Goal: Task Accomplishment & Management: Complete application form

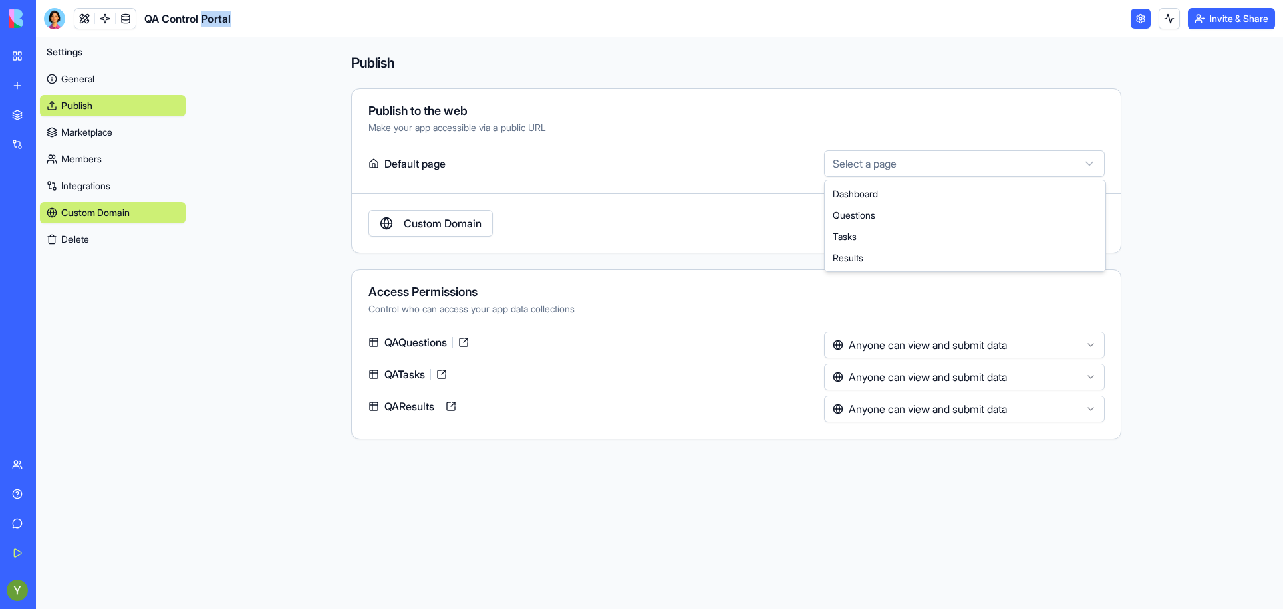
select select "**********"
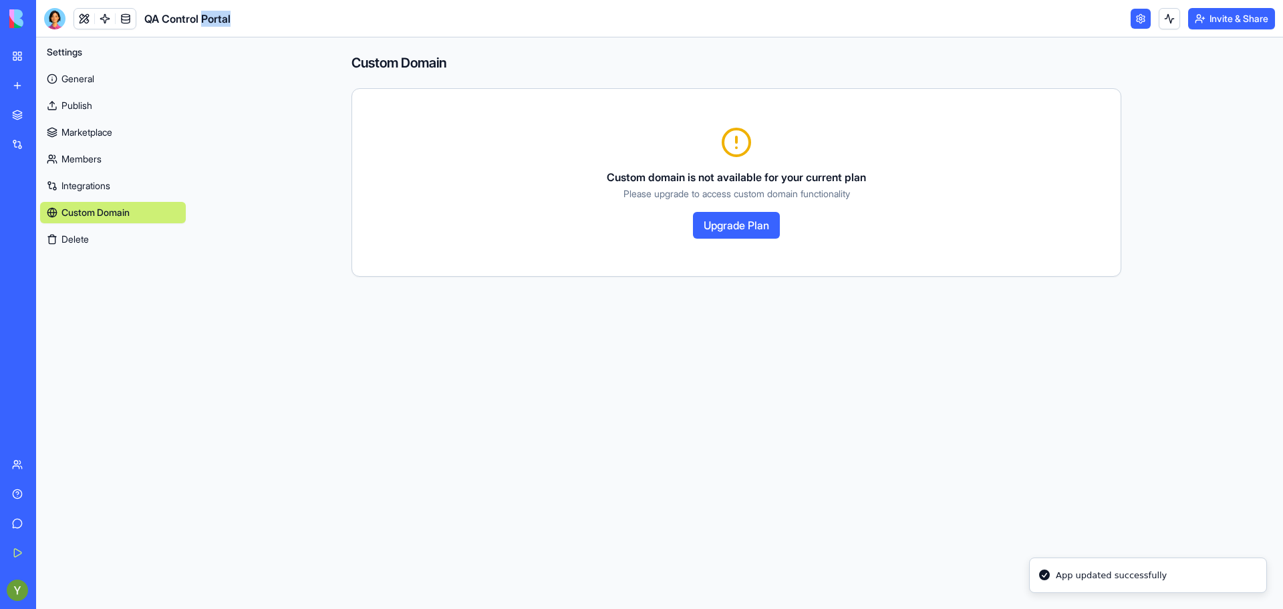
click at [85, 186] on link "Integrations" at bounding box center [113, 185] width 146 height 21
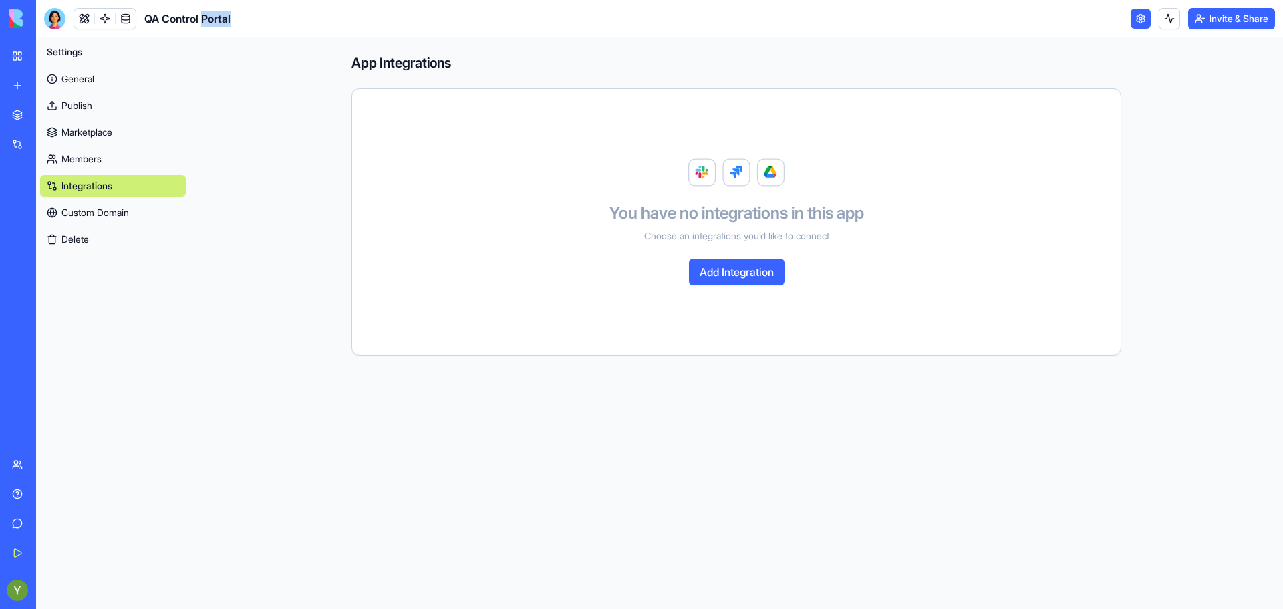
click at [763, 285] on button "Add Integration" at bounding box center [737, 272] width 96 height 27
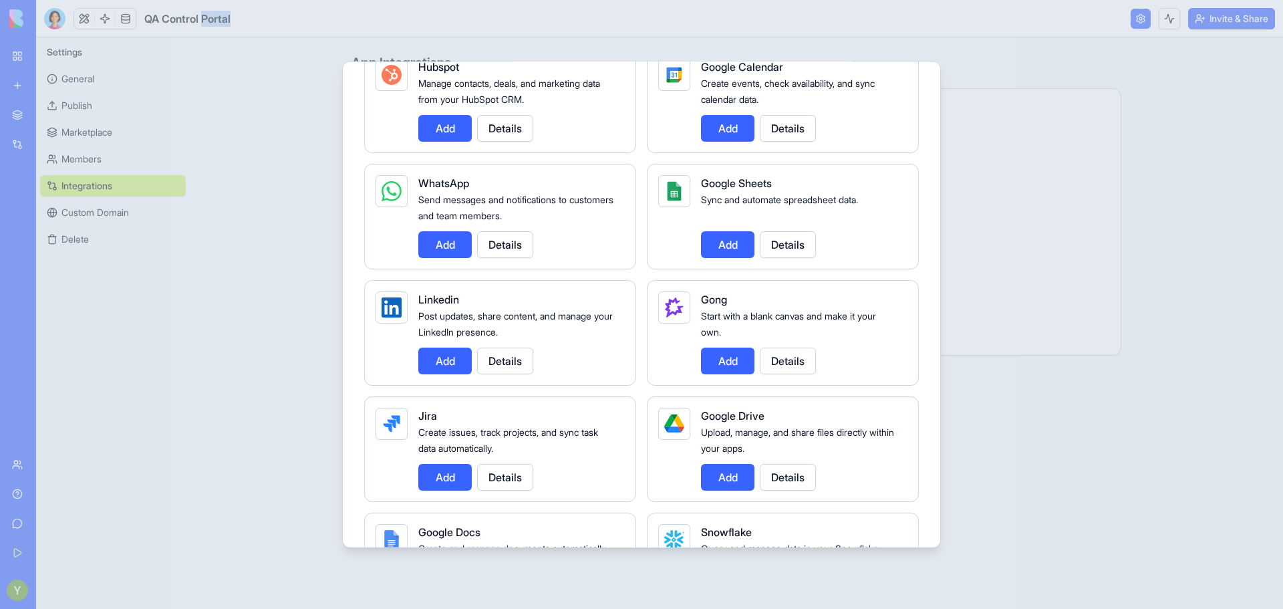
scroll to position [598, 0]
click at [794, 364] on button "Details" at bounding box center [788, 359] width 56 height 27
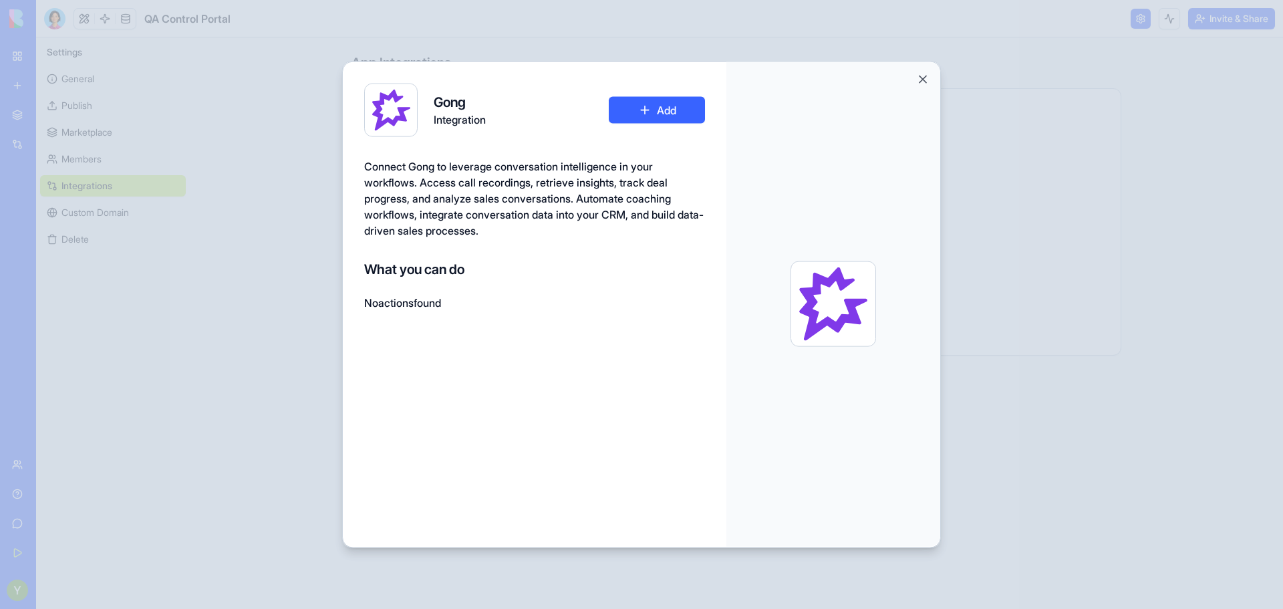
click at [915, 78] on div at bounding box center [833, 303] width 214 height 485
click at [933, 79] on div at bounding box center [833, 303] width 214 height 485
click at [924, 80] on button "Close" at bounding box center [922, 78] width 13 height 13
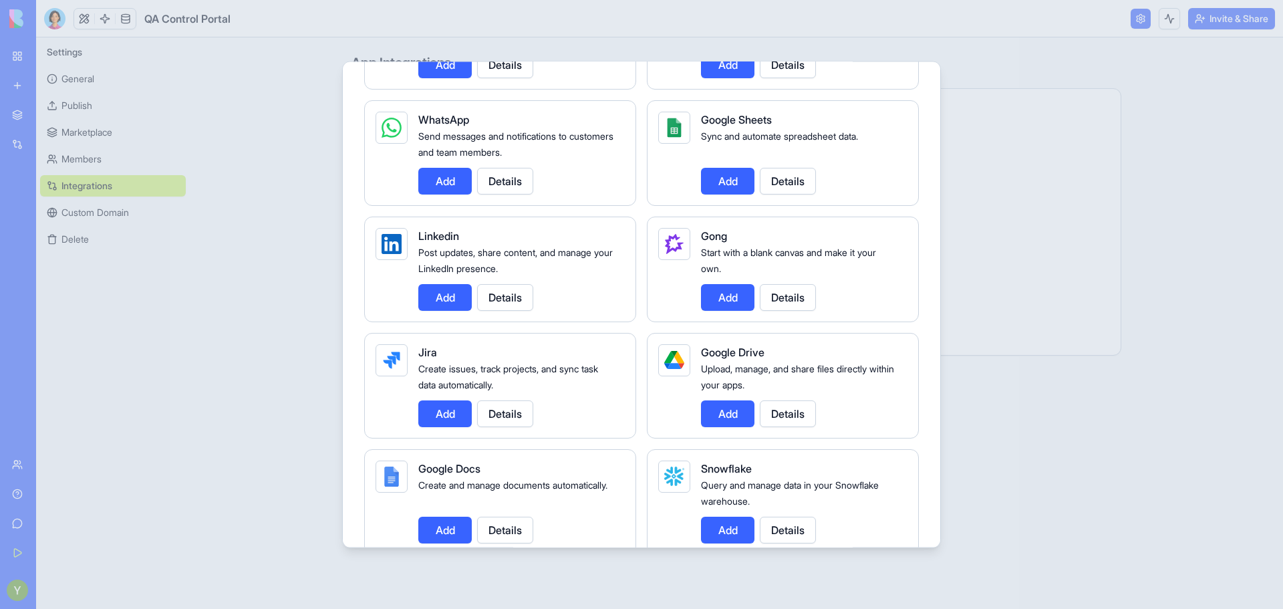
scroll to position [661, 0]
click at [434, 177] on button "Add" at bounding box center [444, 179] width 53 height 27
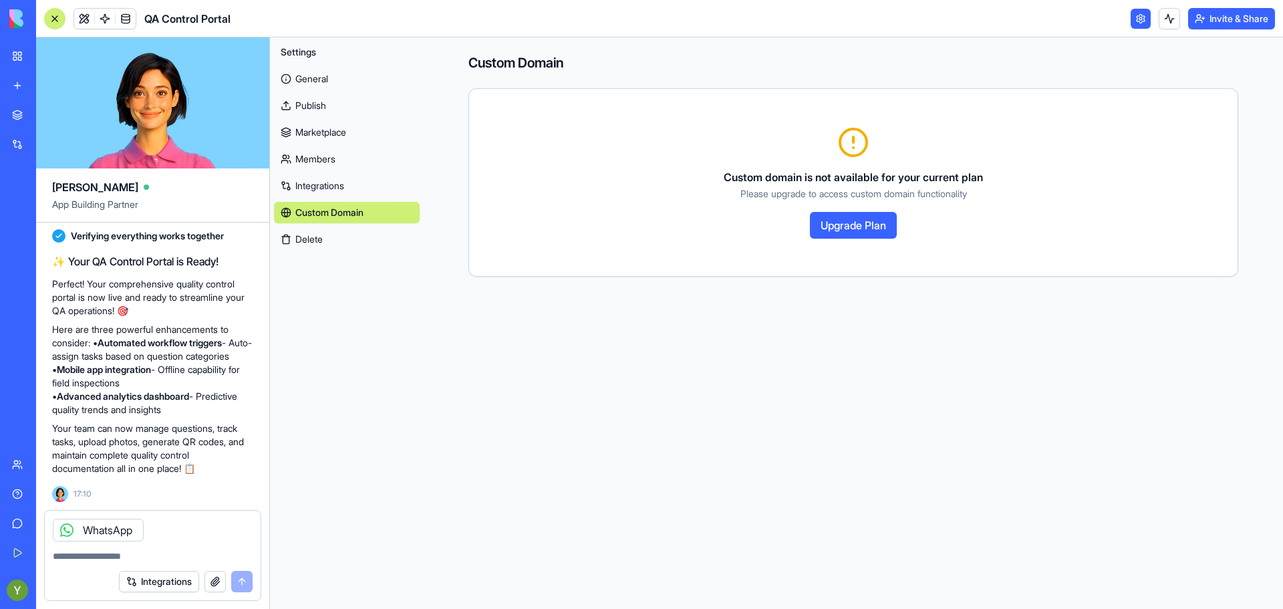
click at [317, 206] on link "Custom Domain" at bounding box center [347, 212] width 146 height 21
click at [315, 194] on link "Integrations" at bounding box center [347, 185] width 146 height 21
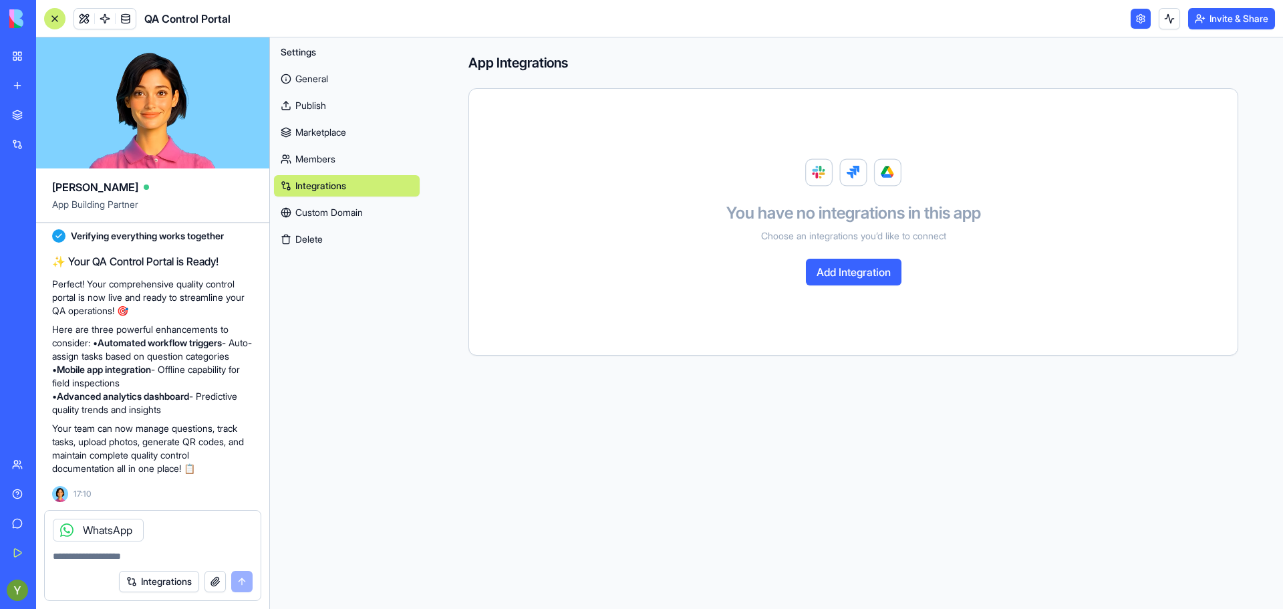
click at [851, 287] on div "You have no integrations in this app Choose an integrations you’d like to conne…" at bounding box center [853, 222] width 736 height 234
click at [850, 273] on button "Add Integration" at bounding box center [854, 272] width 96 height 27
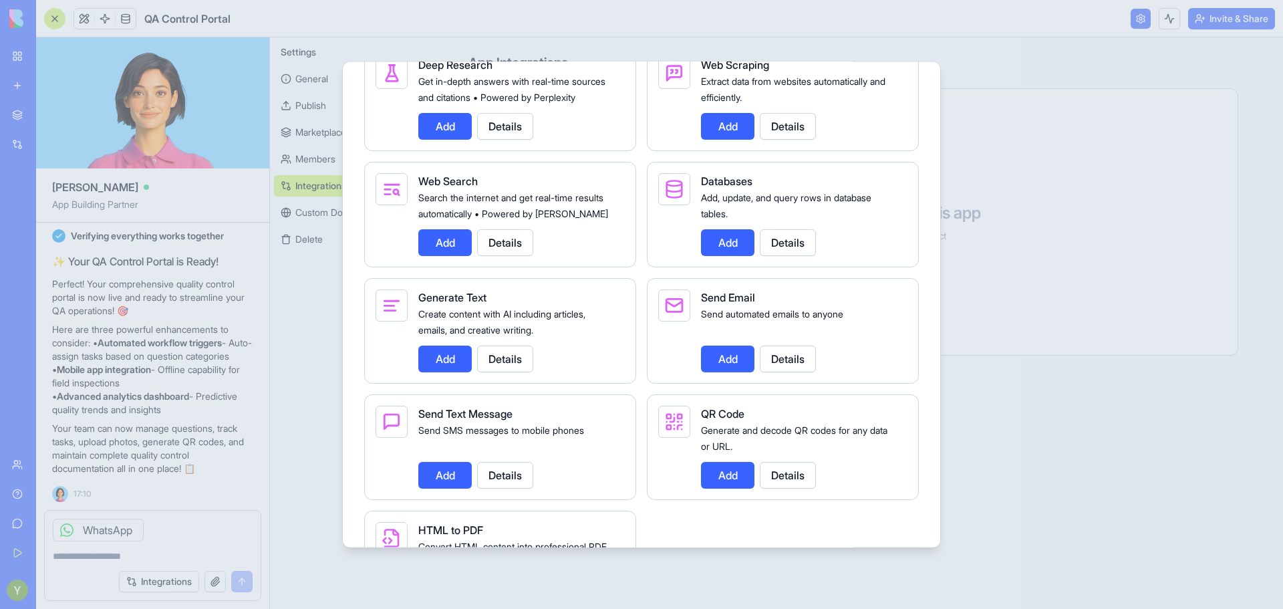
scroll to position [1765, 0]
click at [449, 255] on button "Add" at bounding box center [444, 241] width 53 height 27
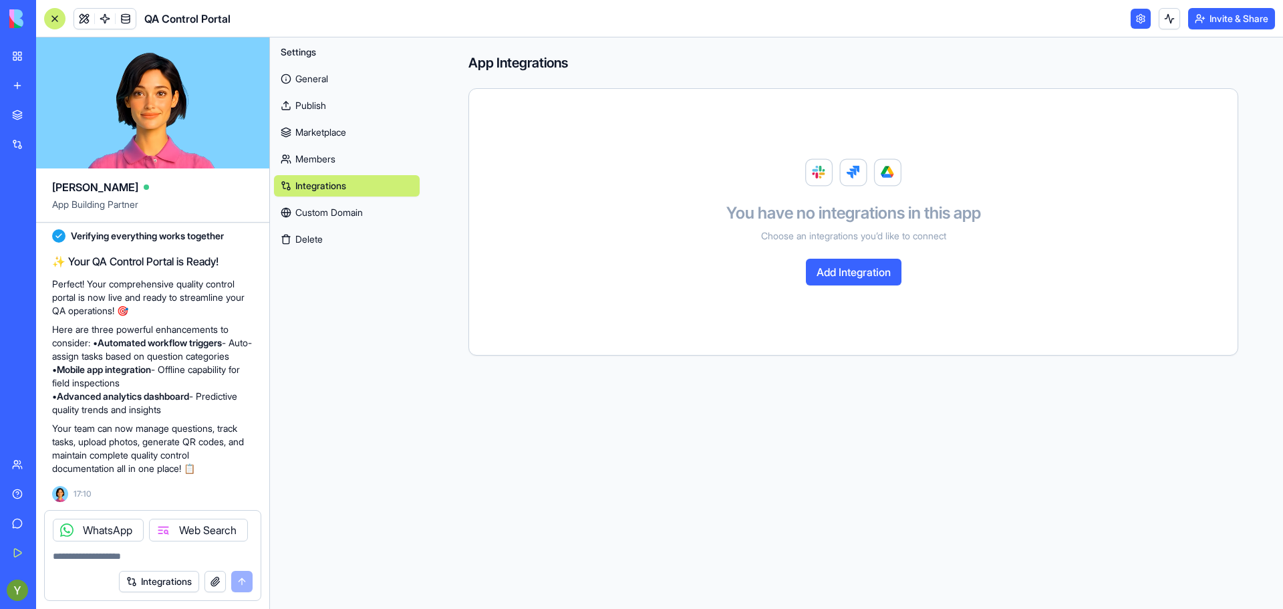
click at [299, 86] on link "General" at bounding box center [347, 78] width 146 height 21
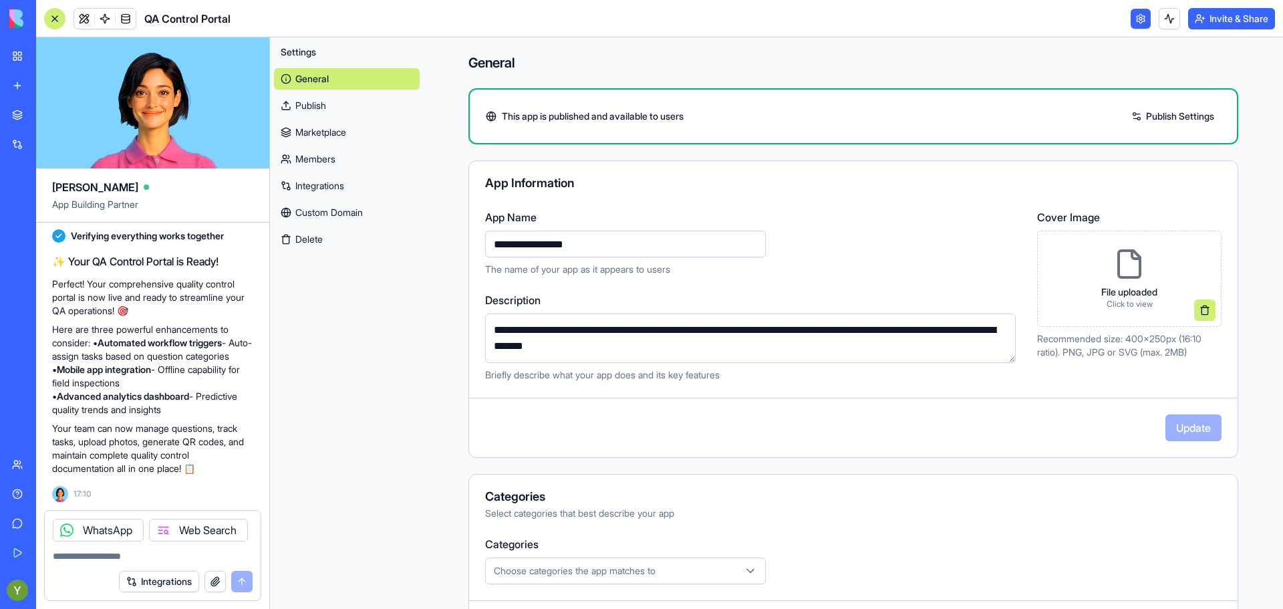
click at [305, 132] on link "Marketplace" at bounding box center [347, 132] width 146 height 21
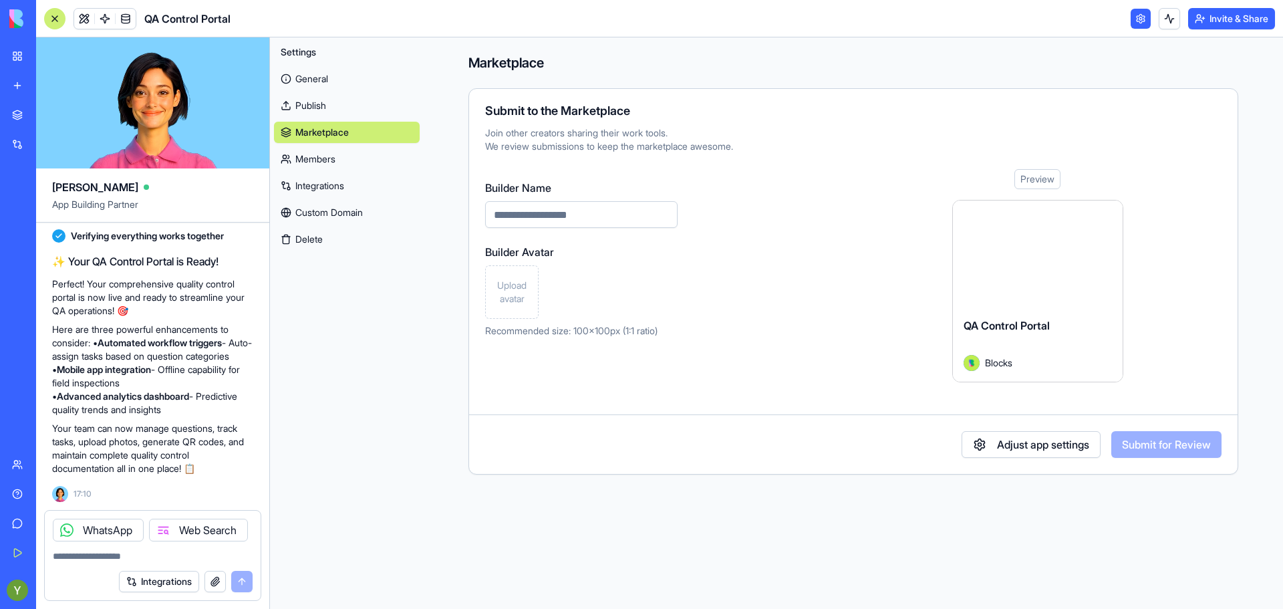
click at [311, 82] on link "General" at bounding box center [347, 78] width 146 height 21
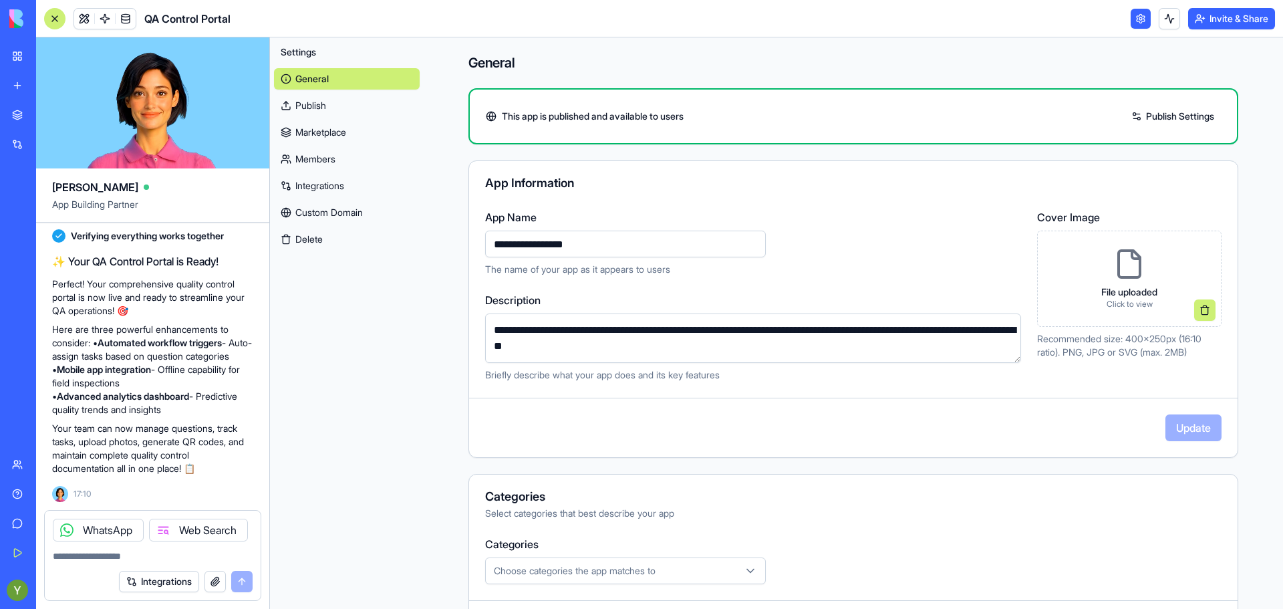
click at [307, 100] on link "Publish" at bounding box center [347, 105] width 146 height 21
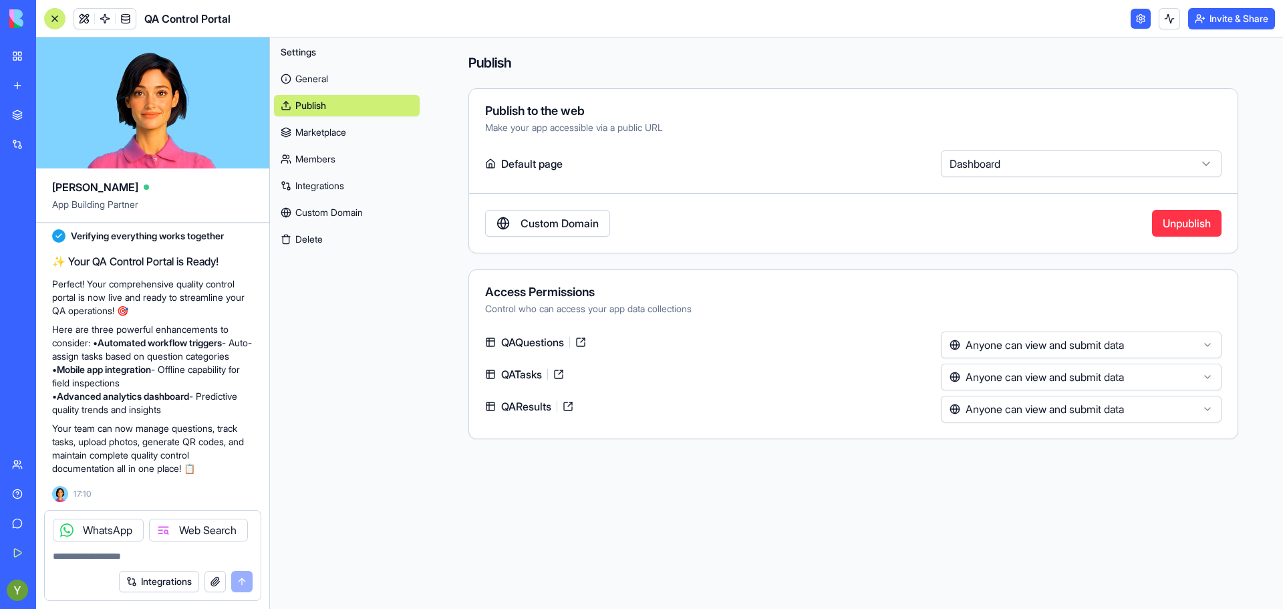
click at [308, 102] on link "Publish" at bounding box center [347, 105] width 146 height 21
click at [300, 69] on link "General" at bounding box center [347, 78] width 146 height 21
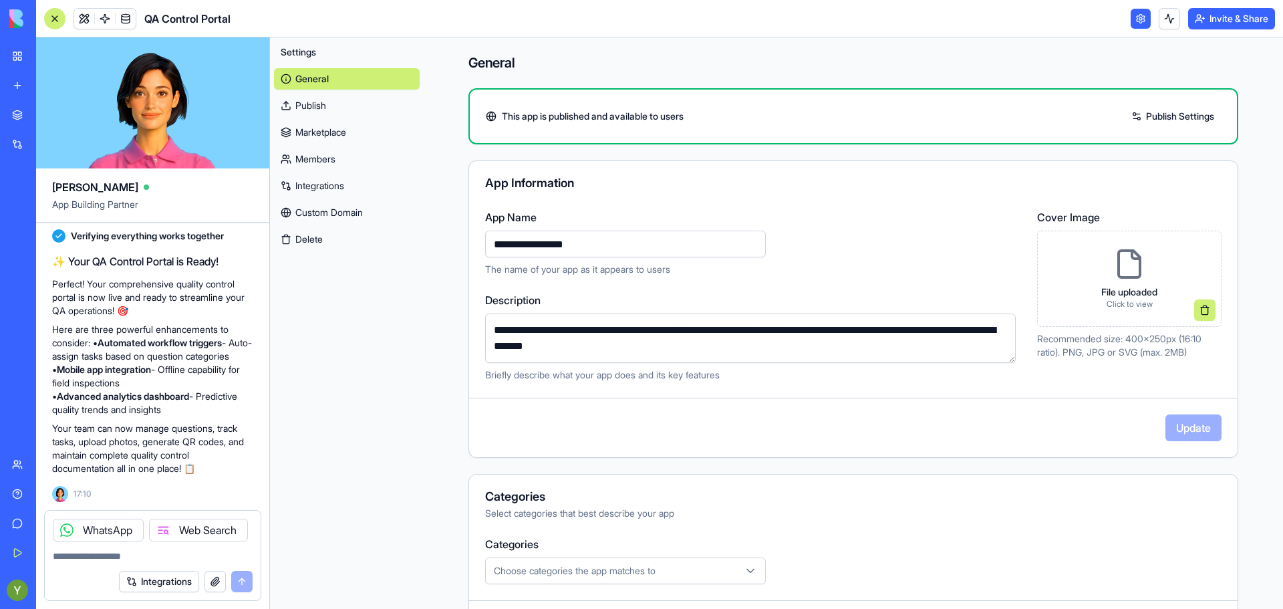
click at [300, 69] on link "General" at bounding box center [347, 78] width 146 height 21
click at [1122, 285] on p "File uploaded" at bounding box center [1129, 291] width 56 height 13
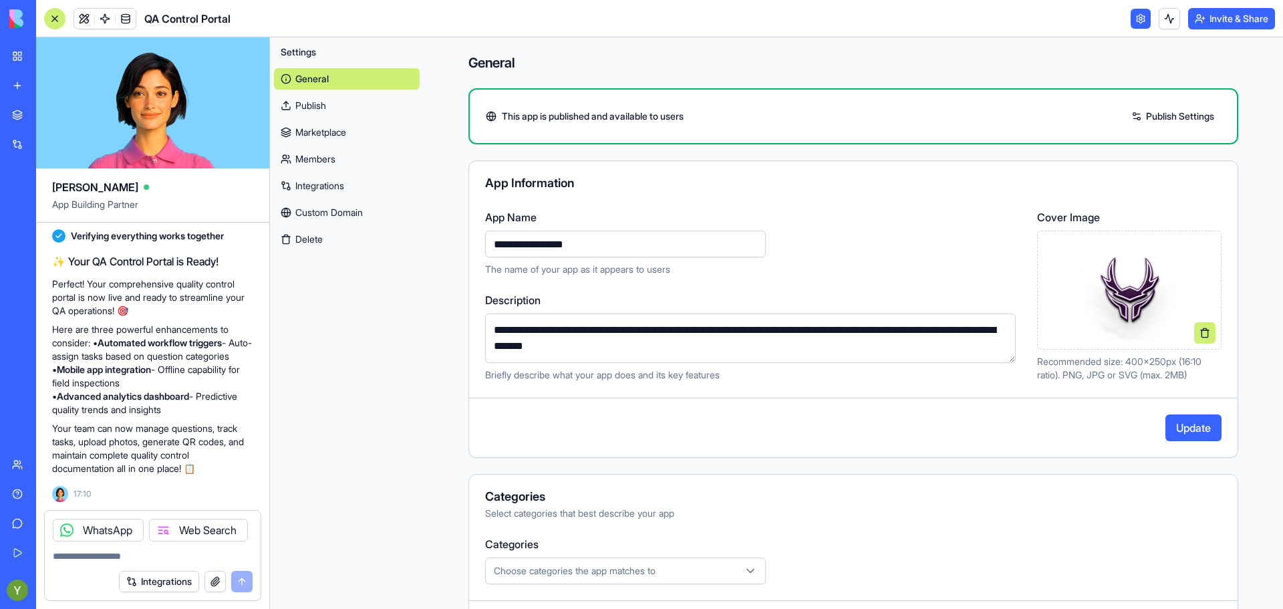
click at [1172, 434] on button "Update" at bounding box center [1193, 427] width 56 height 27
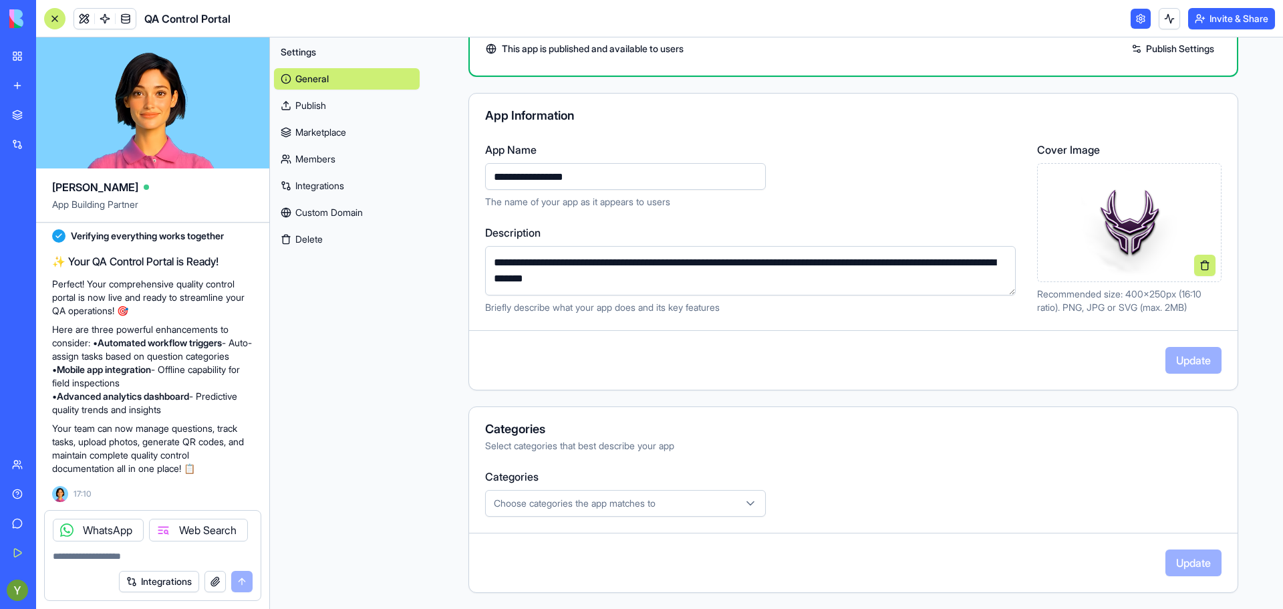
click at [626, 442] on div "Select categories that best describe your app" at bounding box center [853, 445] width 736 height 13
click at [631, 497] on span "Choose categories the app matches to" at bounding box center [575, 502] width 162 height 13
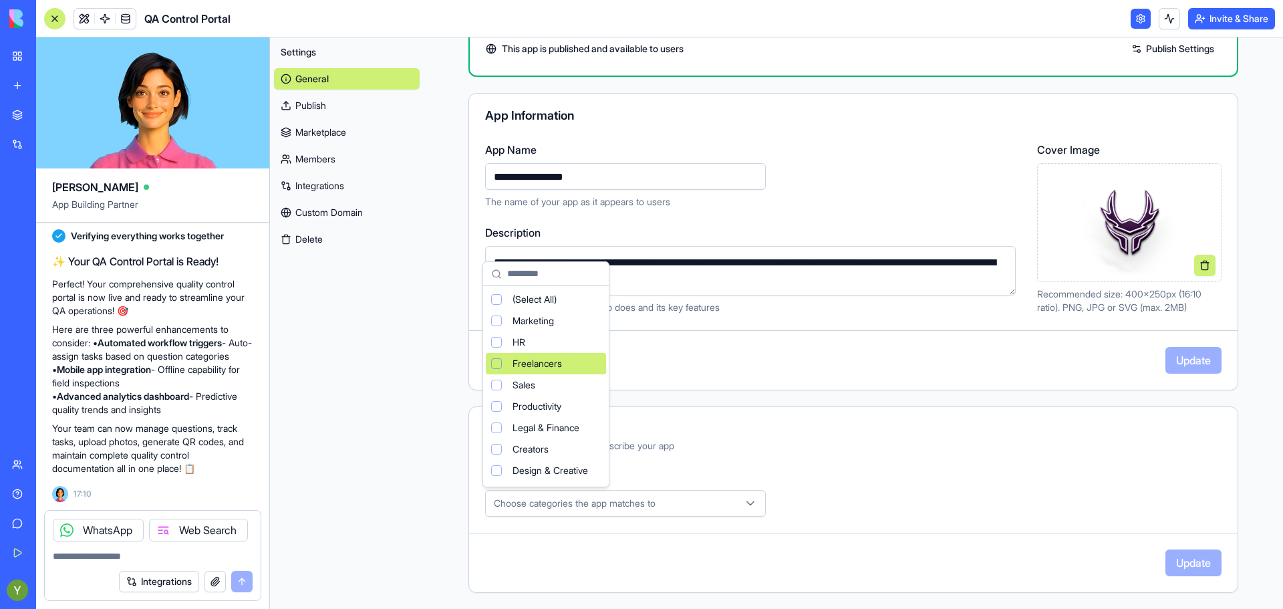
click at [497, 363] on div "Suggestions" at bounding box center [496, 363] width 11 height 11
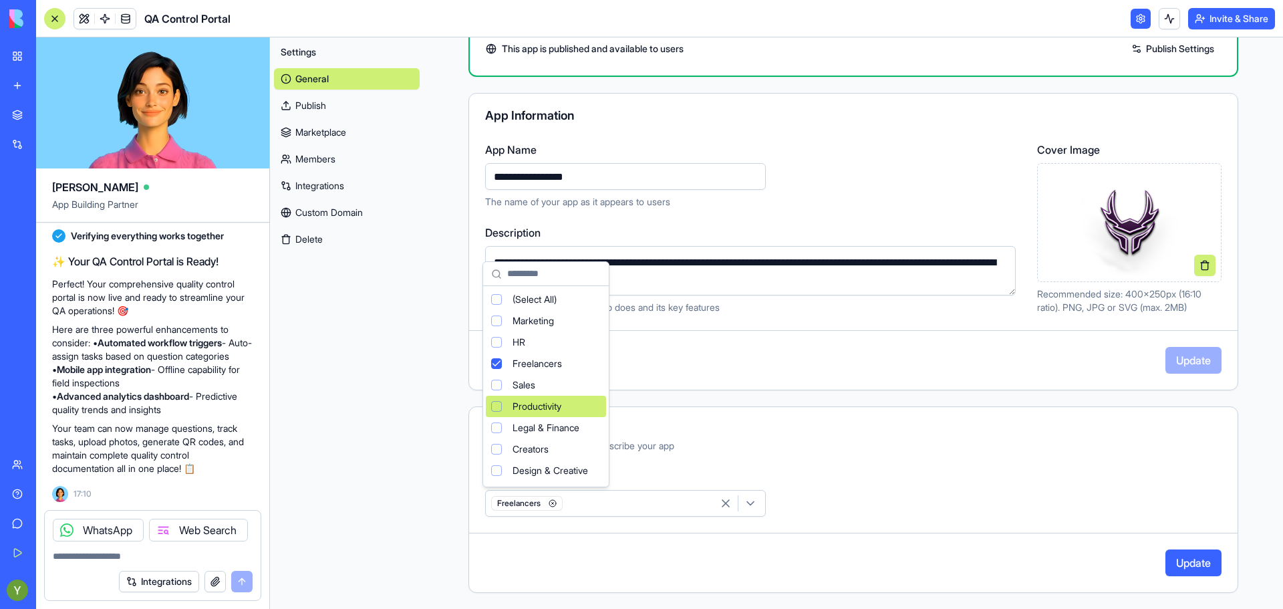
click at [494, 408] on div "Suggestions" at bounding box center [496, 406] width 11 height 11
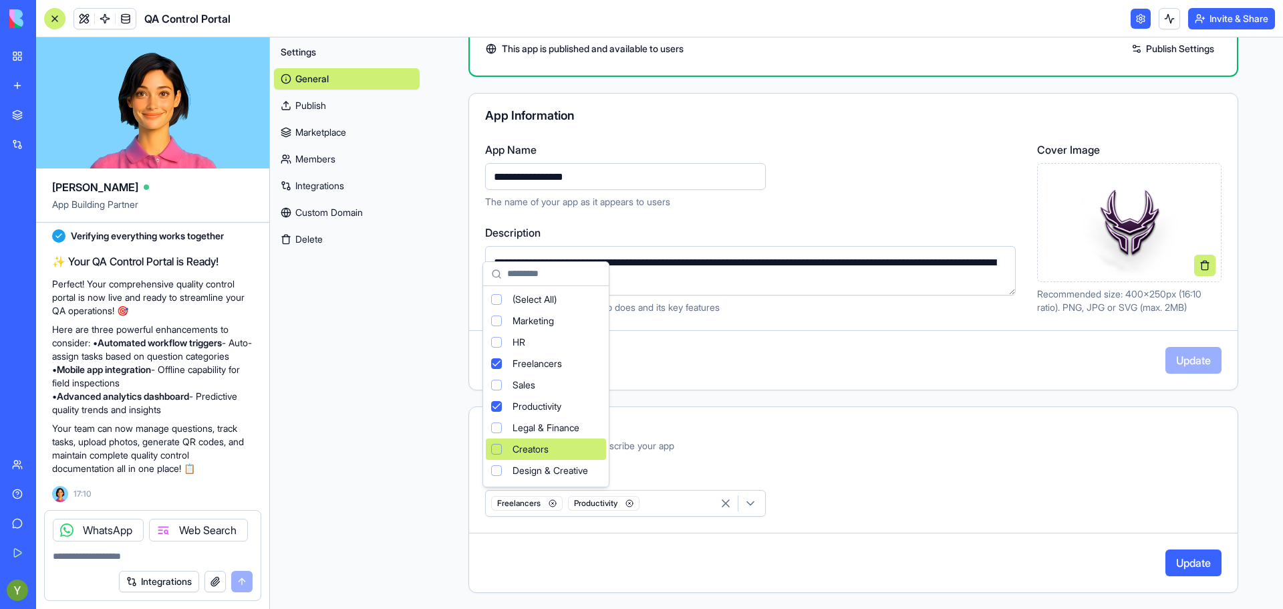
click at [502, 448] on div "Creators" at bounding box center [546, 448] width 120 height 21
click at [792, 405] on html "BETA My Workspace New app Marketplace Integrations Recent Feature Portal Constr…" at bounding box center [641, 304] width 1283 height 609
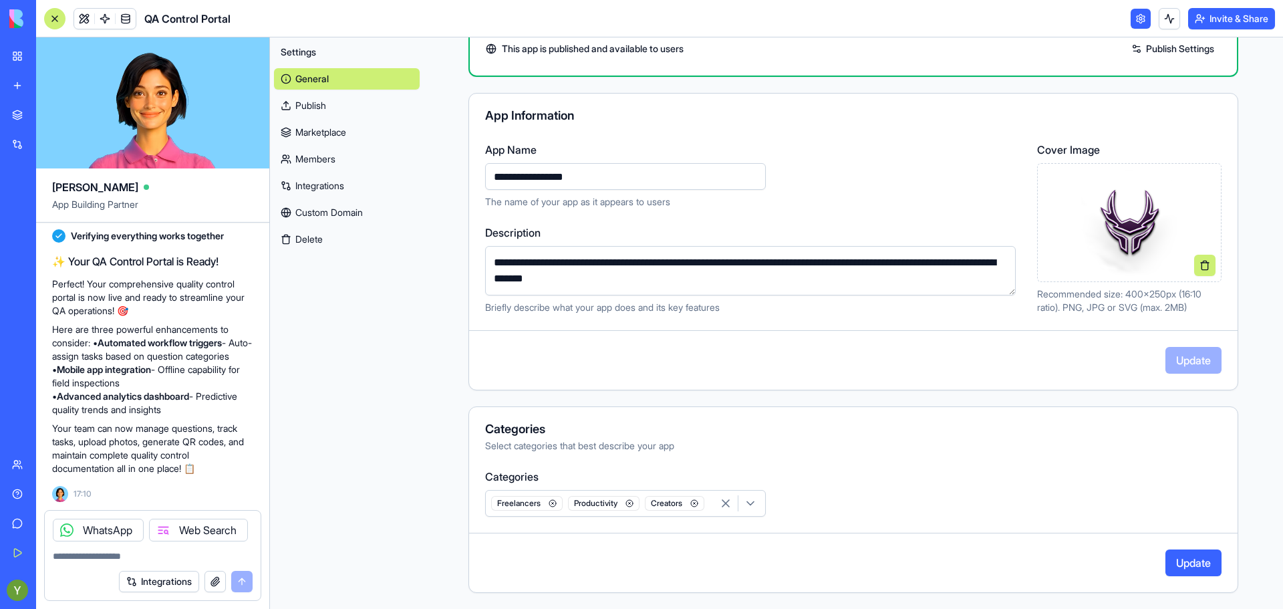
click at [1185, 559] on button "Update" at bounding box center [1193, 562] width 56 height 27
click at [309, 128] on link "Marketplace" at bounding box center [347, 132] width 146 height 21
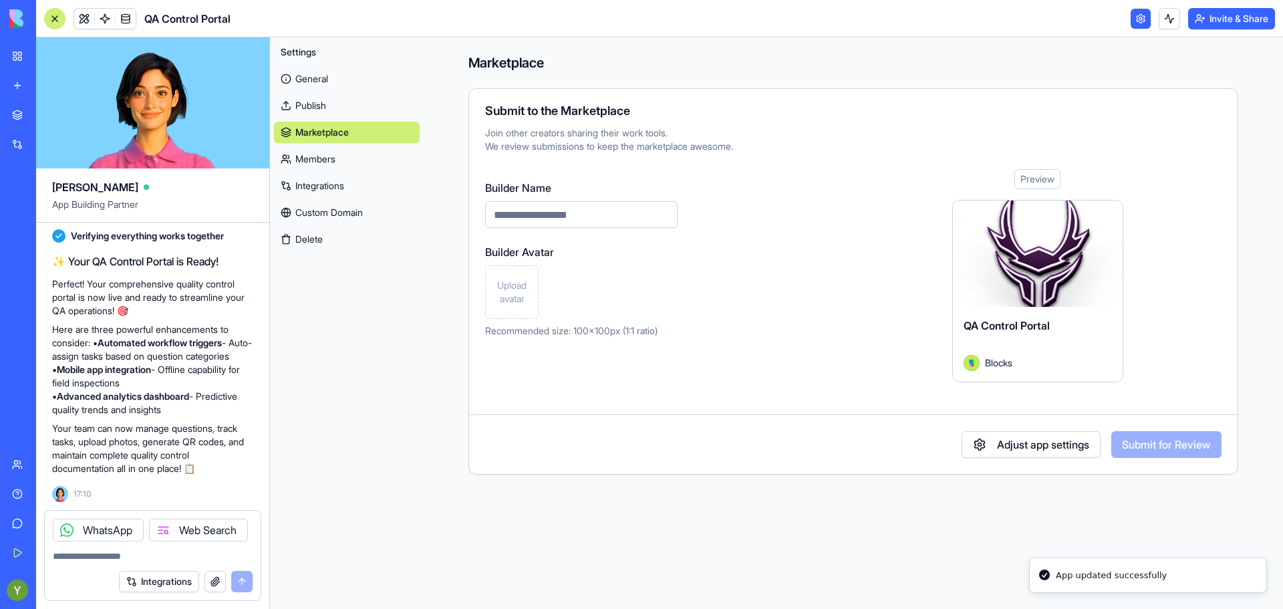
click at [305, 75] on link "General" at bounding box center [347, 78] width 146 height 21
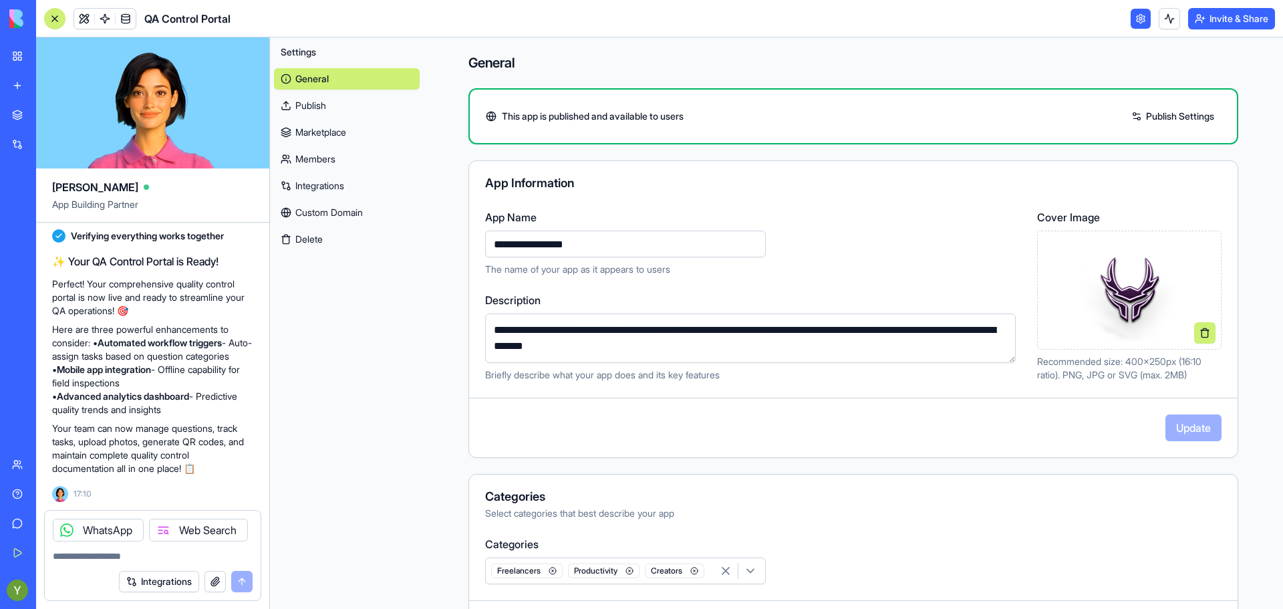
click at [209, 577] on button "button" at bounding box center [214, 581] width 21 height 21
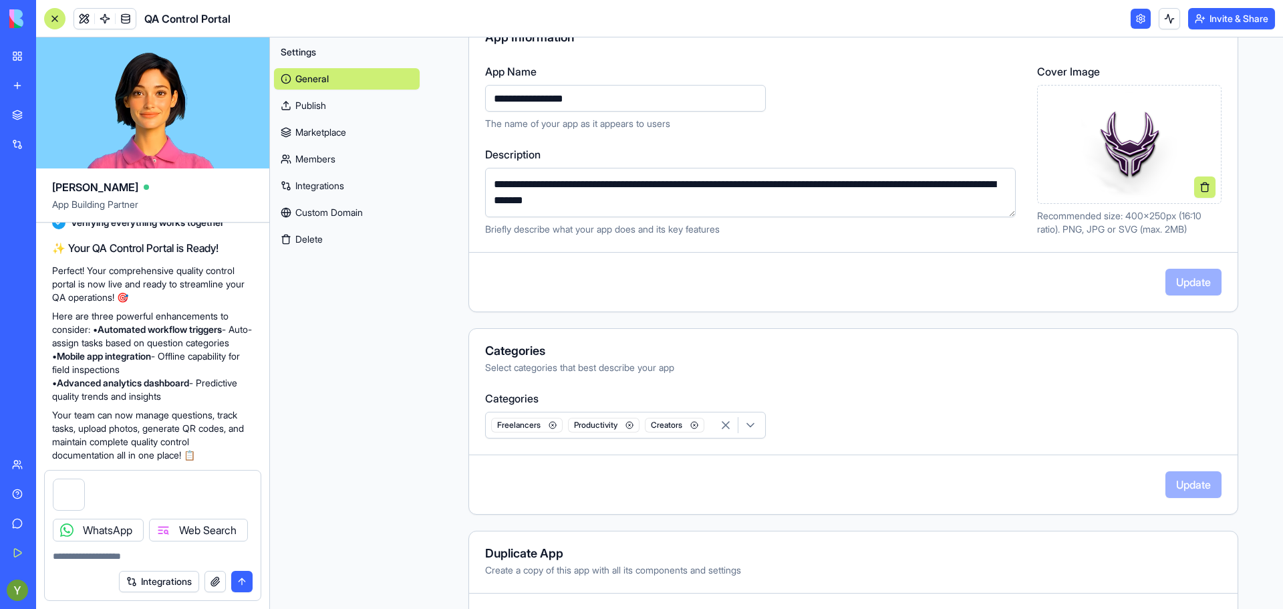
scroll to position [206, 0]
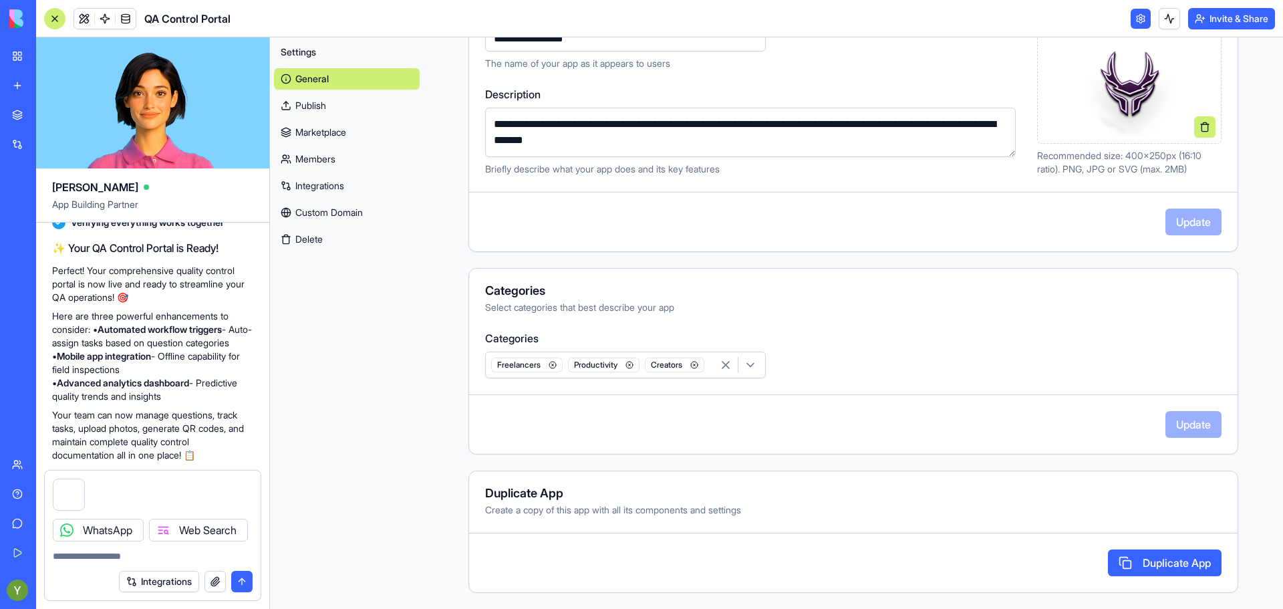
click at [243, 575] on button "submit" at bounding box center [241, 581] width 21 height 21
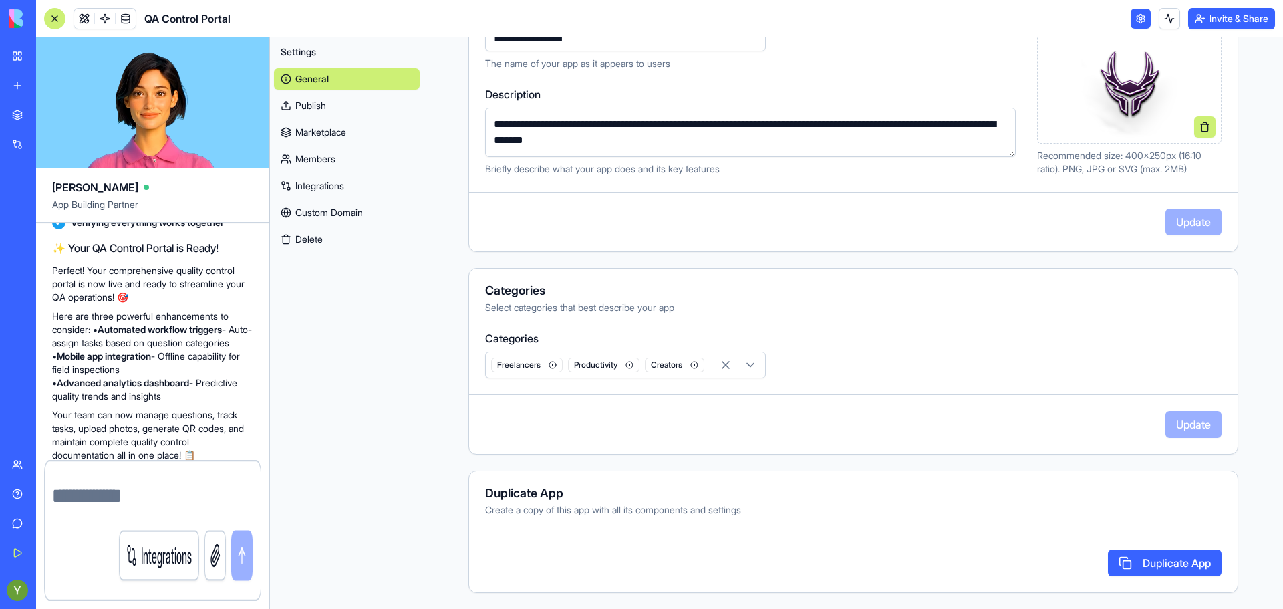
scroll to position [911, 0]
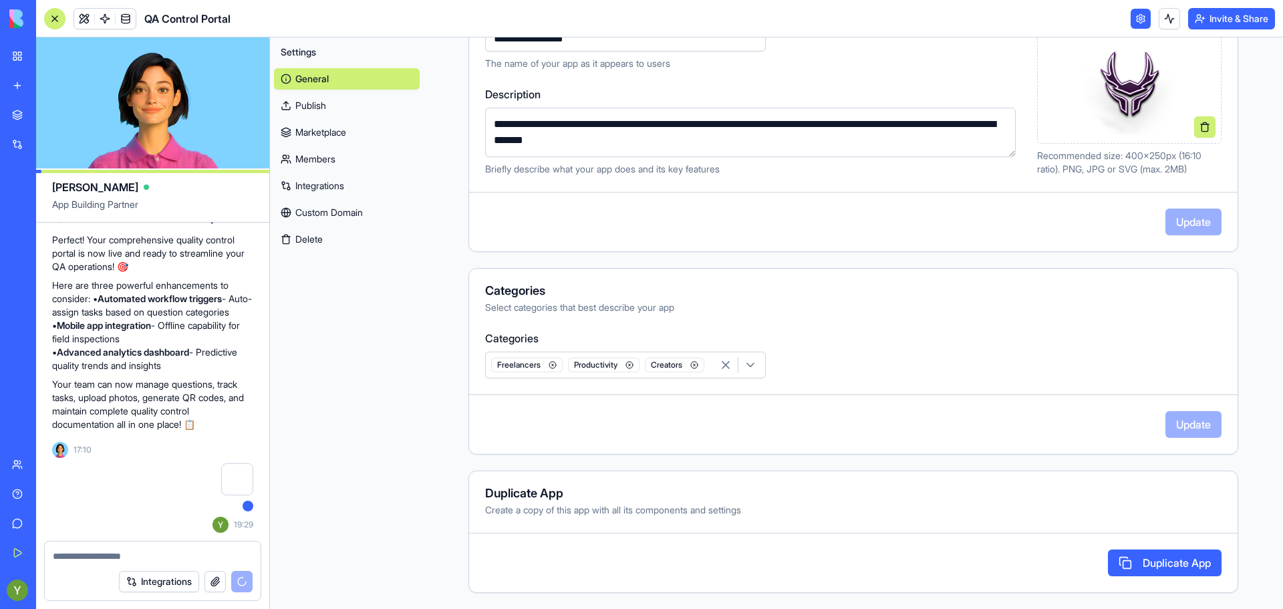
click at [252, 507] on div at bounding box center [248, 505] width 11 height 11
click at [156, 585] on button "Integrations" at bounding box center [159, 581] width 80 height 21
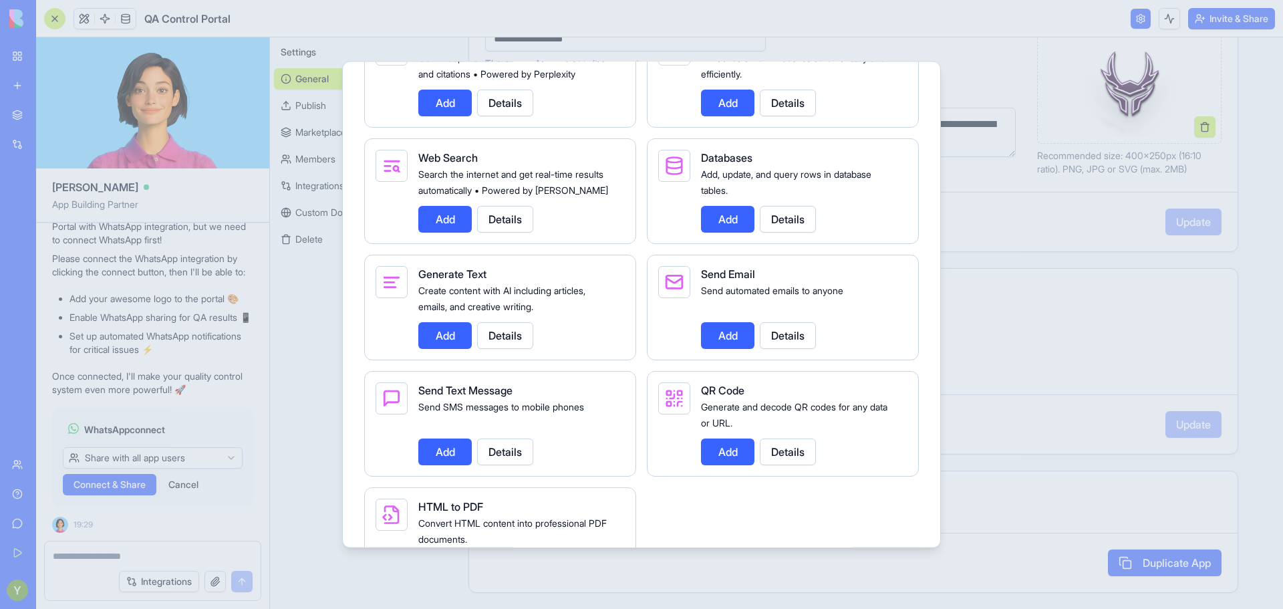
scroll to position [1886, 0]
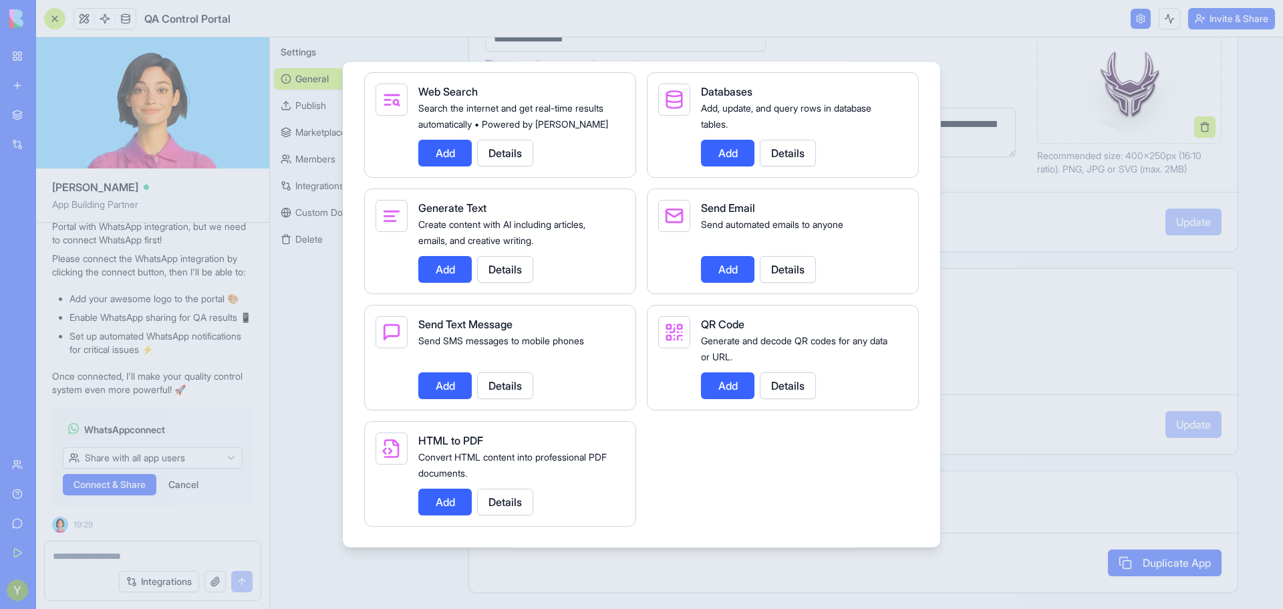
click at [726, 390] on button "Add" at bounding box center [727, 384] width 53 height 27
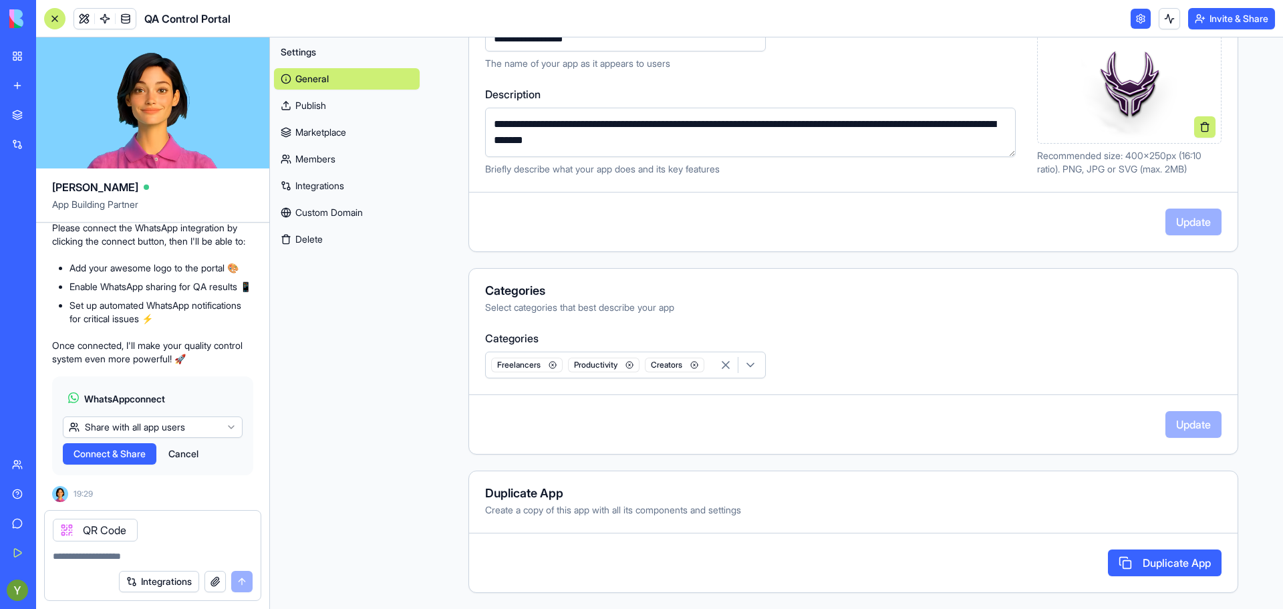
click at [71, 530] on icon at bounding box center [66, 529] width 11 height 11
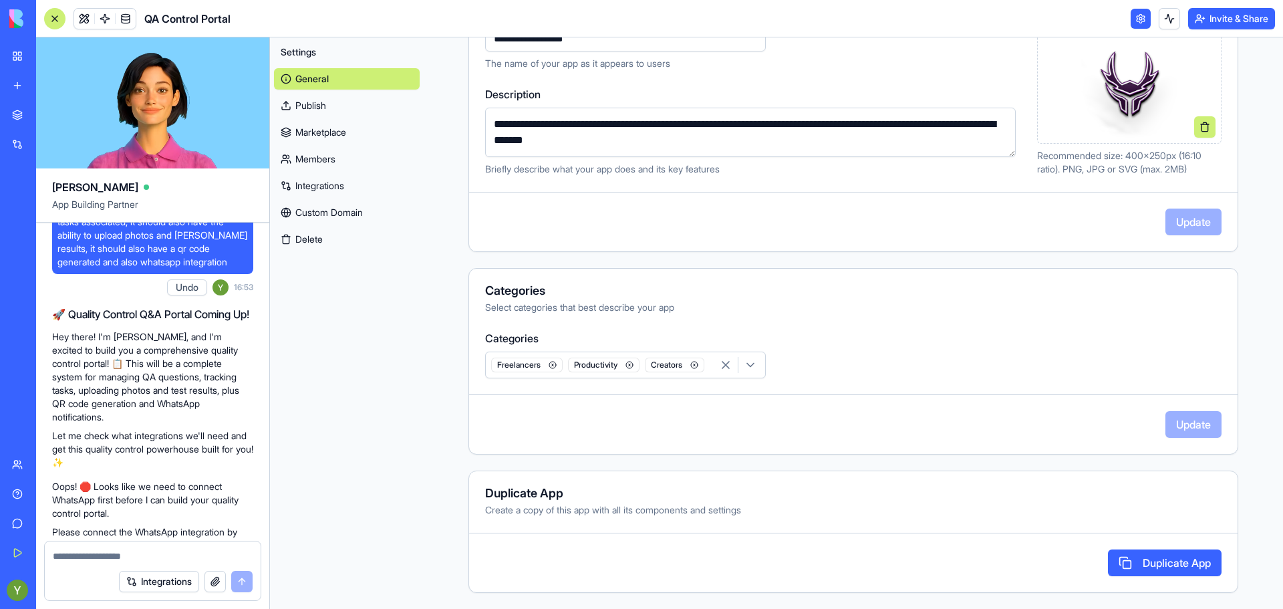
scroll to position [0, 0]
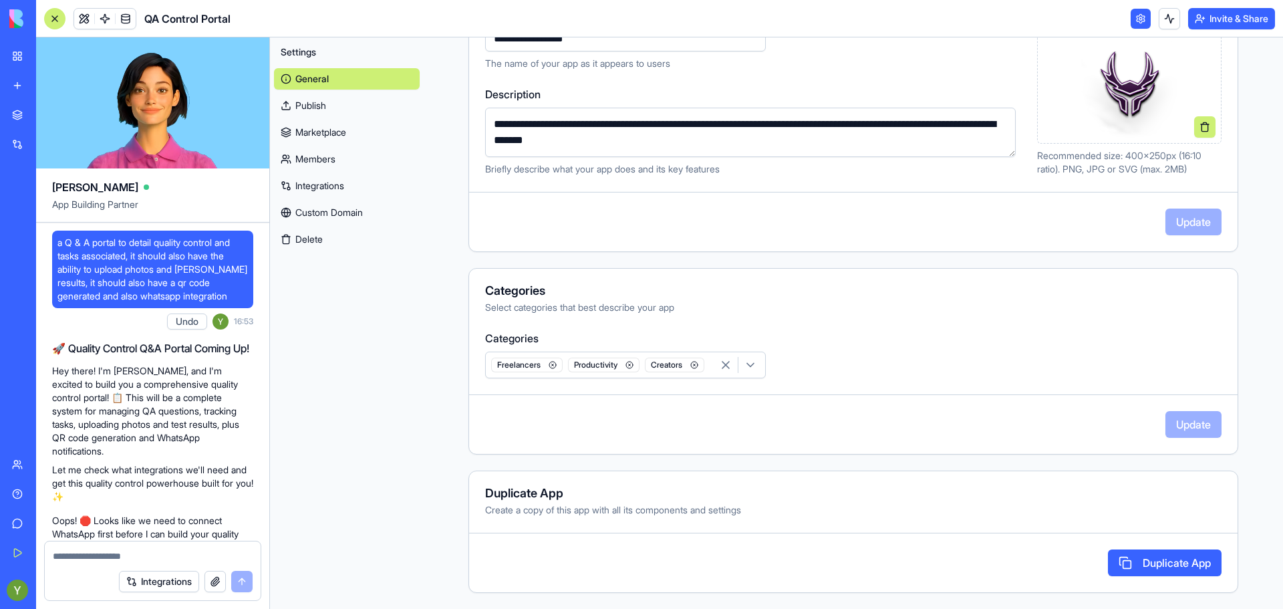
click at [234, 323] on span "16:53" at bounding box center [243, 321] width 19 height 11
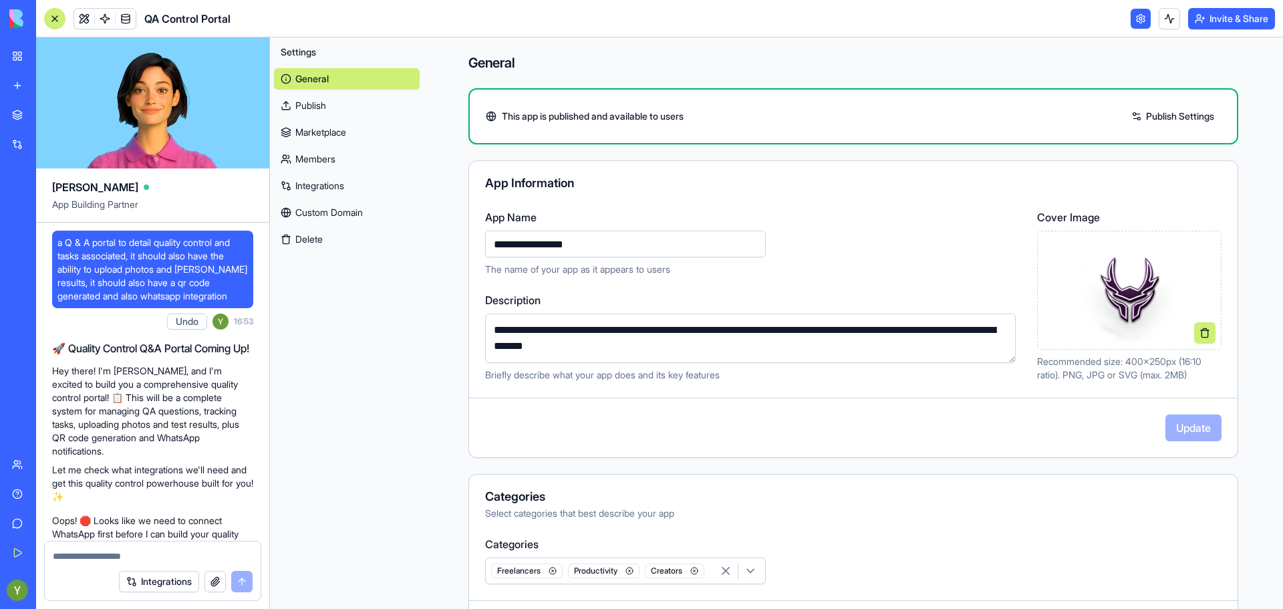
click at [1135, 17] on link at bounding box center [1140, 19] width 20 height 20
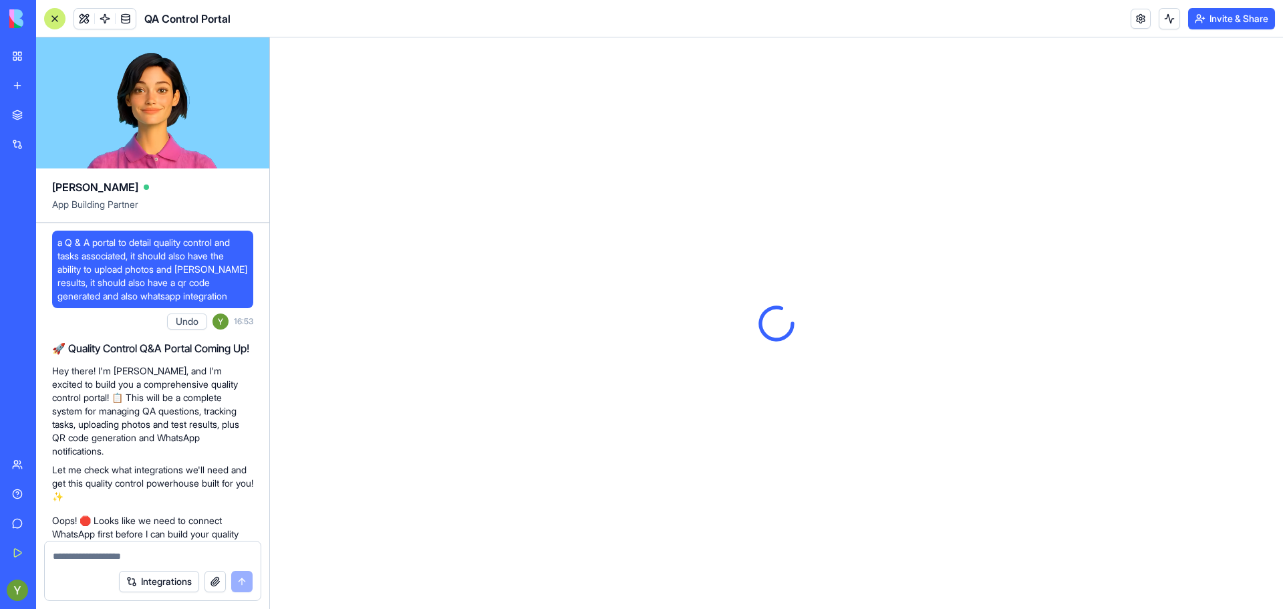
click at [3, 53] on div "BETA My Workspace New app Marketplace Integrations Recent Feature Portal Constr…" at bounding box center [18, 304] width 36 height 609
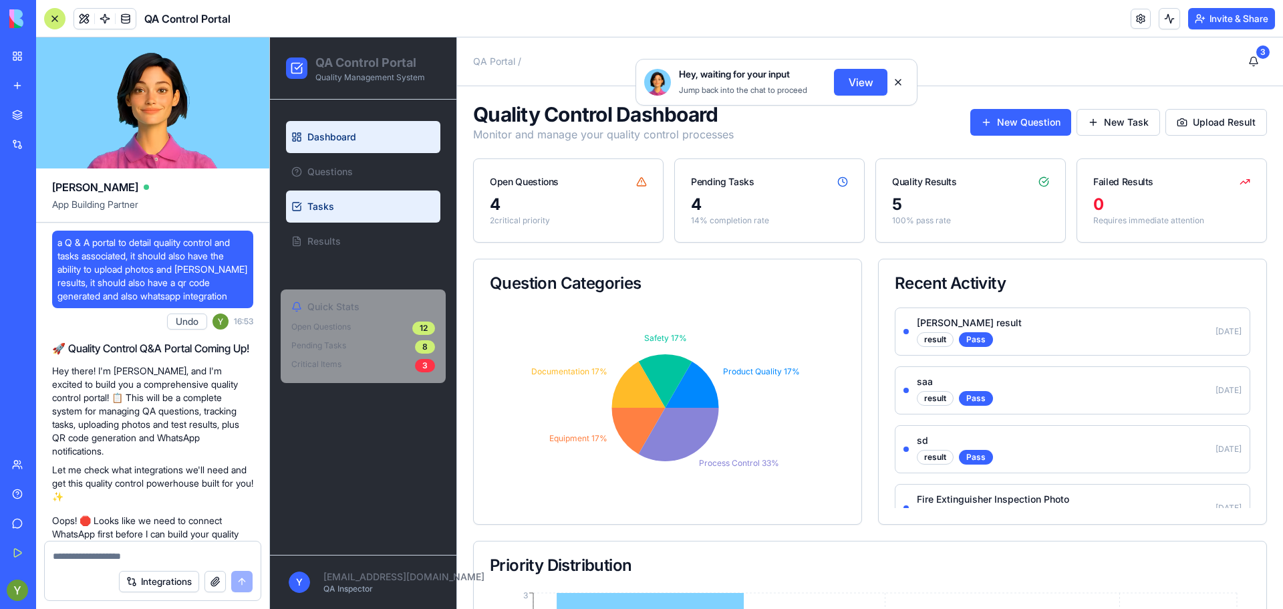
click at [317, 196] on link "Tasks" at bounding box center [363, 206] width 154 height 32
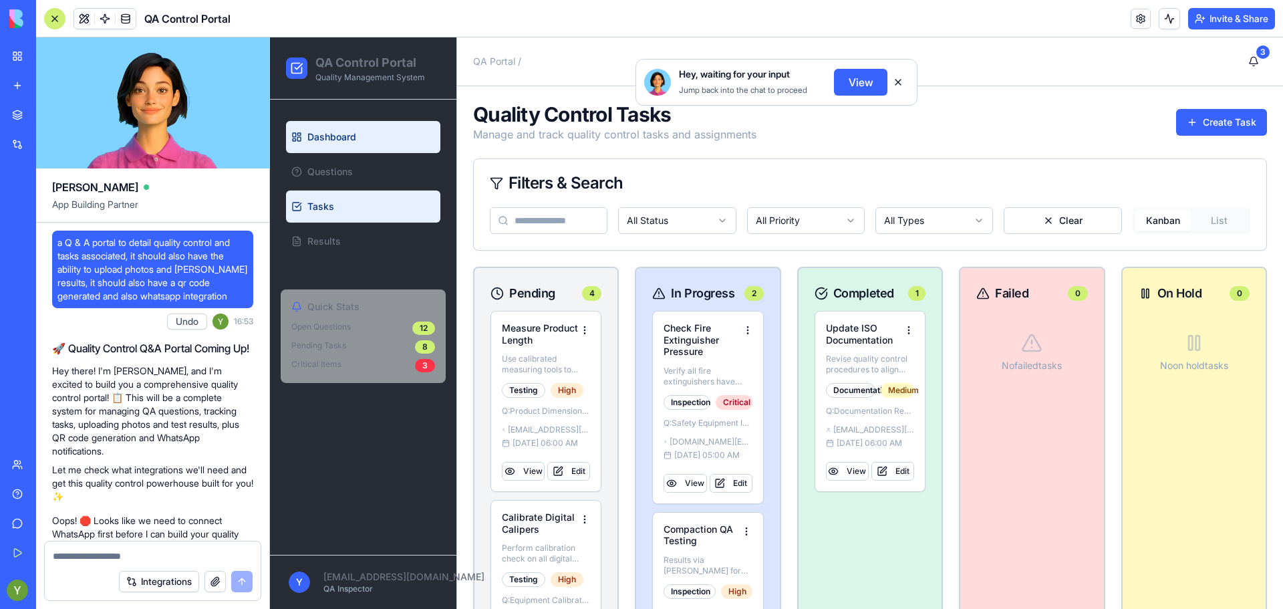
click at [334, 142] on span "Dashboard" at bounding box center [331, 136] width 49 height 13
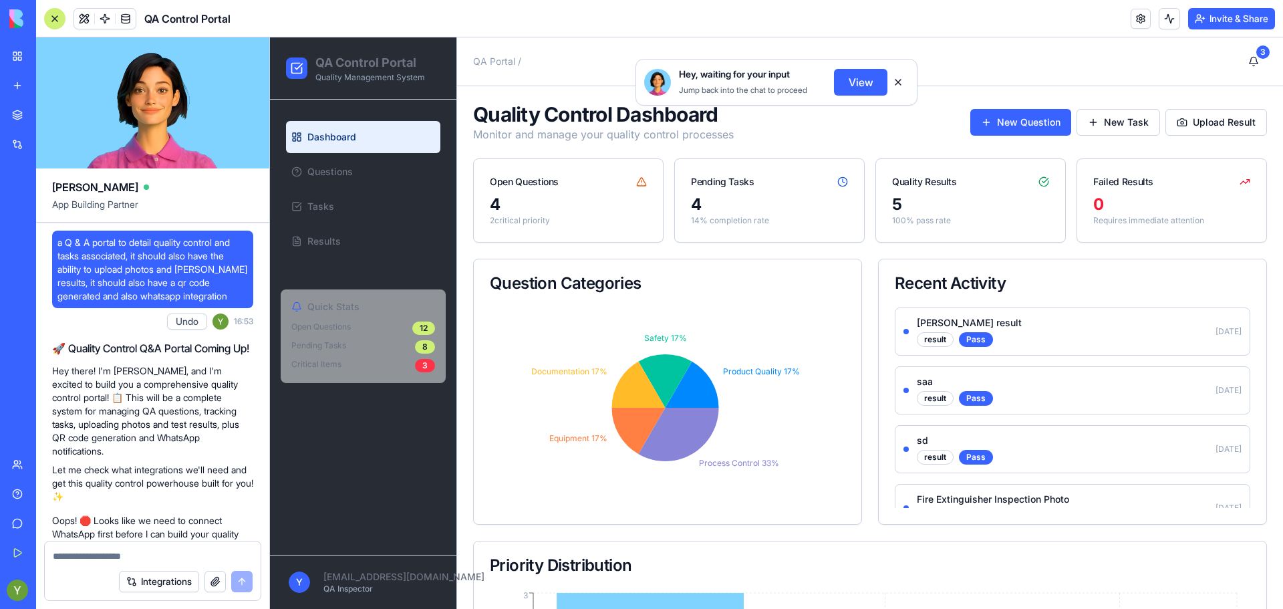
click at [1205, 117] on button "Upload Result" at bounding box center [1216, 122] width 102 height 27
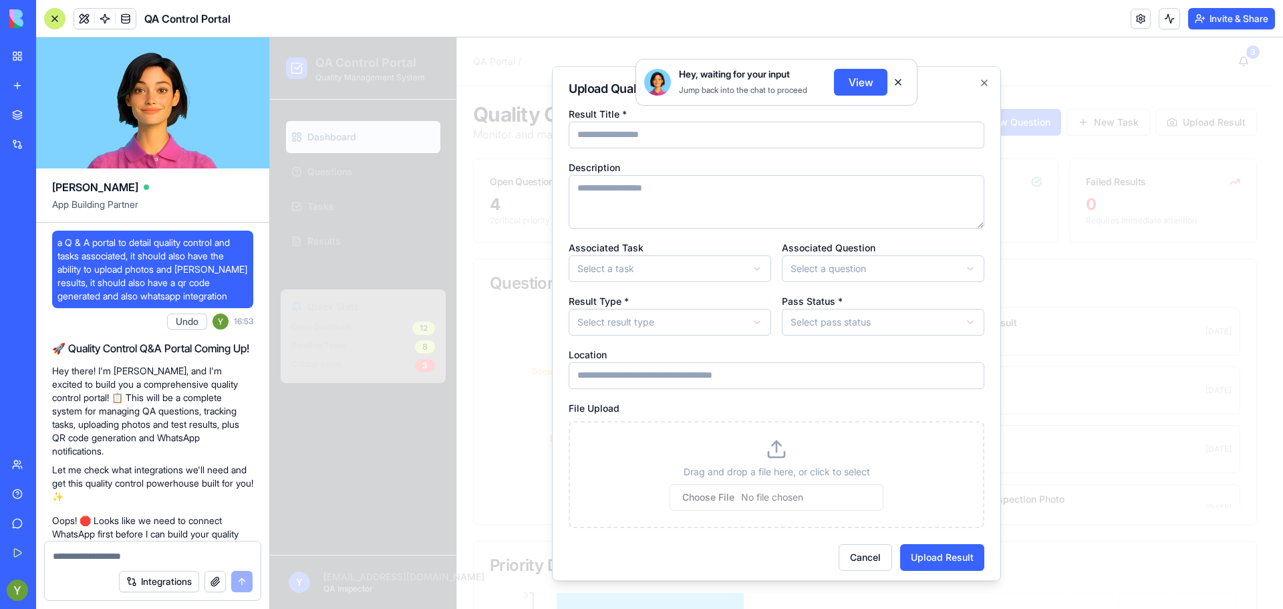
click at [851, 82] on button "View" at bounding box center [860, 82] width 53 height 27
click at [897, 81] on button at bounding box center [897, 81] width 21 height 21
drag, startPoint x: 845, startPoint y: 476, endPoint x: 803, endPoint y: 426, distance: 64.9
click at [803, 426] on div "Drag and drop a file here, or click to select" at bounding box center [777, 474] width 416 height 107
click at [83, 19] on button at bounding box center [84, 19] width 20 height 20
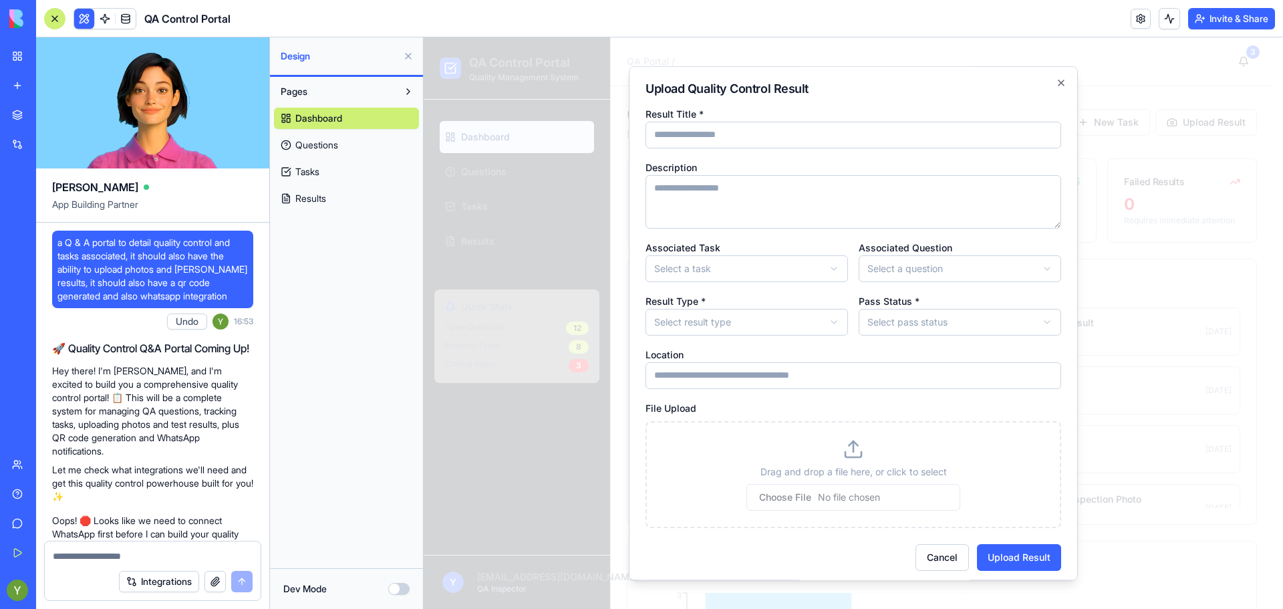
click at [329, 145] on span "Questions" at bounding box center [316, 144] width 43 height 13
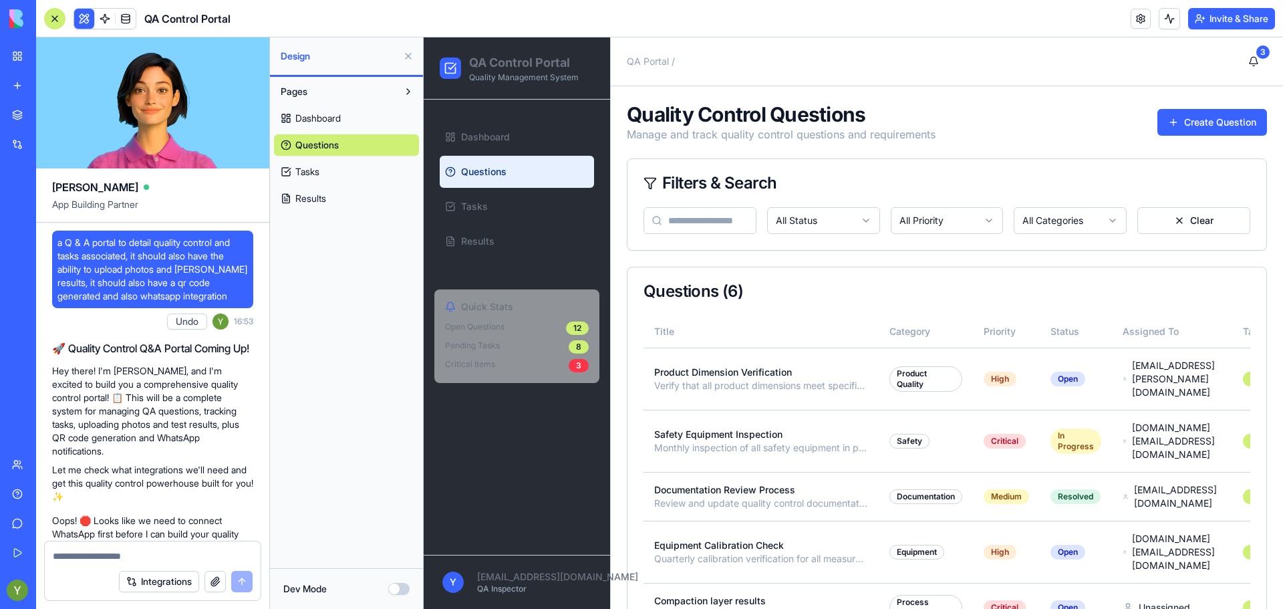
scroll to position [74, 0]
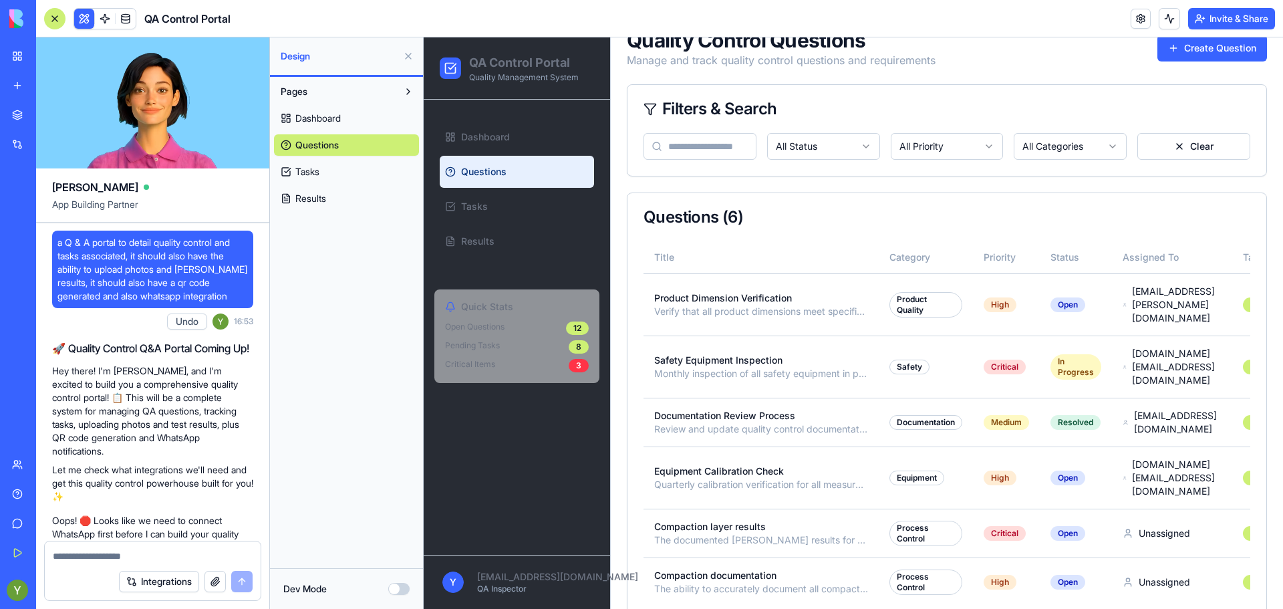
click at [319, 168] on span "Tasks" at bounding box center [307, 171] width 24 height 13
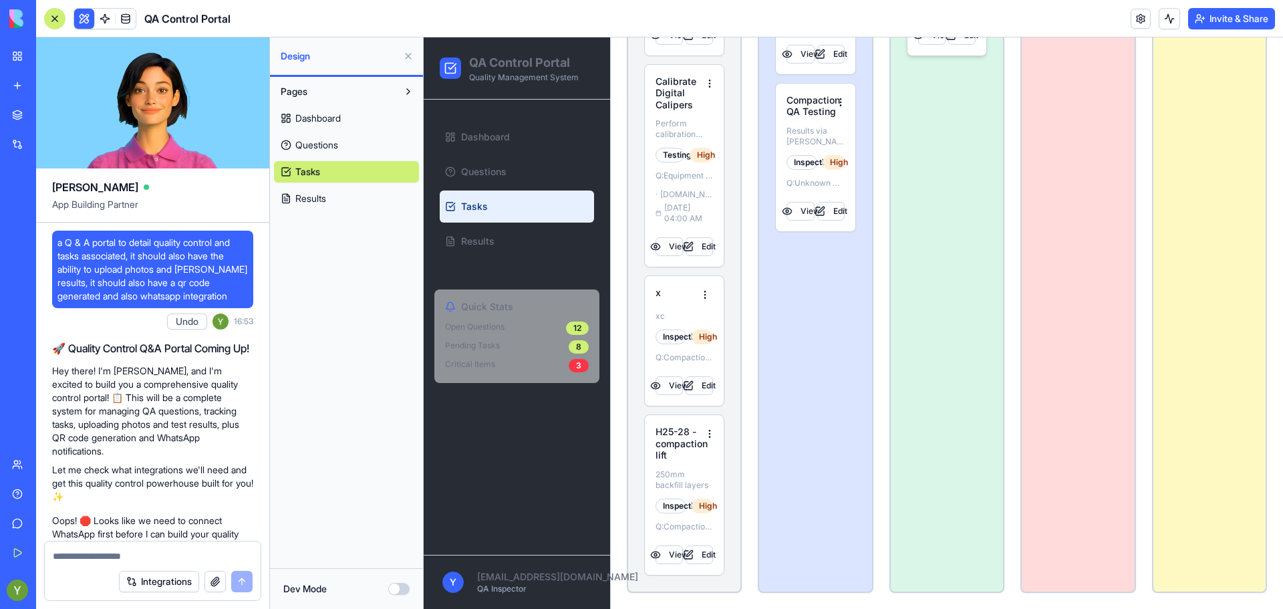
scroll to position [478, 0]
click at [655, 563] on div "H25-28 - compaction lift 250mm backfill layers Inspection High Q: Compaction la…" at bounding box center [684, 495] width 79 height 160
click at [686, 552] on button "Edit" at bounding box center [699, 554] width 27 height 19
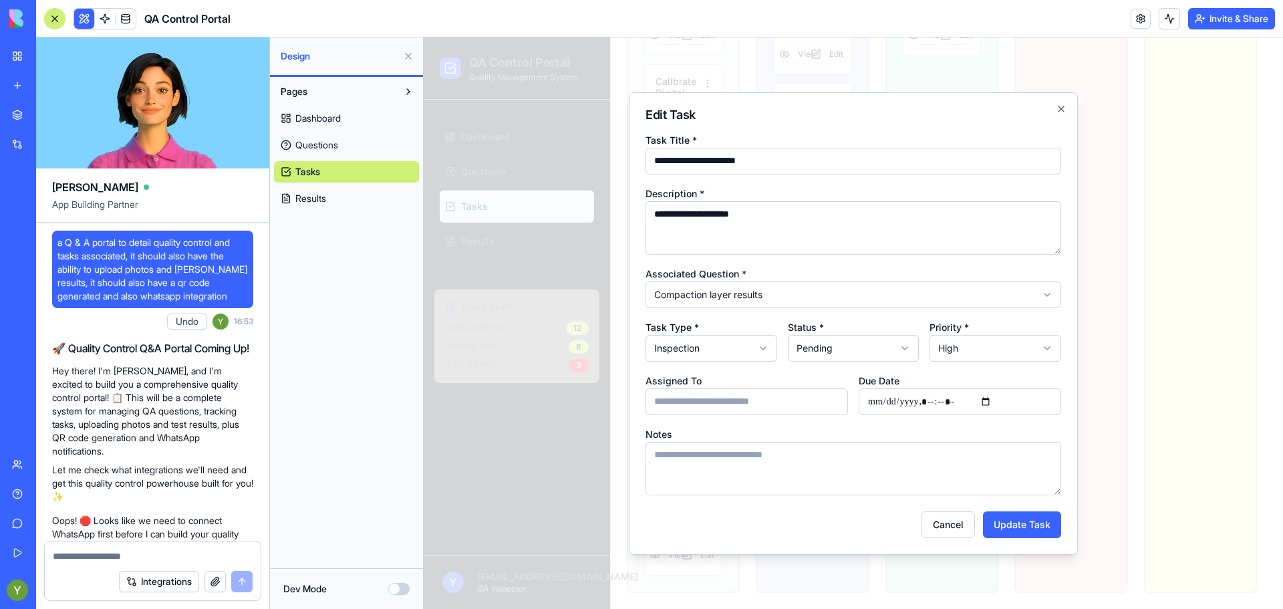
click at [754, 337] on body "QA Control Portal Quality Management System Dashboard Questions Tasks Results Q…" at bounding box center [848, 94] width 849 height 1030
drag, startPoint x: 754, startPoint y: 337, endPoint x: 949, endPoint y: 514, distance: 263.0
click at [949, 514] on button "Cancel" at bounding box center [947, 524] width 53 height 27
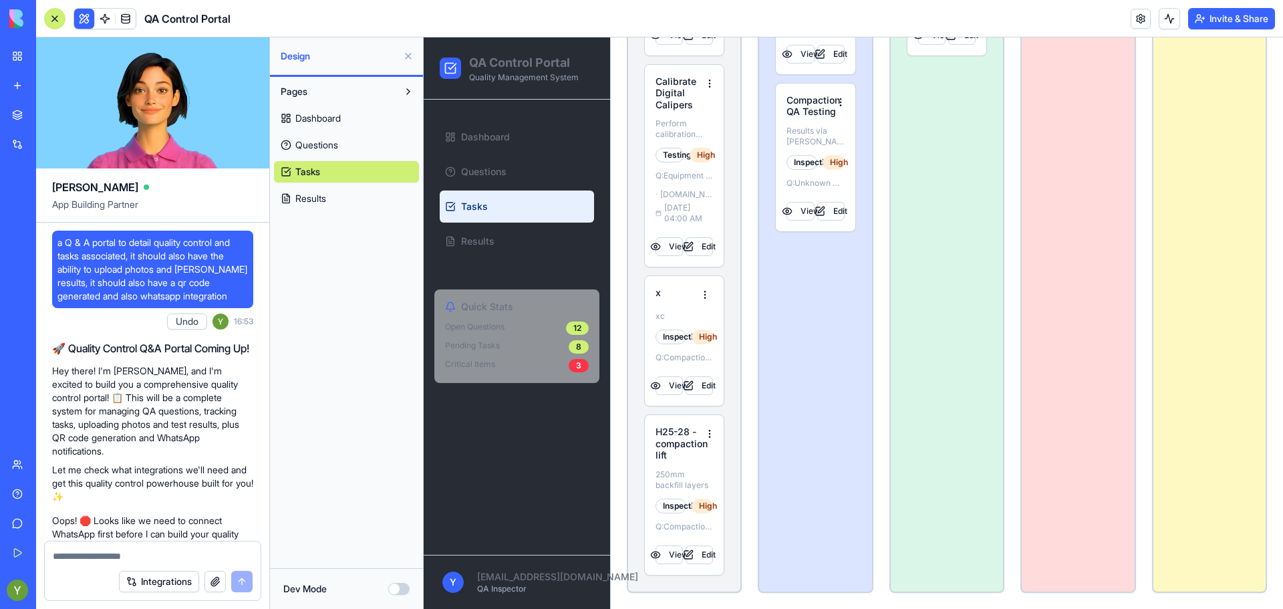
scroll to position [458, 0]
click at [499, 234] on link "Results" at bounding box center [517, 241] width 154 height 32
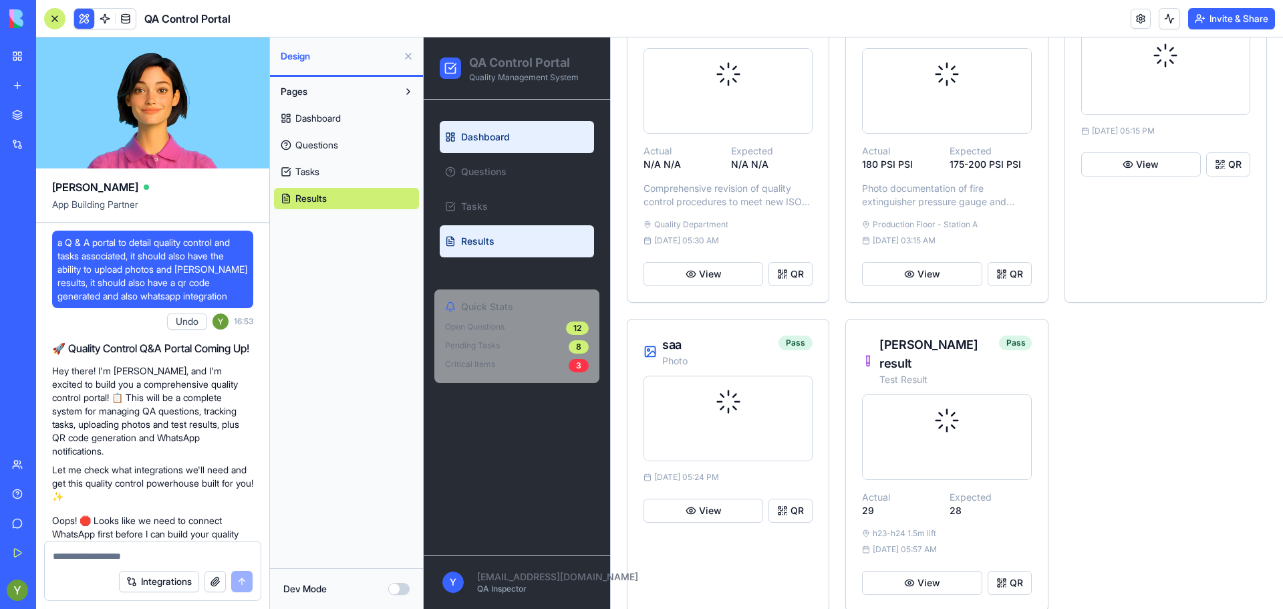
click at [485, 147] on link "Dashboard" at bounding box center [517, 137] width 154 height 32
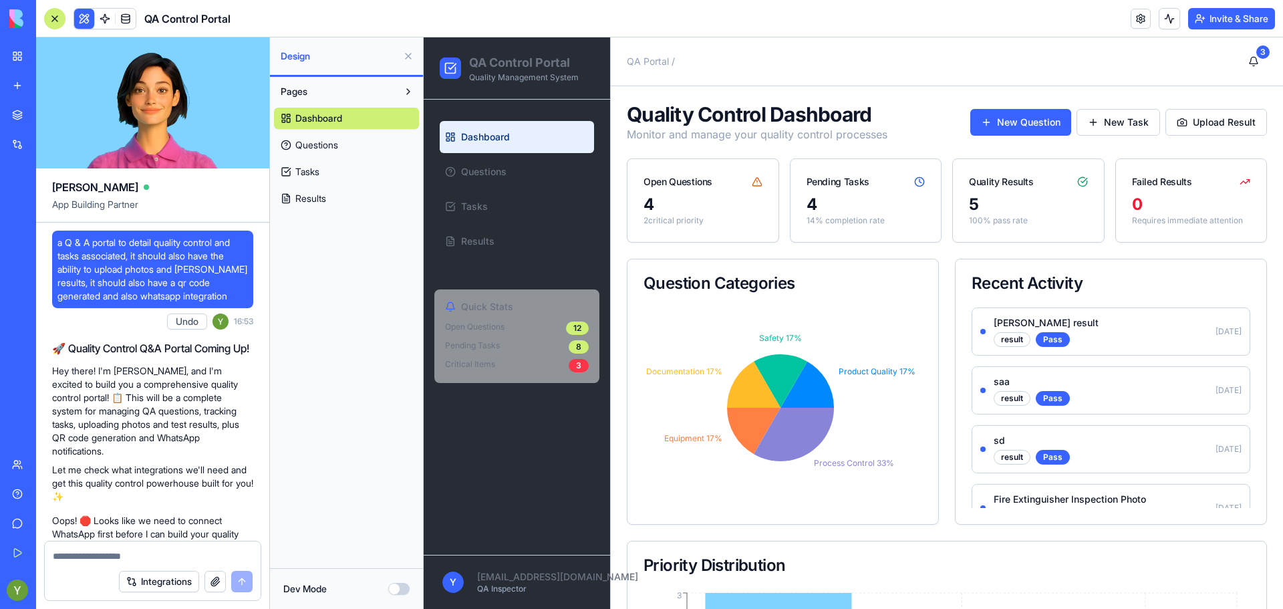
click at [106, 555] on textarea at bounding box center [153, 555] width 200 height 13
type textarea "**********"
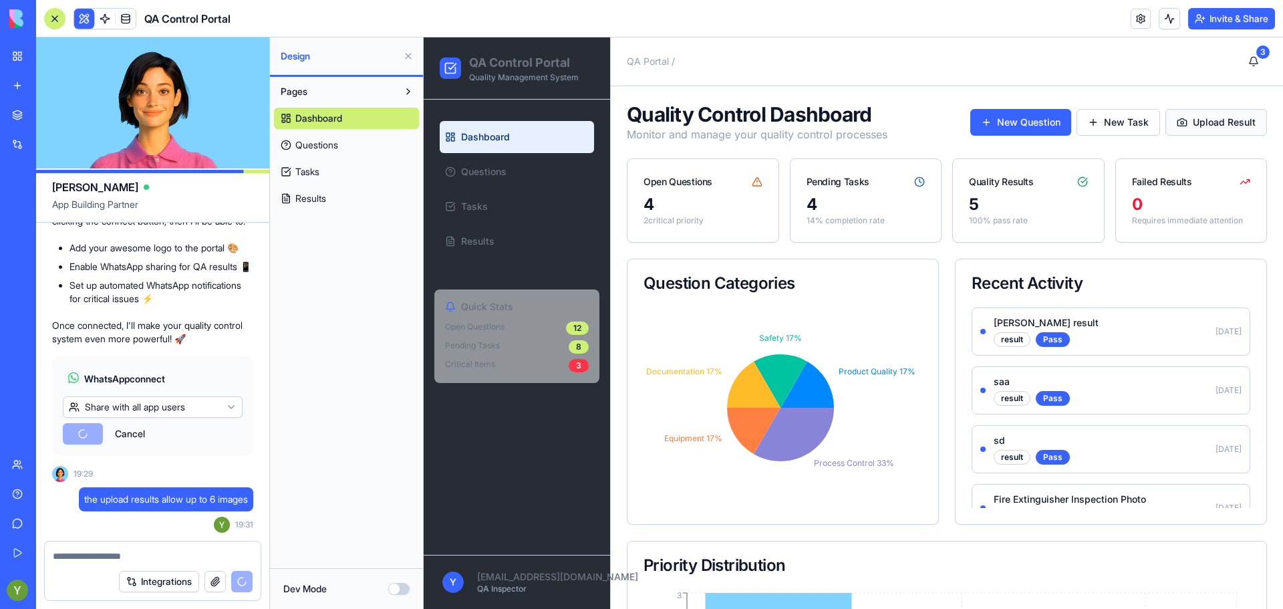
click at [1217, 116] on button "Upload Result" at bounding box center [1216, 122] width 102 height 27
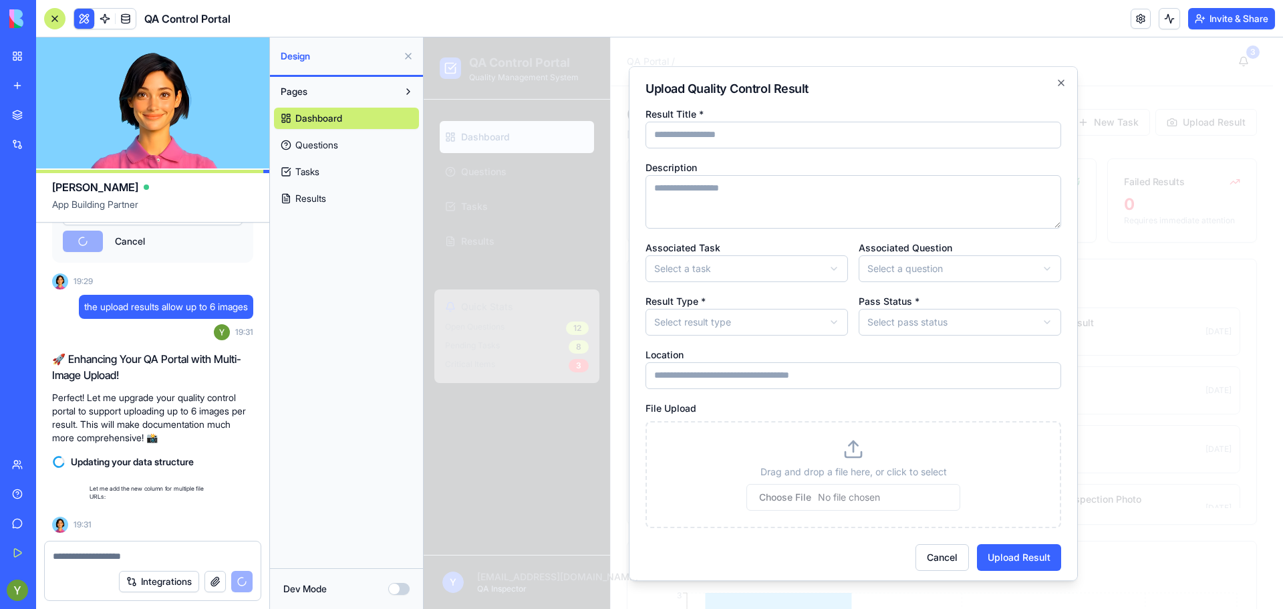
scroll to position [1737, 0]
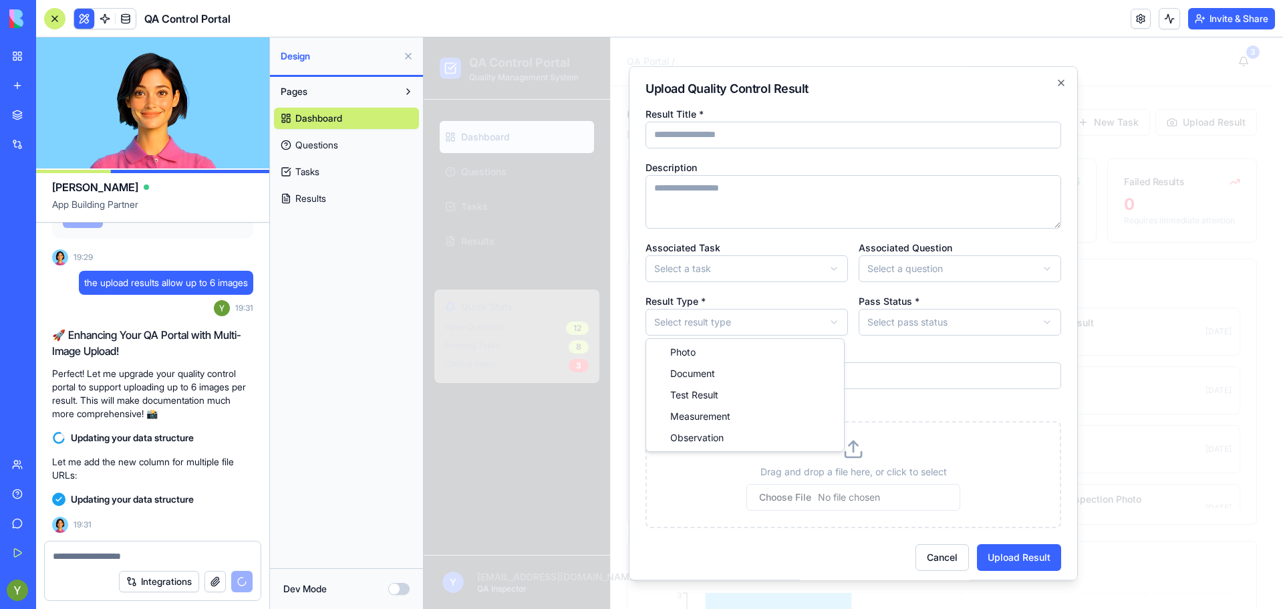
click at [721, 324] on body "QA Control Portal Quality Management System Dashboard Questions Tasks Results Q…" at bounding box center [848, 478] width 849 height 883
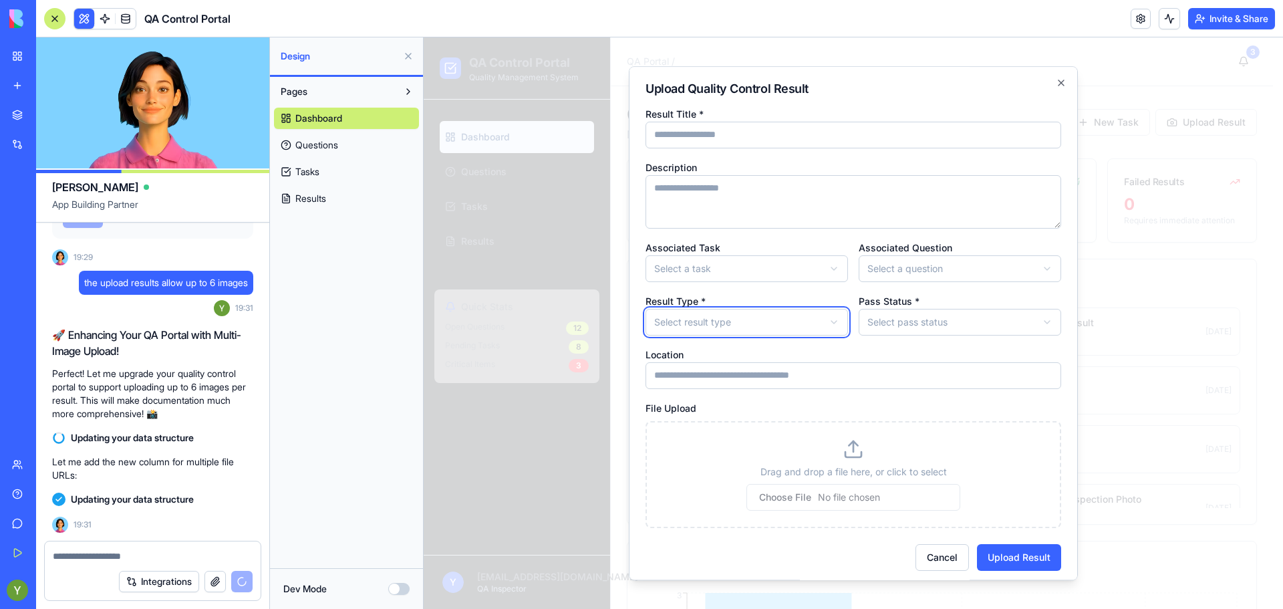
click at [721, 324] on body "QA Control Portal Quality Management System Dashboard Questions Tasks Results Q…" at bounding box center [848, 478] width 849 height 883
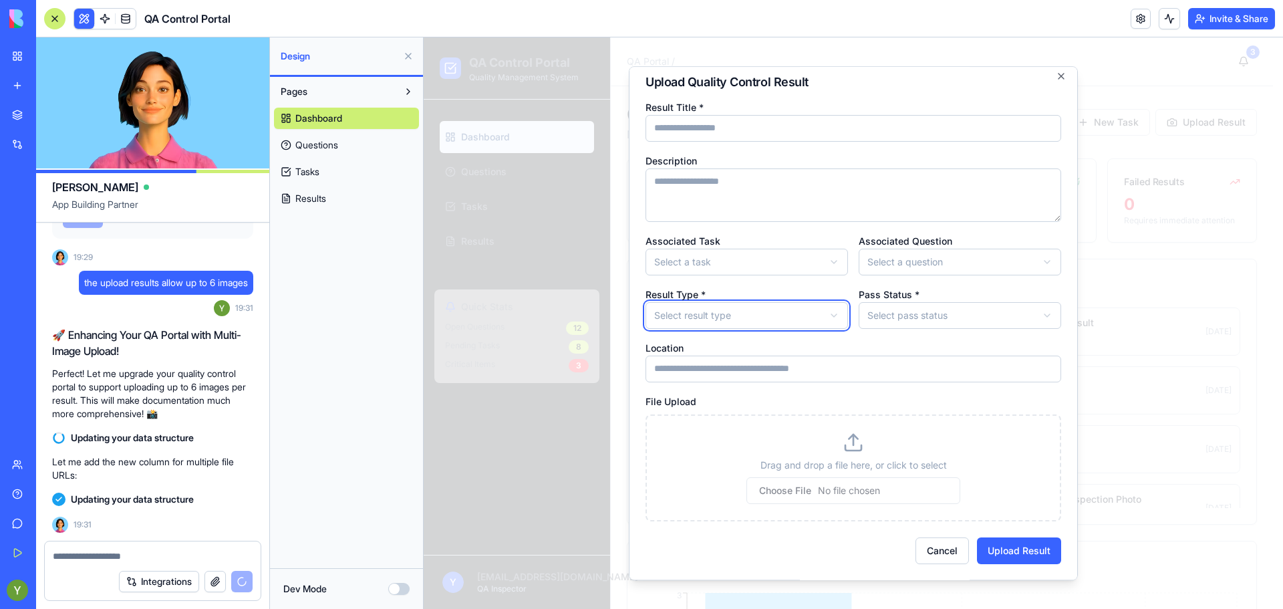
scroll to position [0, 0]
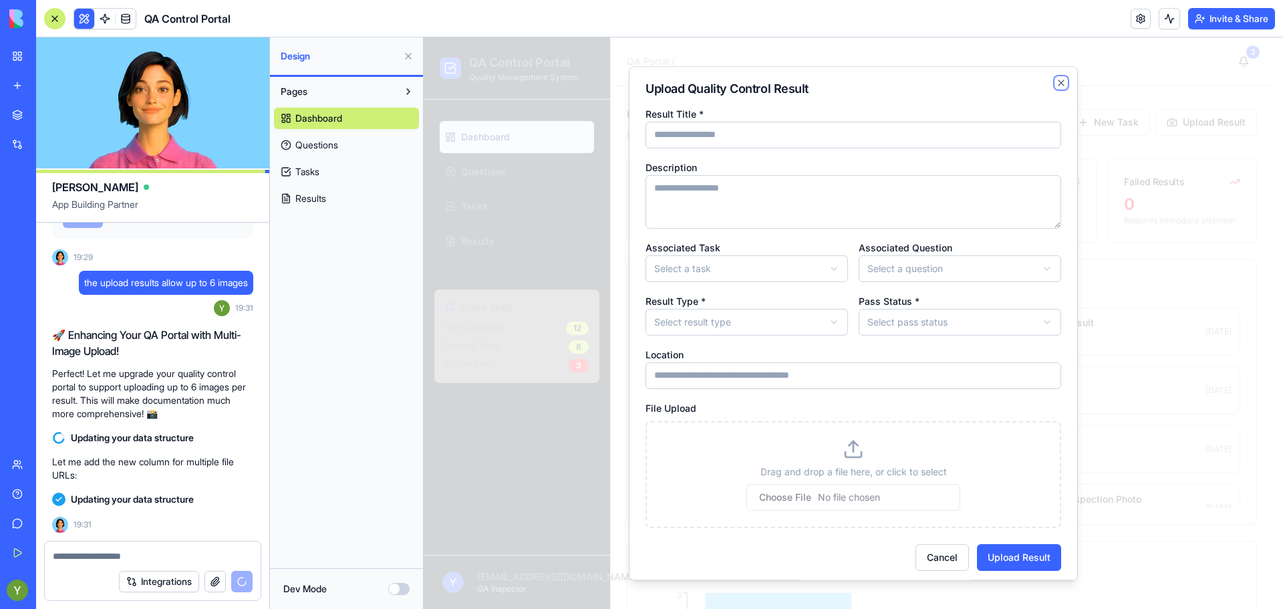
drag, startPoint x: 1052, startPoint y: 77, endPoint x: 734, endPoint y: 362, distance: 427.2
click at [734, 362] on div "**********" at bounding box center [853, 323] width 449 height 514
click at [733, 324] on body "QA Control Portal Quality Management System Dashboard Questions Tasks Results Q…" at bounding box center [848, 478] width 849 height 883
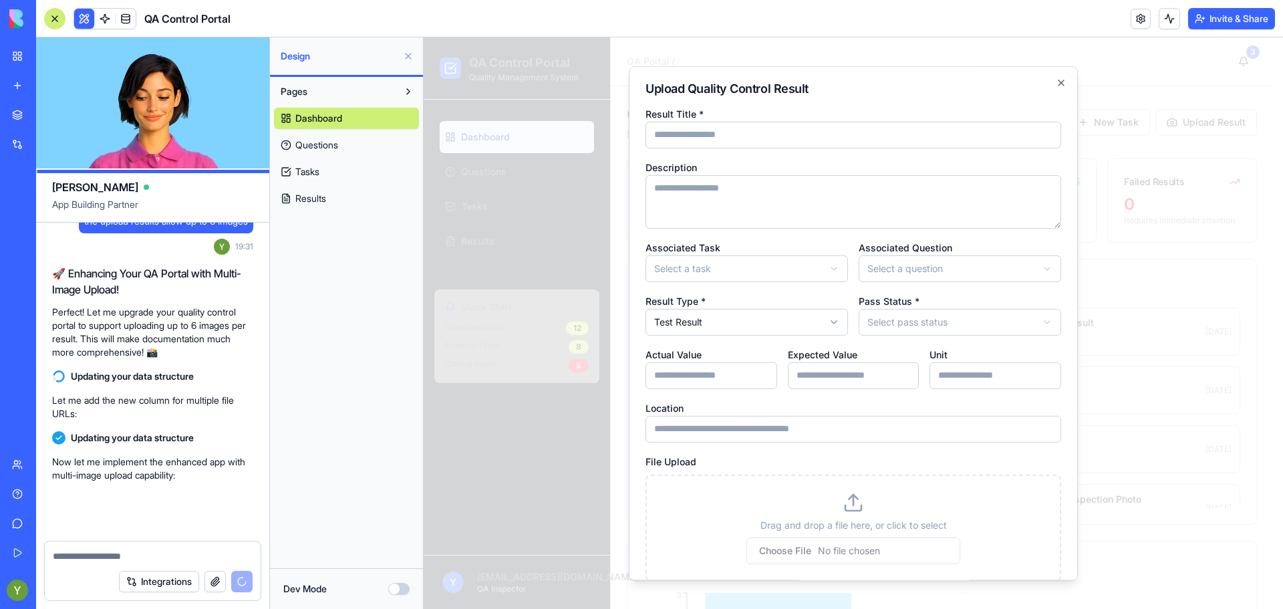
scroll to position [1799, 0]
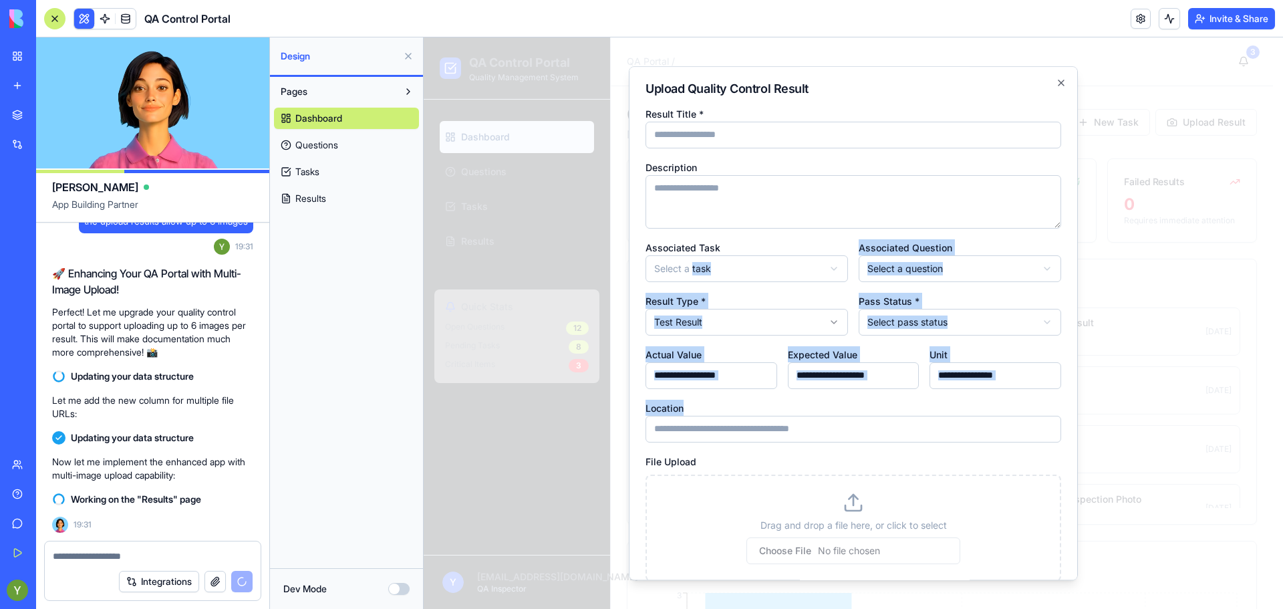
drag, startPoint x: 704, startPoint y: 398, endPoint x: 839, endPoint y: 53, distance: 370.5
click at [694, 274] on div "**********" at bounding box center [853, 344] width 416 height 476
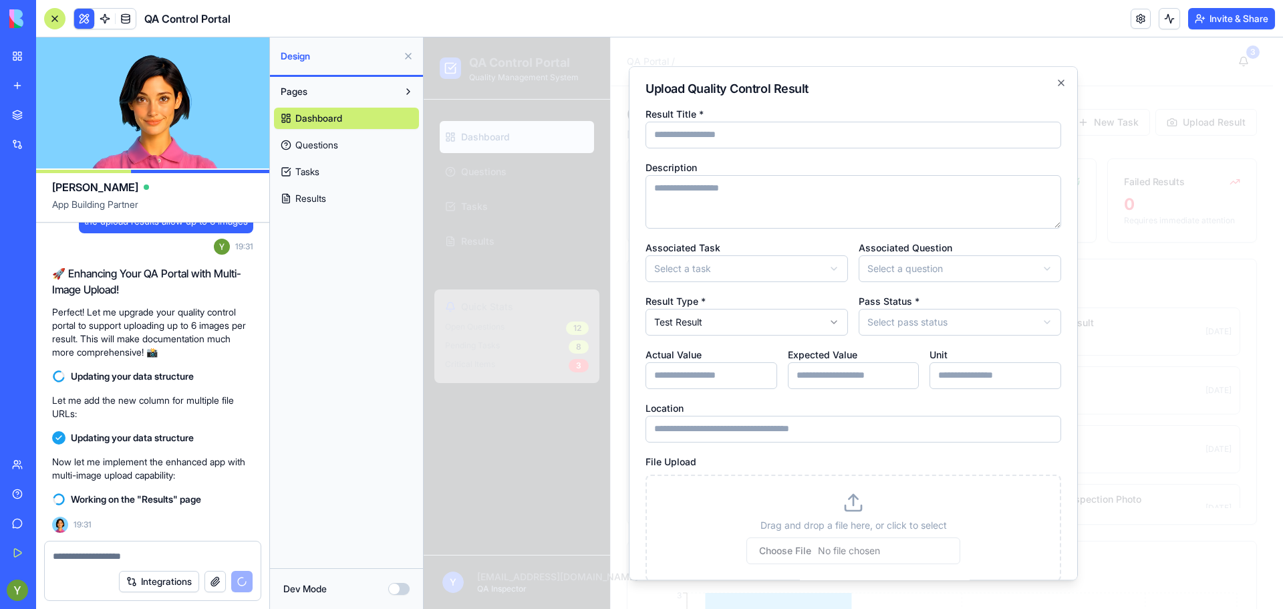
click at [961, 108] on div "Result Title *" at bounding box center [853, 127] width 416 height 43
click at [110, 557] on textarea at bounding box center [153, 555] width 200 height 13
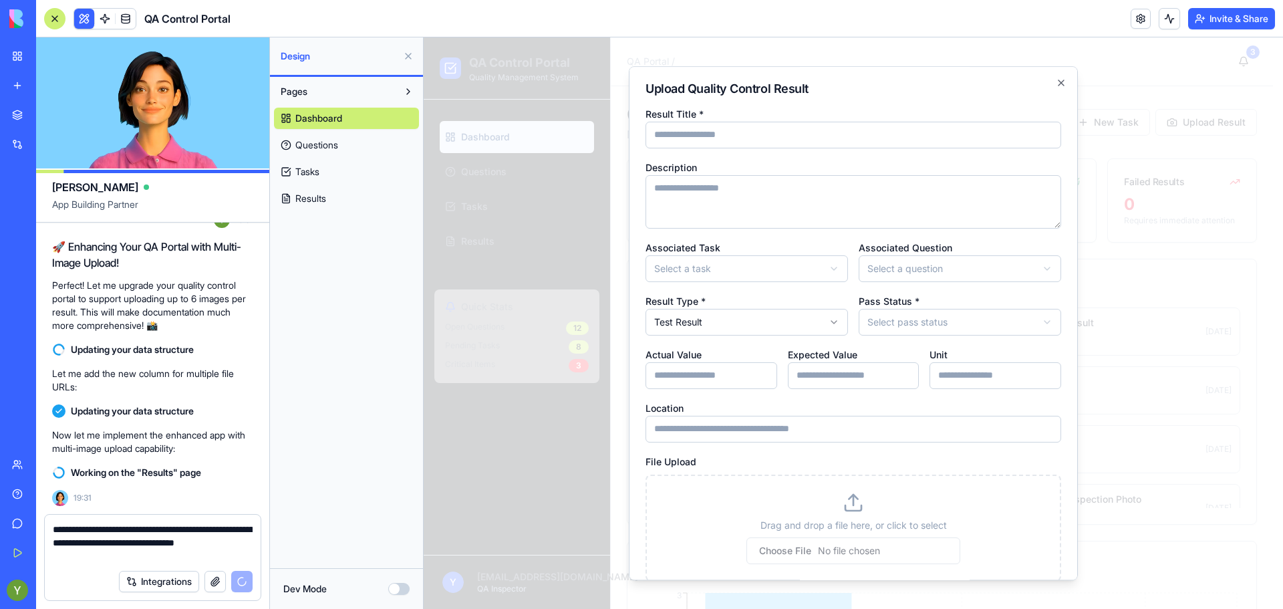
type textarea "**********"
click at [233, 583] on div "Integrations" at bounding box center [186, 581] width 134 height 21
click at [535, 209] on div at bounding box center [853, 322] width 859 height 571
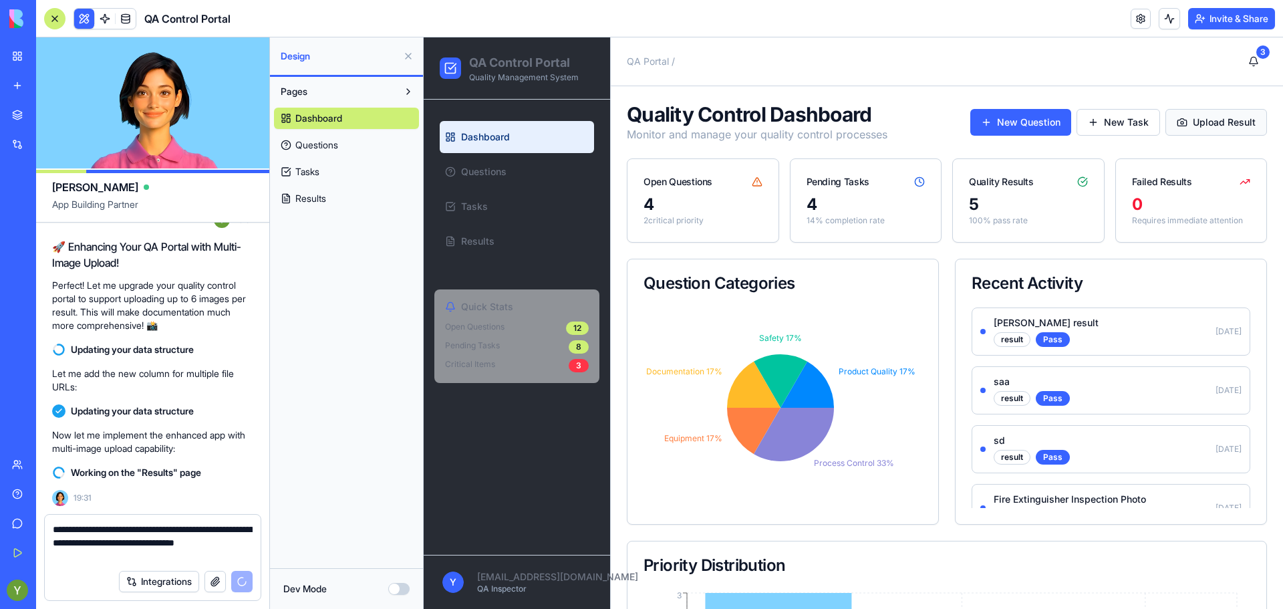
click at [1191, 114] on button "Upload Result" at bounding box center [1216, 122] width 102 height 27
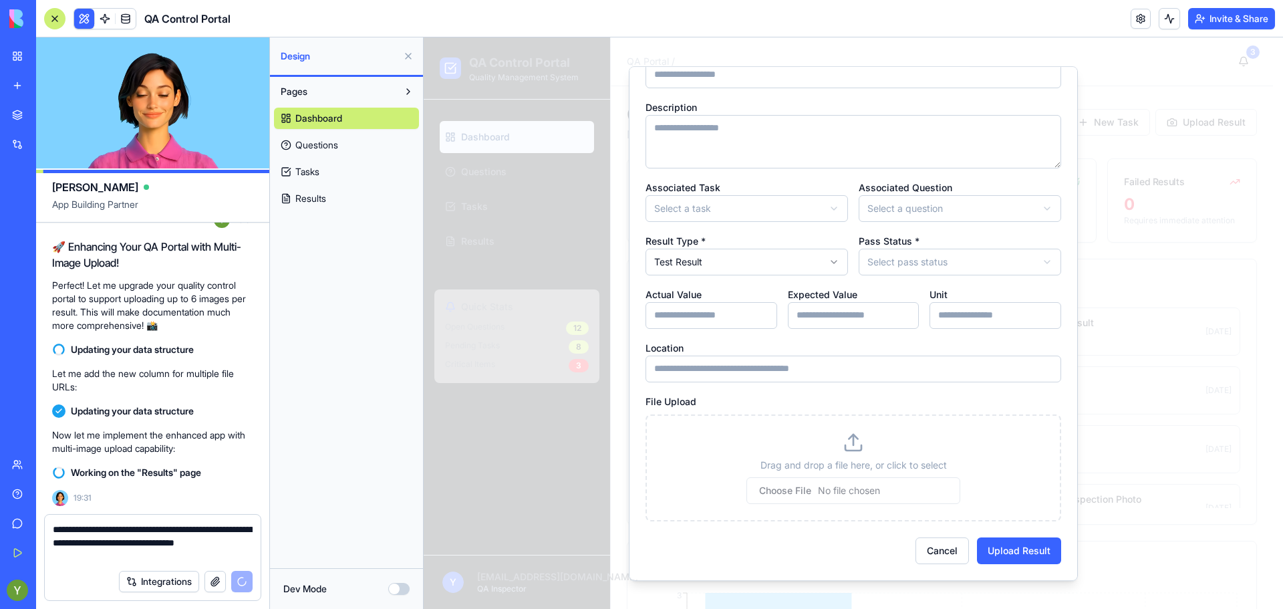
scroll to position [0, 0]
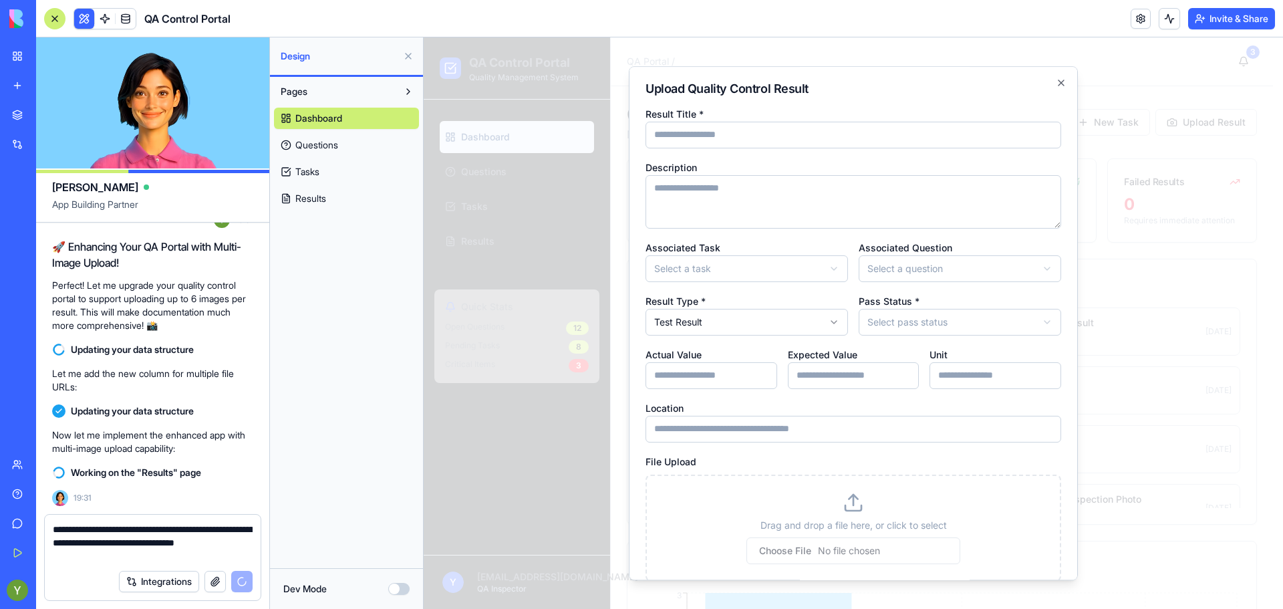
drag, startPoint x: 1039, startPoint y: 82, endPoint x: 1046, endPoint y: 92, distance: 12.0
click at [1046, 90] on h2 "Upload Quality Control Result" at bounding box center [853, 89] width 416 height 12
drag, startPoint x: 1046, startPoint y: 90, endPoint x: 1052, endPoint y: 78, distance: 14.0
click at [1056, 78] on icon "button" at bounding box center [1061, 83] width 11 height 11
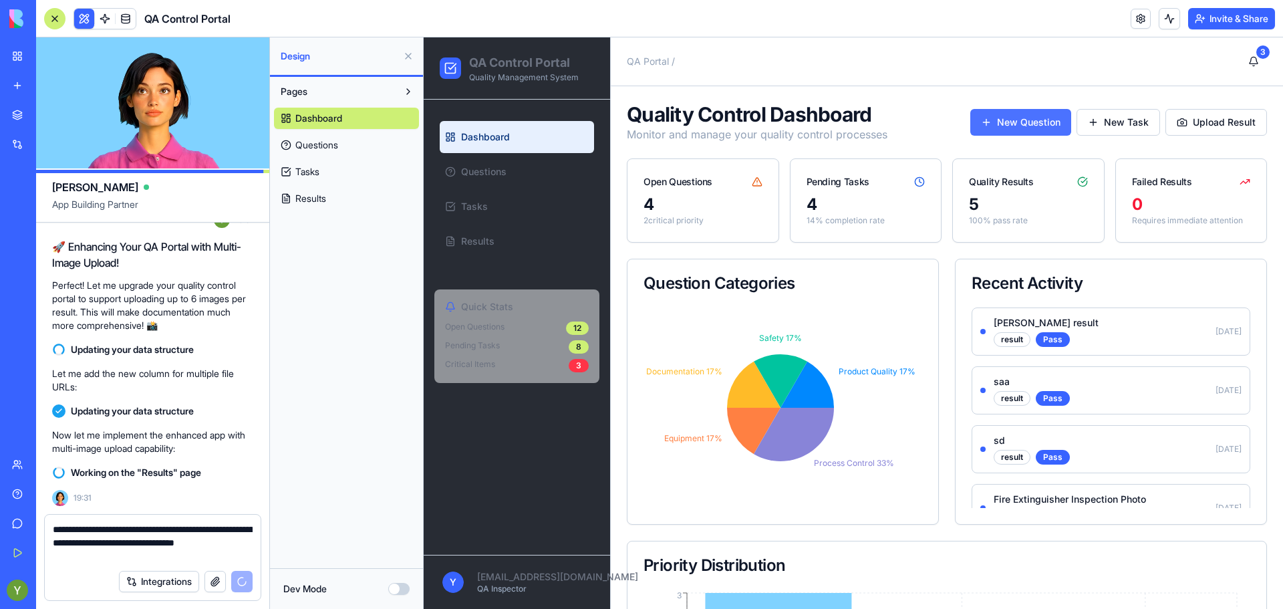
click at [1043, 119] on button "New Question" at bounding box center [1020, 122] width 101 height 27
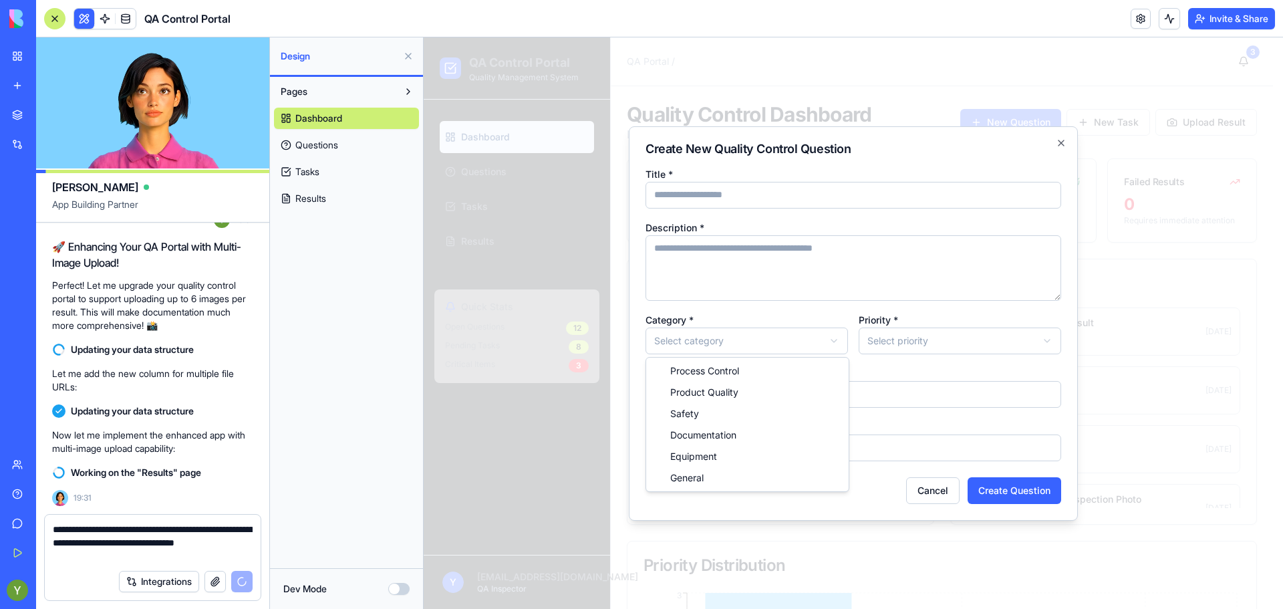
click at [766, 341] on body "QA Control Portal Quality Management System Dashboard Questions Tasks Results Q…" at bounding box center [848, 478] width 849 height 883
click at [865, 326] on body "QA Control Portal Quality Management System Dashboard Questions Tasks Results Q…" at bounding box center [848, 478] width 849 height 883
click at [935, 481] on button "Cancel" at bounding box center [932, 490] width 53 height 27
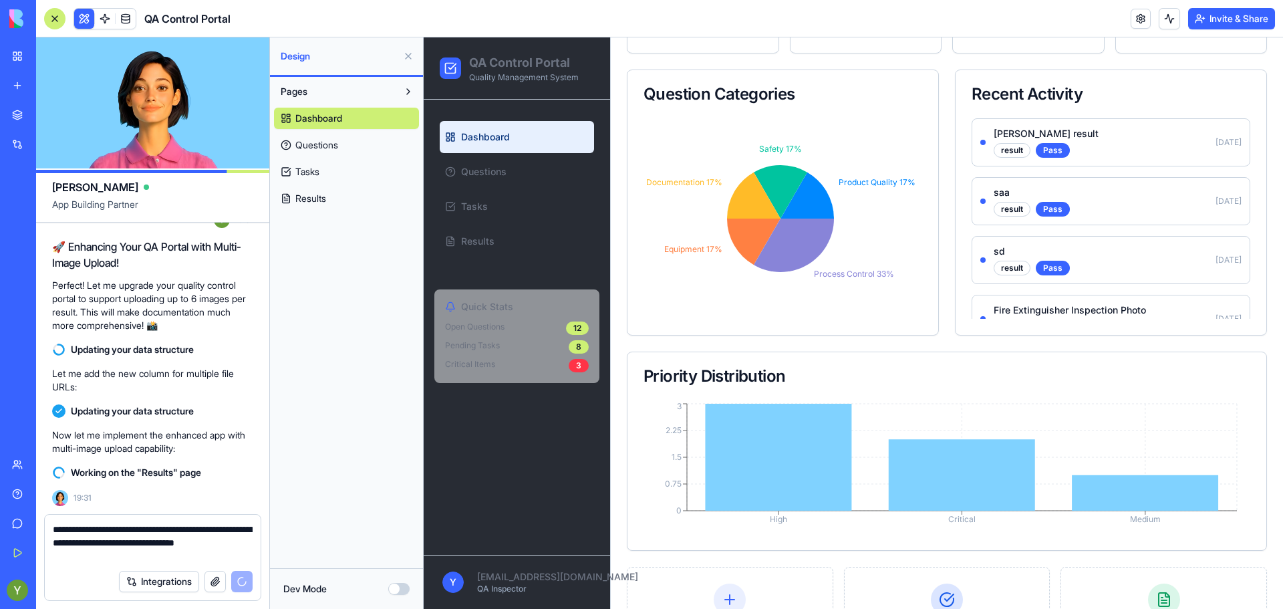
scroll to position [311, 0]
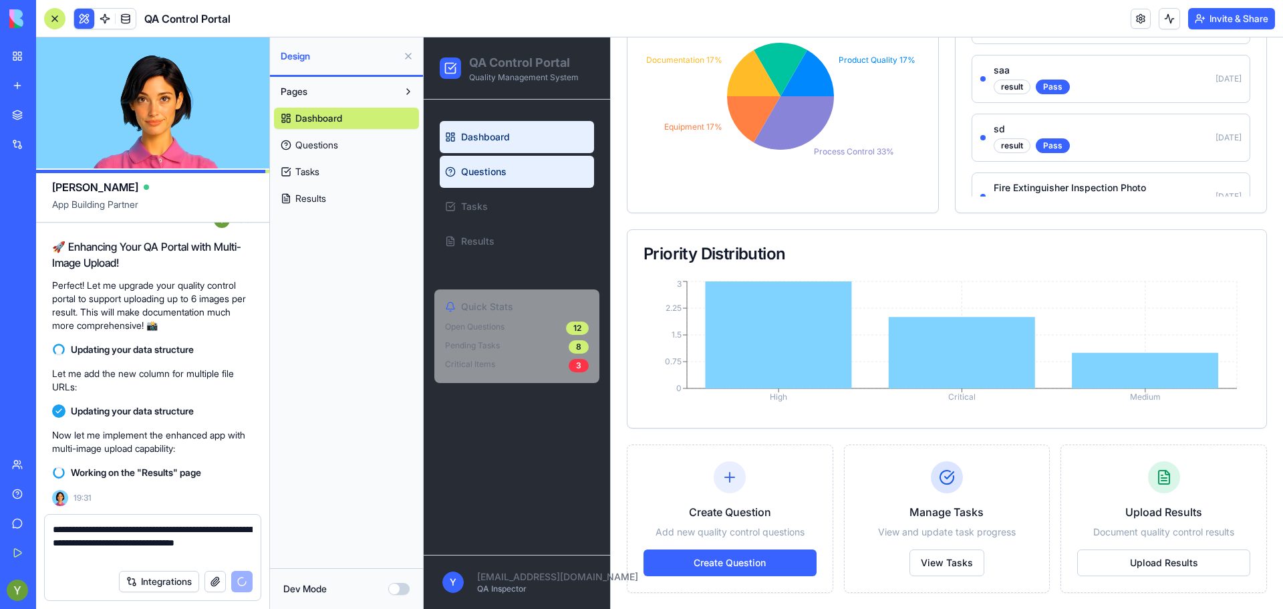
click at [489, 179] on link "Questions" at bounding box center [517, 172] width 154 height 32
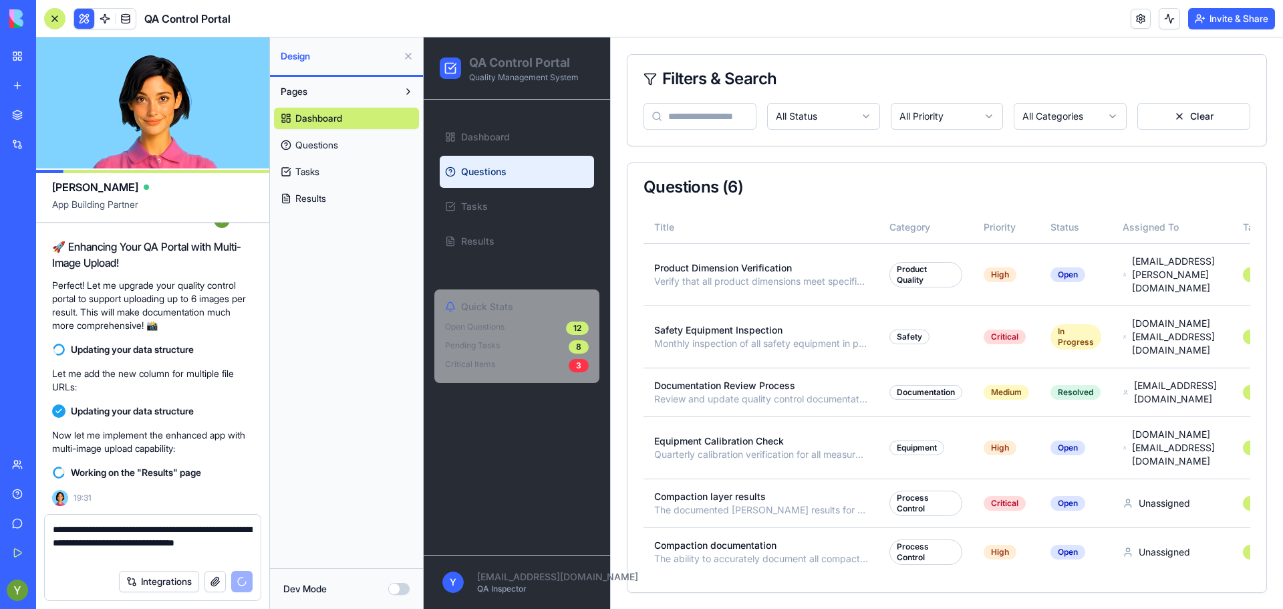
scroll to position [74, 0]
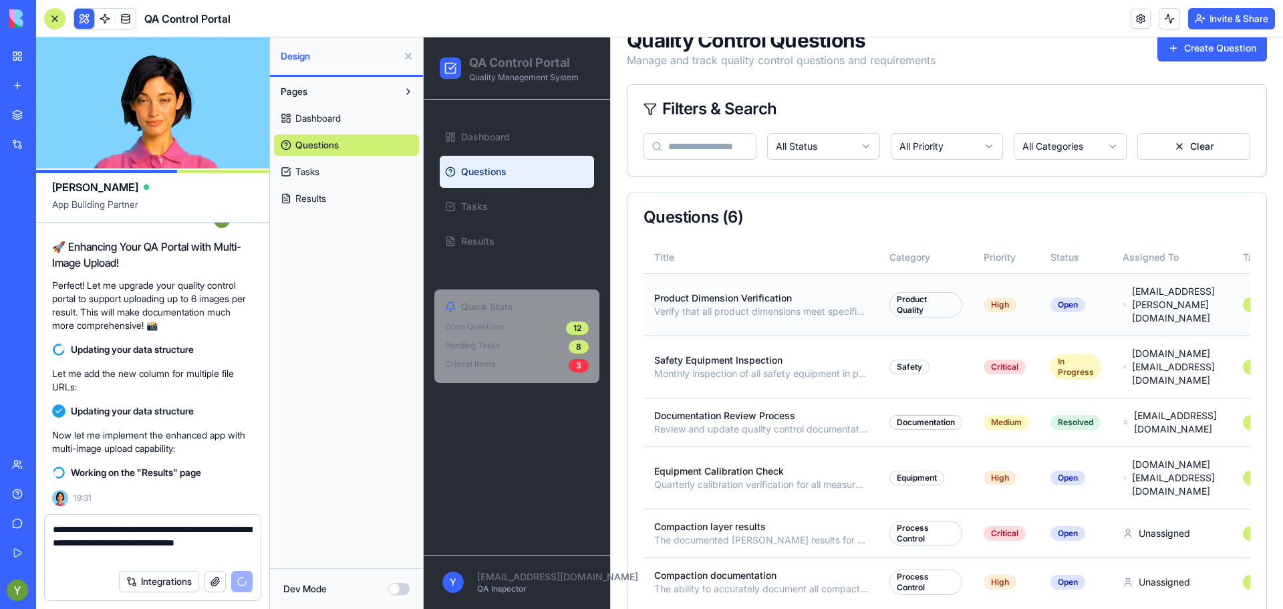
click at [706, 305] on p "Verify that all product dimensions meet specification requirements for batch QC…" at bounding box center [761, 311] width 214 height 13
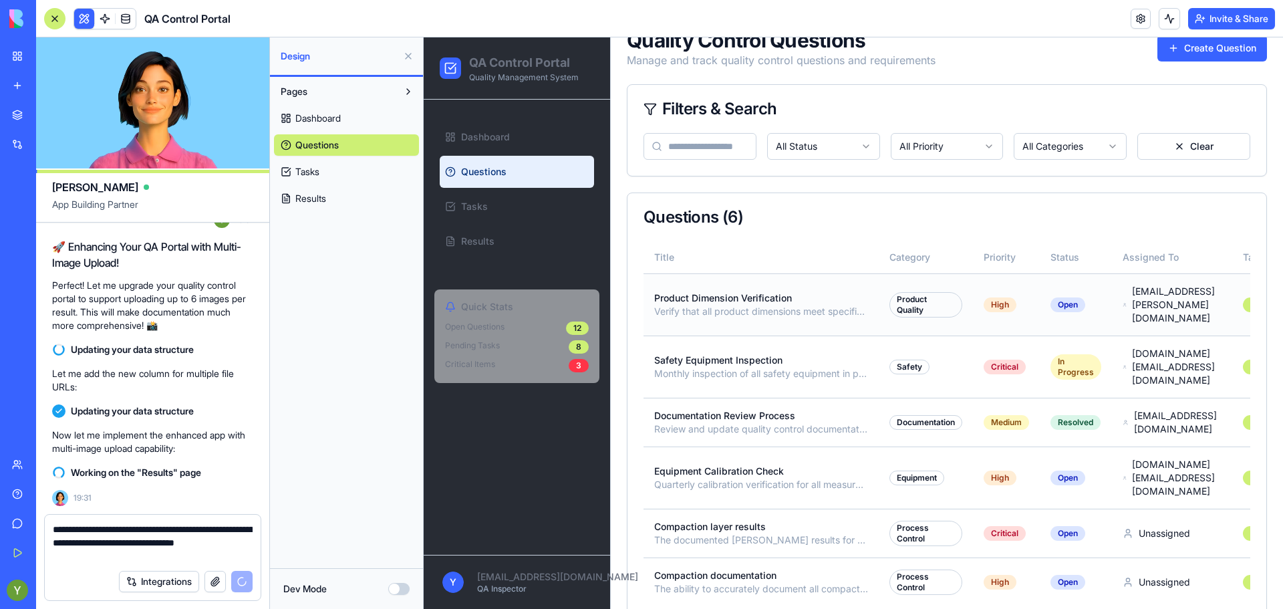
click at [782, 313] on td "Product Dimension Verification Verify that all product dimensions meet specific…" at bounding box center [760, 304] width 235 height 62
click at [775, 308] on p "Verify that all product dimensions meet specification requirements for batch QC…" at bounding box center [761, 311] width 214 height 13
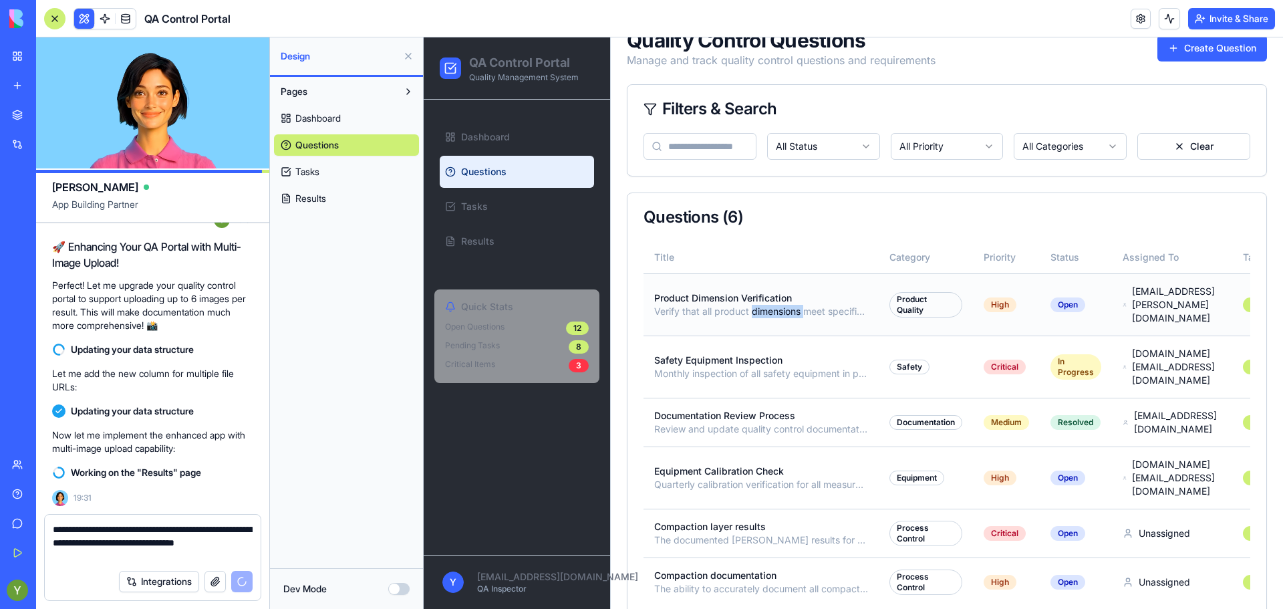
click at [775, 308] on p "Verify that all product dimensions meet specification requirements for batch QC…" at bounding box center [761, 311] width 214 height 13
click at [1183, 51] on button "Create Question" at bounding box center [1212, 48] width 110 height 27
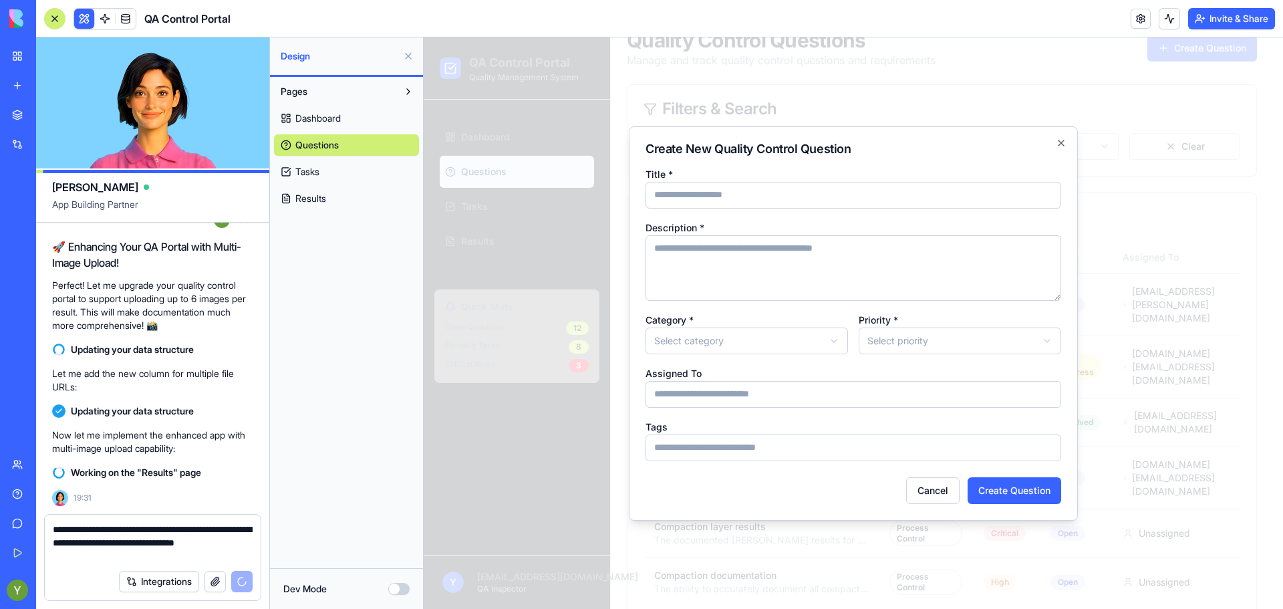
click at [737, 351] on body "QA Control Portal Quality Management System Dashboard Questions Tasks Results Q…" at bounding box center [848, 300] width 849 height 675
click at [883, 339] on body "QA Control Portal Quality Management System Dashboard Questions Tasks Results Q…" at bounding box center [848, 300] width 849 height 675
click at [742, 409] on div "**********" at bounding box center [853, 313] width 416 height 295
click at [736, 387] on input "Assigned To" at bounding box center [853, 394] width 416 height 27
click at [732, 237] on textarea "Description *" at bounding box center [853, 267] width 416 height 65
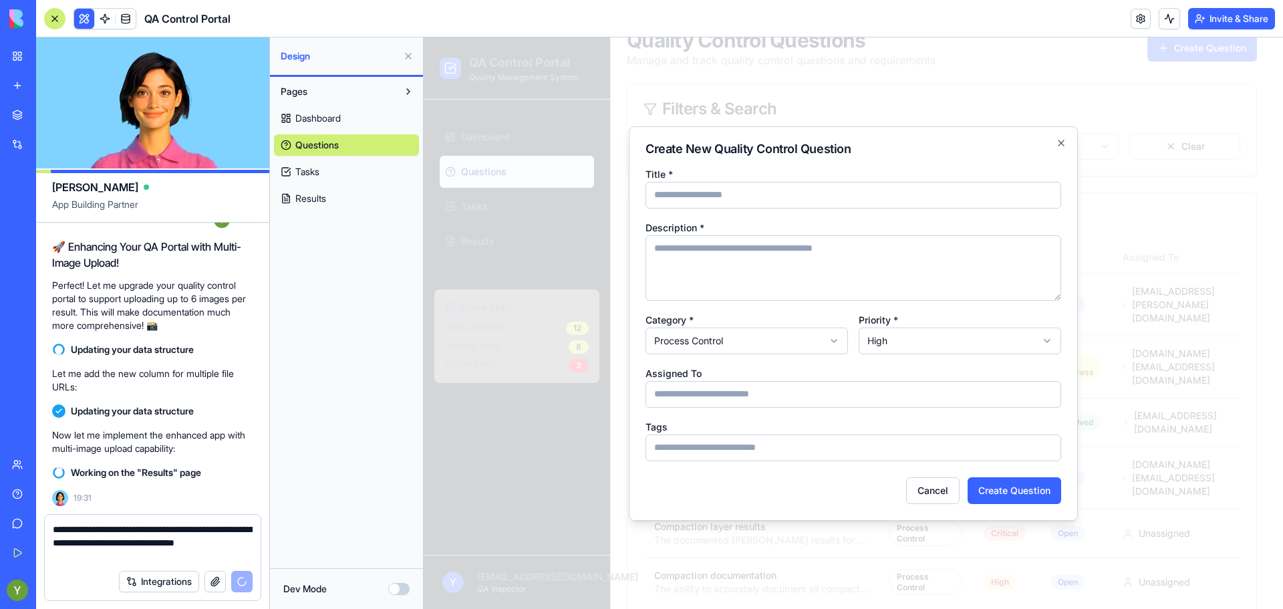
click at [717, 172] on div "Title *" at bounding box center [853, 187] width 416 height 43
click at [723, 206] on input "Title *" at bounding box center [853, 195] width 416 height 27
click at [927, 487] on button "Cancel" at bounding box center [932, 490] width 53 height 27
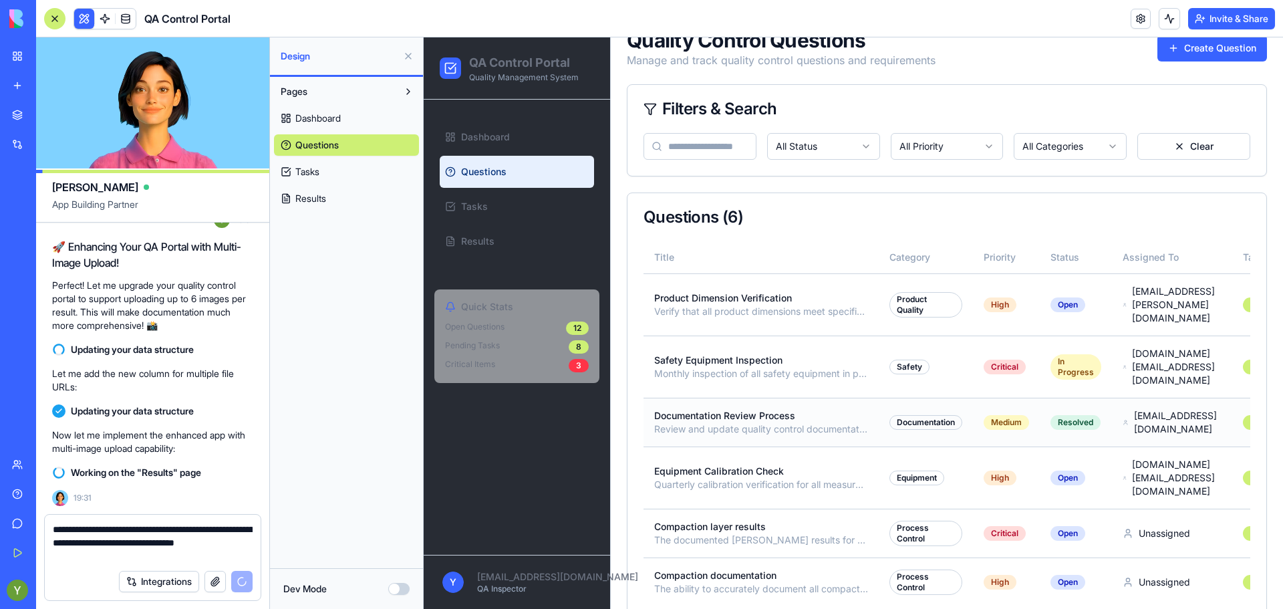
click at [728, 398] on td "Documentation Review Process Review and update quality control documentation fo…" at bounding box center [760, 422] width 235 height 49
click at [736, 409] on p "Documentation Review Process" at bounding box center [761, 415] width 214 height 13
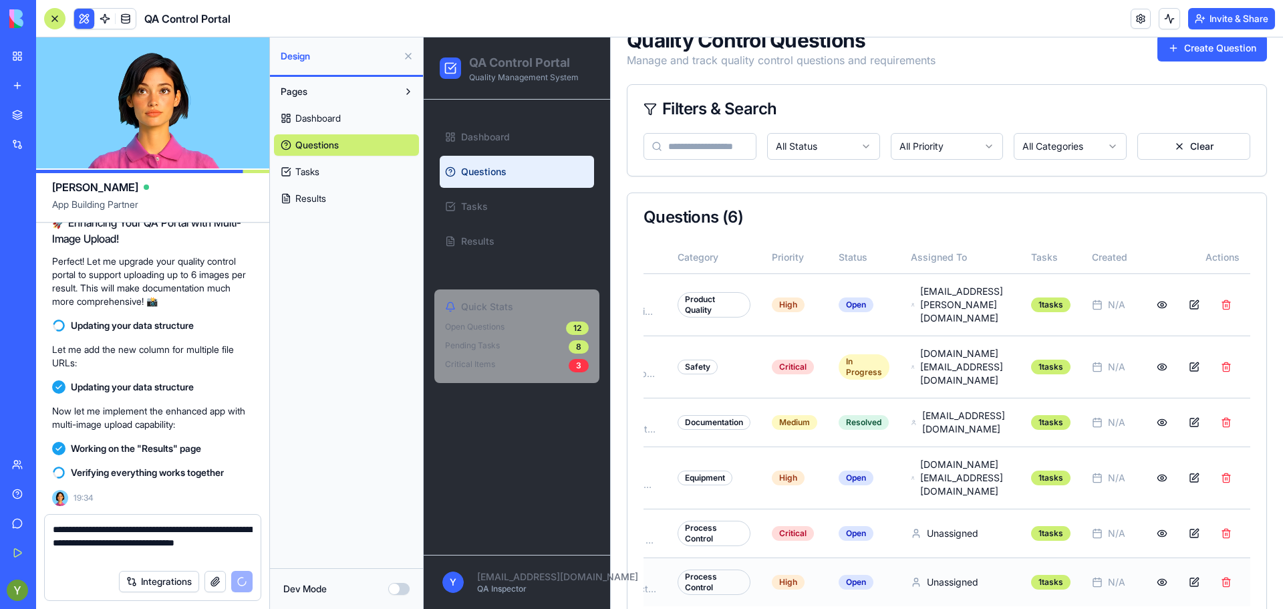
scroll to position [0, 269]
click at [1157, 570] on button at bounding box center [1162, 582] width 27 height 24
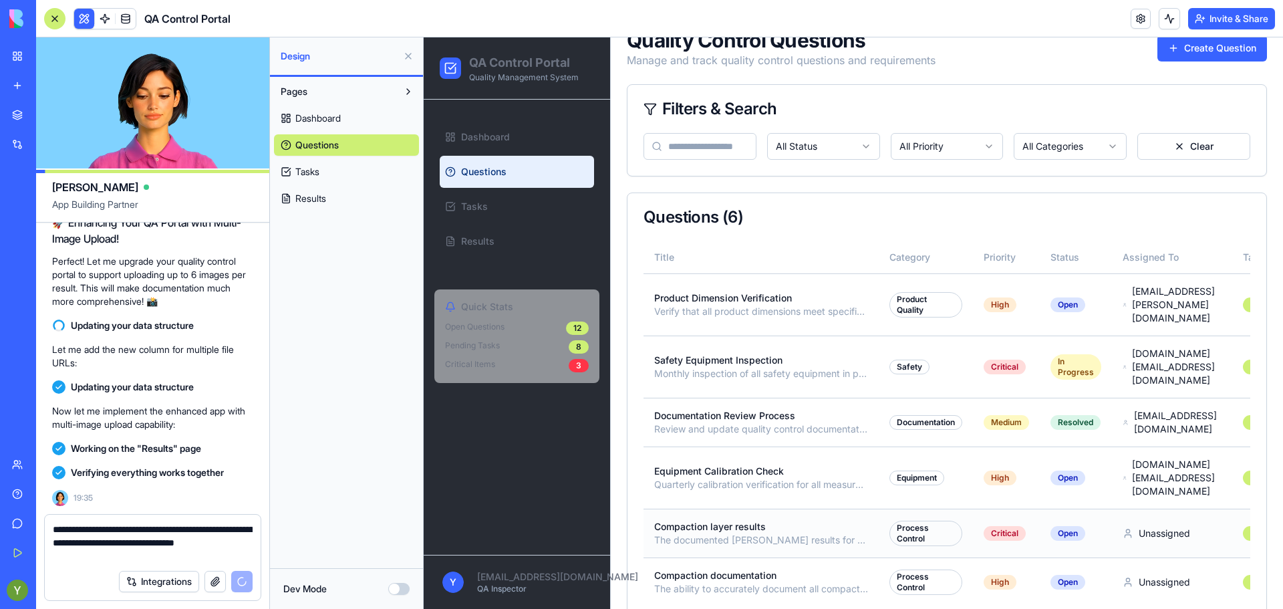
scroll to position [0, 276]
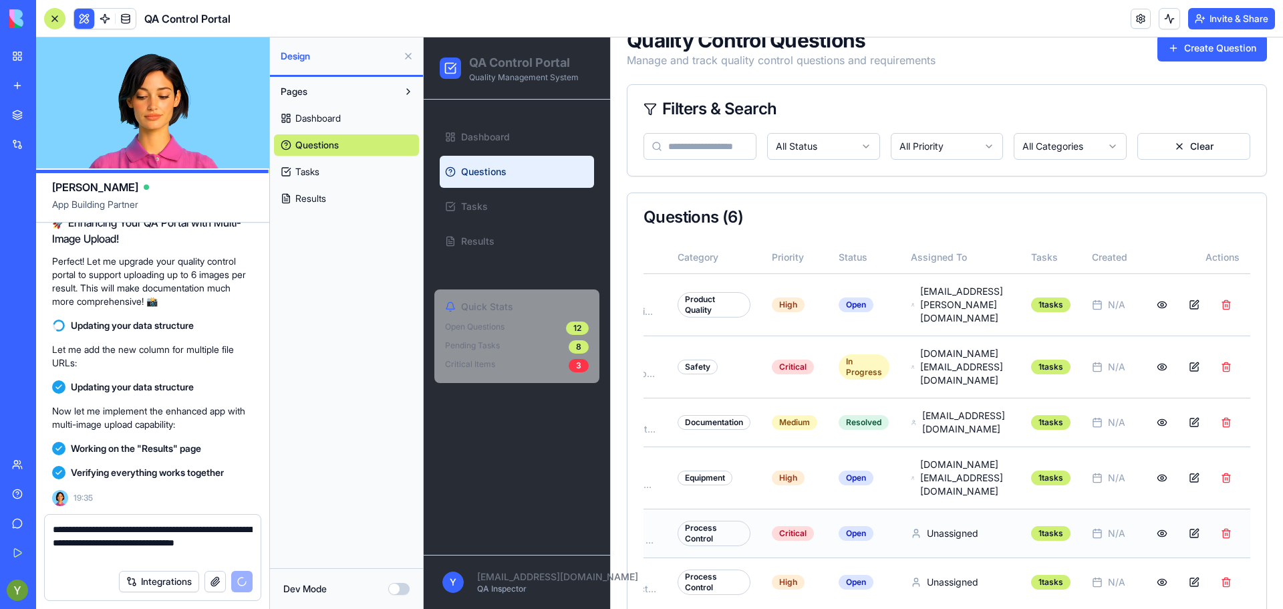
click at [1148, 512] on td at bounding box center [1194, 532] width 112 height 49
click at [1151, 521] on button at bounding box center [1162, 533] width 27 height 24
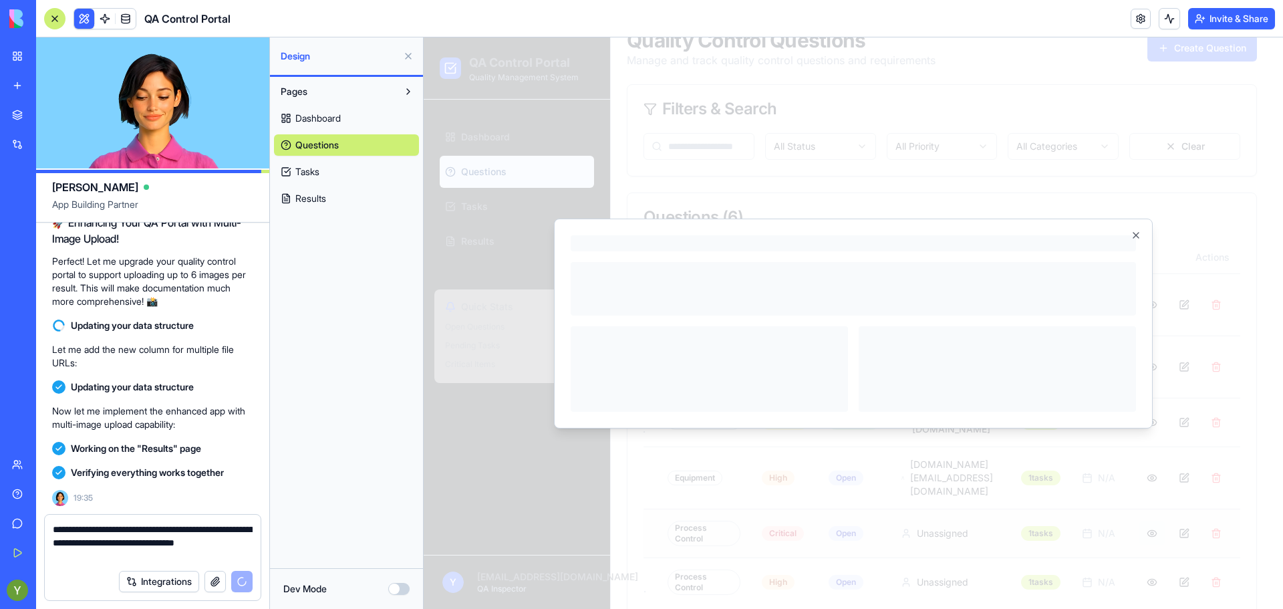
scroll to position [2181, 0]
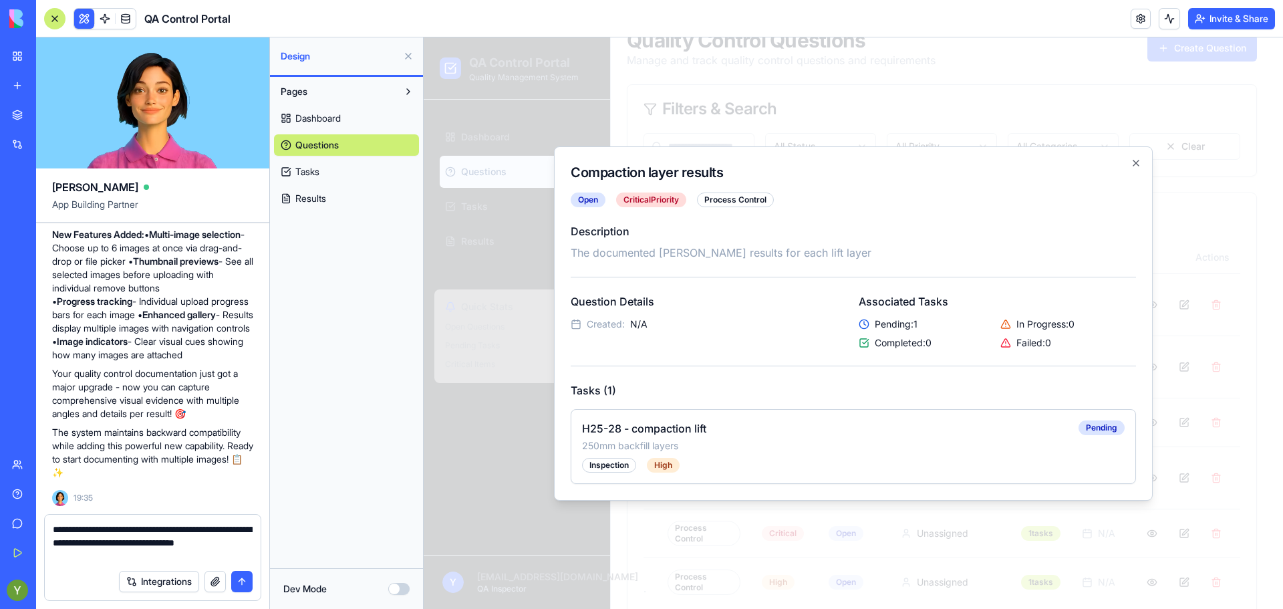
click at [243, 583] on button "submit" at bounding box center [241, 581] width 21 height 21
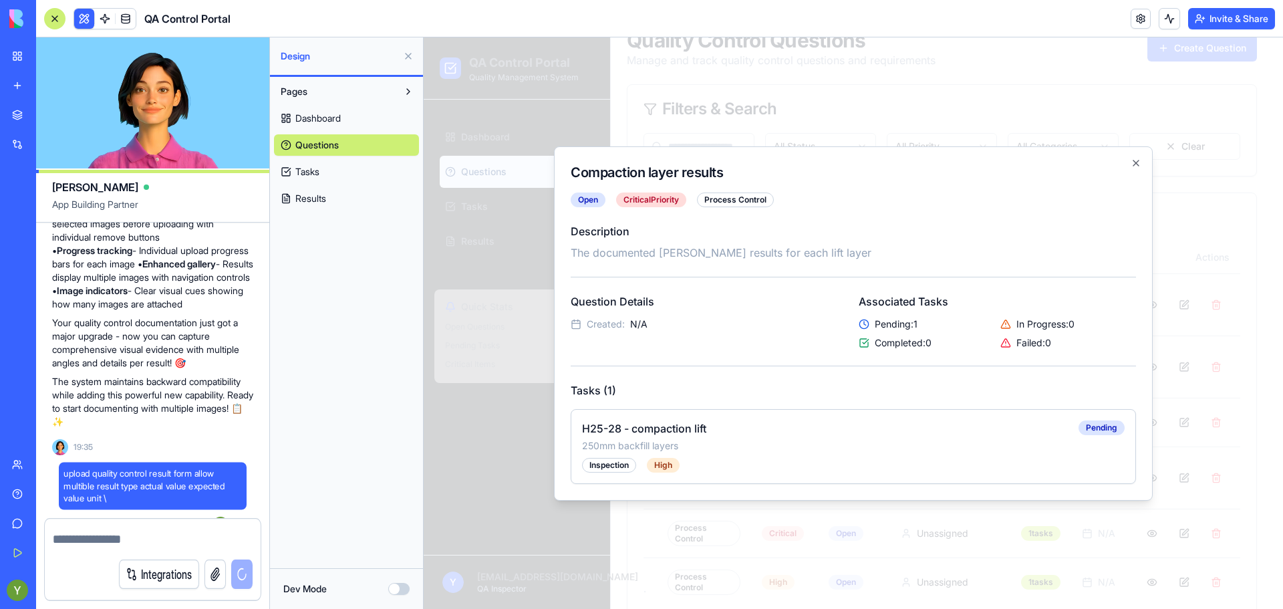
scroll to position [2232, 0]
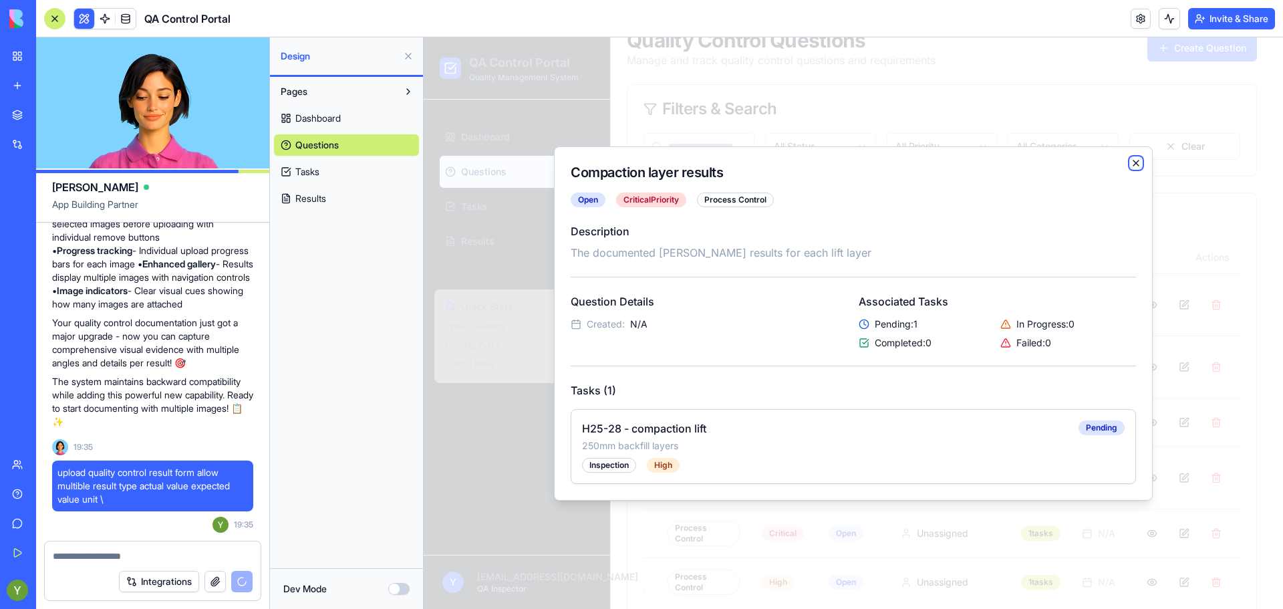
click at [1136, 158] on icon "button" at bounding box center [1135, 163] width 11 height 11
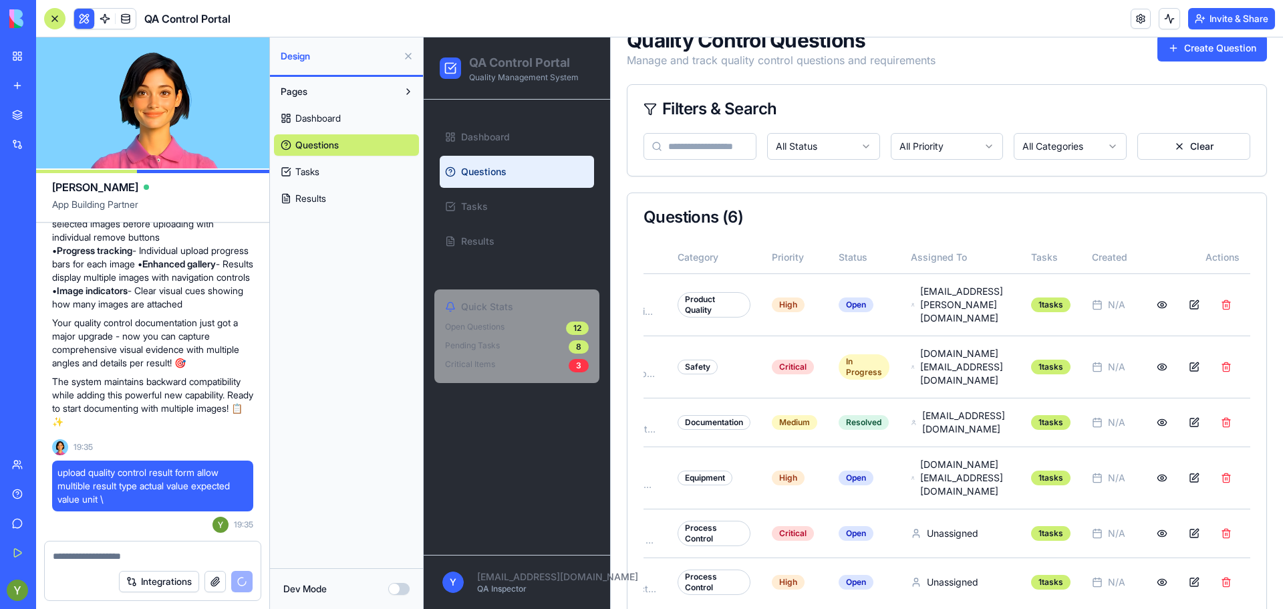
scroll to position [0, 0]
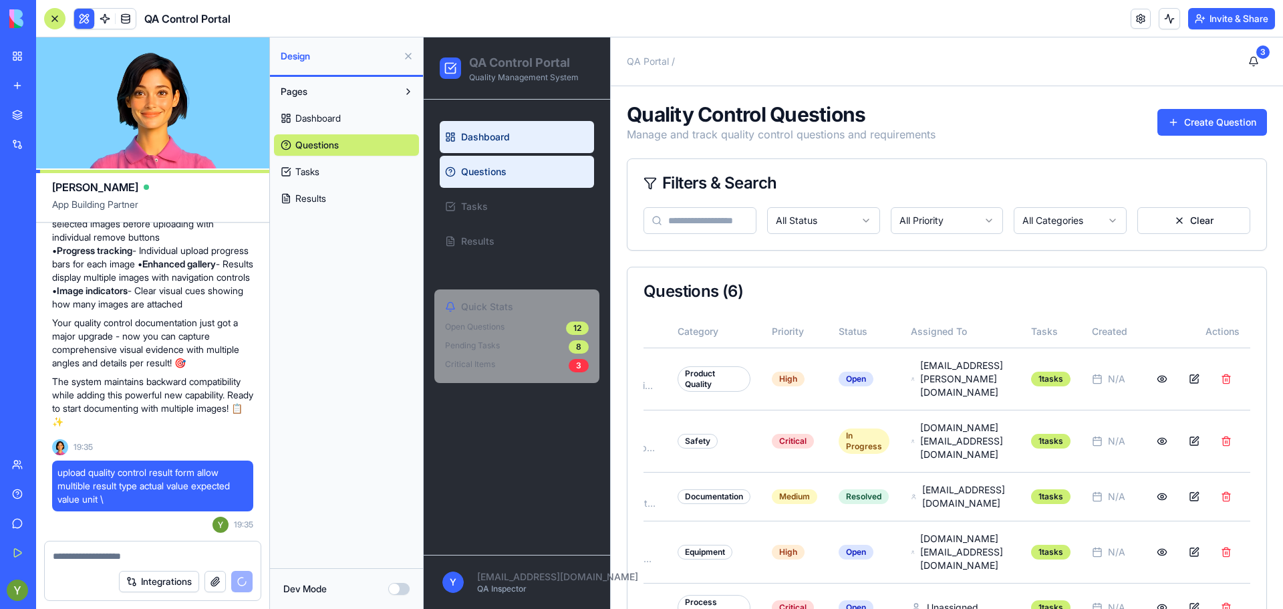
click at [469, 134] on span "Dashboard" at bounding box center [485, 136] width 49 height 13
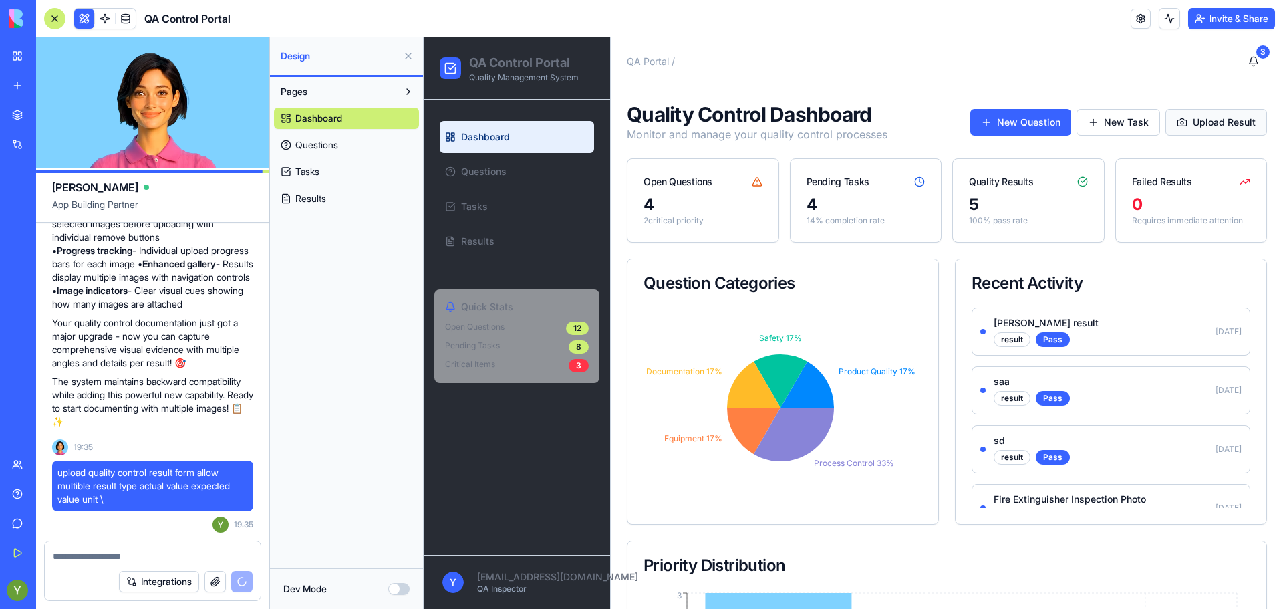
click at [1193, 122] on button "Upload Result" at bounding box center [1216, 122] width 102 height 27
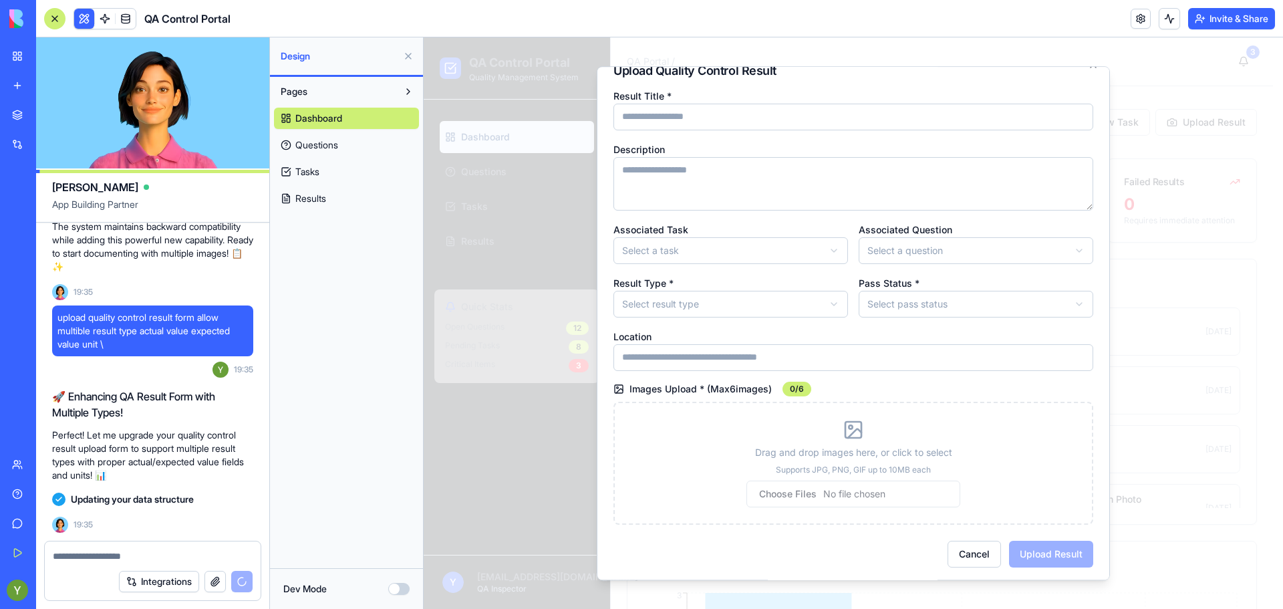
scroll to position [19, 0]
click at [793, 291] on body "QA Control Portal Quality Management System Dashboard Questions Tasks Results Q…" at bounding box center [848, 478] width 849 height 883
drag, startPoint x: 945, startPoint y: 397, endPoint x: 888, endPoint y: 363, distance: 66.5
drag, startPoint x: 888, startPoint y: 363, endPoint x: 829, endPoint y: 189, distance: 184.0
drag, startPoint x: 829, startPoint y: 189, endPoint x: 646, endPoint y: 504, distance: 364.6
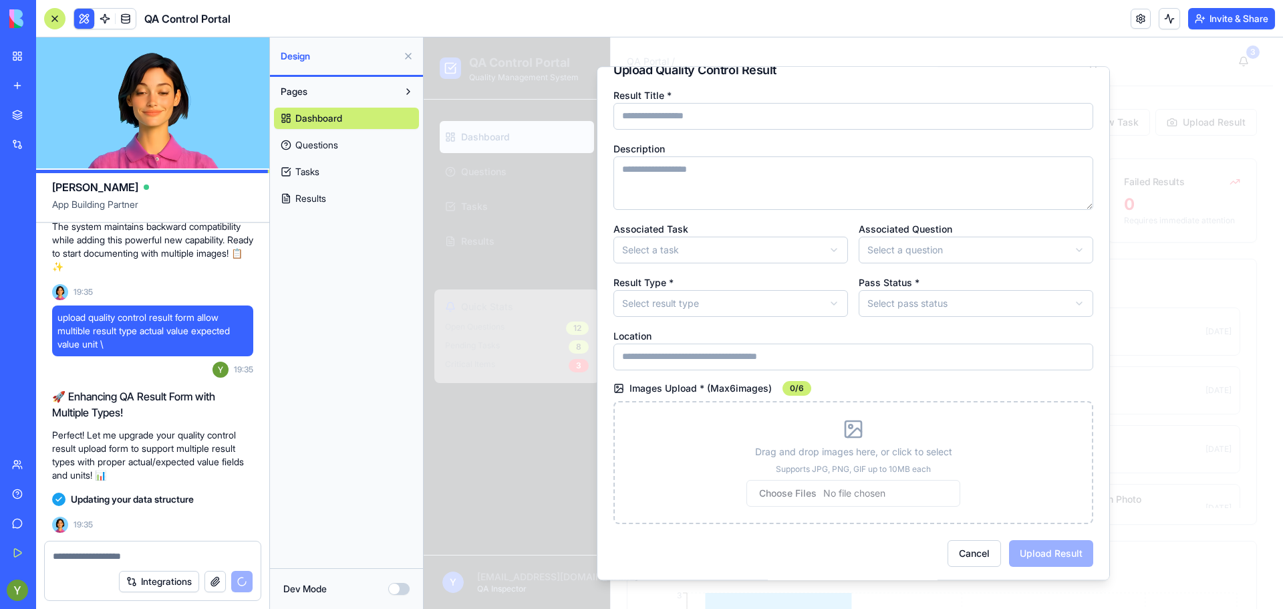
click at [646, 504] on div "Drag and drop images here, or click to select Supports JPG, PNG, GIF up to 10MB…" at bounding box center [853, 475] width 445 height 61
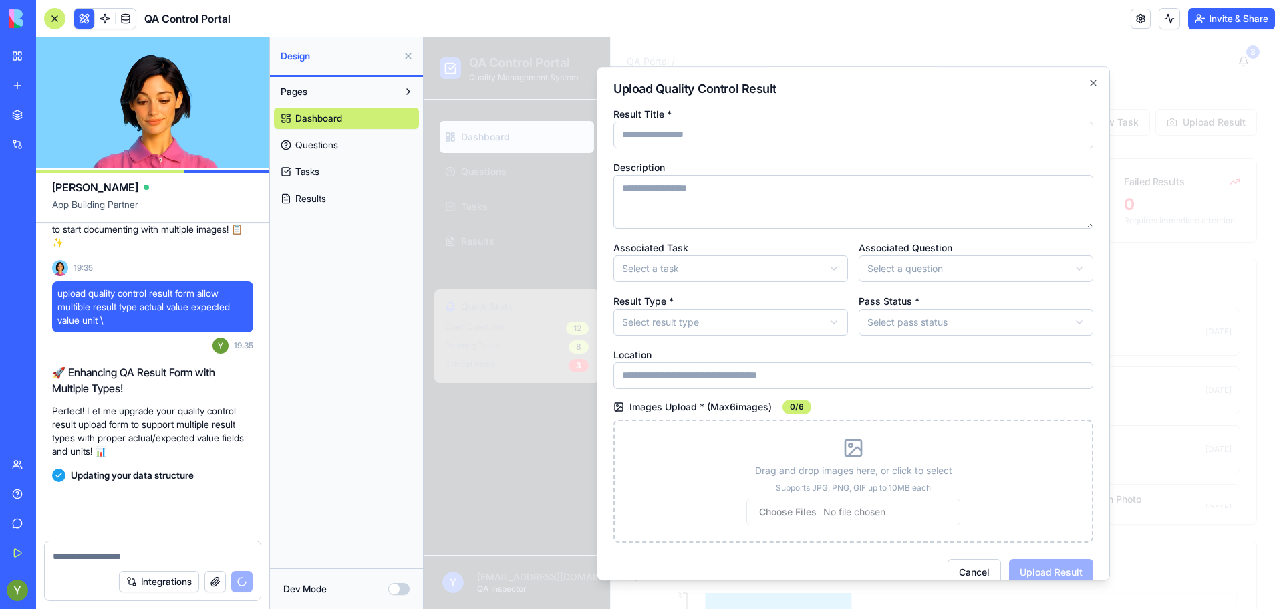
scroll to position [2411, 0]
click at [891, 273] on body "QA Control Portal Quality Management System Dashboard Questions Tasks Results Q…" at bounding box center [848, 478] width 849 height 883
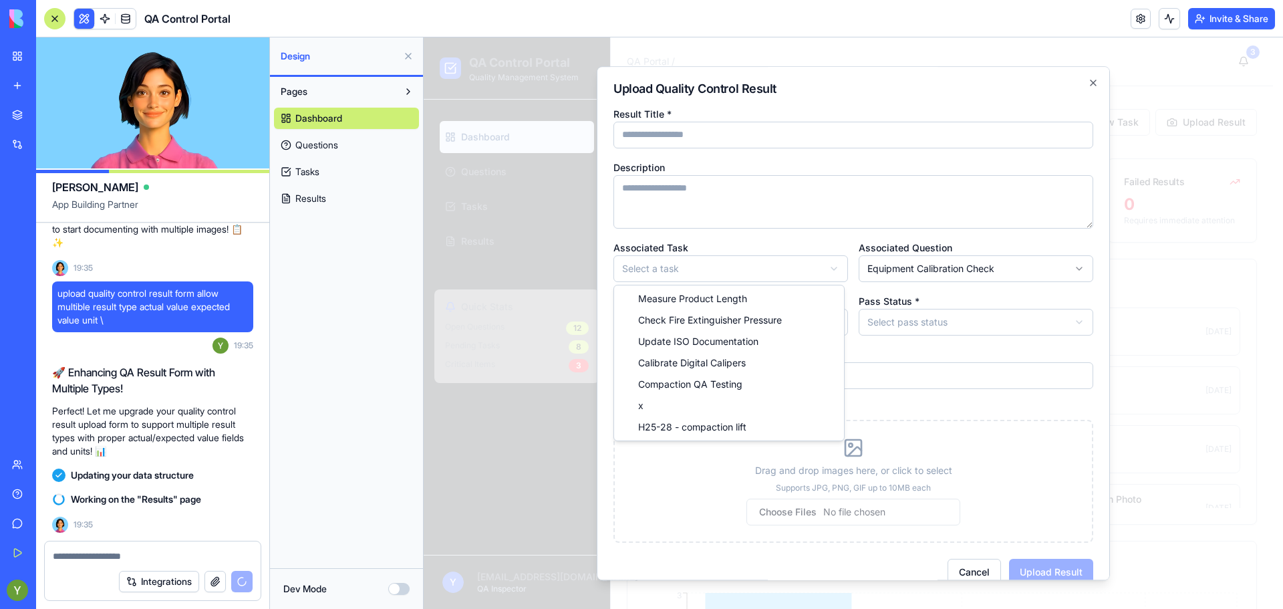
click at [721, 258] on body "QA Control Portal Quality Management System Dashboard Questions Tasks Results Q…" at bounding box center [848, 478] width 849 height 883
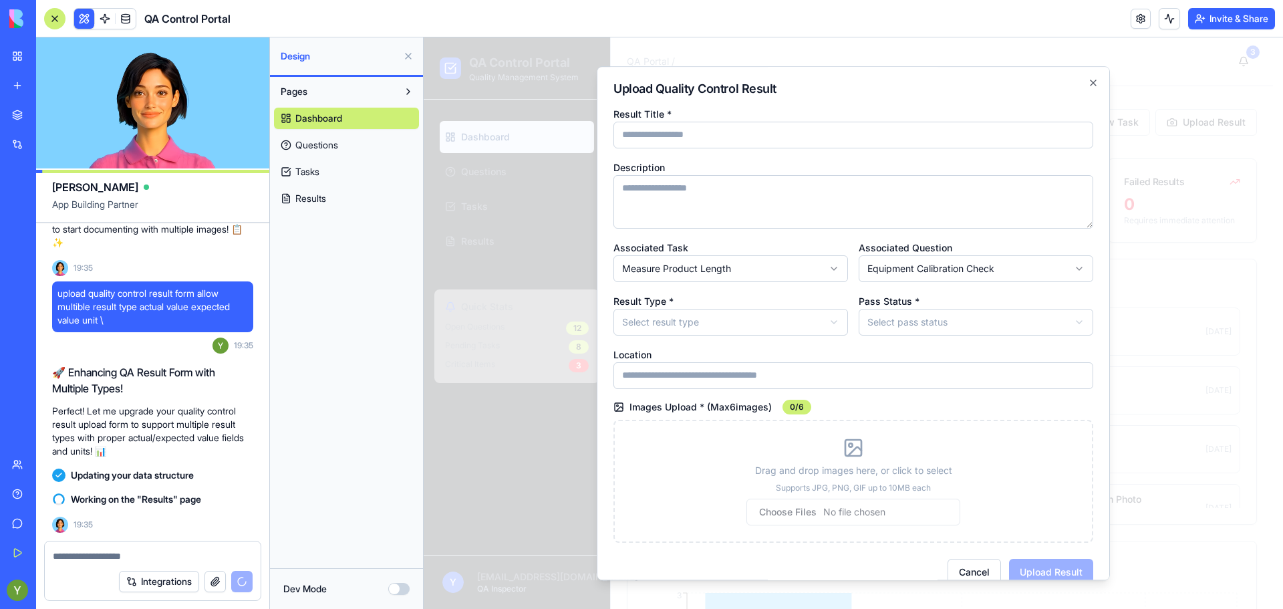
click at [722, 313] on body "QA Control Portal Quality Management System Dashboard Questions Tasks Results Q…" at bounding box center [848, 478] width 849 height 883
click at [699, 433] on div "Drag and drop images here, or click to select Supports JPG, PNG, GIF up to 10MB…" at bounding box center [853, 481] width 480 height 123
click at [678, 326] on body "QA Control Portal Quality Management System Dashboard Questions Tasks Results Q…" at bounding box center [848, 478] width 849 height 883
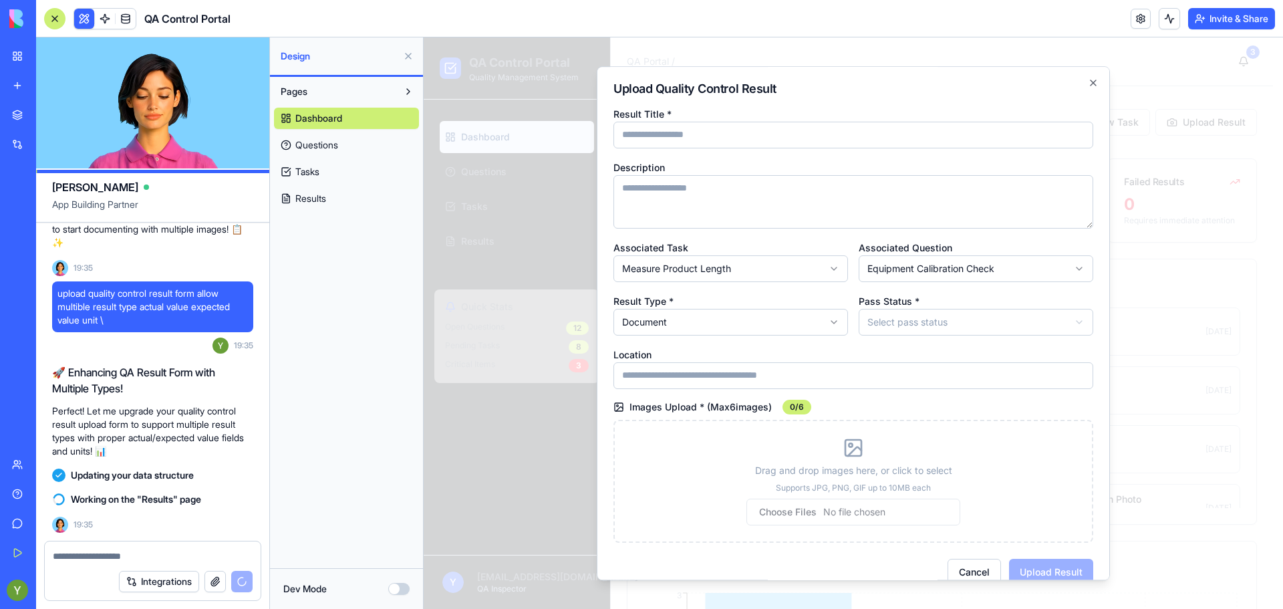
click at [678, 373] on input "Location" at bounding box center [853, 375] width 480 height 27
click at [670, 477] on div "Drag and drop images here, or click to select Supports JPG, PNG, GIF up to 10MB…" at bounding box center [853, 494] width 445 height 61
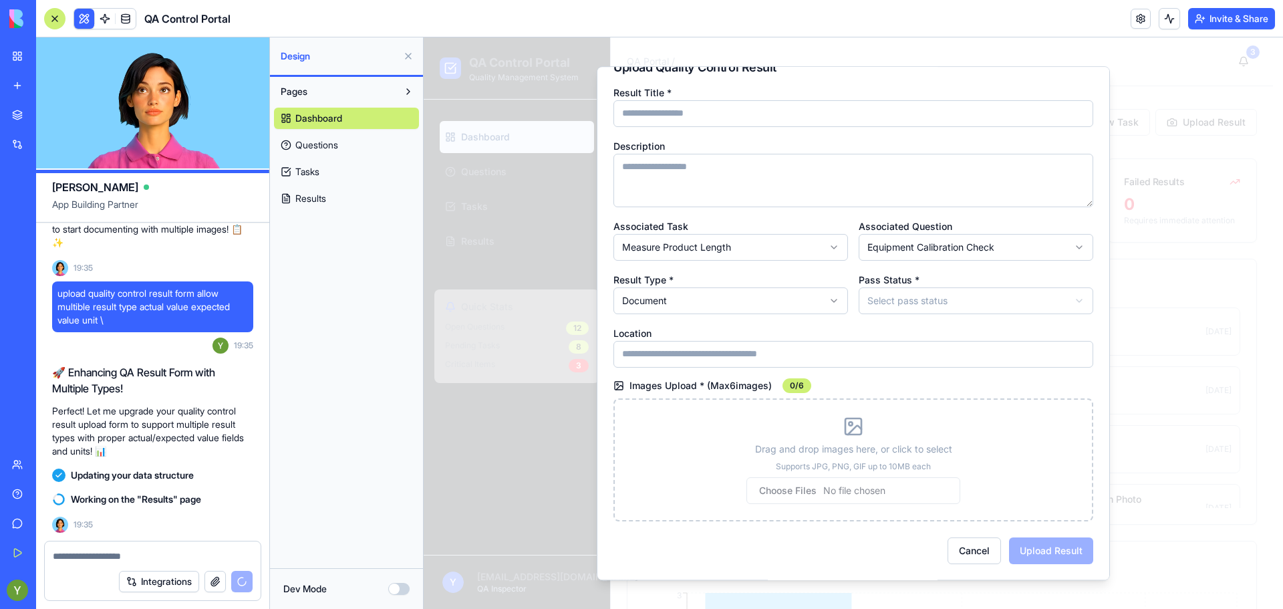
scroll to position [0, 0]
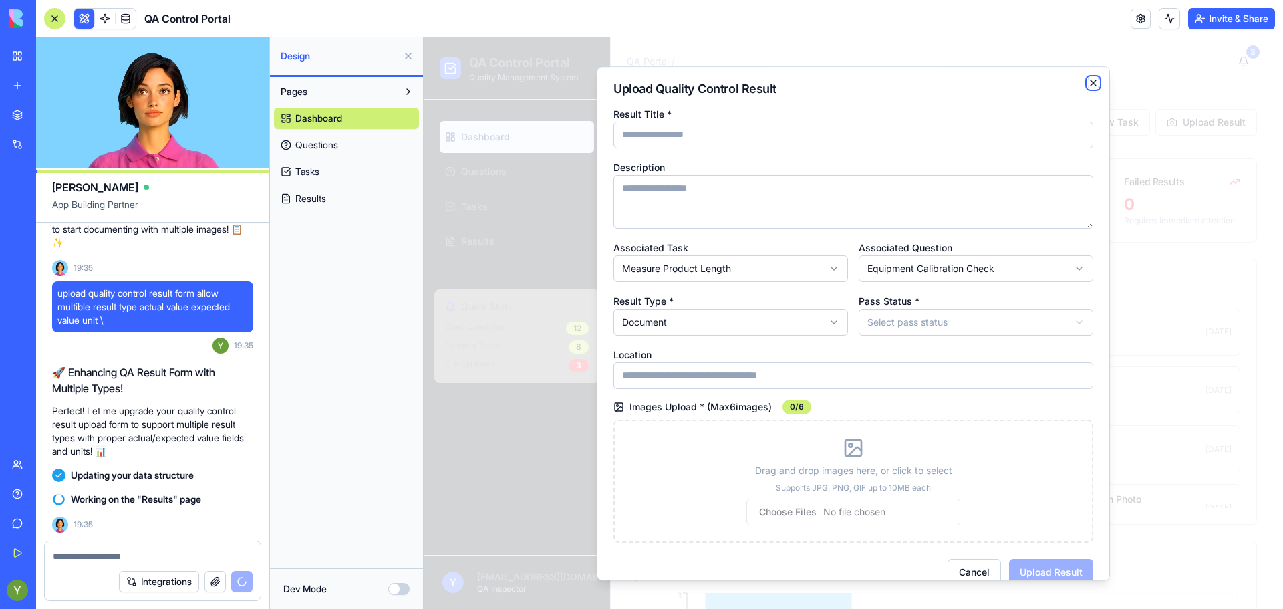
click at [1088, 78] on icon "button" at bounding box center [1093, 83] width 11 height 11
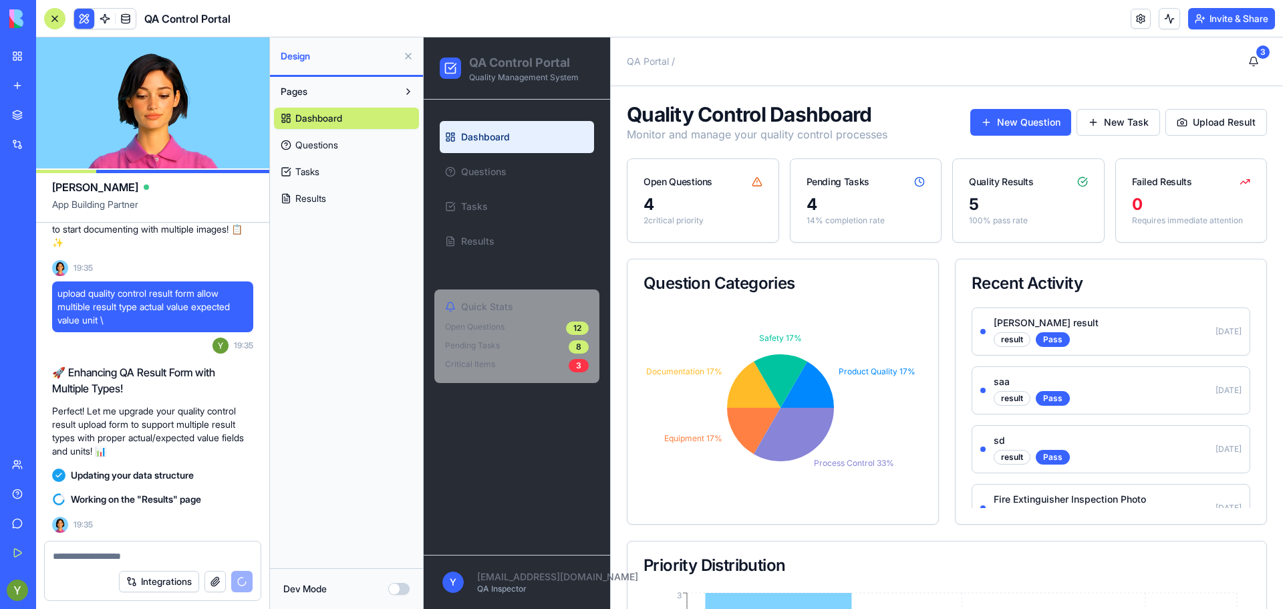
click at [460, 66] on div at bounding box center [450, 67] width 21 height 21
click at [462, 65] on div "QA Control Portal Quality Management System" at bounding box center [517, 67] width 154 height 29
drag, startPoint x: 1265, startPoint y: 58, endPoint x: 1251, endPoint y: 59, distance: 14.0
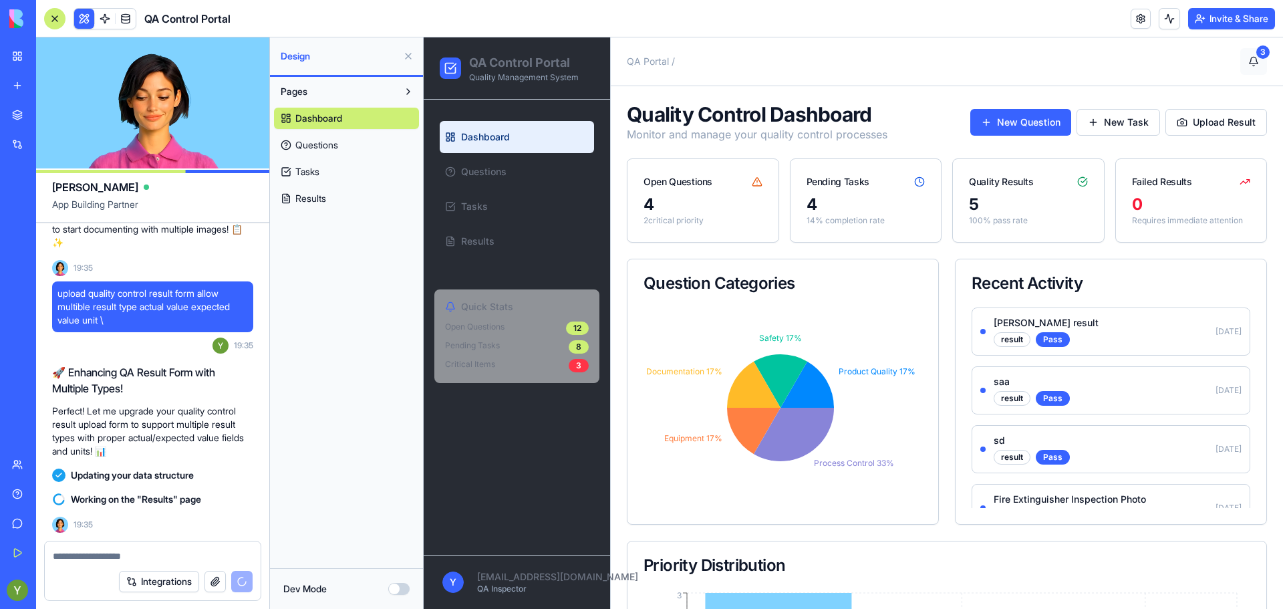
click at [1251, 59] on button "3" at bounding box center [1253, 61] width 27 height 27
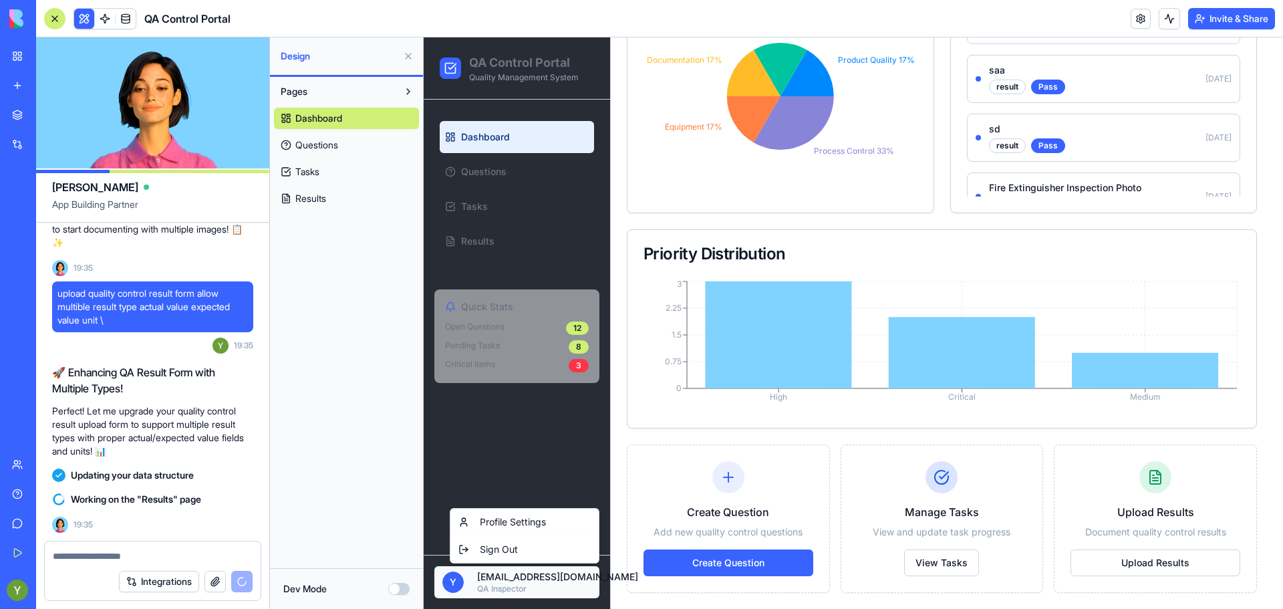
click at [482, 581] on html "QA Control Portal Quality Management System Dashboard Questions Tasks Results Q…" at bounding box center [853, 167] width 859 height 883
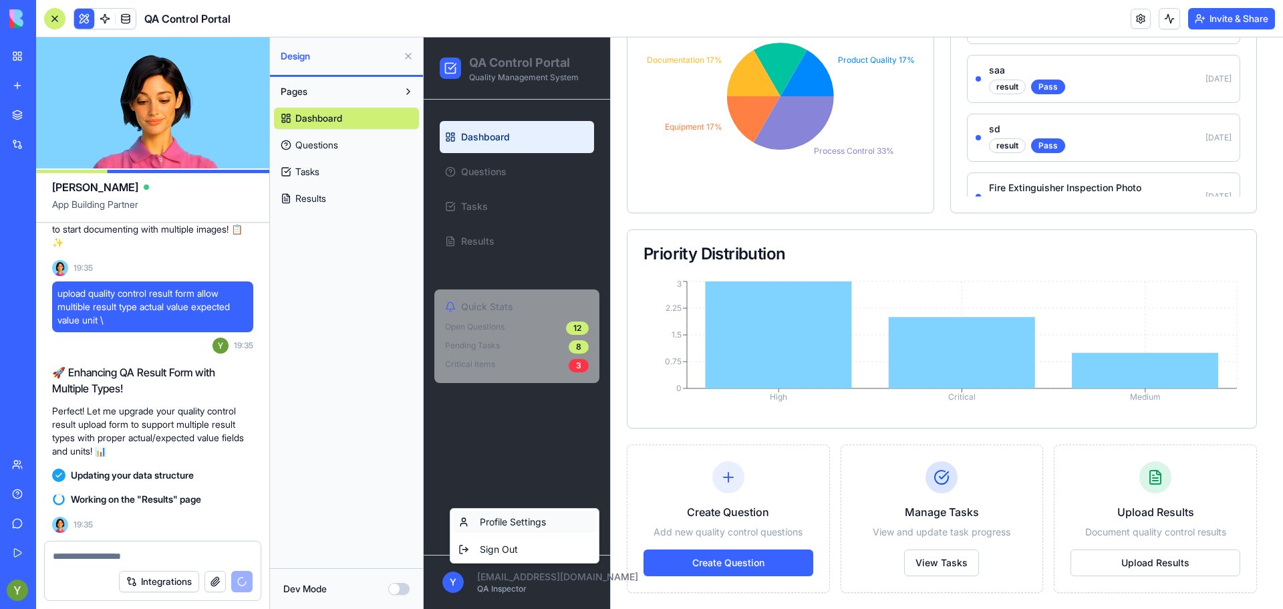
click at [503, 516] on div "Profile Settings" at bounding box center [524, 521] width 143 height 21
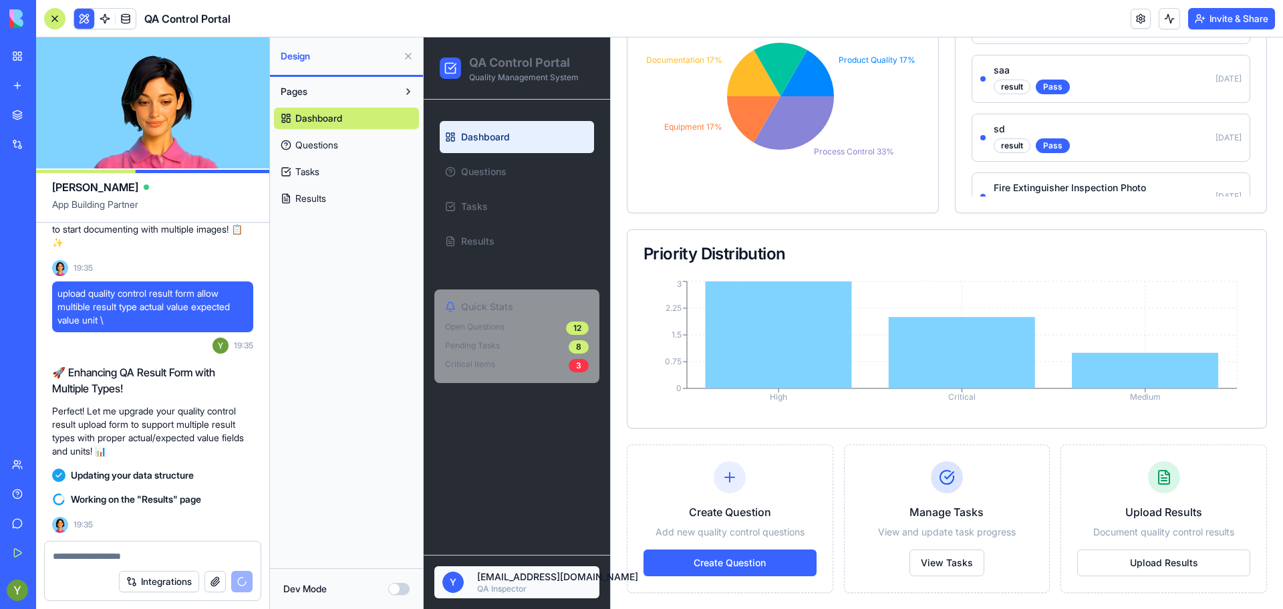
click at [469, 583] on html "QA Control Portal Quality Management System Dashboard Questions Tasks Results Q…" at bounding box center [853, 167] width 859 height 883
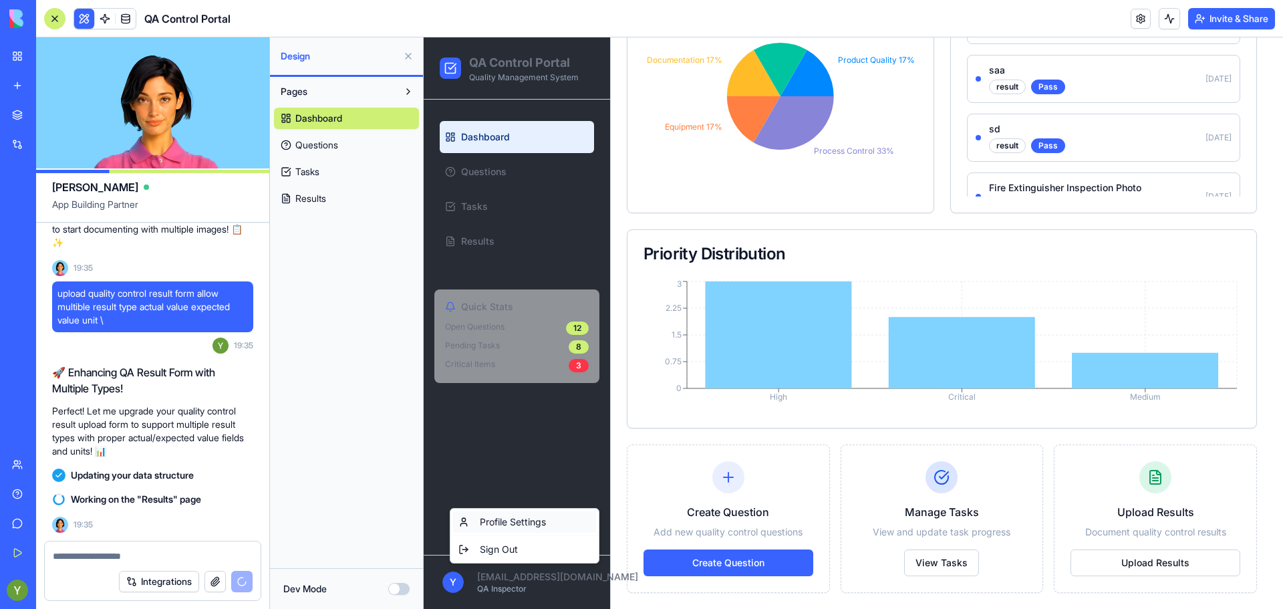
click at [490, 516] on div "Profile Settings" at bounding box center [524, 521] width 143 height 21
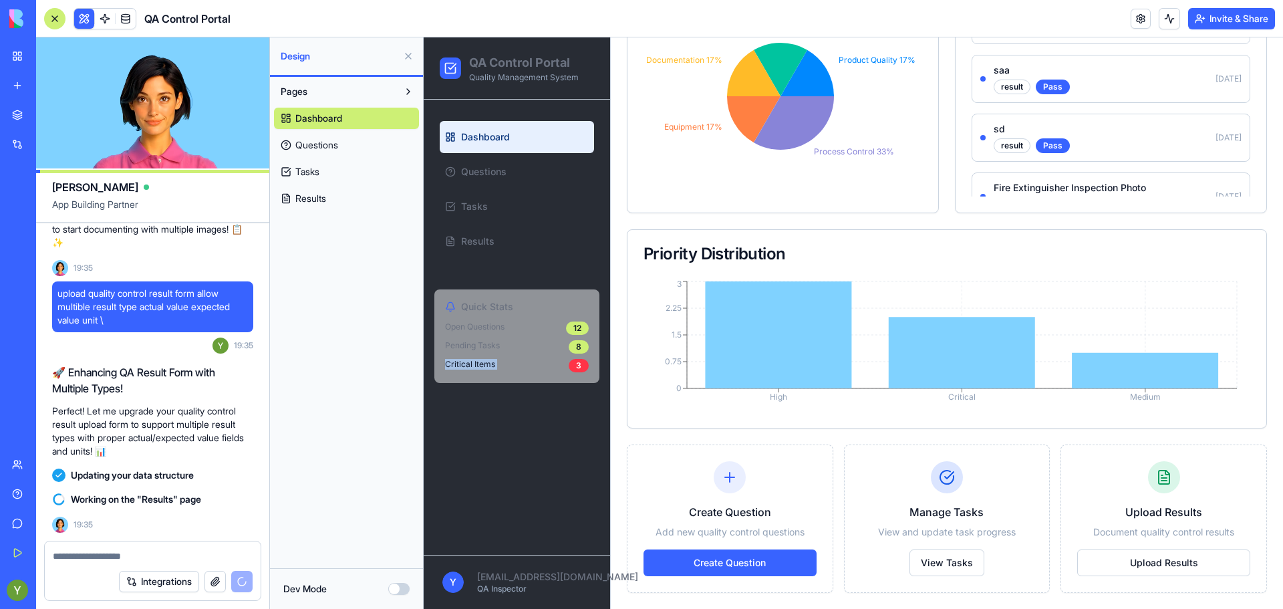
click at [490, 516] on div "Dashboard Questions Tasks Results Quick Stats Open Questions 12 Pending Tasks 8…" at bounding box center [517, 327] width 186 height 455
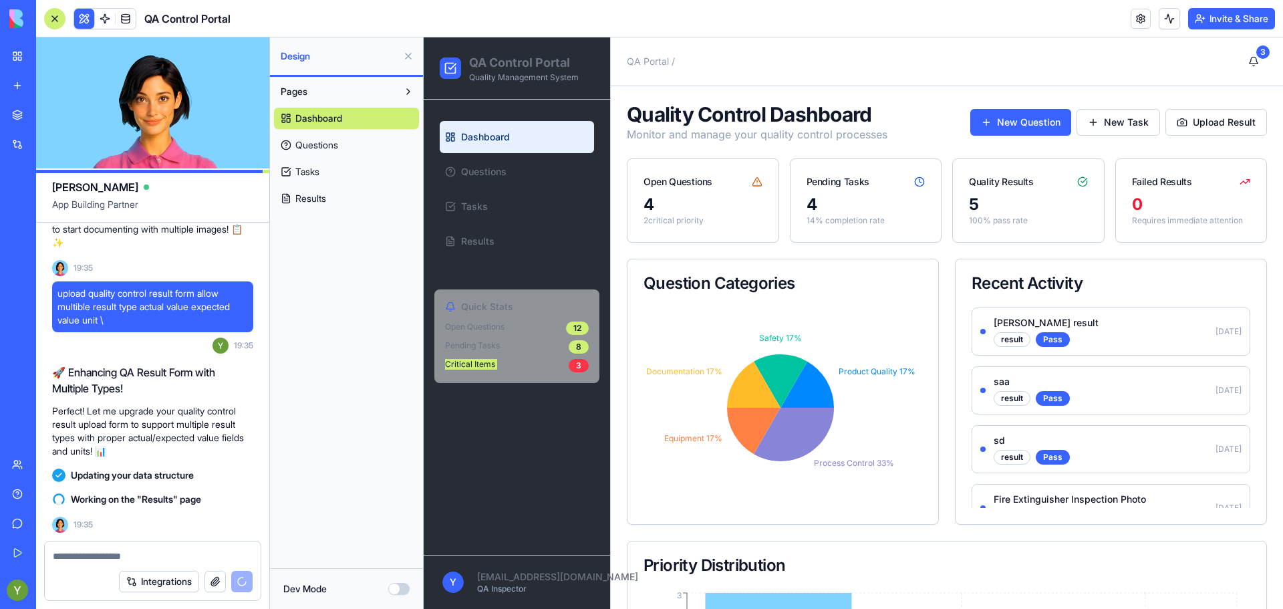
click at [300, 94] on span "Pages" at bounding box center [294, 91] width 27 height 13
click at [307, 195] on span "Results" at bounding box center [310, 198] width 31 height 13
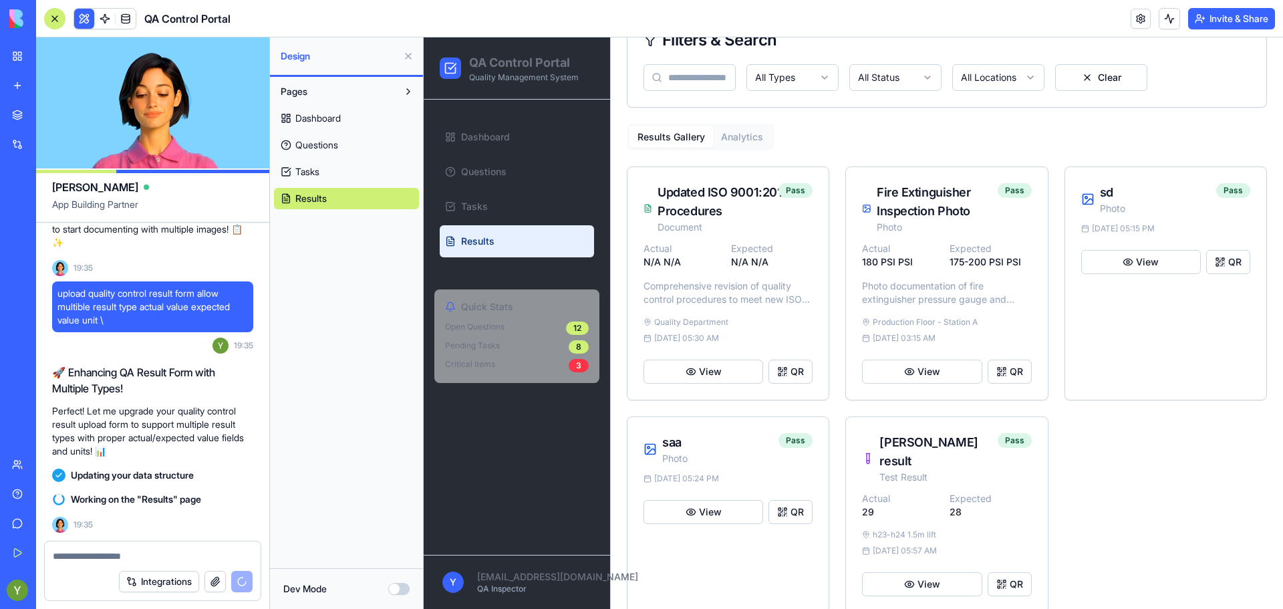
scroll to position [244, 0]
drag, startPoint x: 1124, startPoint y: 261, endPoint x: 1174, endPoint y: 260, distance: 50.1
click at [1174, 260] on button "View" at bounding box center [1141, 261] width 120 height 24
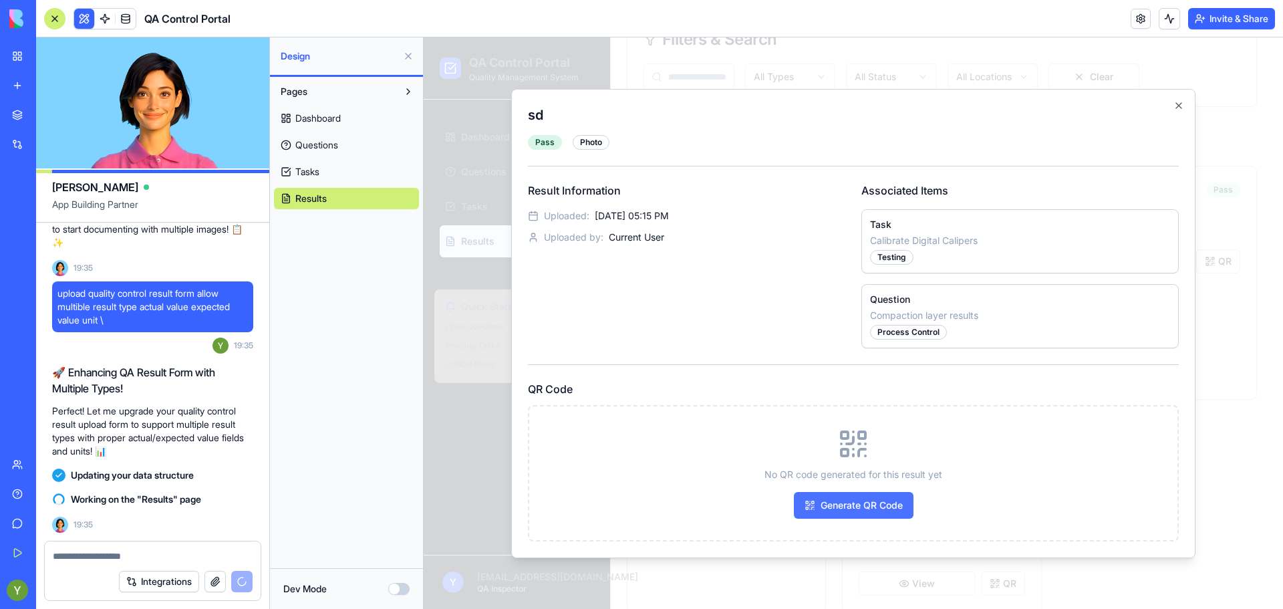
click at [862, 502] on button "Generate QR Code" at bounding box center [854, 505] width 120 height 27
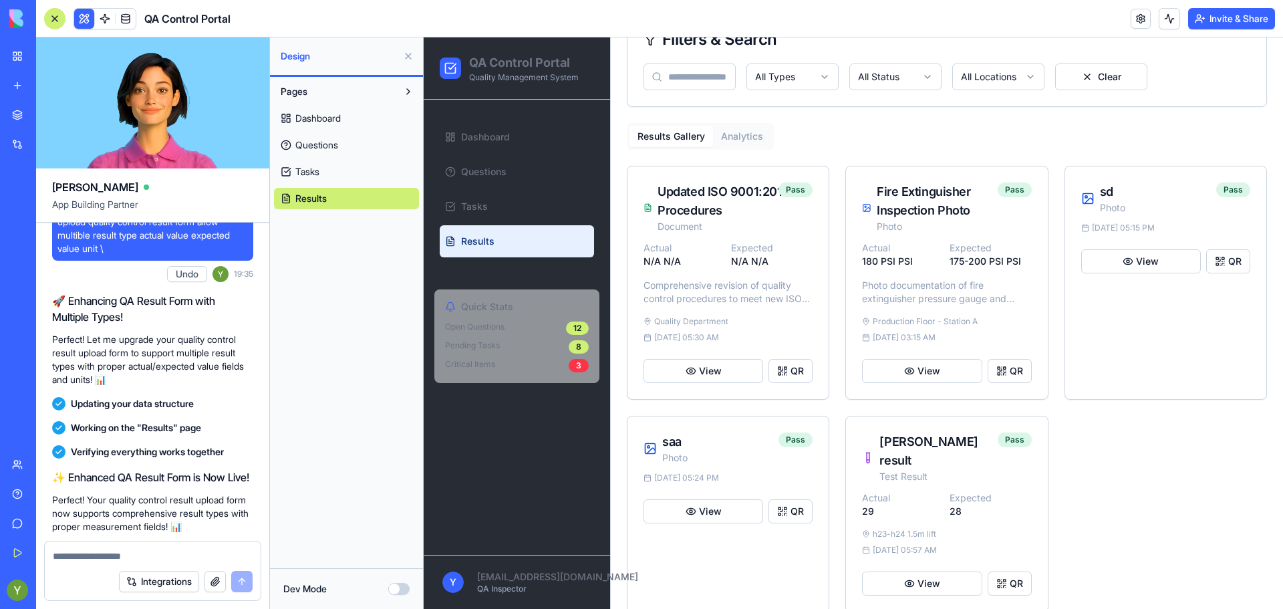
scroll to position [0, 0]
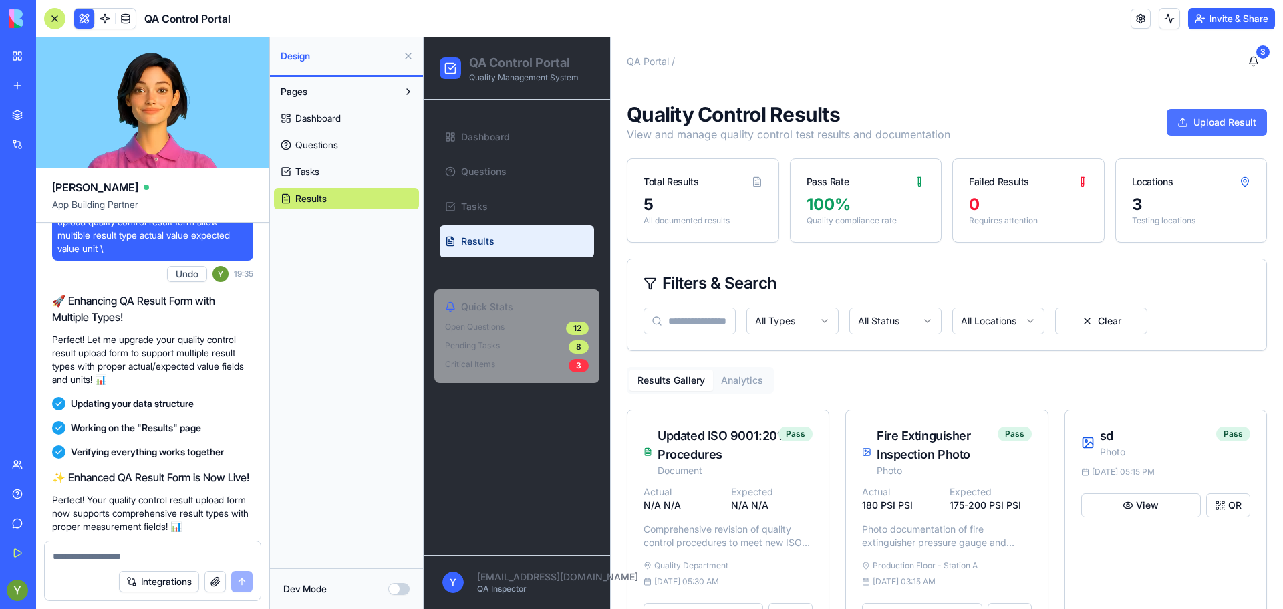
click at [1190, 126] on button "Upload Result" at bounding box center [1217, 122] width 100 height 27
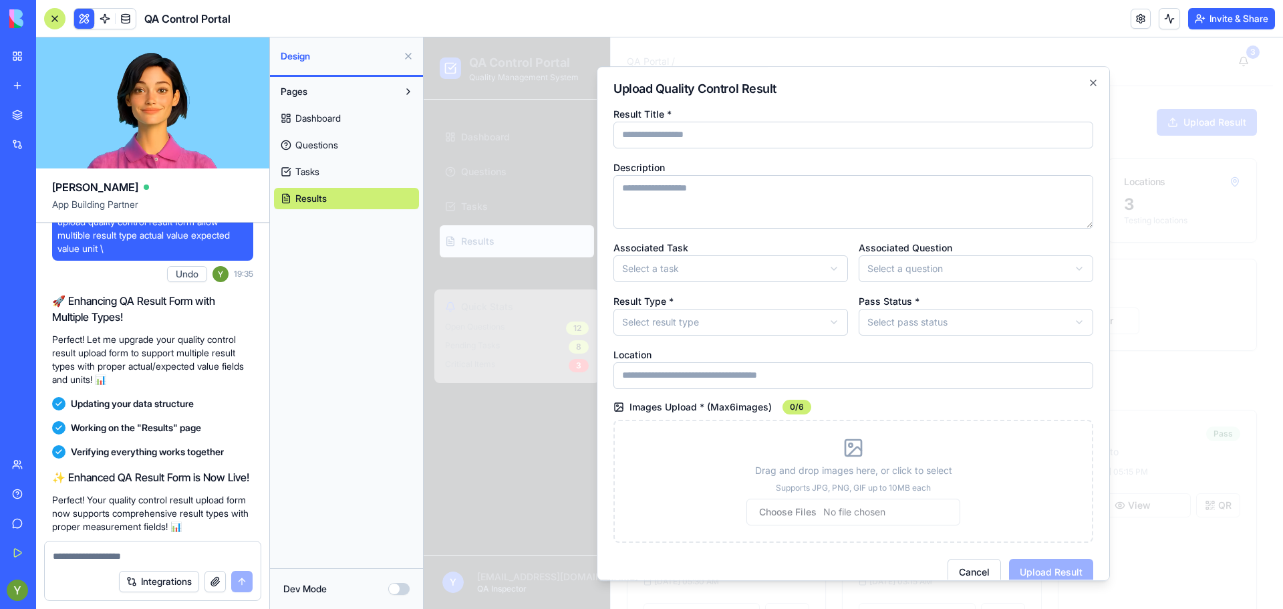
click at [677, 314] on body "QA Control Portal Quality Management System Dashboard Questions Tasks Results Q…" at bounding box center [848, 454] width 849 height 835
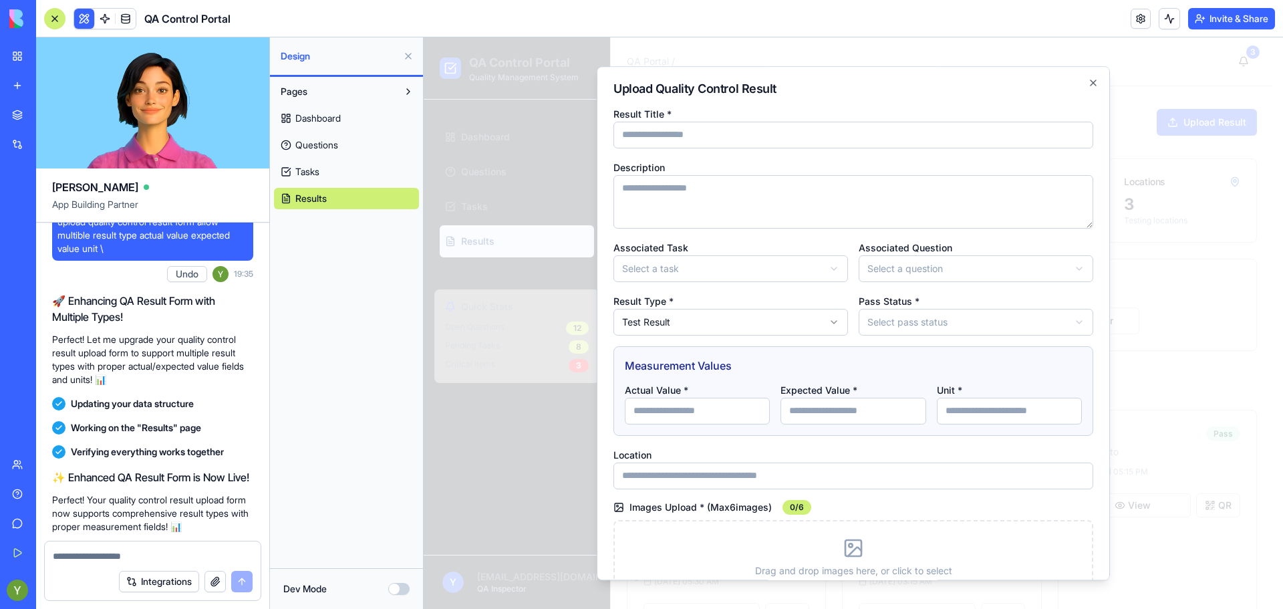
click at [674, 419] on input "Actual Value *" at bounding box center [697, 411] width 145 height 27
click at [638, 414] on input "Actual Value *" at bounding box center [697, 411] width 145 height 27
click at [674, 325] on body "QA Control Portal Quality Management System Dashboard Questions Tasks Results Q…" at bounding box center [848, 454] width 849 height 835
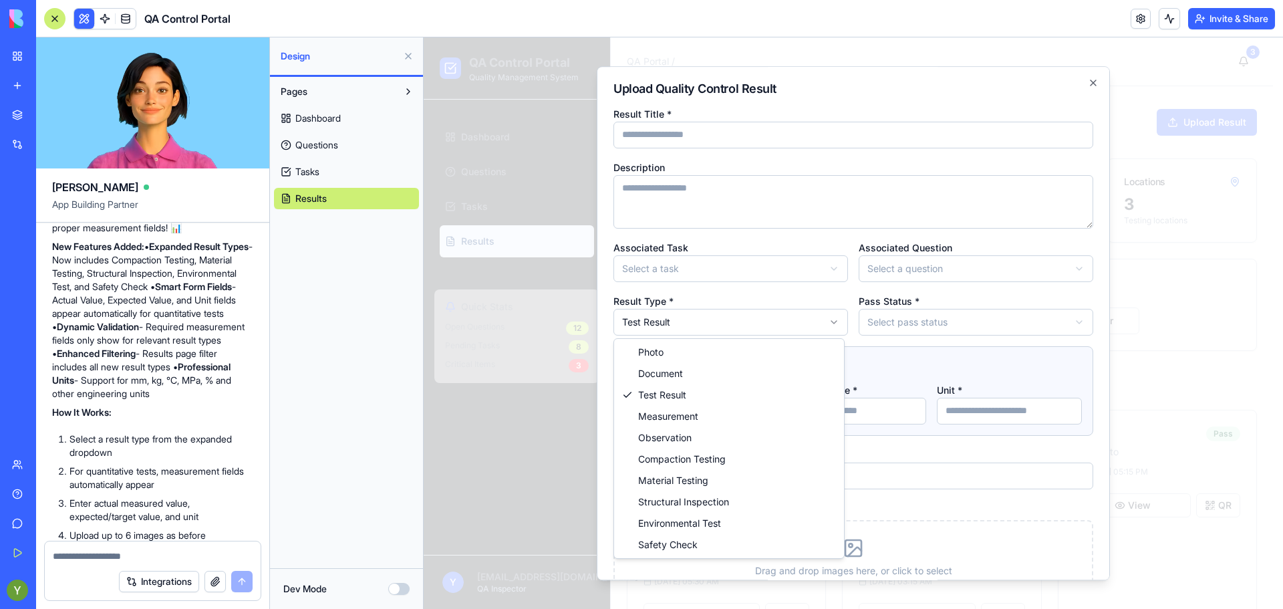
scroll to position [2727, 0]
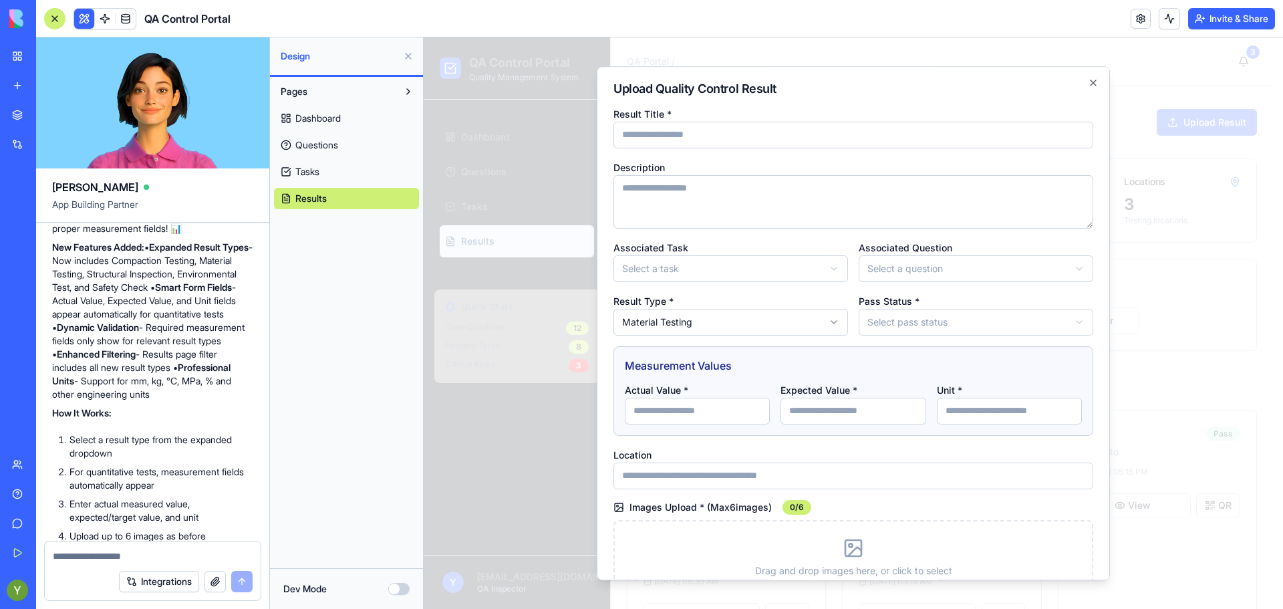
click at [702, 410] on input "Actual Value *" at bounding box center [697, 411] width 145 height 27
click at [848, 434] on div "Measurement Values Actual Value * Expected Value * Unit *" at bounding box center [853, 391] width 480 height 90
click at [652, 332] on body "QA Control Portal Quality Management System Dashboard Questions Tasks Results Q…" at bounding box center [848, 454] width 849 height 835
drag, startPoint x: 652, startPoint y: 332, endPoint x: 652, endPoint y: 323, distance: 8.7
click at [652, 323] on body "QA Control Portal Quality Management System Dashboard Questions Tasks Results Q…" at bounding box center [848, 454] width 849 height 835
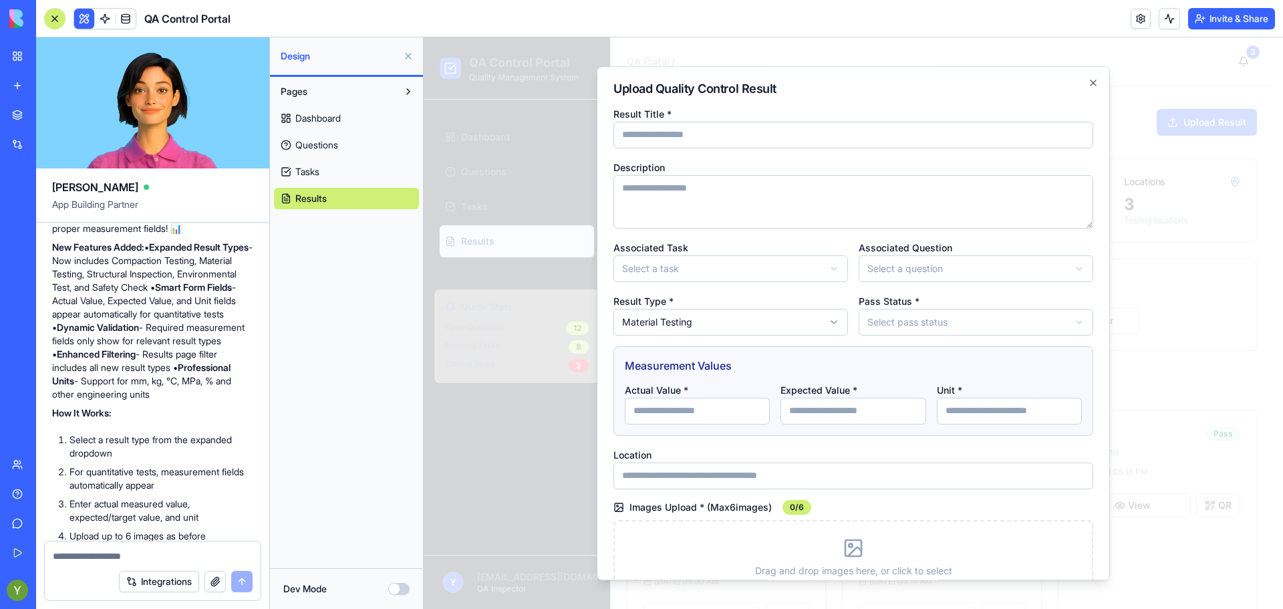
click at [650, 323] on body "QA Control Portal Quality Management System Dashboard Questions Tasks Results Q…" at bounding box center [848, 454] width 849 height 835
click at [700, 402] on input "Actual Value *" at bounding box center [697, 411] width 145 height 27
type input "**"
click at [717, 482] on input "Location" at bounding box center [853, 475] width 480 height 27
type input "**********"
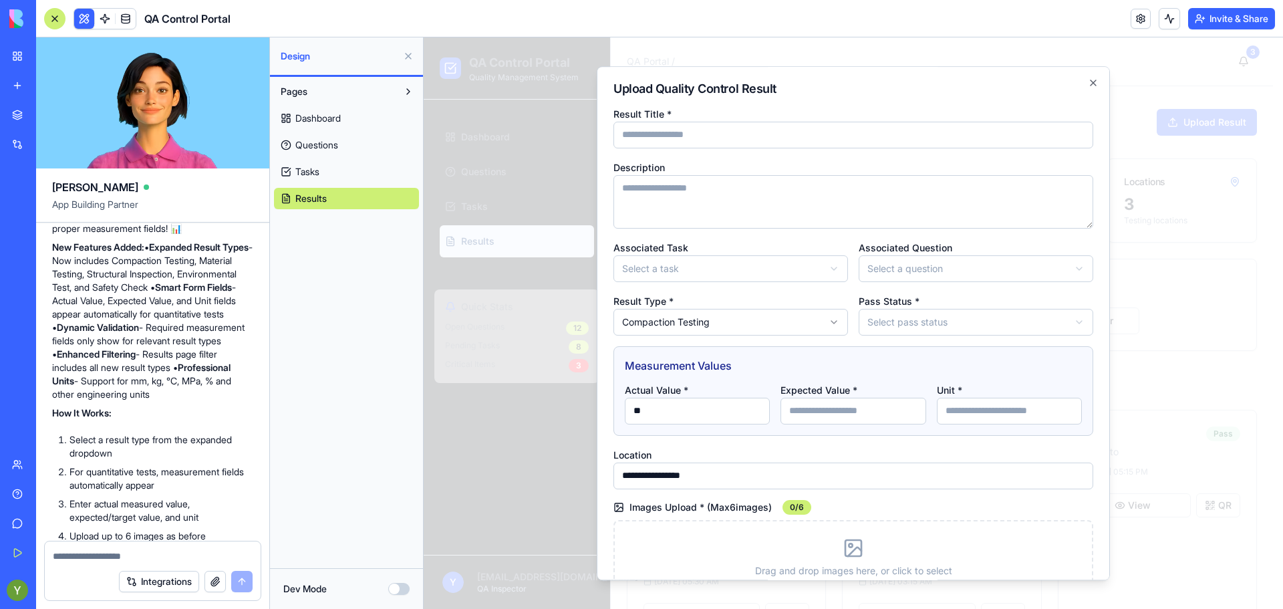
click at [716, 270] on body "QA Control Portal Quality Management System Dashboard Questions Tasks Results Q…" at bounding box center [848, 454] width 849 height 835
click at [878, 261] on body "QA Control Portal Quality Management System Dashboard Questions Tasks Results Q…" at bounding box center [848, 454] width 849 height 835
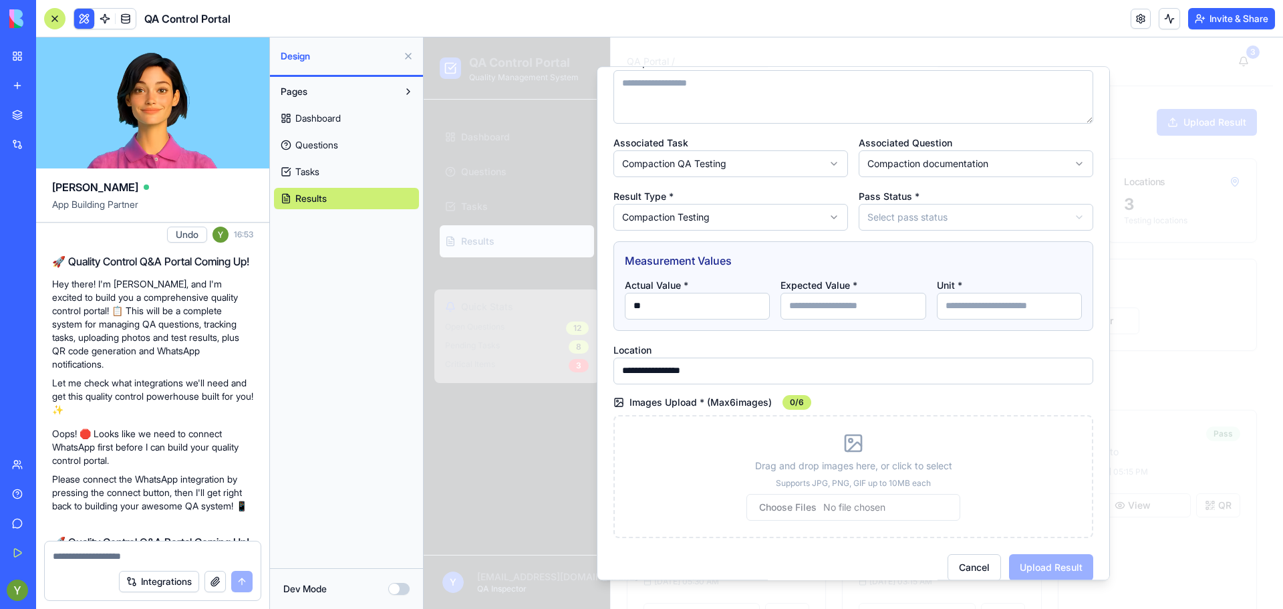
scroll to position [0, 0]
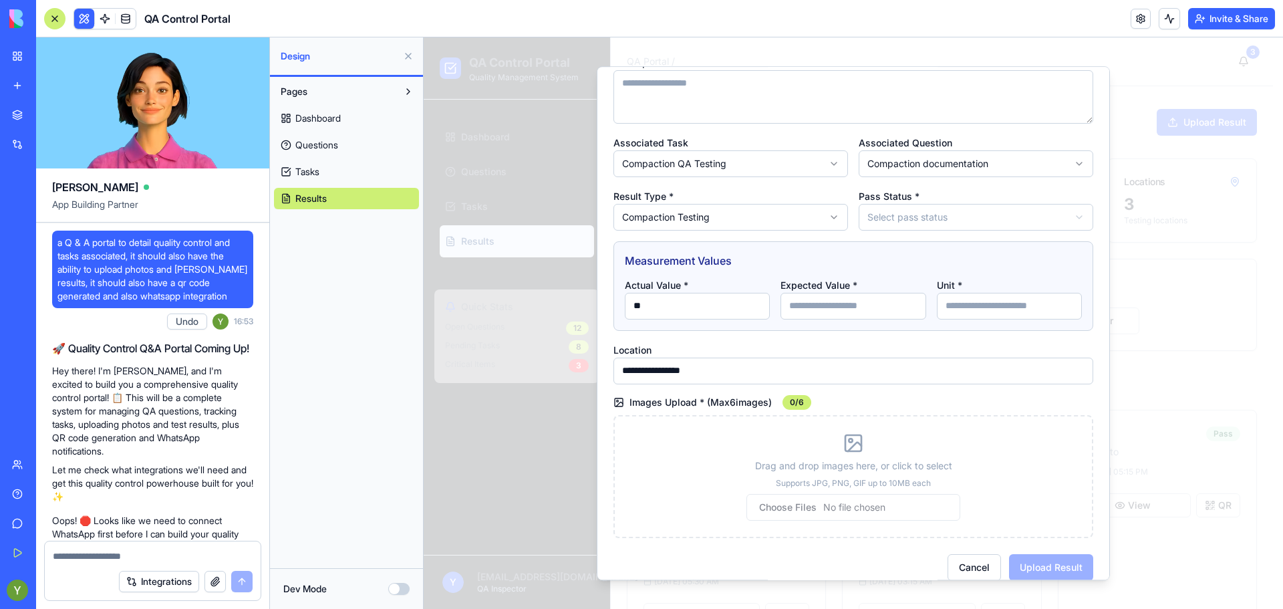
click at [371, 315] on div "Pages Dashboard Questions Tasks Results" at bounding box center [346, 322] width 153 height 491
click at [297, 115] on span "Dashboard" at bounding box center [317, 118] width 45 height 13
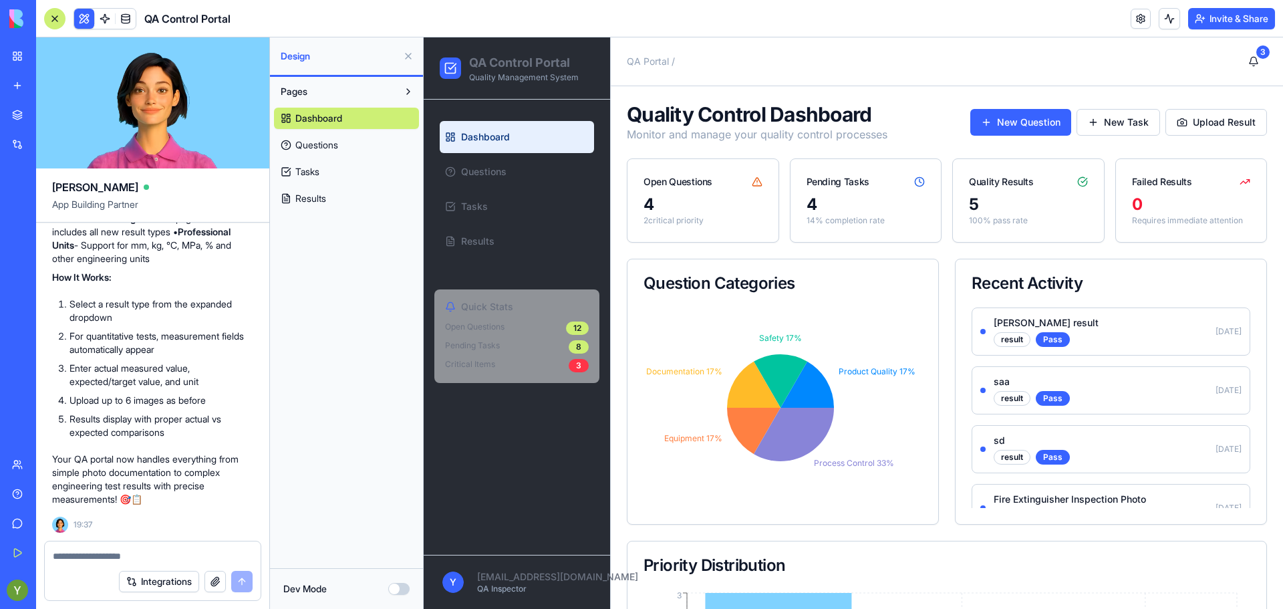
scroll to position [2916, 0]
click at [114, 553] on textarea at bounding box center [153, 555] width 200 height 13
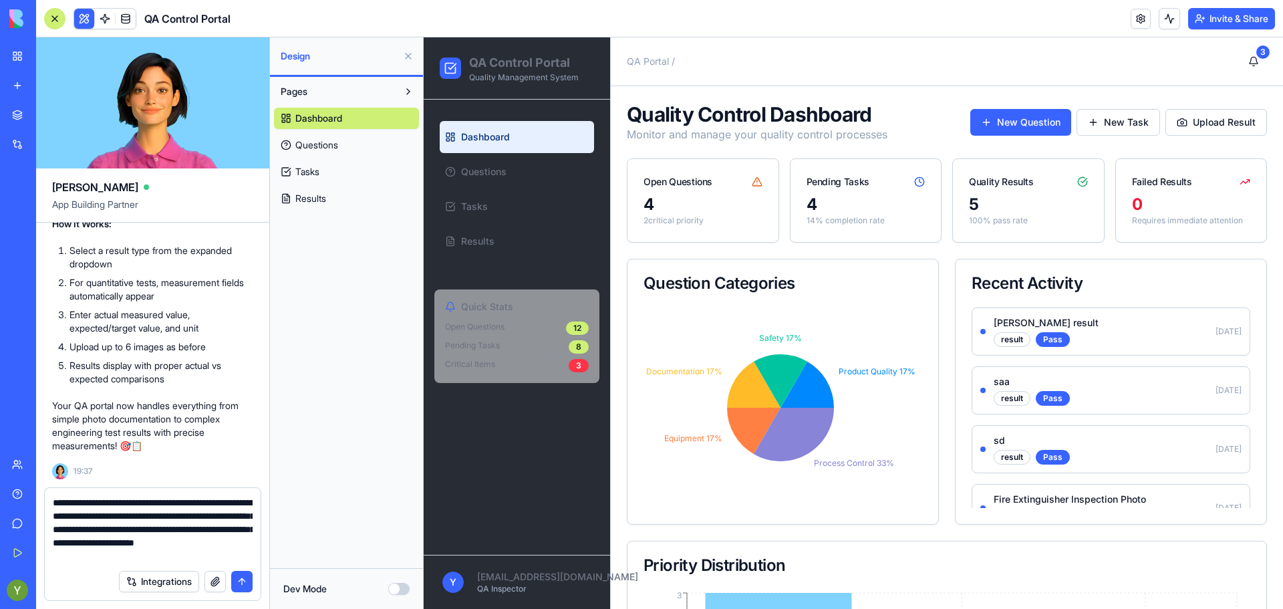
click at [143, 552] on textarea "**********" at bounding box center [153, 529] width 200 height 67
click at [239, 560] on textarea "**********" at bounding box center [153, 529] width 200 height 67
click at [86, 536] on textarea "**********" at bounding box center [153, 522] width 200 height 80
type textarea "**********"
click at [234, 580] on button "submit" at bounding box center [241, 581] width 21 height 21
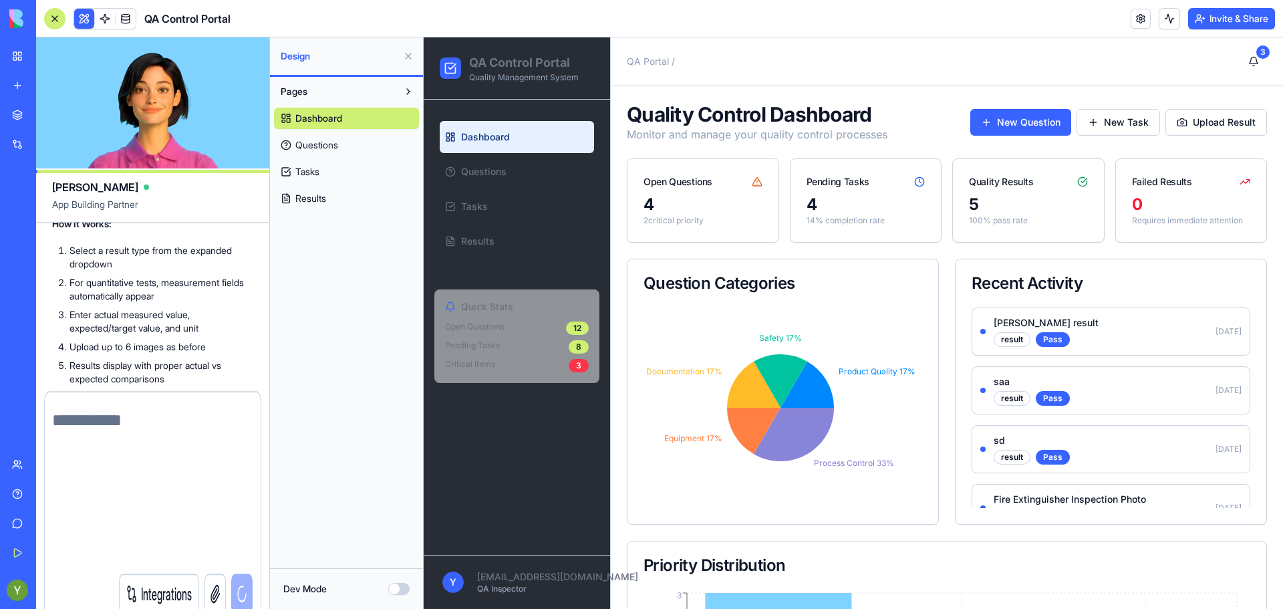
scroll to position [3047, 0]
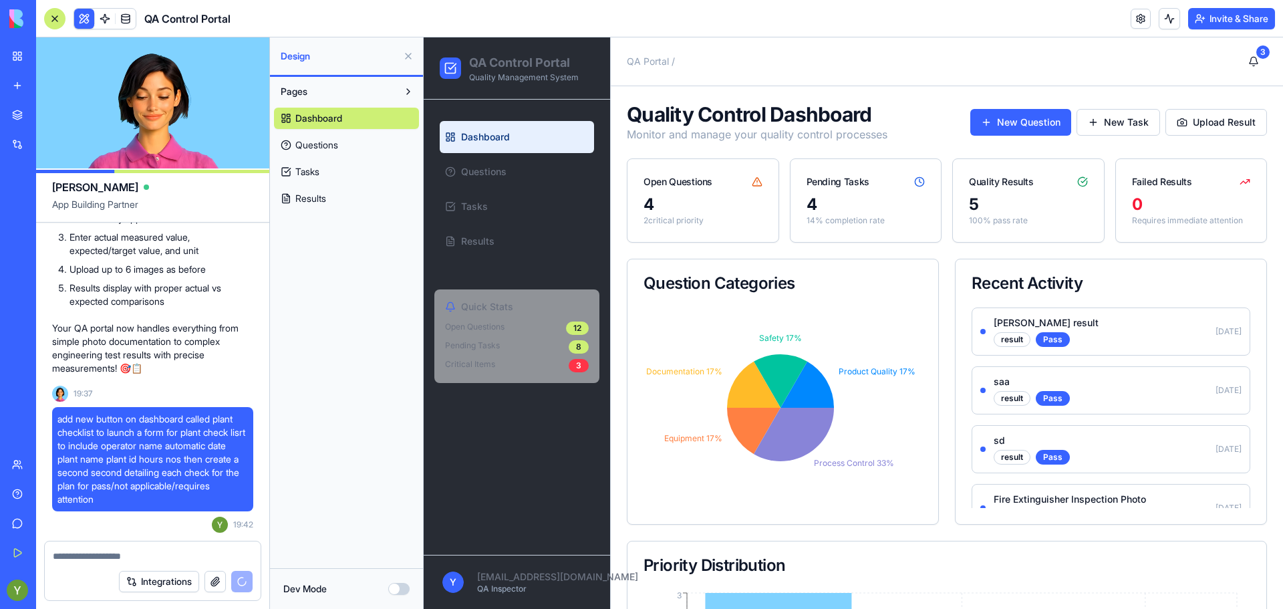
click at [456, 71] on icon at bounding box center [450, 67] width 13 height 13
click at [479, 136] on span "Dashboard" at bounding box center [485, 136] width 49 height 13
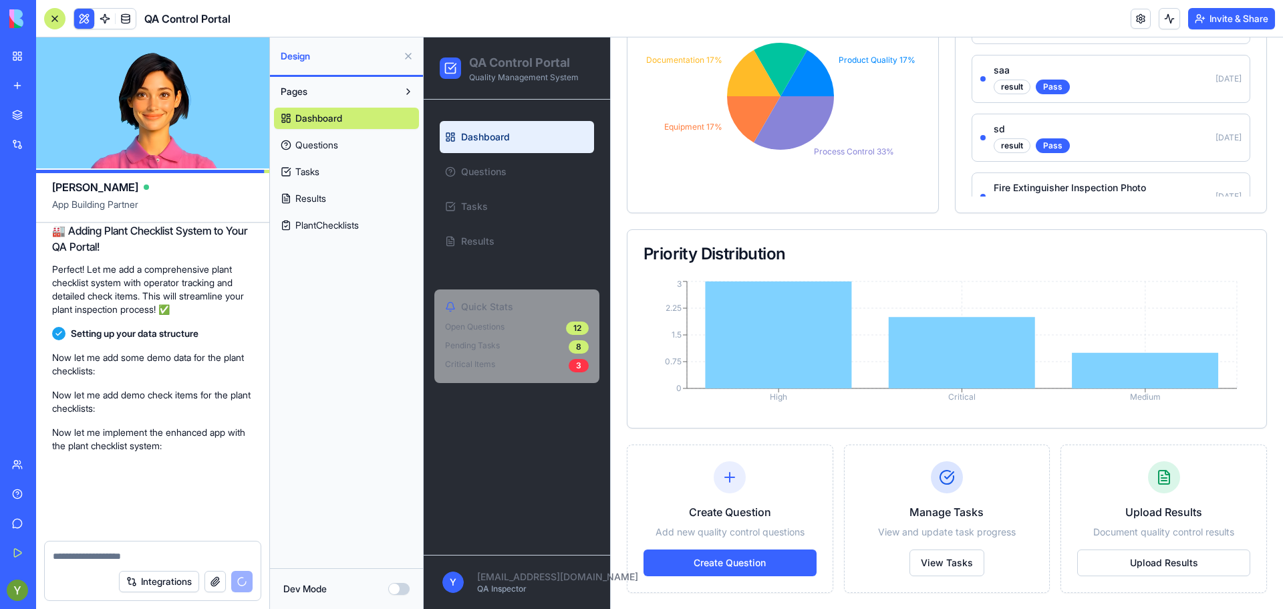
scroll to position [3386, 0]
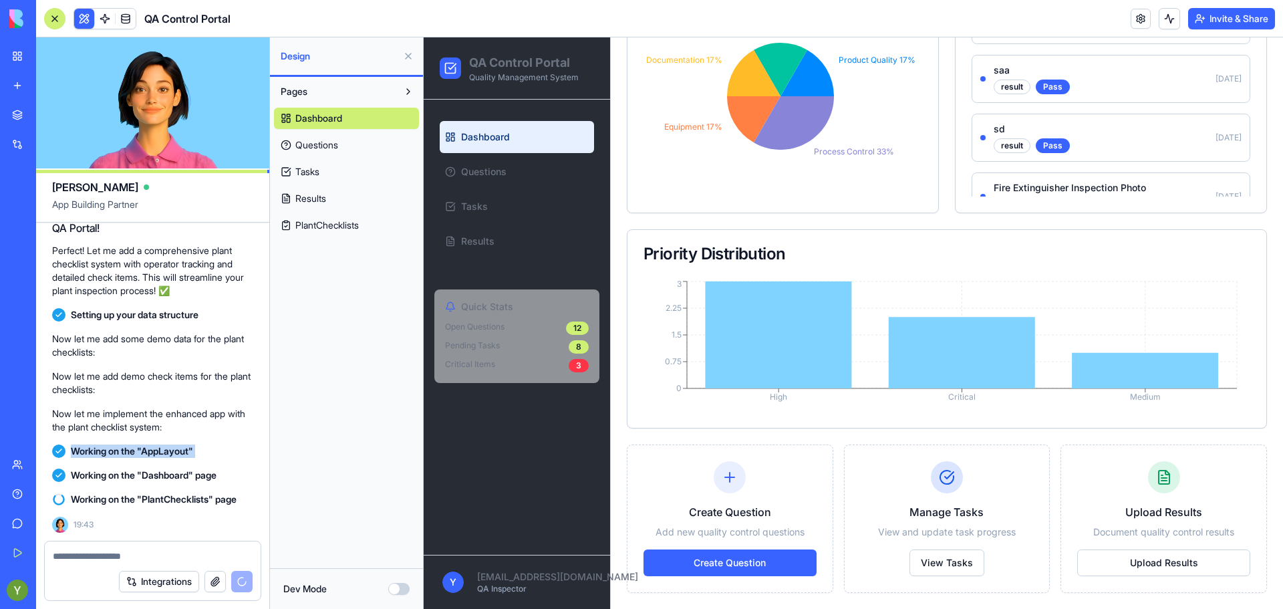
drag, startPoint x: 63, startPoint y: 475, endPoint x: 135, endPoint y: 301, distance: 188.5
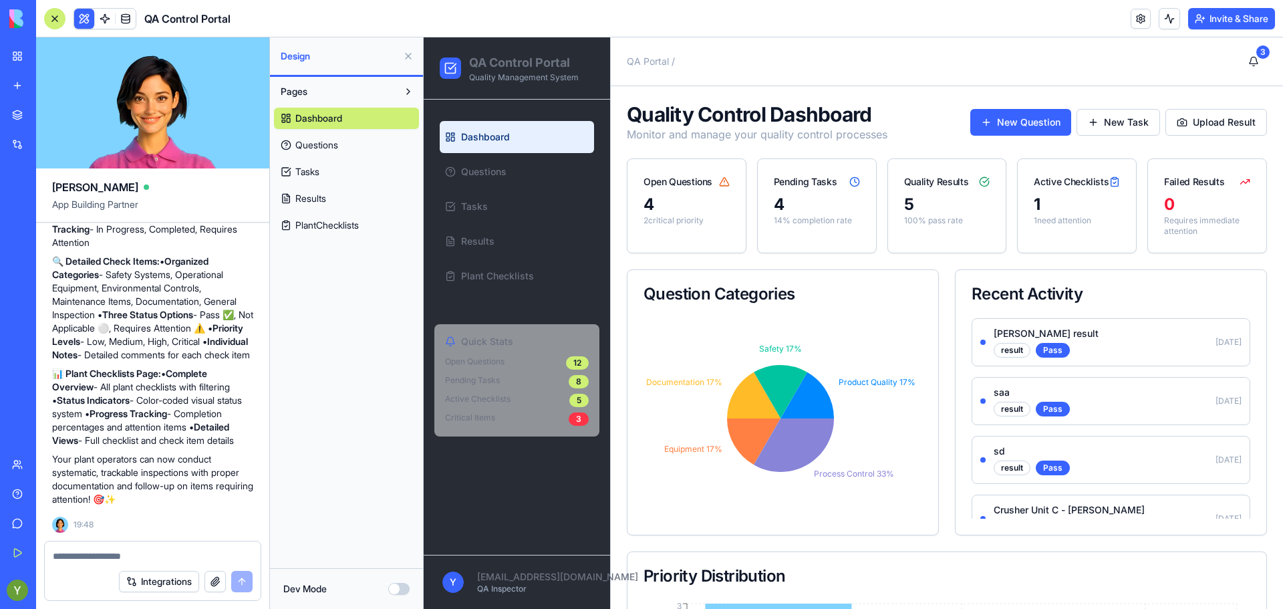
scroll to position [335, 0]
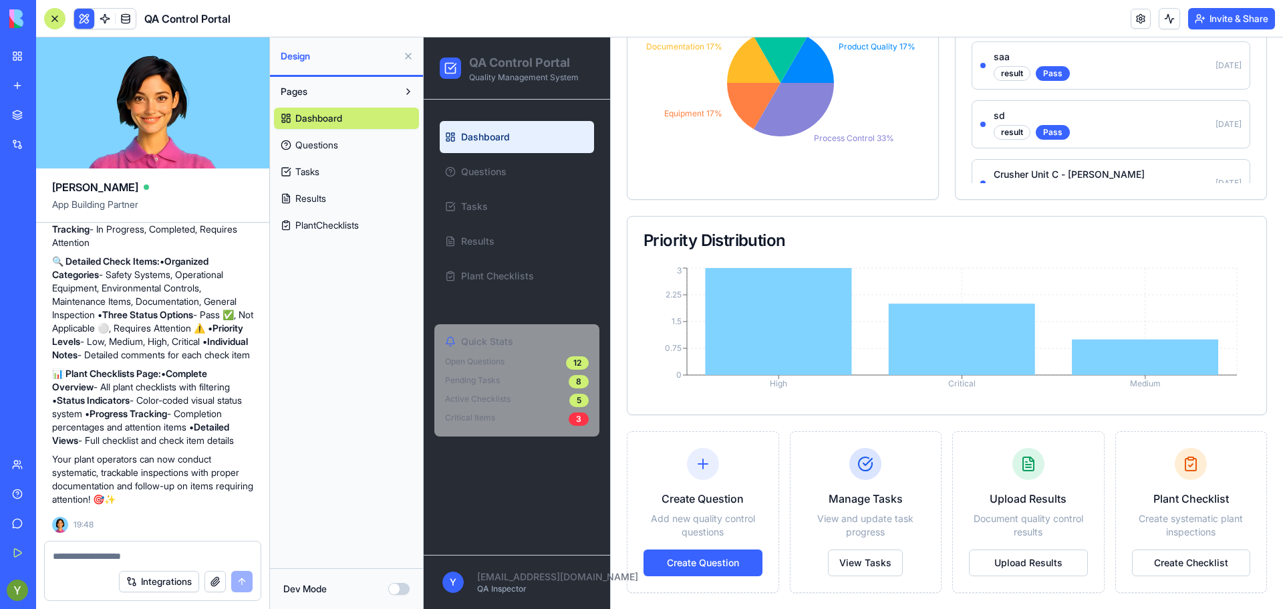
click at [1174, 579] on div "Plant Checklist Create systematic plant inspections Create Checklist" at bounding box center [1191, 512] width 151 height 160
click at [1173, 572] on button "Create Checklist" at bounding box center [1191, 562] width 119 height 27
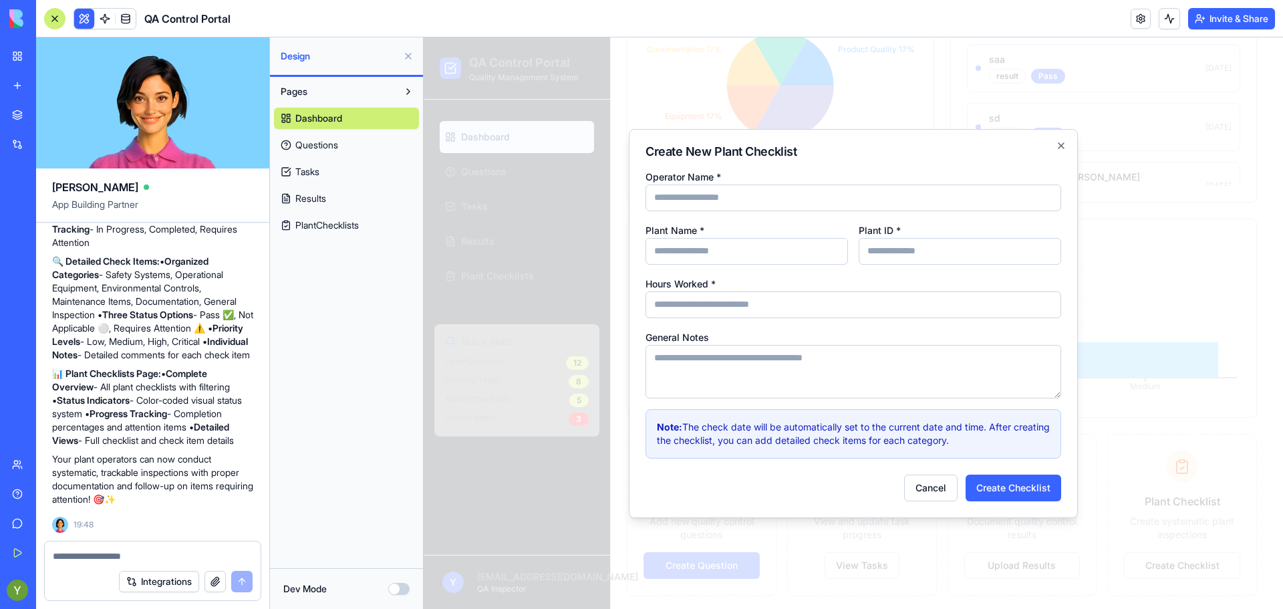
click at [761, 358] on textarea "General Notes" at bounding box center [853, 371] width 416 height 53
click at [762, 252] on input "Plant Name *" at bounding box center [746, 251] width 202 height 27
drag, startPoint x: 750, startPoint y: 202, endPoint x: 697, endPoint y: 229, distance: 60.1
click at [697, 229] on label "Plant Name *" at bounding box center [674, 229] width 59 height 11
click at [697, 238] on input "Plant Name *" at bounding box center [746, 251] width 202 height 27
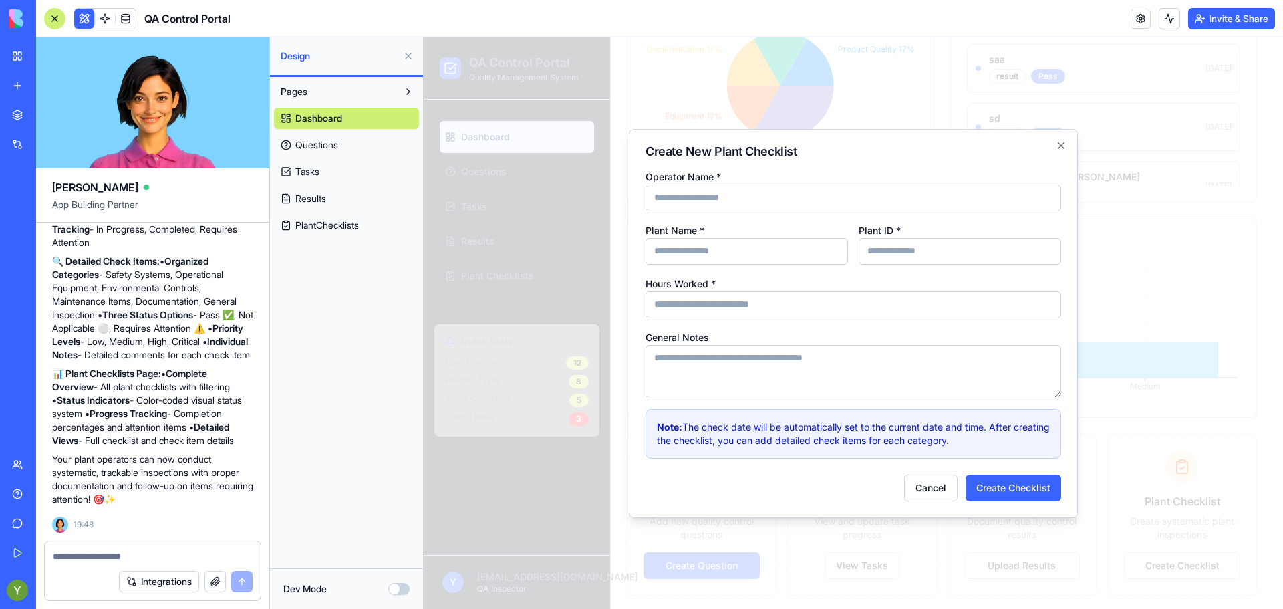
click at [740, 351] on textarea "General Notes" at bounding box center [853, 371] width 416 height 53
click at [1003, 496] on button "Create Checklist" at bounding box center [1013, 487] width 96 height 27
click at [933, 487] on button "Cancel" at bounding box center [930, 487] width 53 height 27
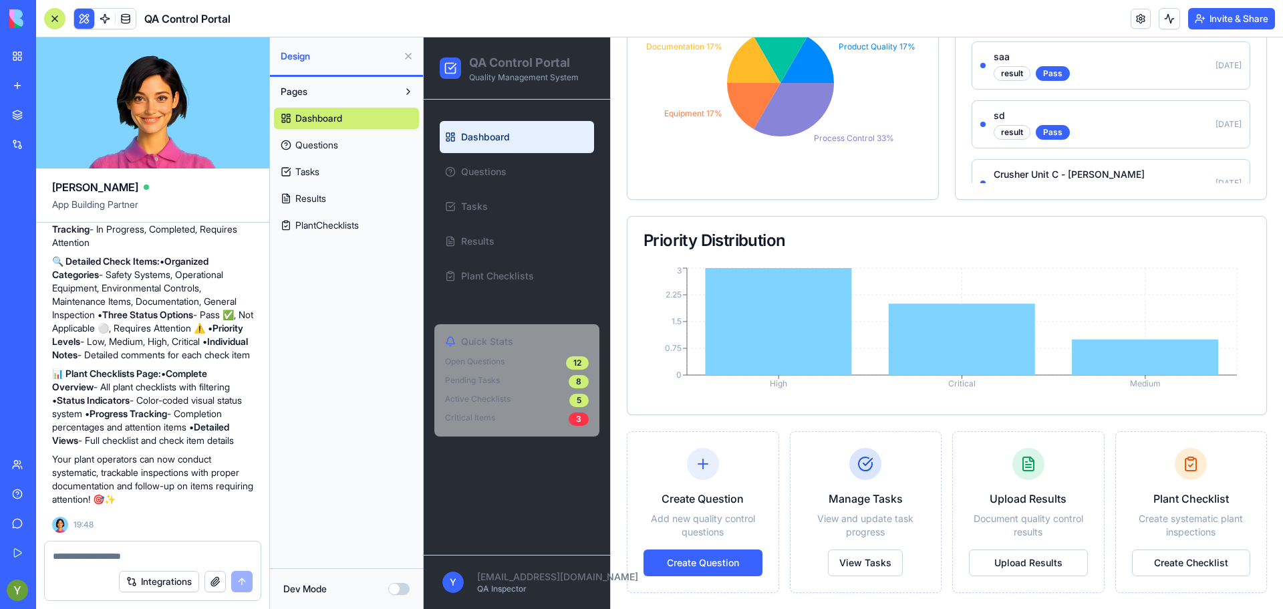
click at [315, 221] on span "PlantChecklists" at bounding box center [326, 224] width 63 height 13
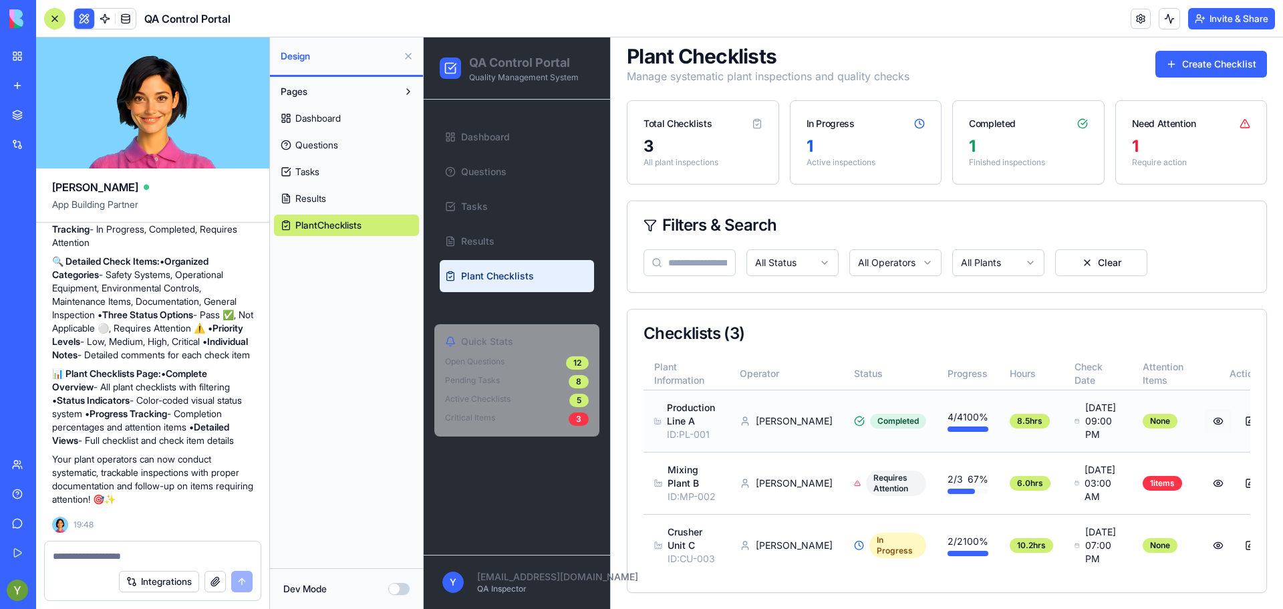
click at [1205, 409] on button at bounding box center [1218, 421] width 27 height 24
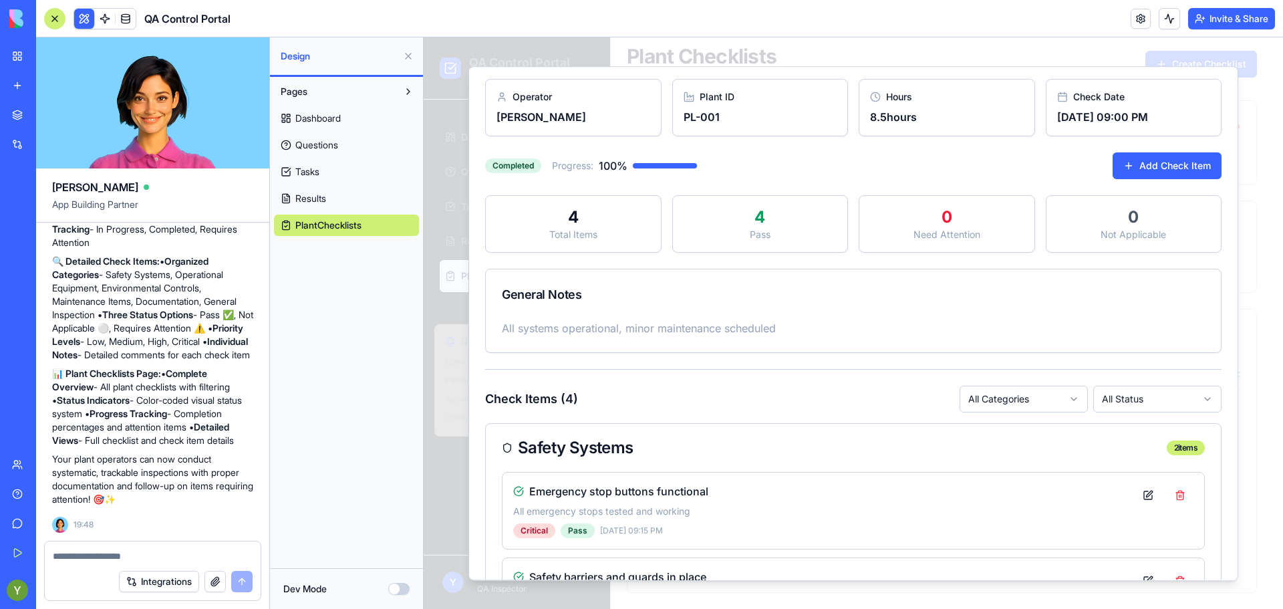
scroll to position [34, 0]
click at [1177, 160] on button "Add Check Item" at bounding box center [1166, 165] width 109 height 27
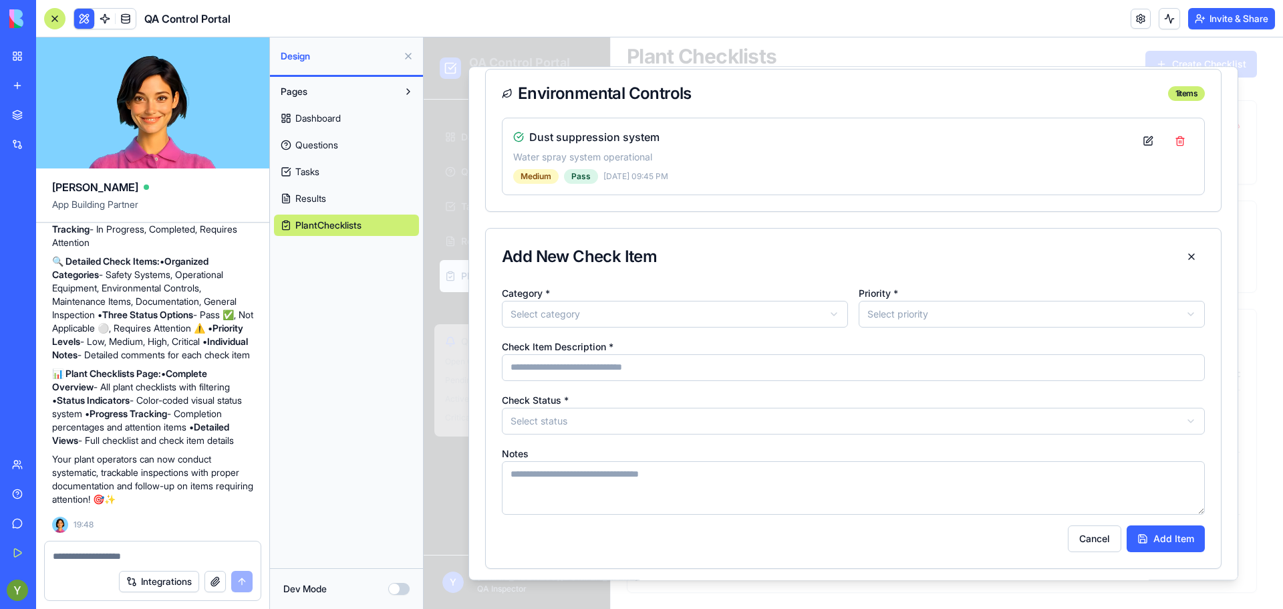
scroll to position [796, 0]
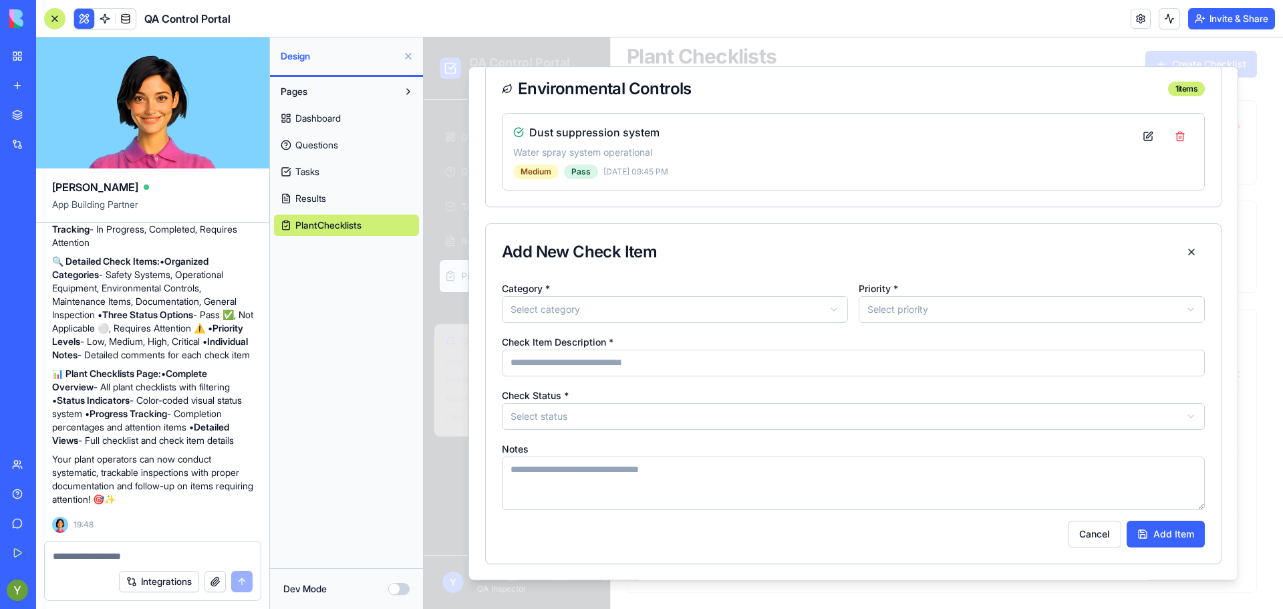
click at [798, 312] on body "QA Control Portal Quality Management System Dashboard Questions Tasks Results P…" at bounding box center [848, 293] width 849 height 629
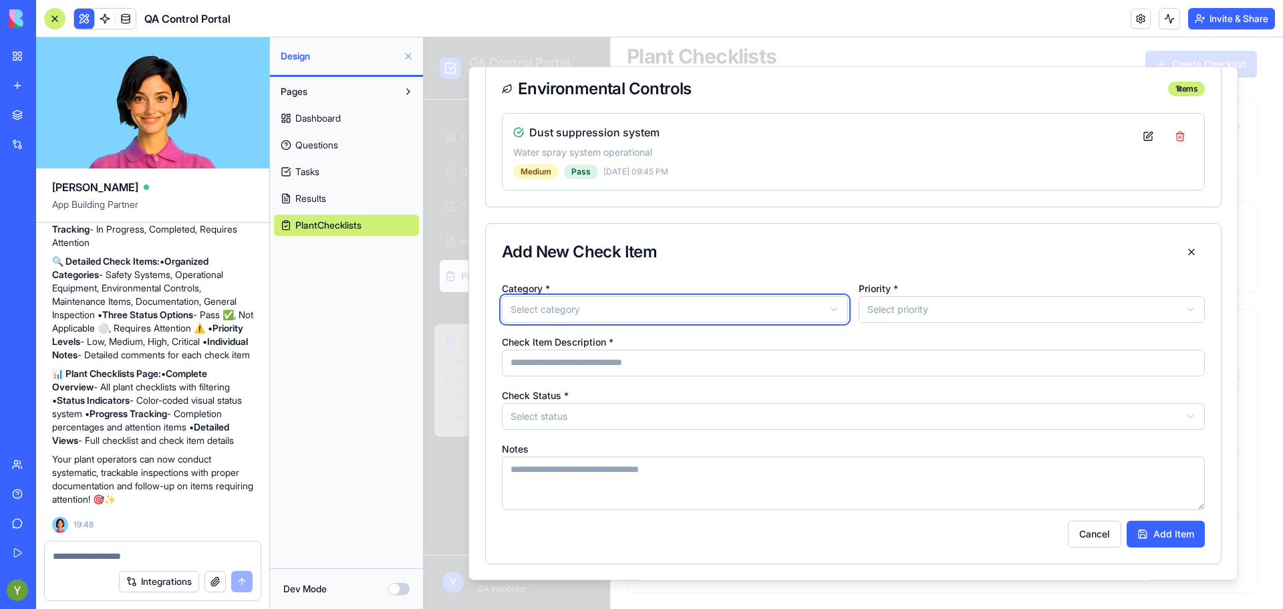
click at [798, 312] on body "QA Control Portal Quality Management System Dashboard Questions Tasks Results P…" at bounding box center [848, 293] width 849 height 629
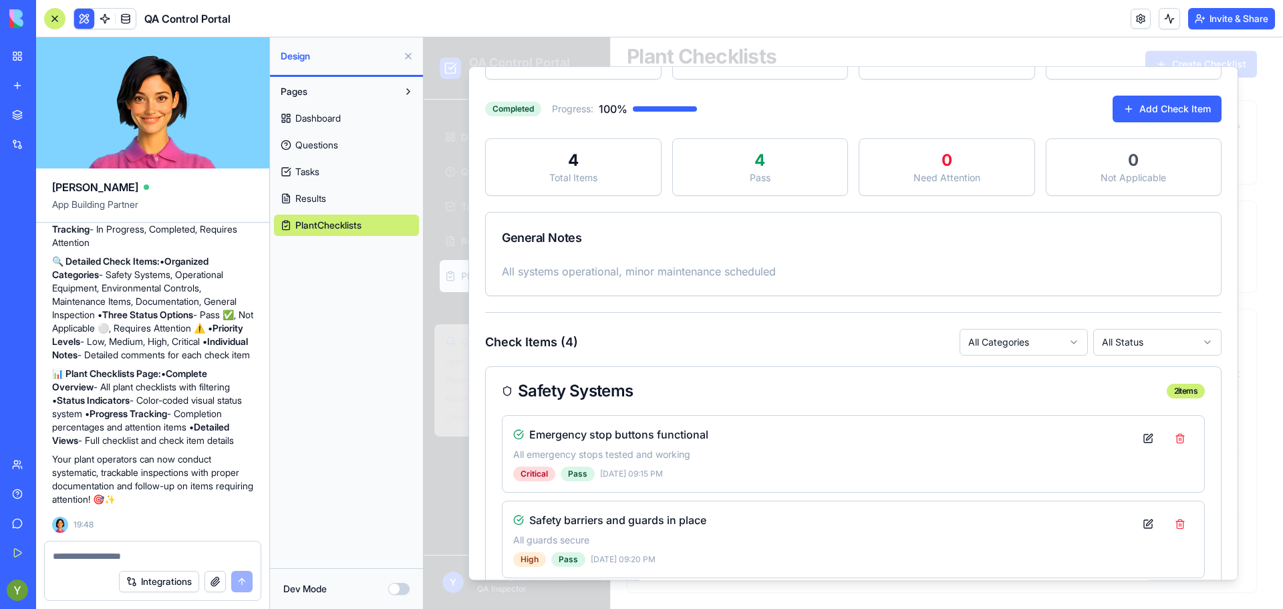
scroll to position [0, 0]
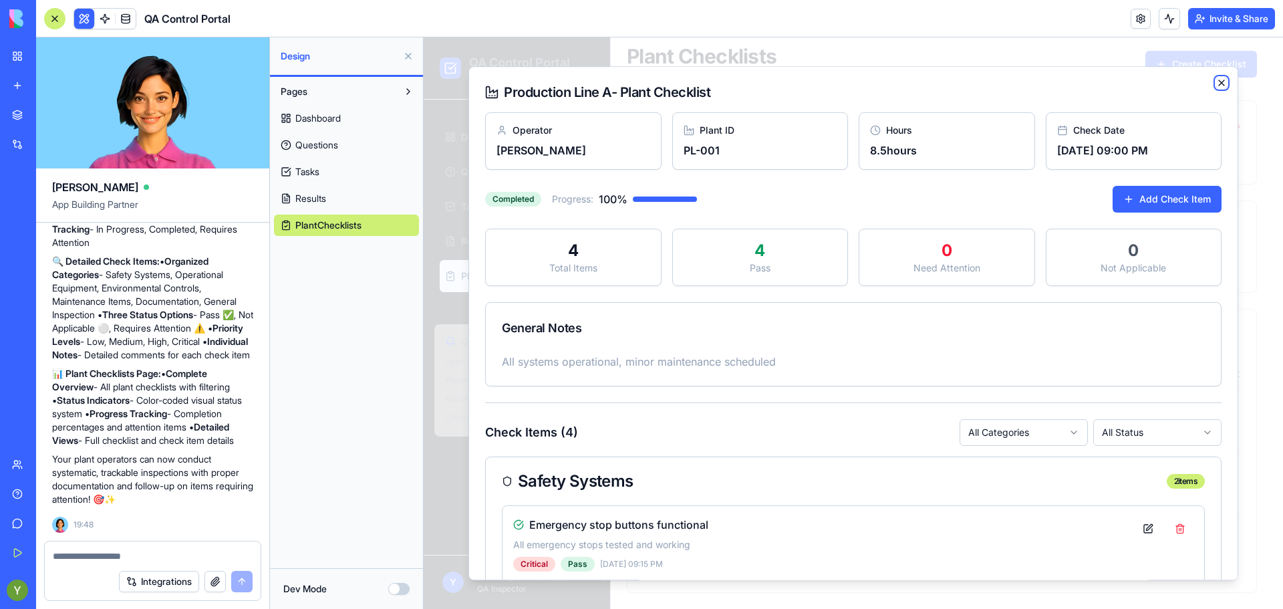
click at [1219, 82] on icon "button" at bounding box center [1221, 82] width 5 height 5
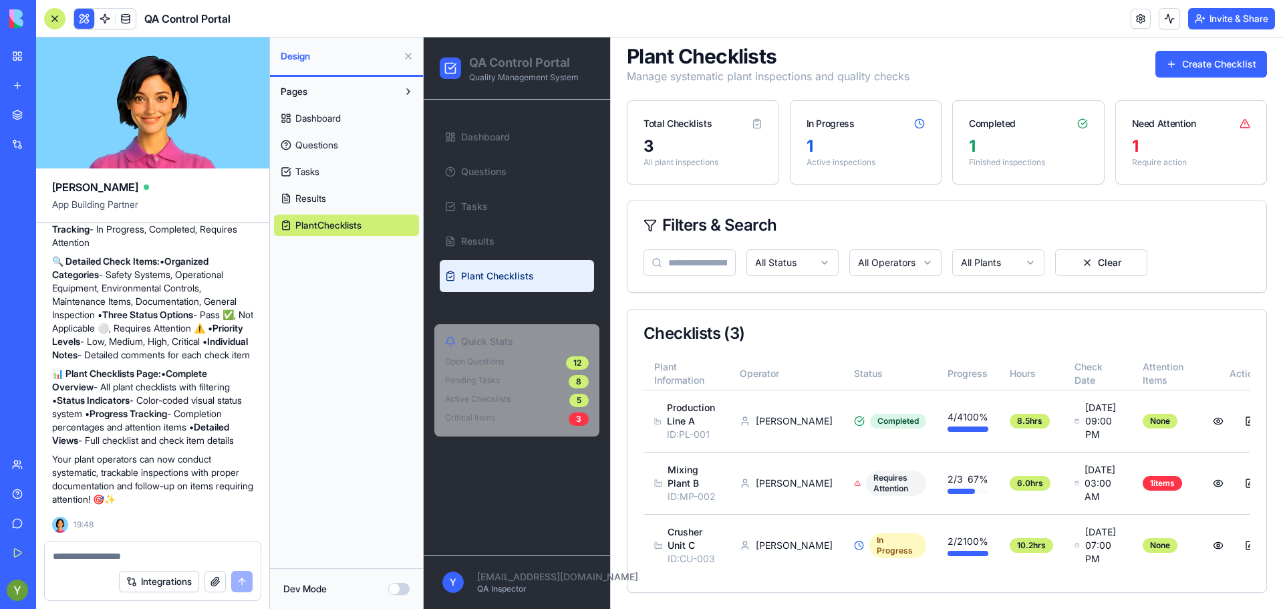
scroll to position [98, 0]
click at [707, 463] on p "Mixing Plant B" at bounding box center [692, 476] width 51 height 27
click at [1205, 471] on button at bounding box center [1218, 483] width 27 height 24
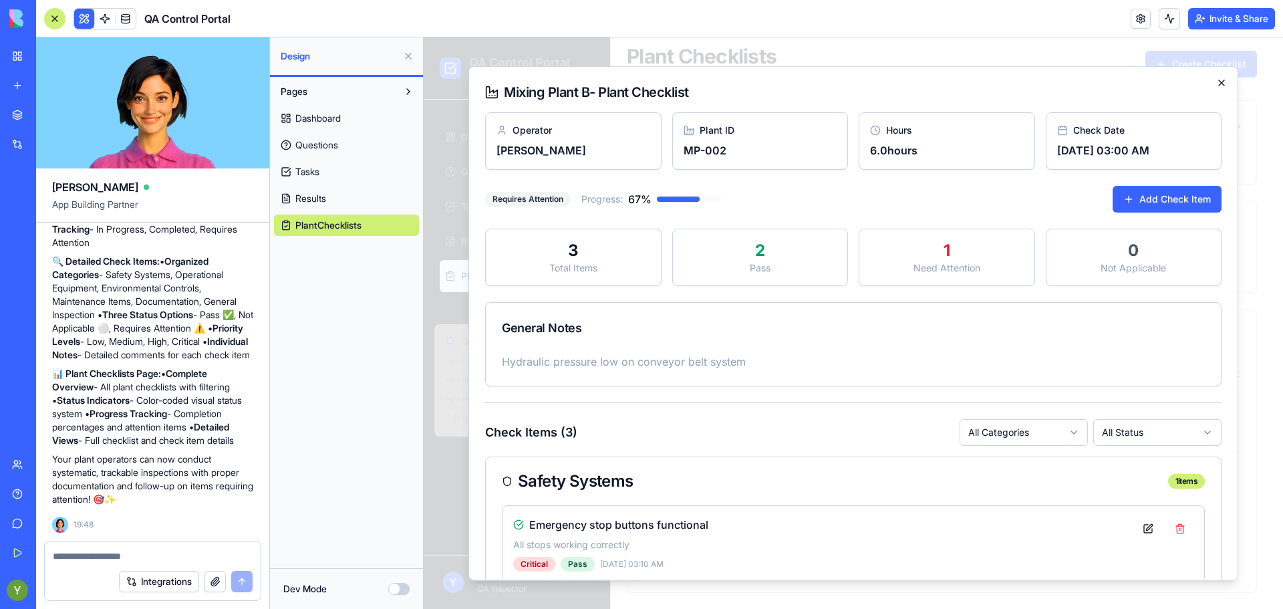
click at [1216, 88] on icon "button" at bounding box center [1221, 83] width 11 height 11
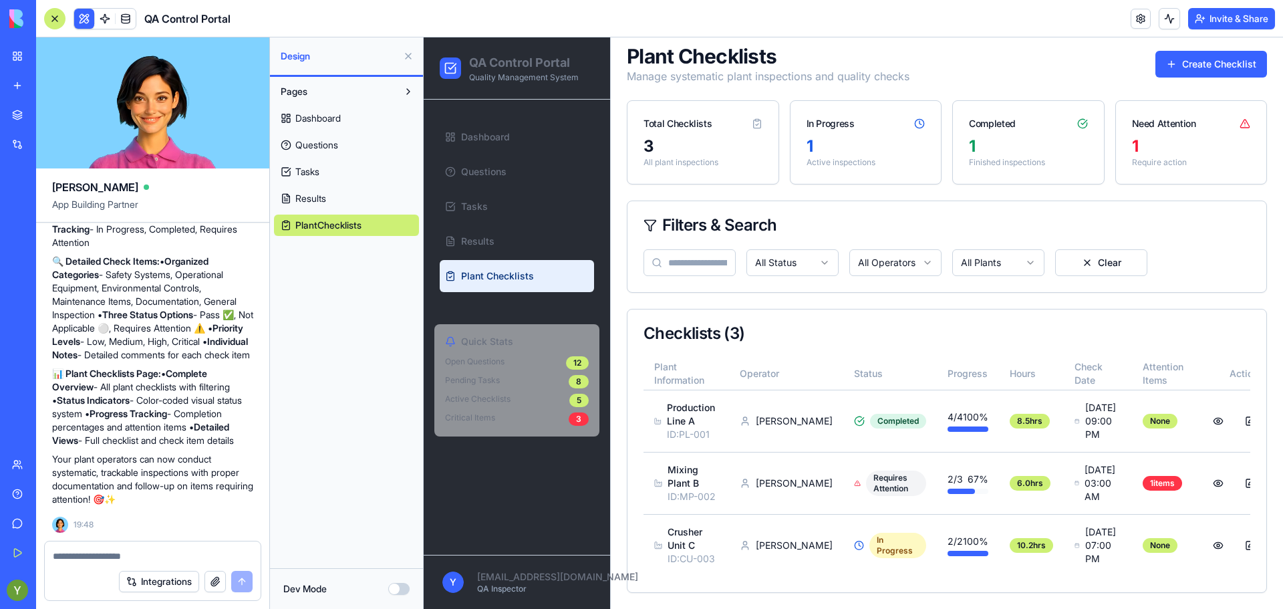
click at [99, 554] on textarea at bounding box center [153, 555] width 200 height 13
click at [1213, 69] on button "Create Checklist" at bounding box center [1211, 64] width 112 height 27
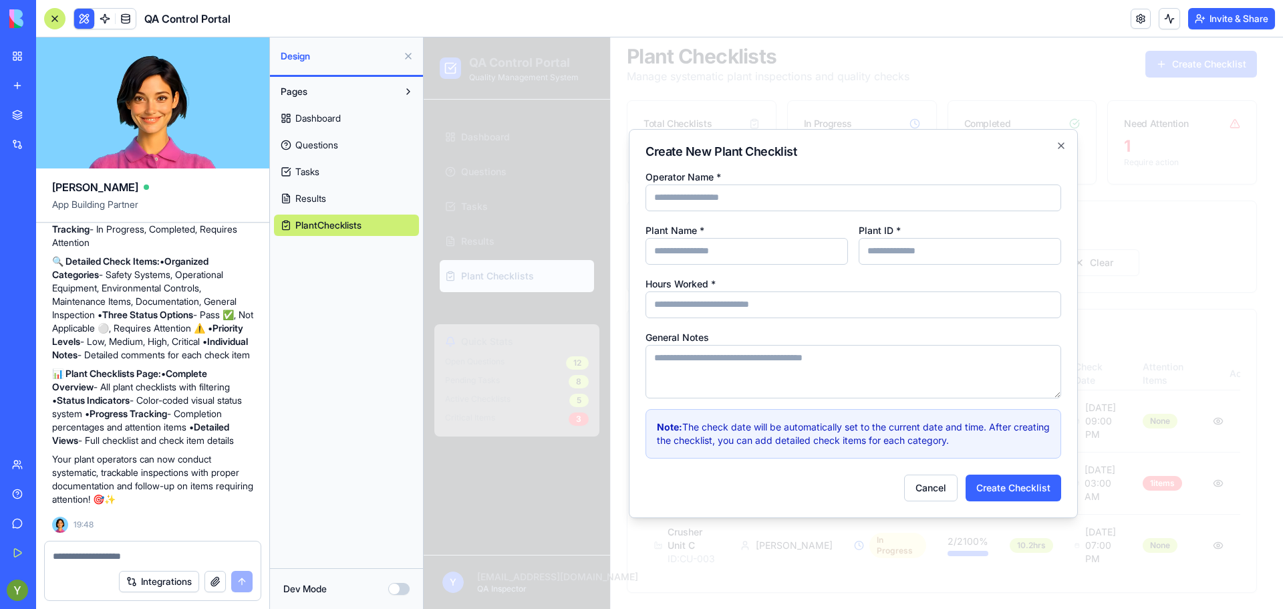
click at [780, 245] on input "Plant Name *" at bounding box center [746, 251] width 202 height 27
click at [168, 541] on form "Integrations" at bounding box center [152, 571] width 217 height 60
click at [168, 555] on textarea at bounding box center [153, 555] width 200 height 13
click at [168, 555] on textarea "*" at bounding box center [153, 555] width 200 height 13
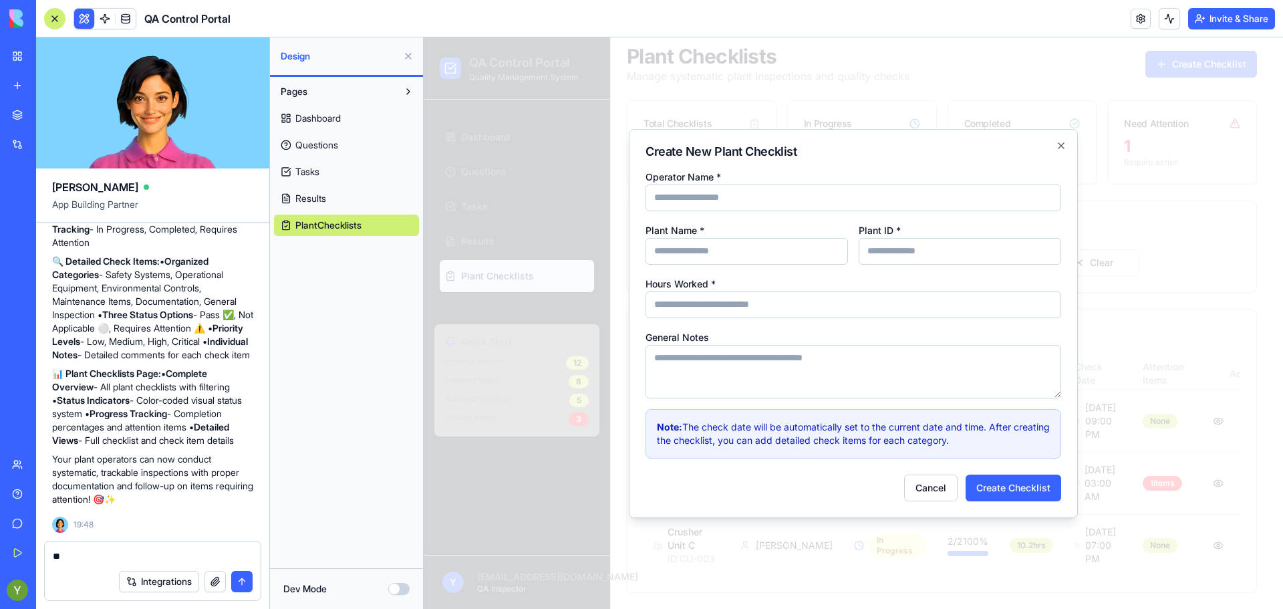
type textarea "*"
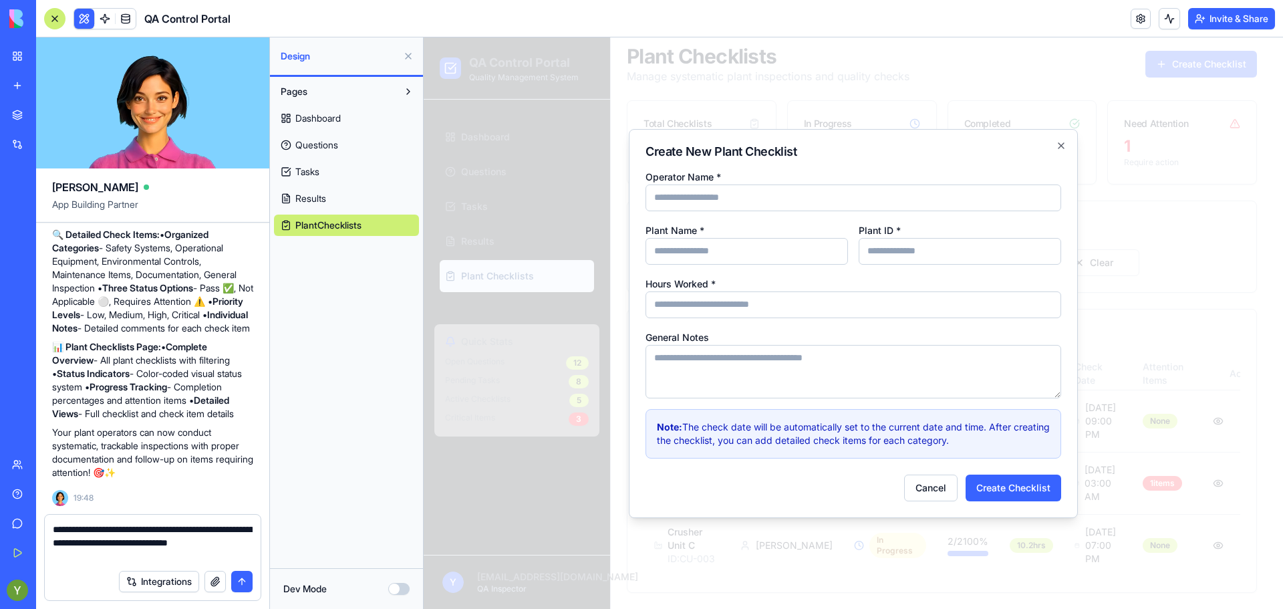
type textarea "**********"
click at [243, 577] on button "submit" at bounding box center [241, 581] width 21 height 21
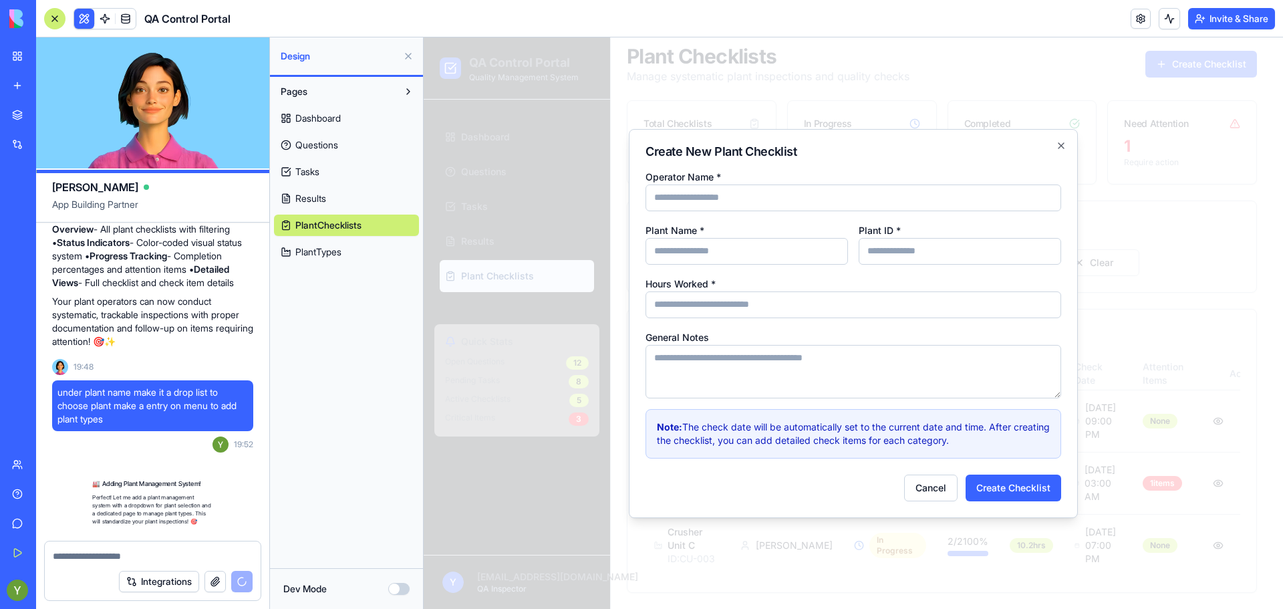
scroll to position [4297, 0]
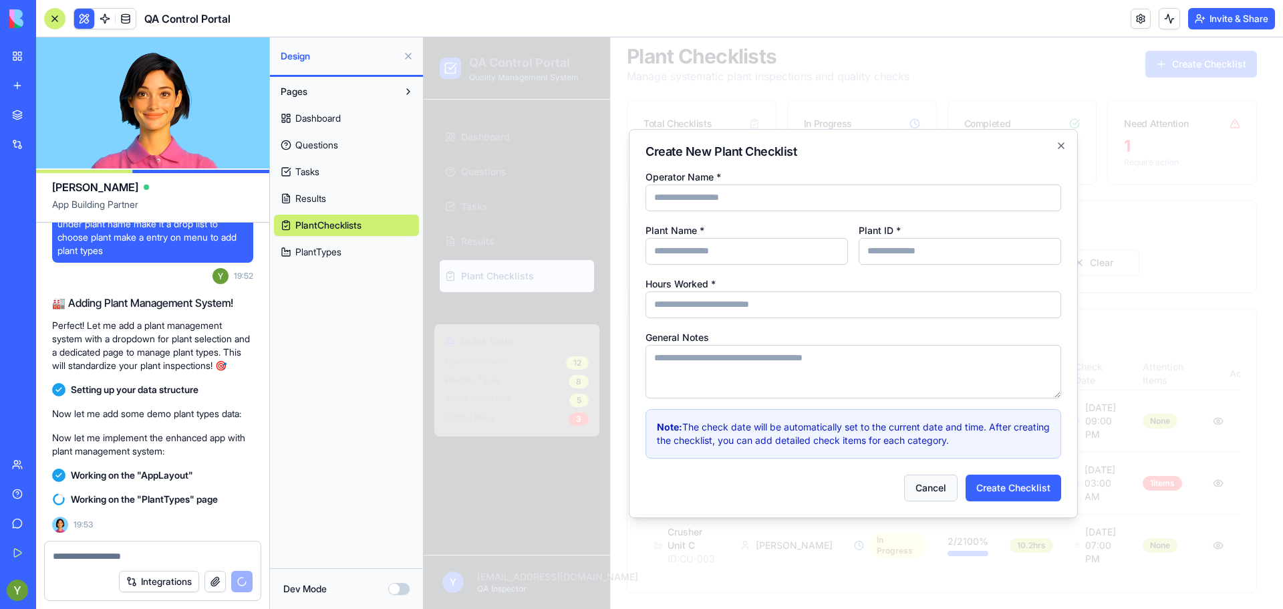
click at [934, 487] on button "Cancel" at bounding box center [930, 487] width 53 height 27
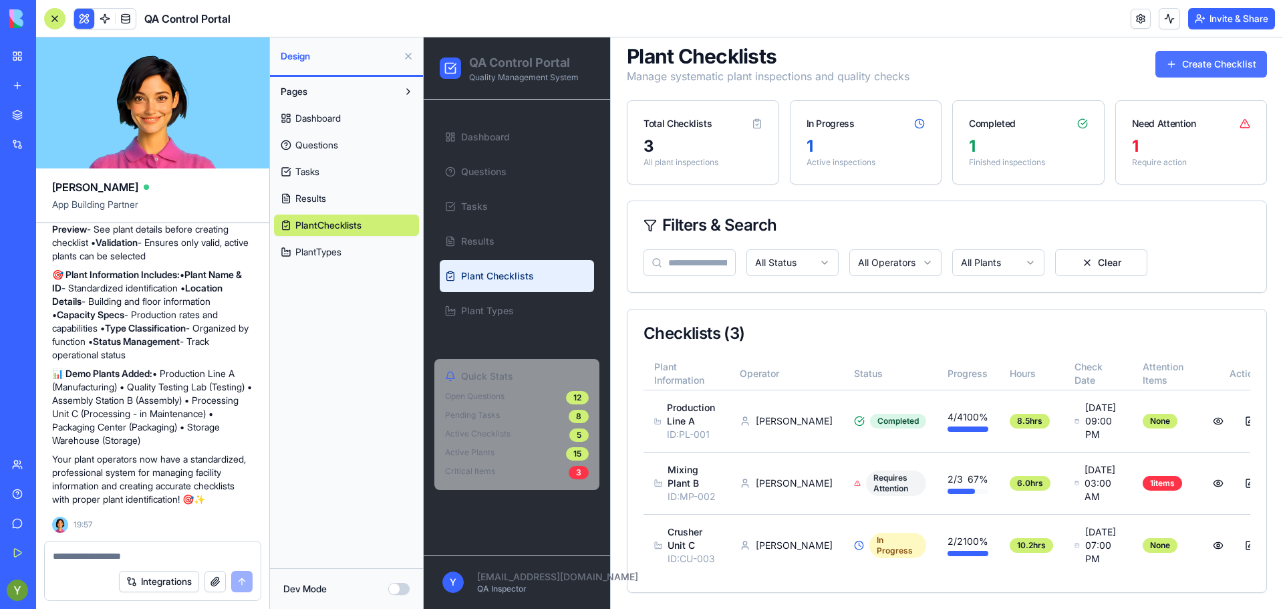
scroll to position [0, 0]
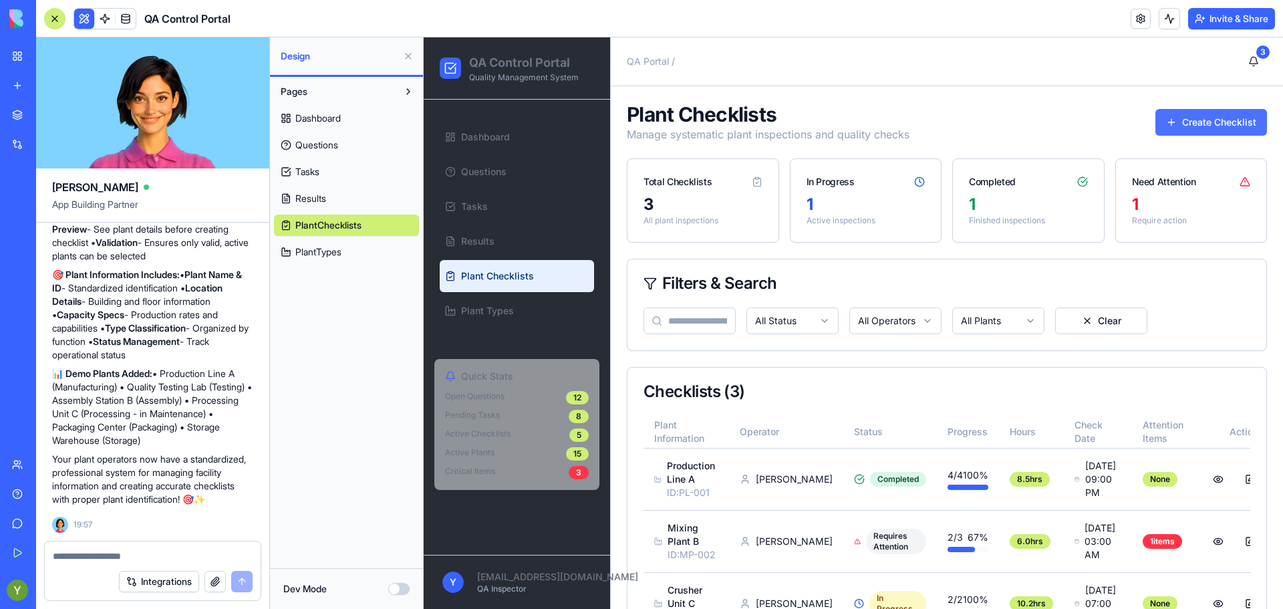
click at [1214, 116] on button "Create Checklist" at bounding box center [1211, 122] width 112 height 27
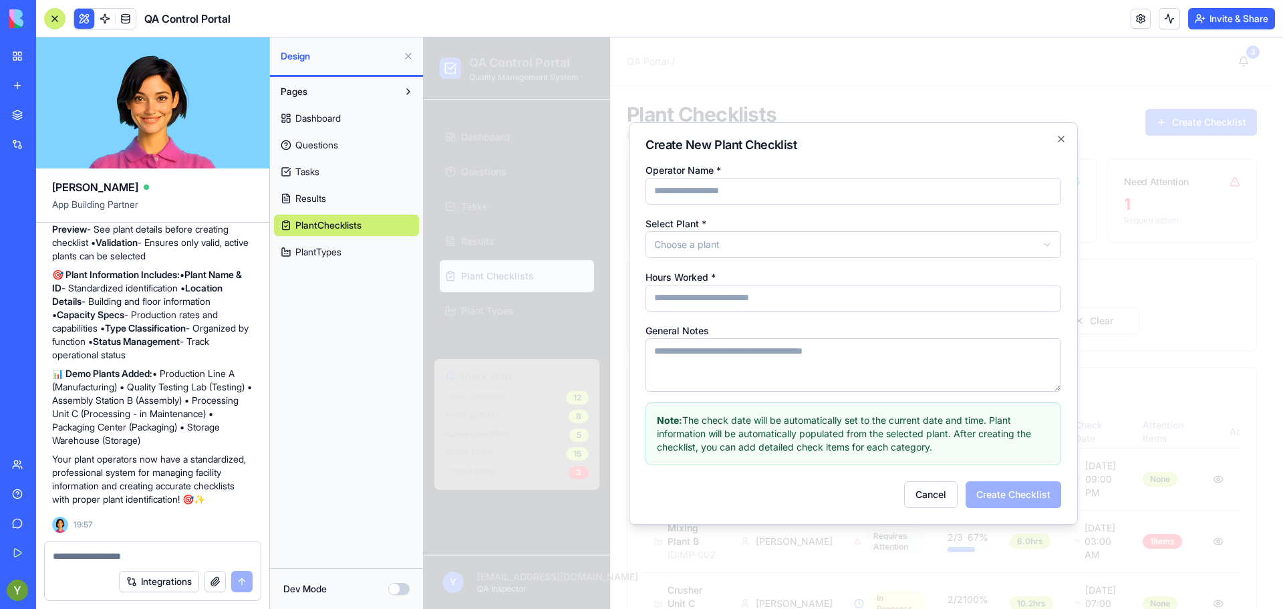
click at [758, 245] on body "QA Control Portal Quality Management System Dashboard Questions Tasks Results P…" at bounding box center [848, 351] width 849 height 629
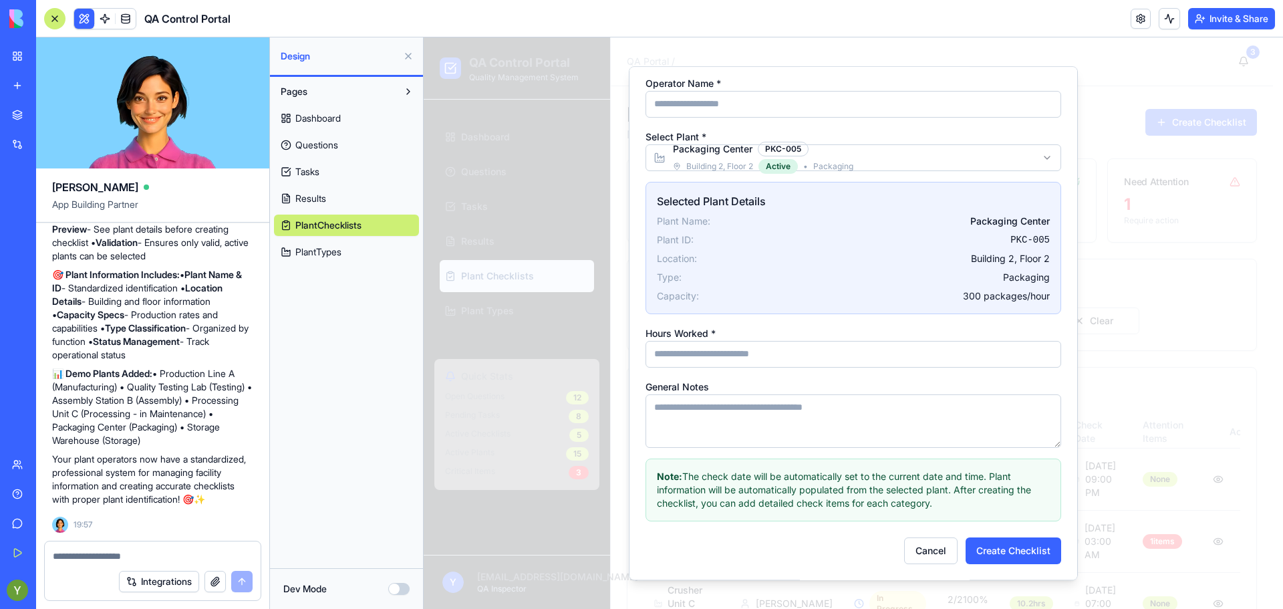
scroll to position [31, 0]
click at [1032, 156] on body "QA Control Portal Quality Management System Dashboard Questions Tasks Results P…" at bounding box center [848, 351] width 849 height 629
click at [841, 357] on input "Hours Worked *" at bounding box center [853, 354] width 416 height 27
click at [359, 372] on div "Pages Dashboard Questions Tasks Results PlantChecklists PlantTypes" at bounding box center [346, 322] width 153 height 491
click at [329, 249] on span "PlantTypes" at bounding box center [318, 251] width 46 height 13
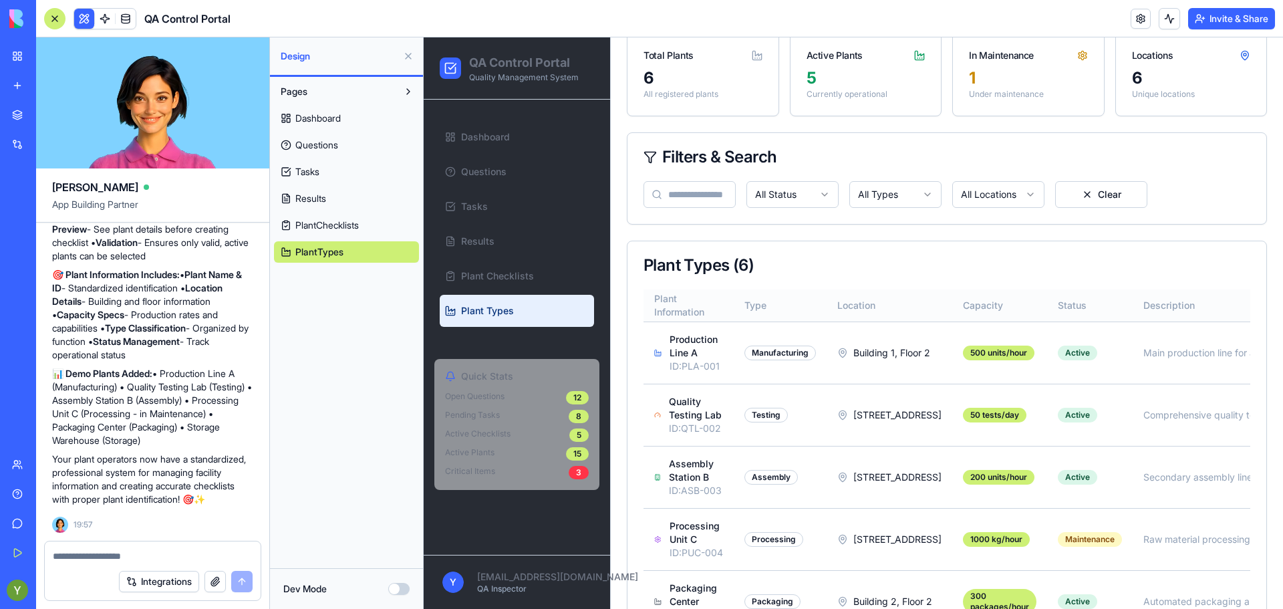
scroll to position [122, 0]
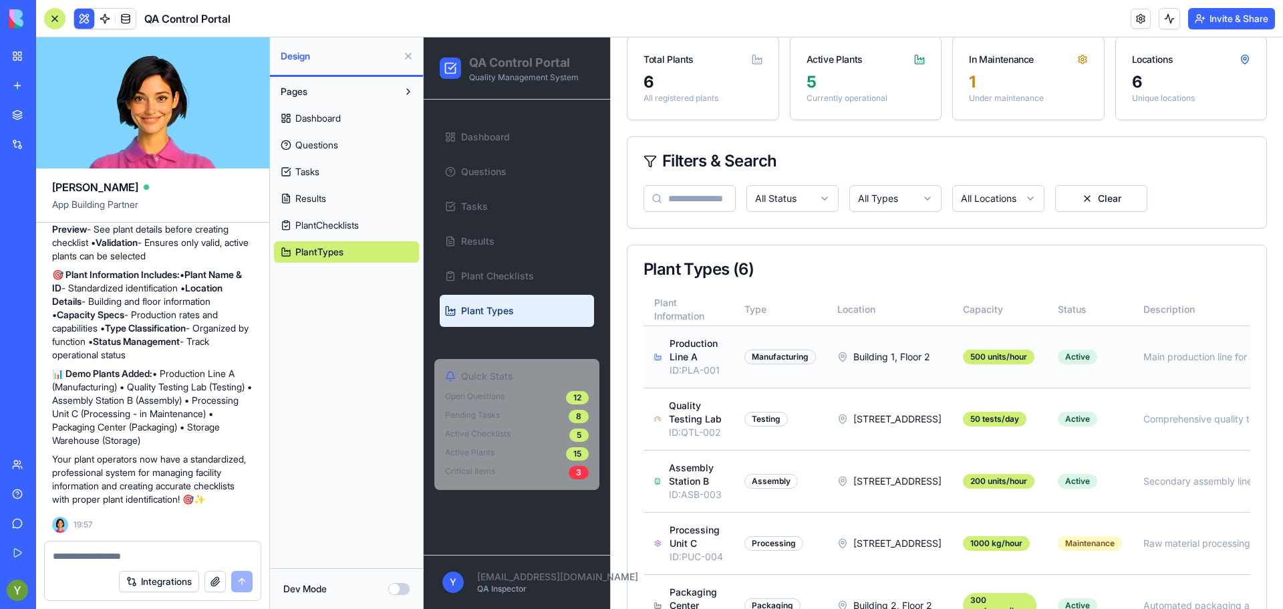
click at [1047, 344] on td "Active" at bounding box center [1090, 356] width 86 height 62
click at [818, 380] on td "Manufacturing" at bounding box center [780, 356] width 93 height 62
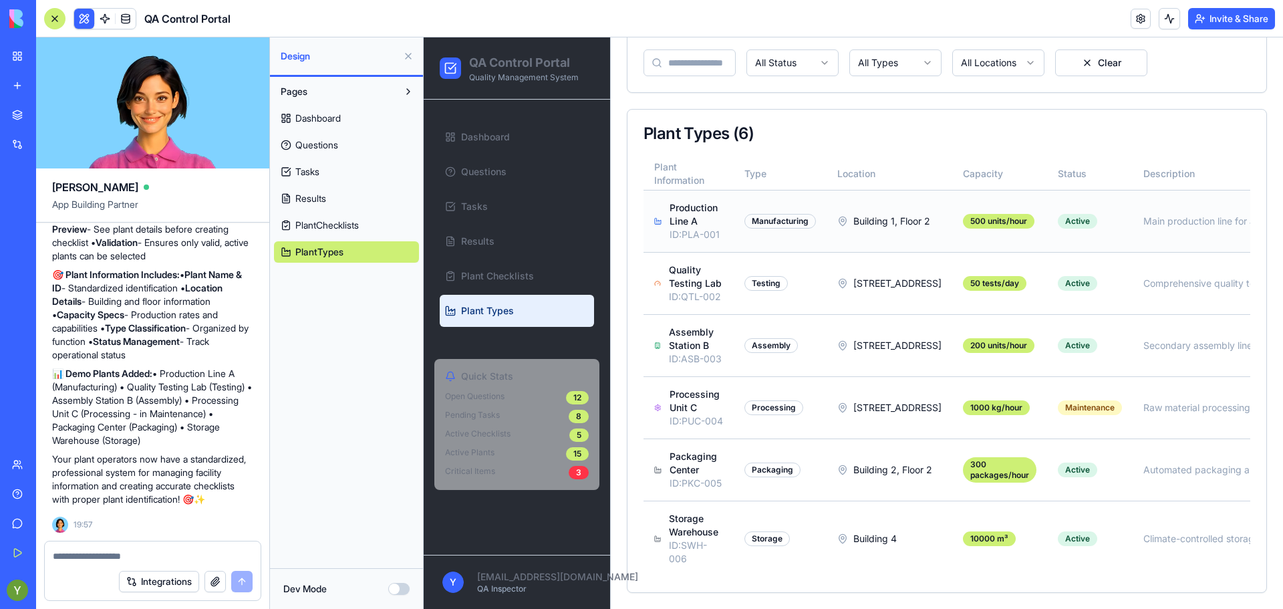
scroll to position [0, 188]
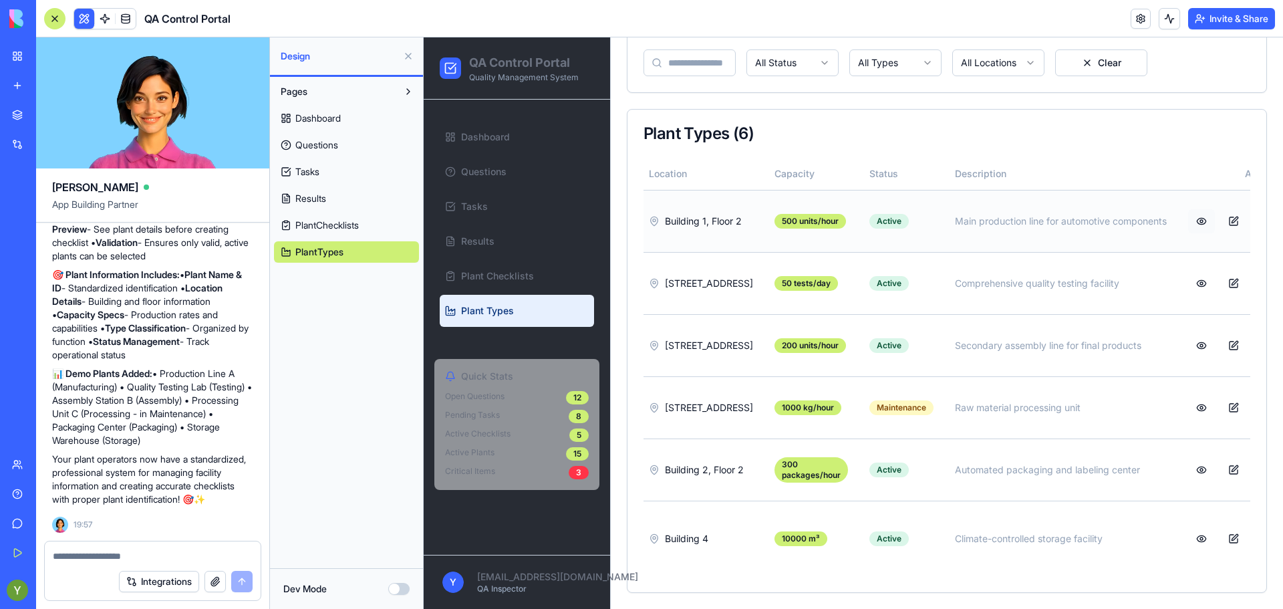
click at [1188, 209] on button at bounding box center [1201, 221] width 27 height 24
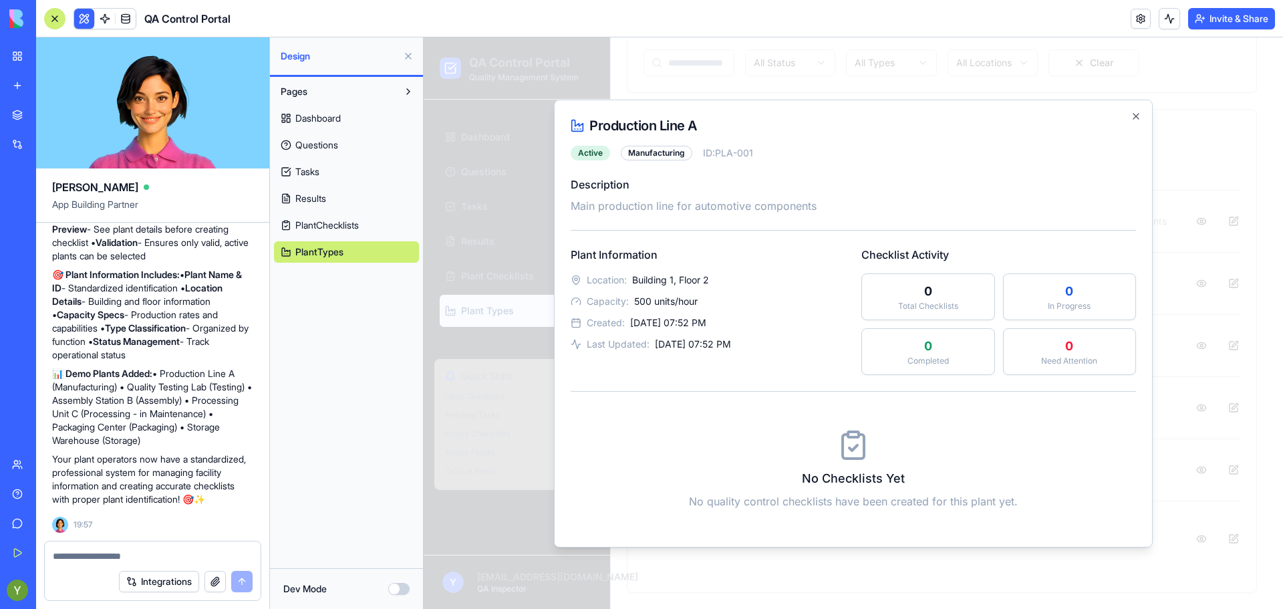
click at [680, 122] on h2 "Production Line A" at bounding box center [853, 125] width 565 height 19
click at [1136, 108] on div "Production Line A Active Manufacturing ID: PLA-001 Description Main production …" at bounding box center [853, 324] width 599 height 448
click at [1136, 111] on icon "button" at bounding box center [1135, 116] width 11 height 11
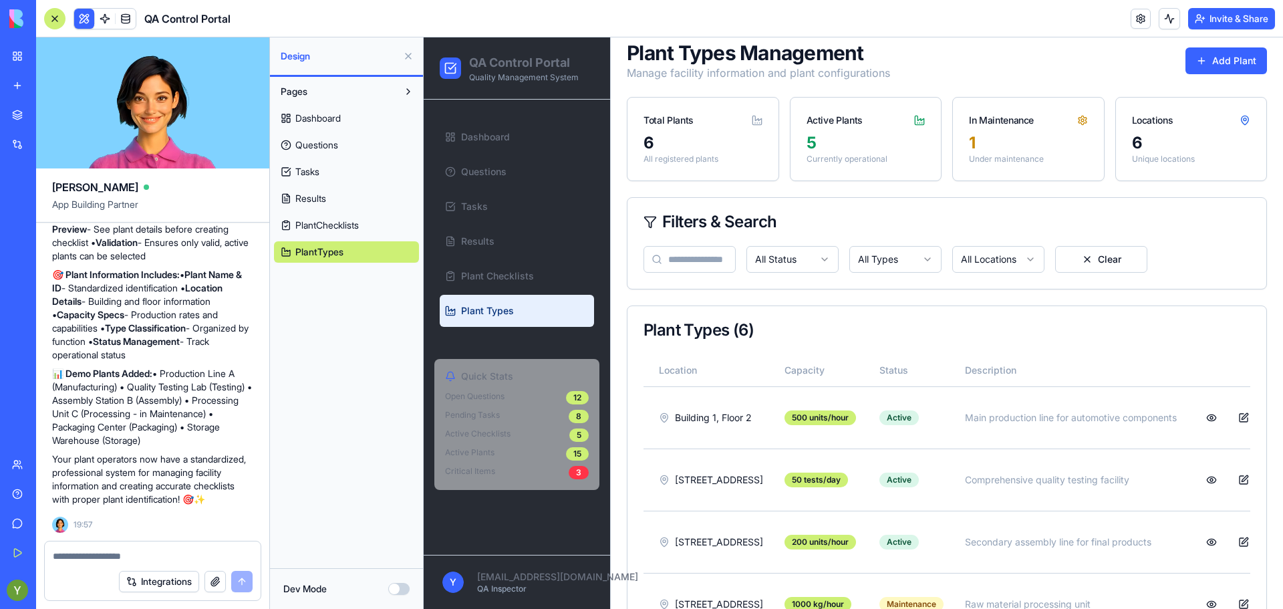
scroll to position [0, 0]
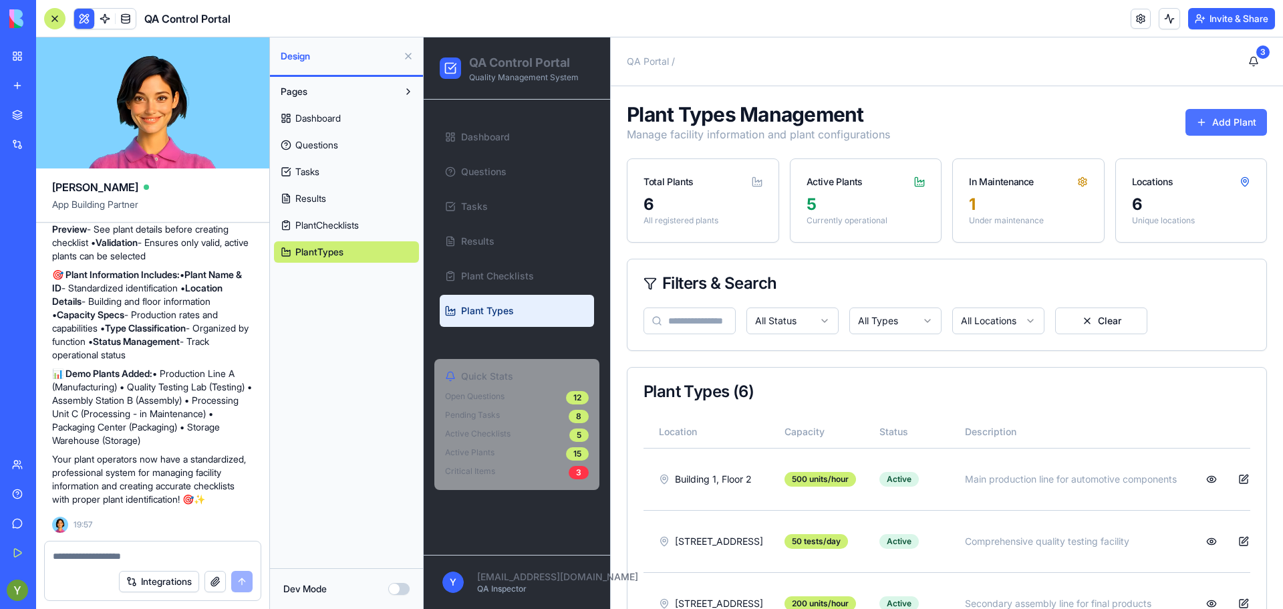
click at [1201, 113] on button "Add Plant" at bounding box center [1226, 122] width 82 height 27
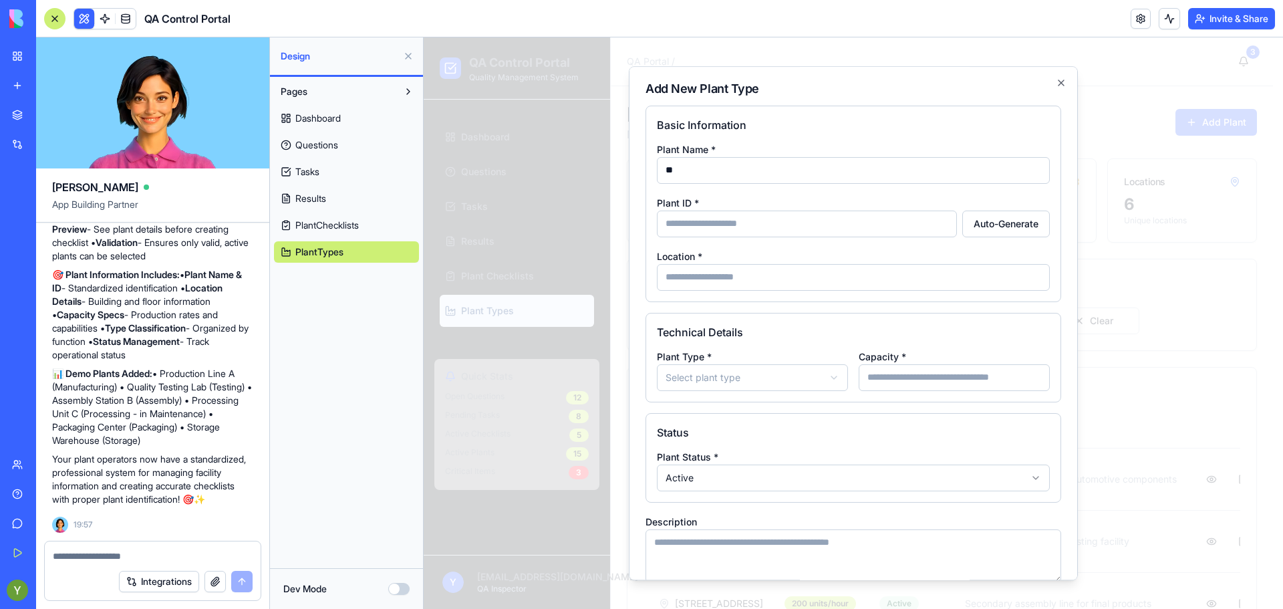
type input "*"
type input "*******"
type input "**"
click at [905, 259] on div "Location *" at bounding box center [853, 269] width 393 height 43
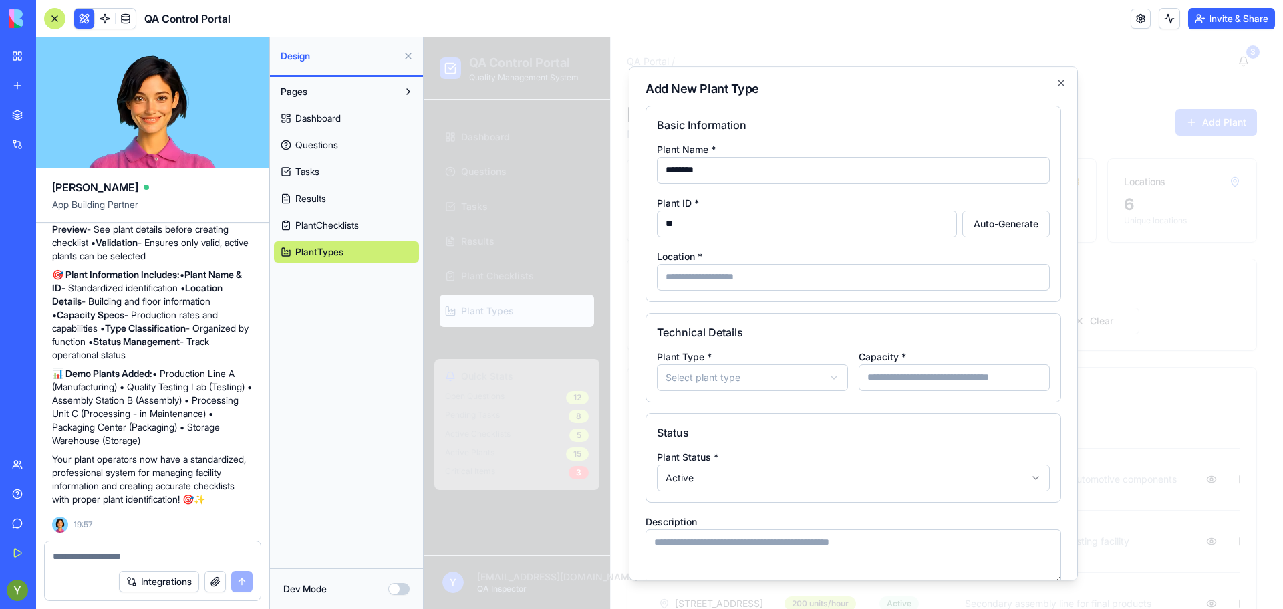
click at [901, 272] on input "Location *" at bounding box center [853, 277] width 393 height 27
click at [903, 272] on input "Location *" at bounding box center [853, 277] width 393 height 27
type input "*"
type input "**********"
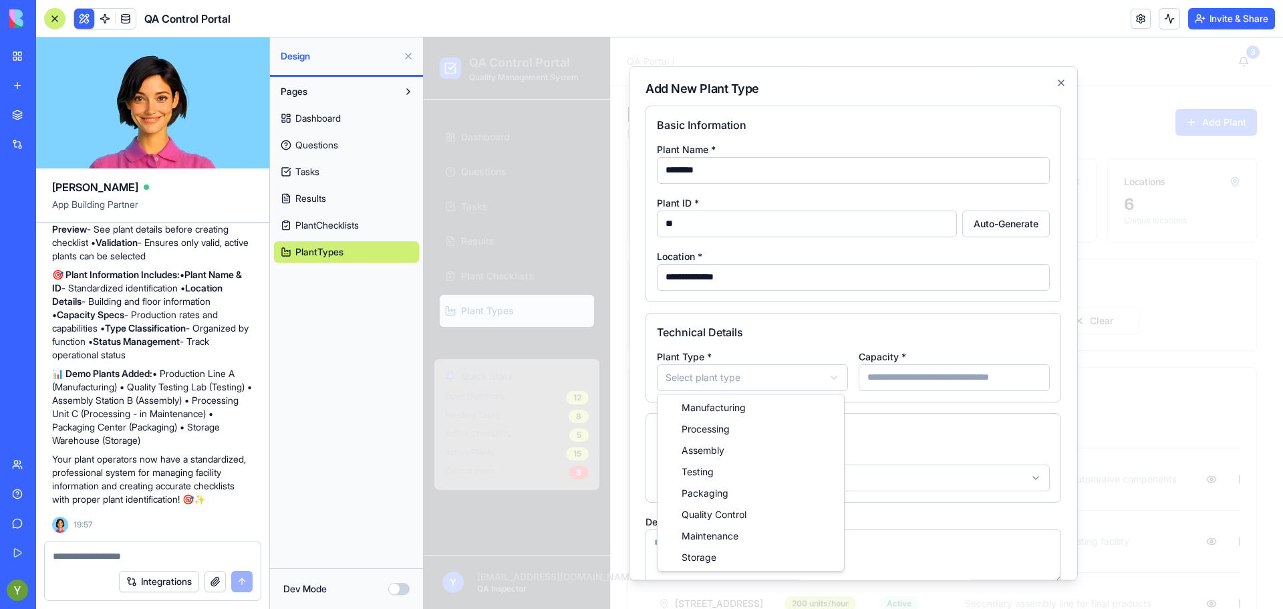
click at [726, 381] on body "QA Control Portal Quality Management System Dashboard Questions Tasks Results P…" at bounding box center [848, 451] width 849 height 829
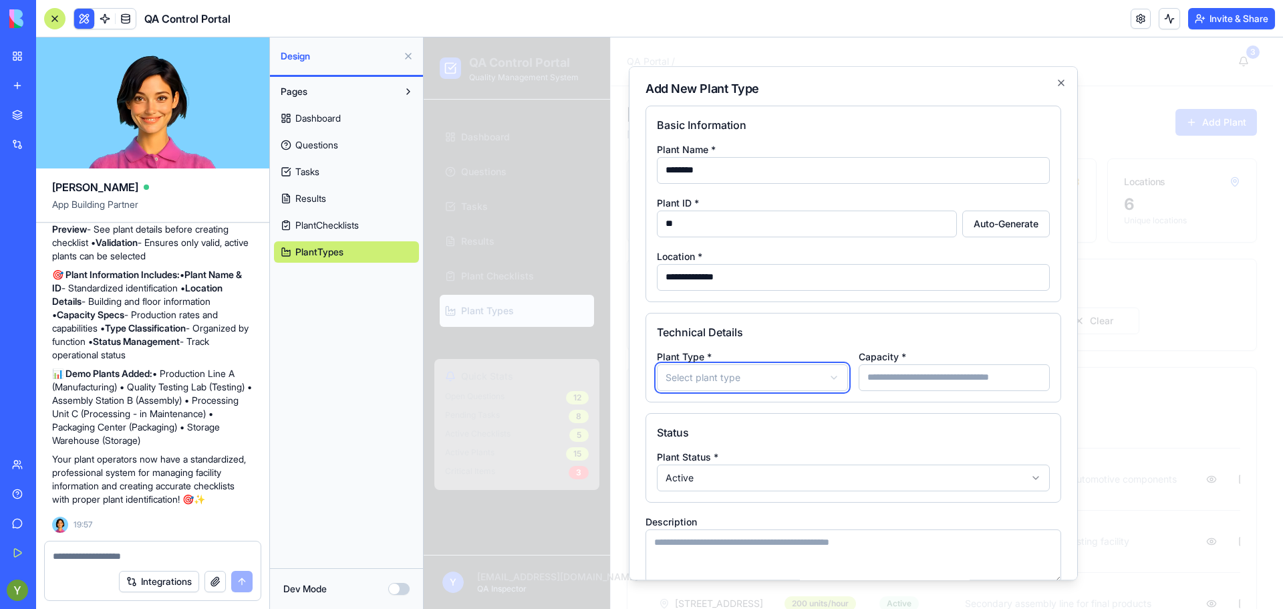
click at [762, 339] on body "QA Control Portal Quality Management System Dashboard Questions Tasks Results P…" at bounding box center [848, 451] width 849 height 829
click at [893, 377] on input "Capacity *" at bounding box center [954, 377] width 191 height 27
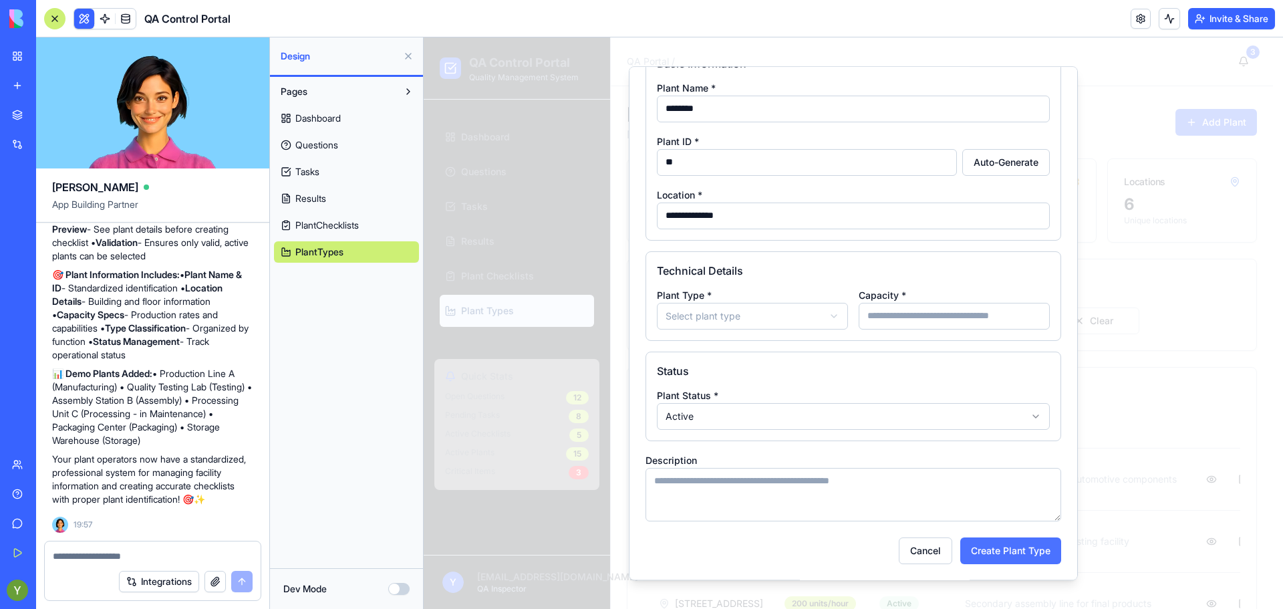
click at [1000, 547] on button "Create Plant Type" at bounding box center [1010, 550] width 101 height 27
click at [847, 319] on div "**********" at bounding box center [853, 308] width 393 height 43
click at [777, 300] on div "**********" at bounding box center [752, 308] width 191 height 43
click at [777, 304] on body "QA Control Portal Quality Management System Dashboard Questions Tasks Results P…" at bounding box center [848, 451] width 849 height 829
click at [895, 307] on input "Capacity *" at bounding box center [954, 316] width 191 height 27
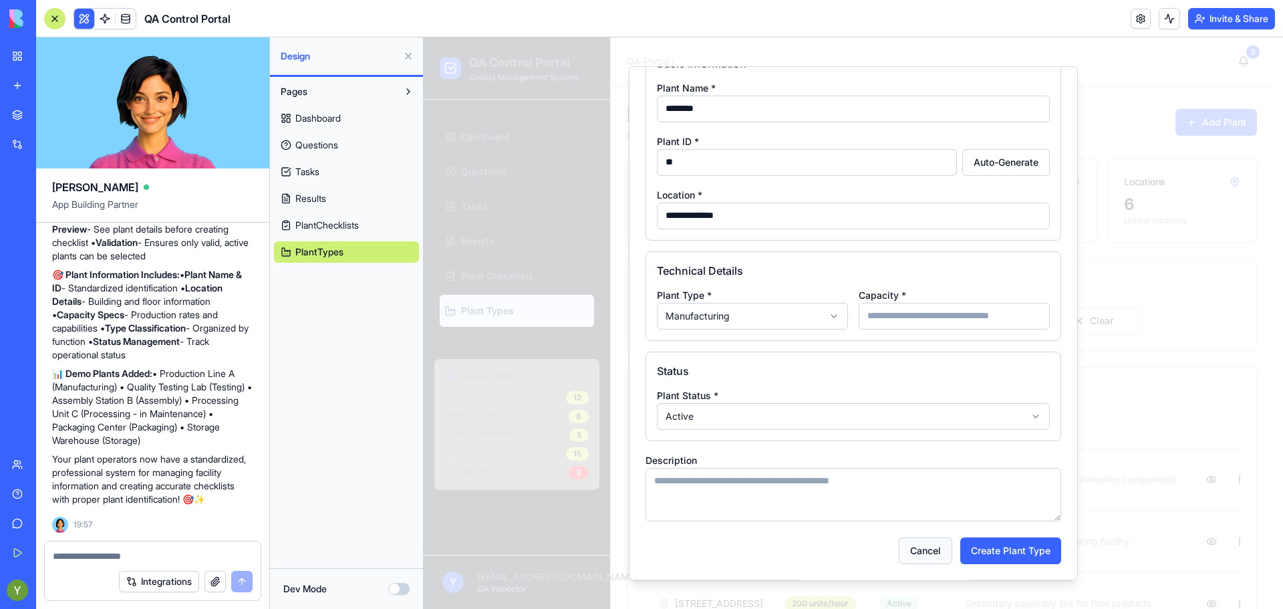
click at [923, 553] on button "Cancel" at bounding box center [925, 550] width 53 height 27
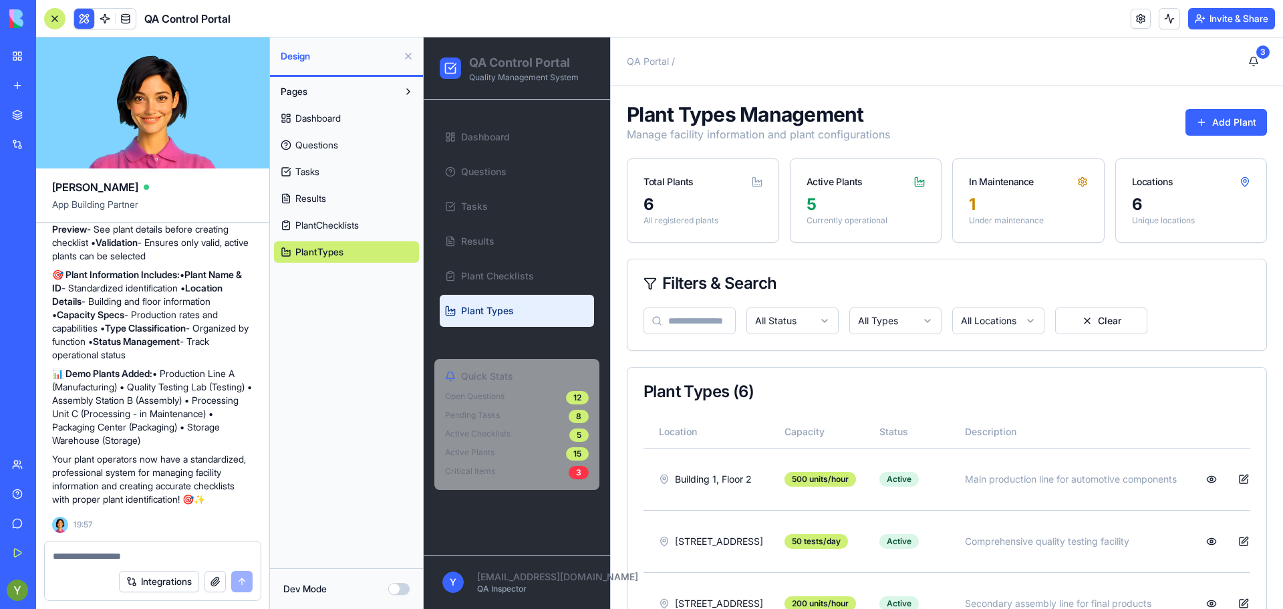
scroll to position [89, 0]
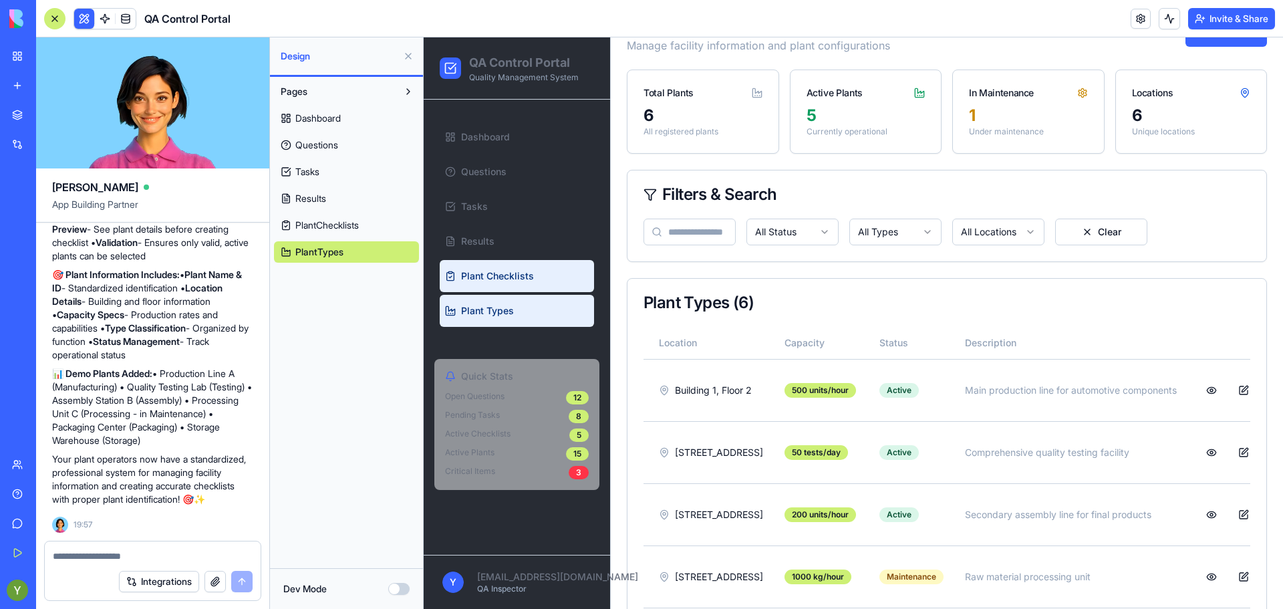
click at [470, 269] on link "Plant Checklists" at bounding box center [517, 276] width 154 height 32
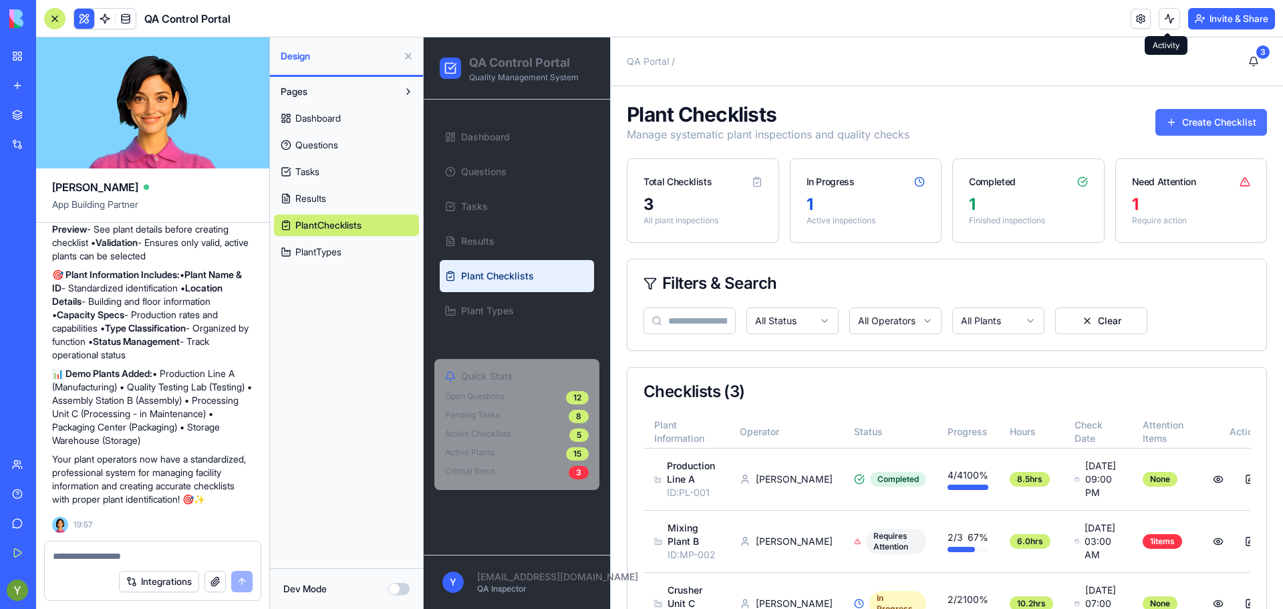
click at [1183, 120] on button "Create Checklist" at bounding box center [1211, 122] width 112 height 27
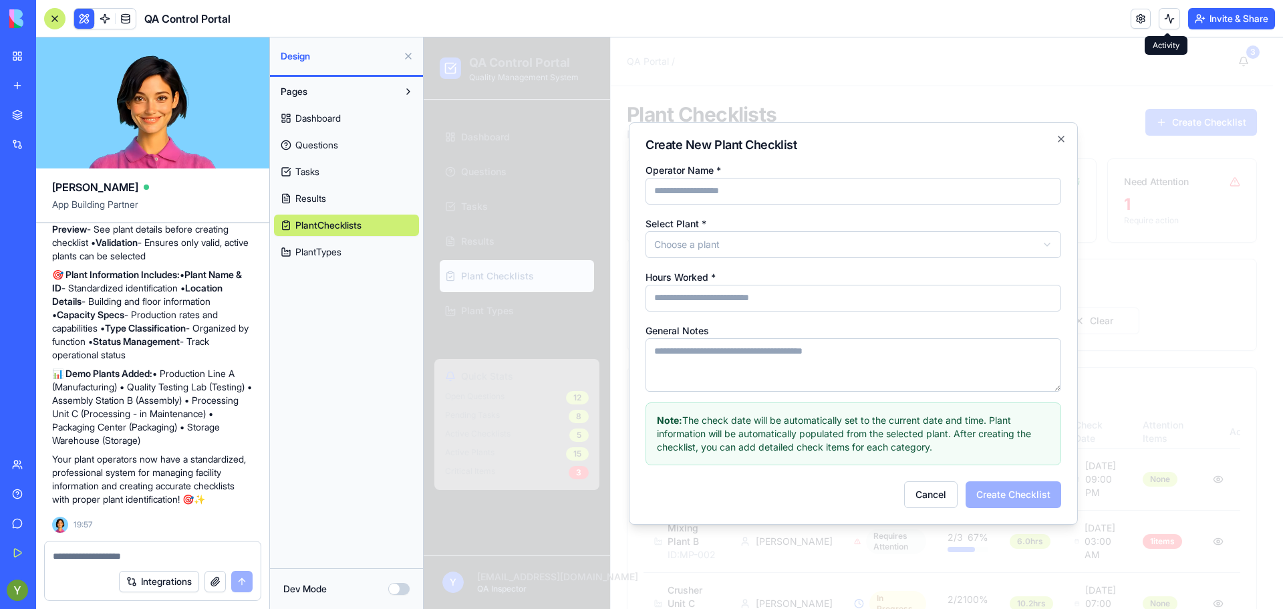
click at [759, 308] on input "Hours Worked *" at bounding box center [853, 298] width 416 height 27
click at [692, 242] on body "QA Control Portal Quality Management System Dashboard Questions Tasks Results P…" at bounding box center [848, 351] width 849 height 629
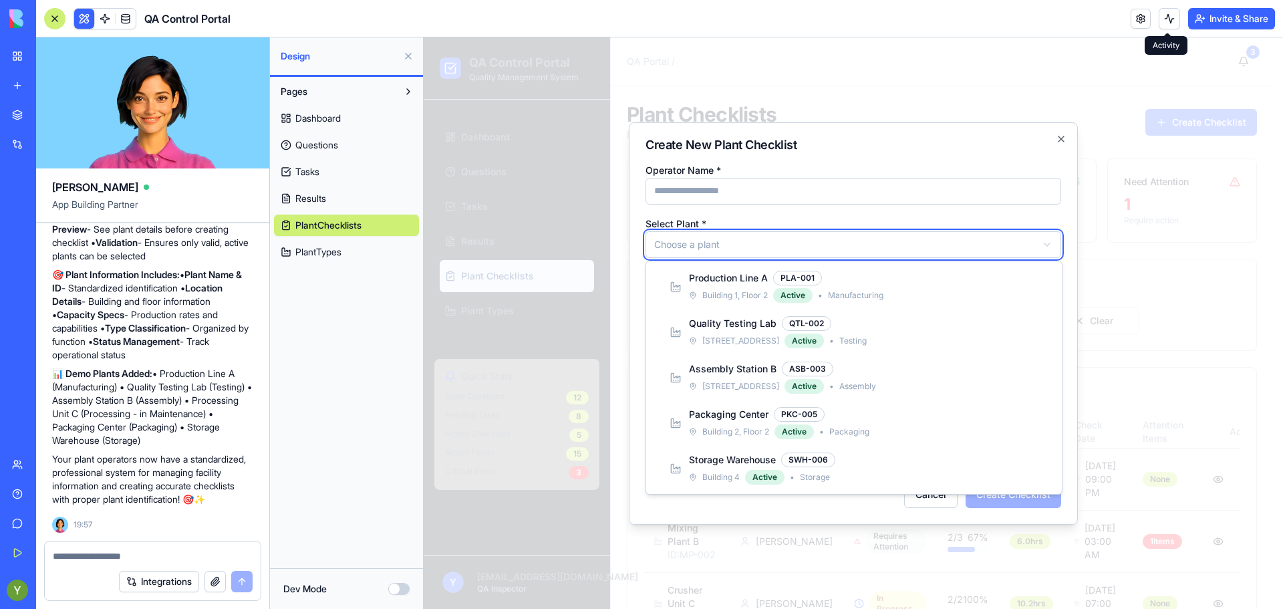
click at [692, 242] on body "QA Control Portal Quality Management System Dashboard Questions Tasks Results P…" at bounding box center [848, 351] width 849 height 629
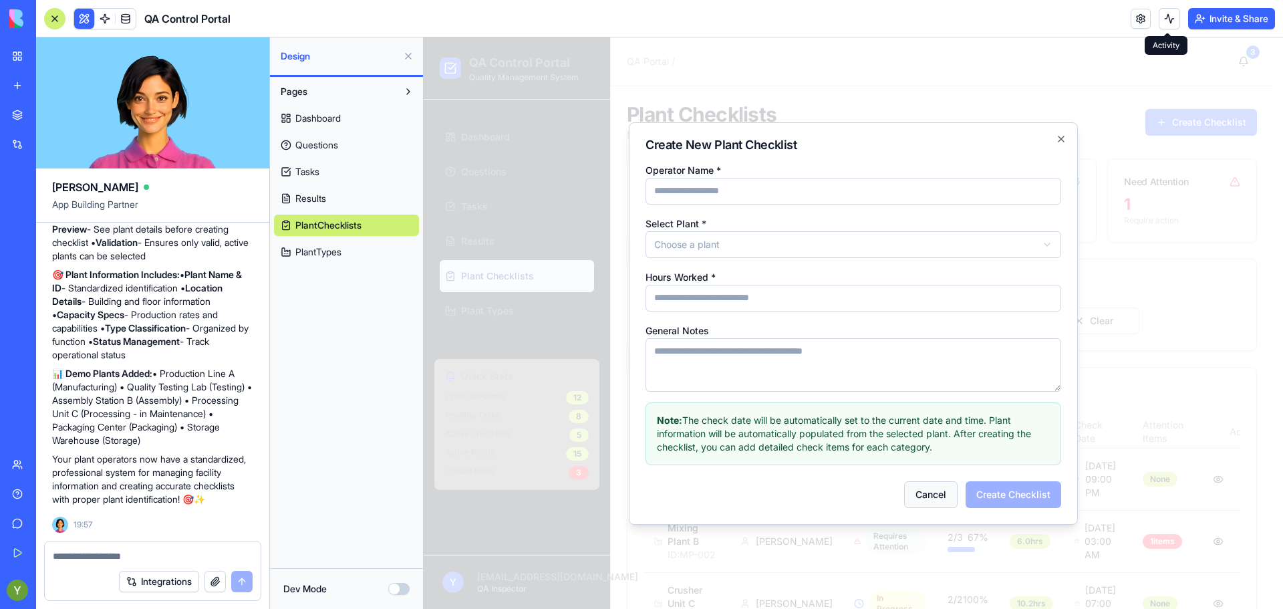
click at [934, 491] on button "Cancel" at bounding box center [930, 494] width 53 height 27
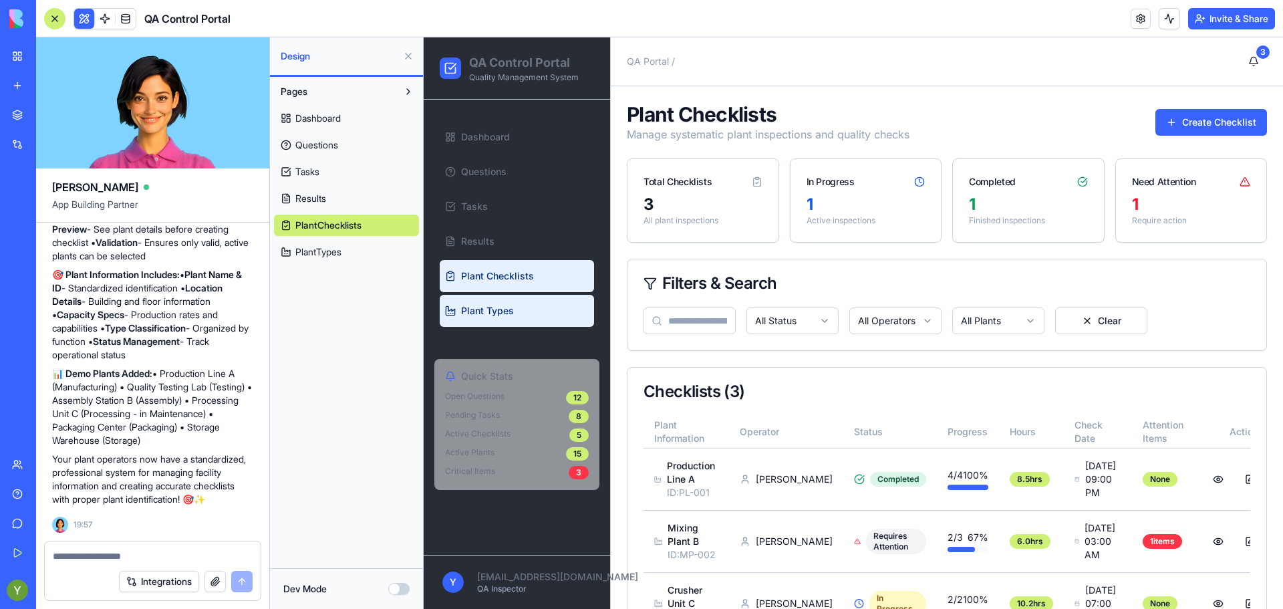
click at [476, 322] on link "Plant Types" at bounding box center [517, 311] width 154 height 32
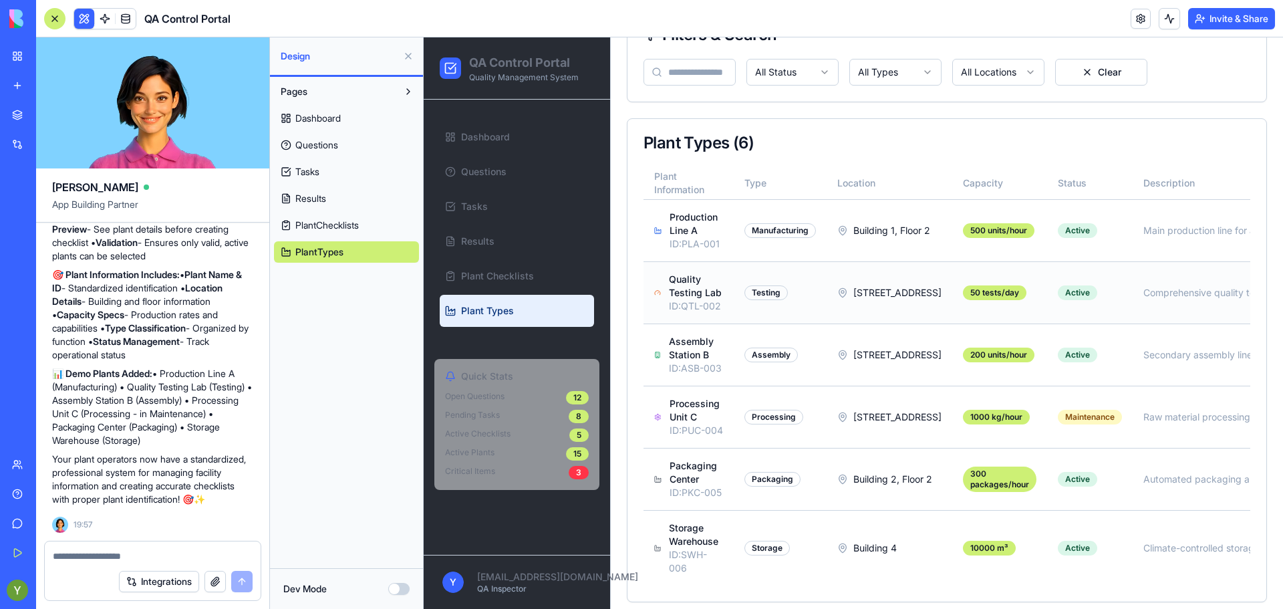
scroll to position [0, 188]
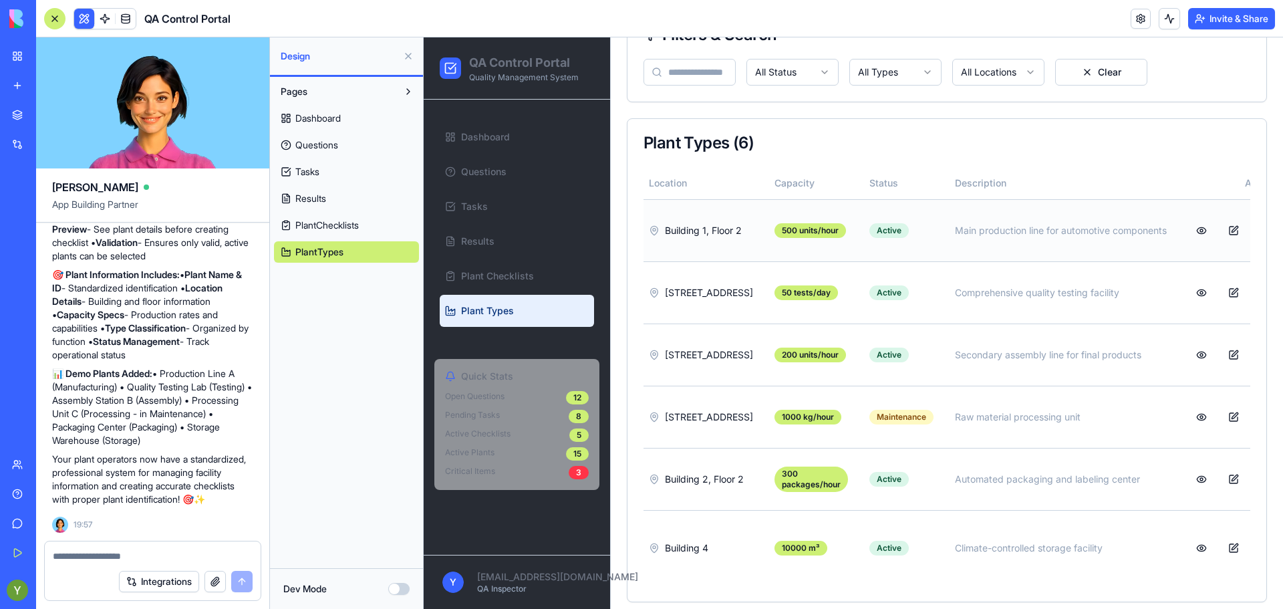
click at [1252, 233] on button "button" at bounding box center [1265, 230] width 27 height 24
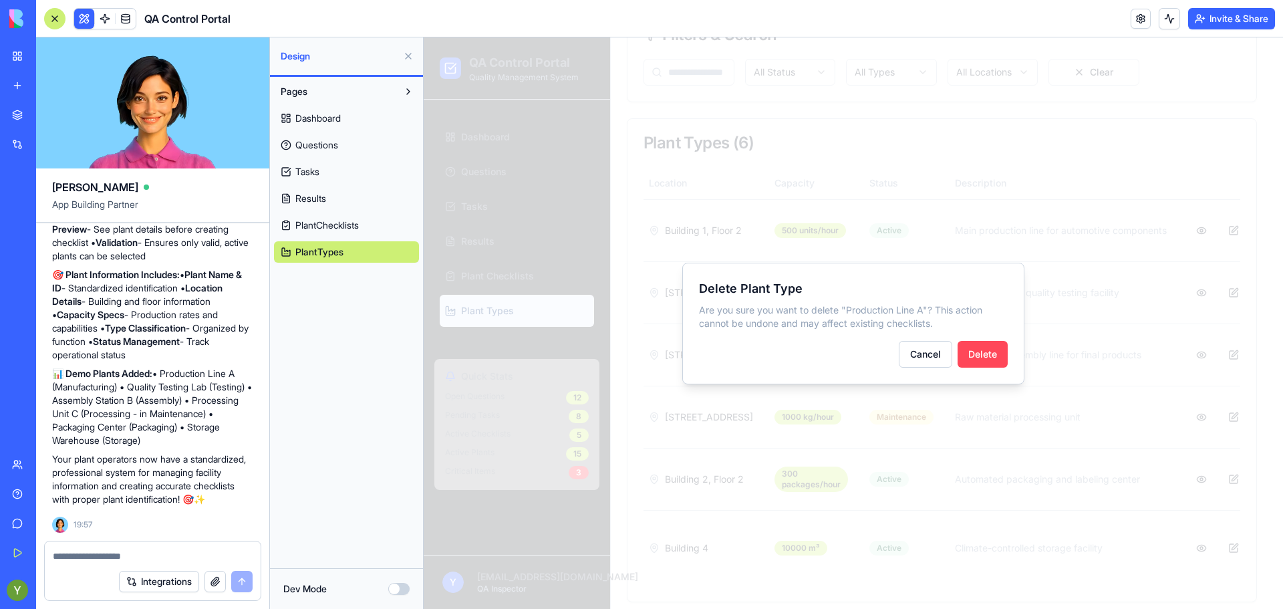
click at [991, 351] on button "Delete" at bounding box center [982, 354] width 50 height 27
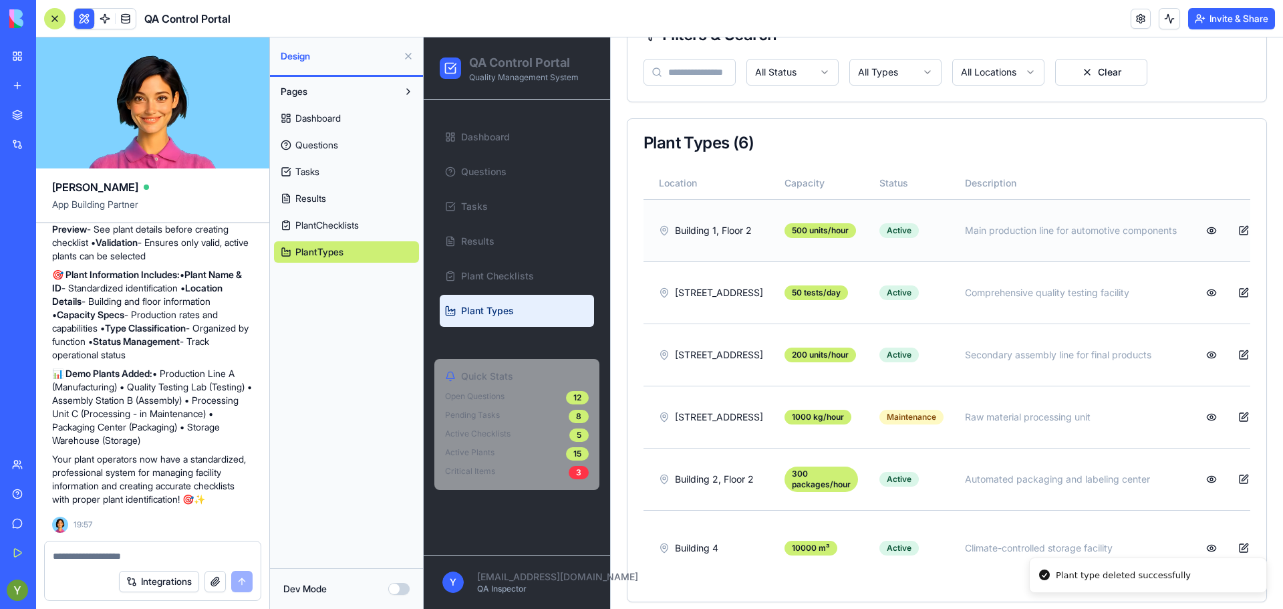
click at [1262, 234] on button "button" at bounding box center [1275, 230] width 27 height 24
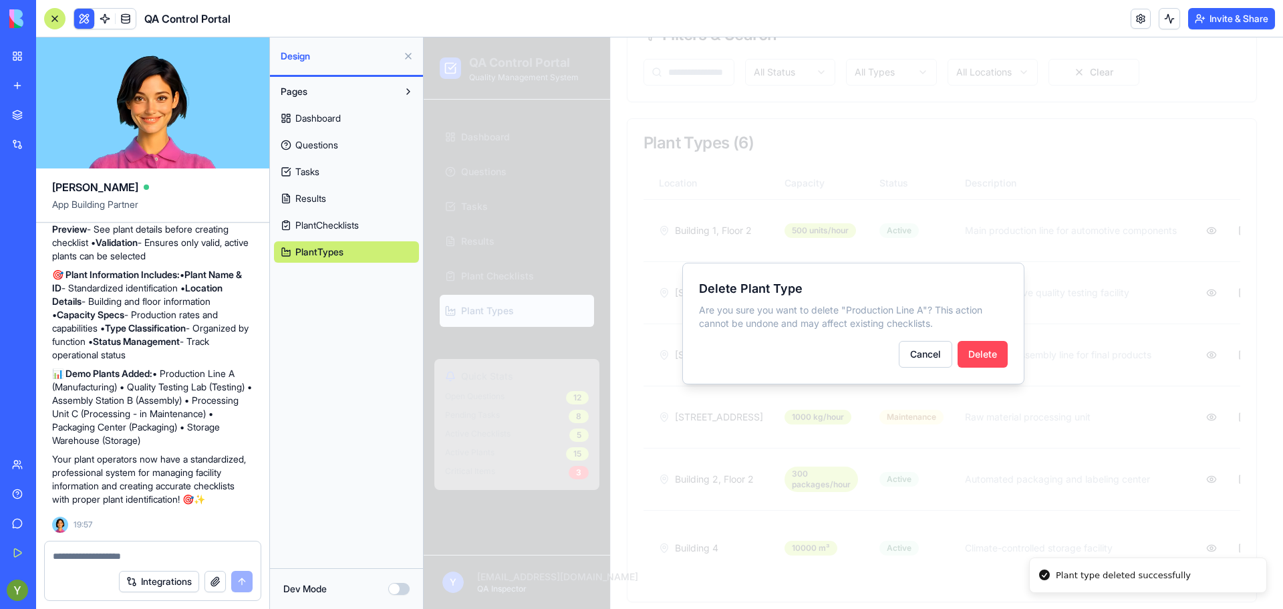
click at [976, 345] on button "Delete" at bounding box center [982, 354] width 50 height 27
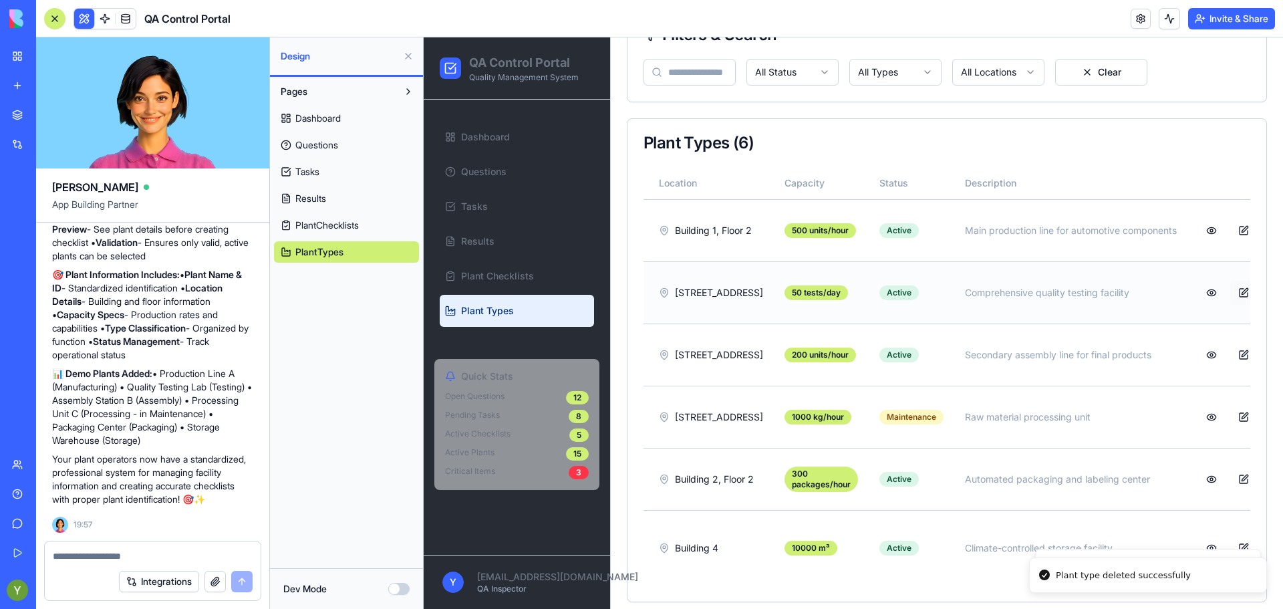
scroll to position [246, 0]
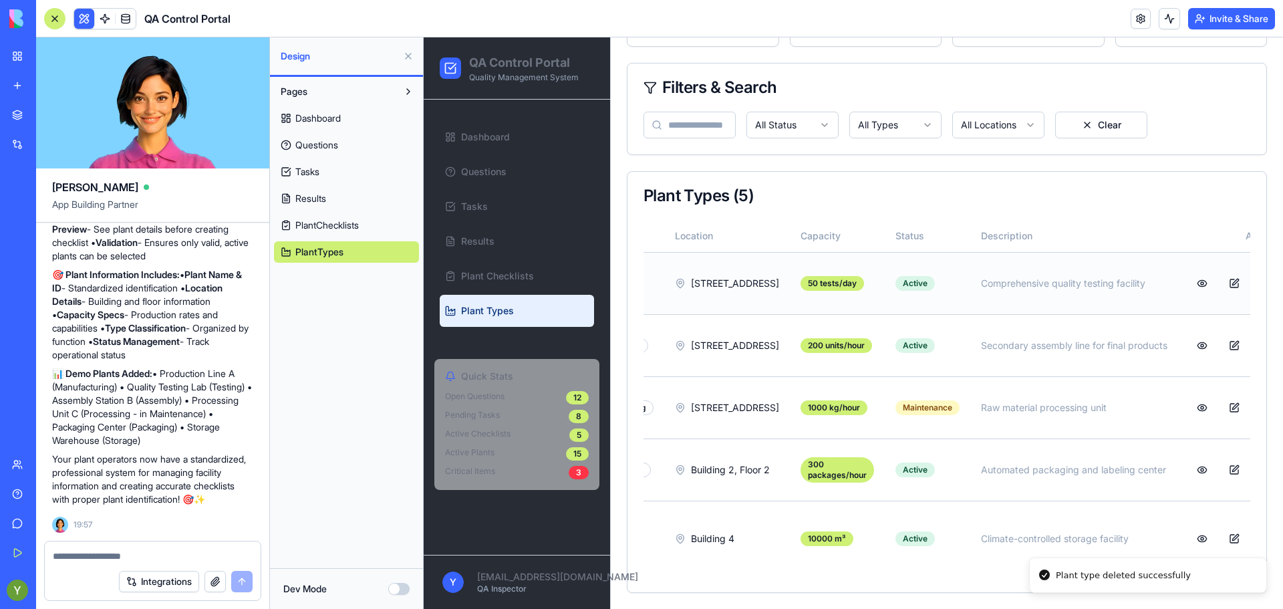
click at [1253, 271] on button "button" at bounding box center [1266, 283] width 27 height 24
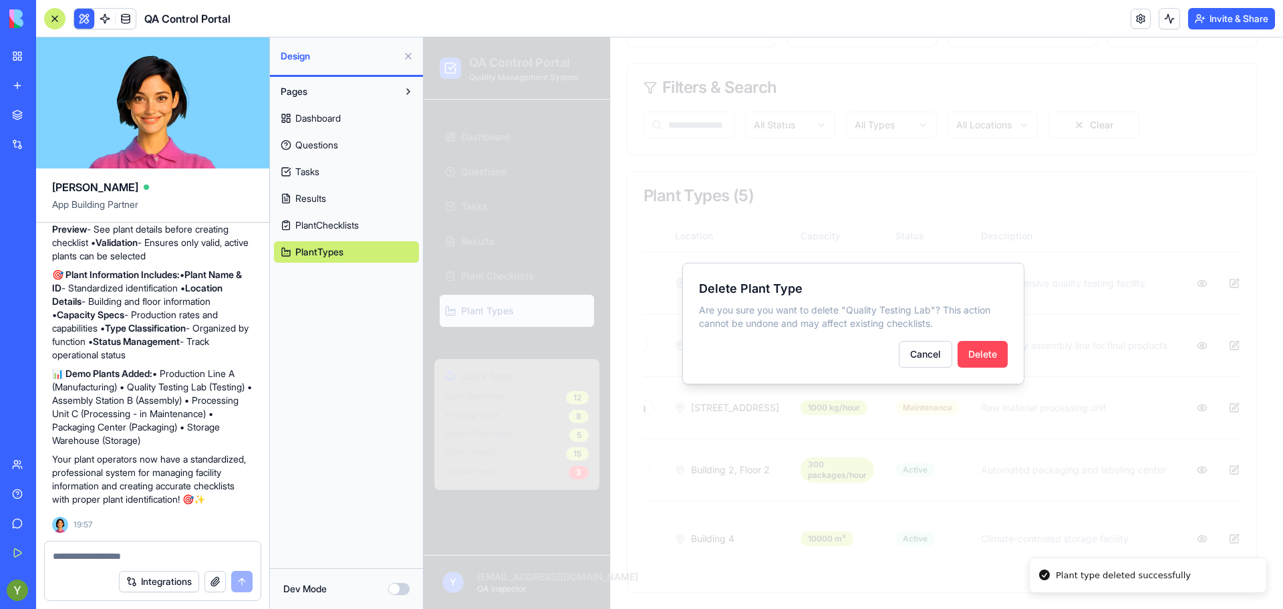
click at [988, 341] on button "Delete" at bounding box center [982, 354] width 50 height 27
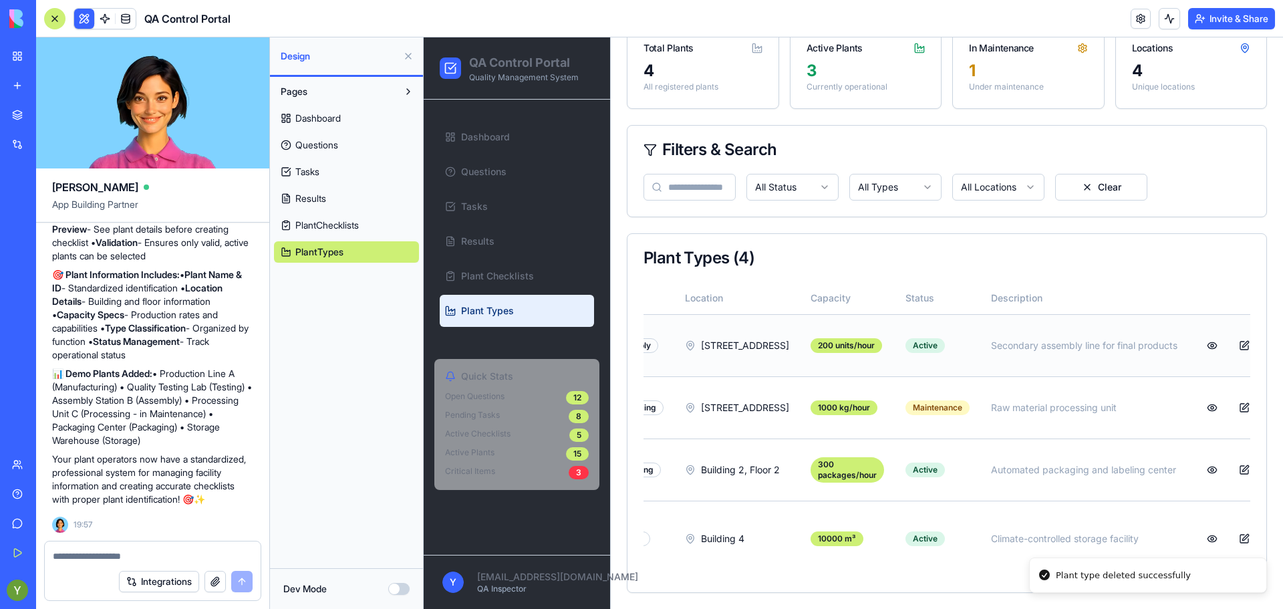
scroll to position [0, 139]
click at [1221, 314] on td at bounding box center [1245, 345] width 112 height 62
click at [463, 322] on link "Plant Types" at bounding box center [517, 311] width 154 height 32
click at [478, 307] on span "Plant Types" at bounding box center [487, 310] width 53 height 13
click at [102, 544] on div at bounding box center [153, 551] width 216 height 21
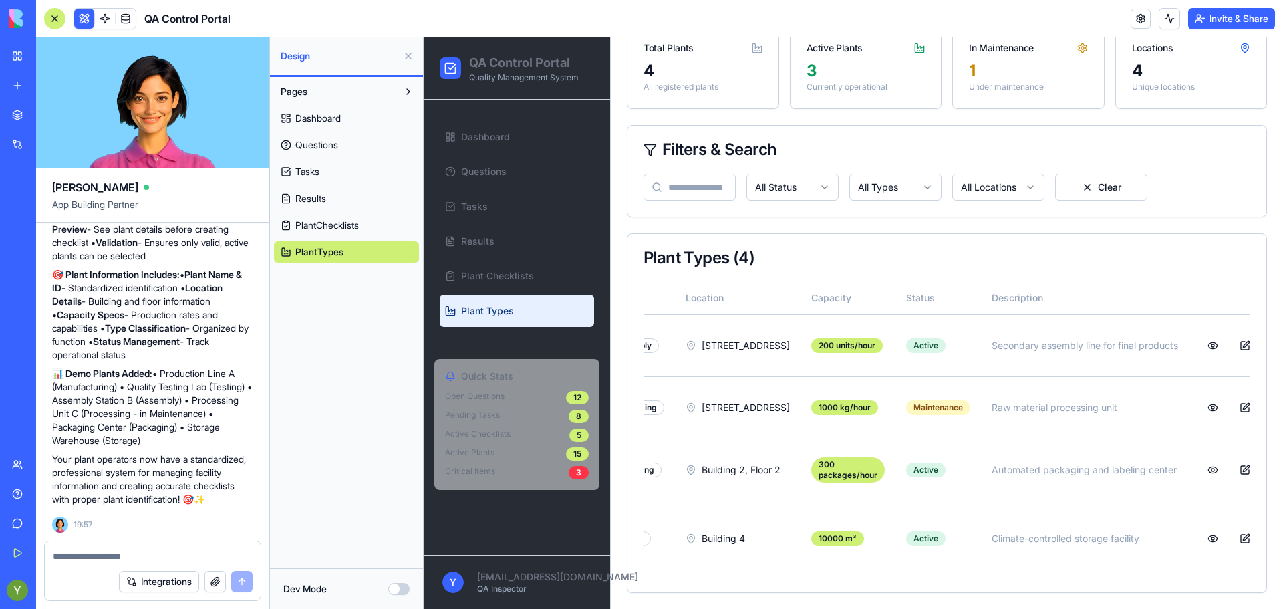
click at [102, 545] on div at bounding box center [153, 551] width 216 height 21
click at [104, 556] on textarea at bounding box center [153, 555] width 200 height 13
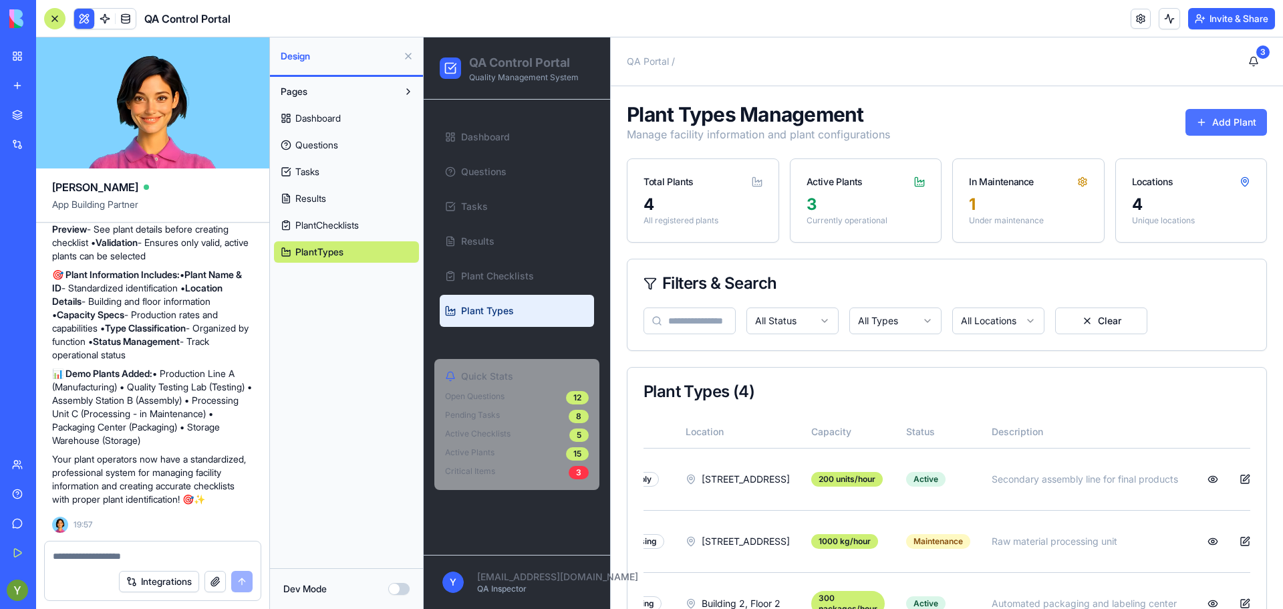
click at [1231, 120] on button "Add Plant" at bounding box center [1226, 122] width 82 height 27
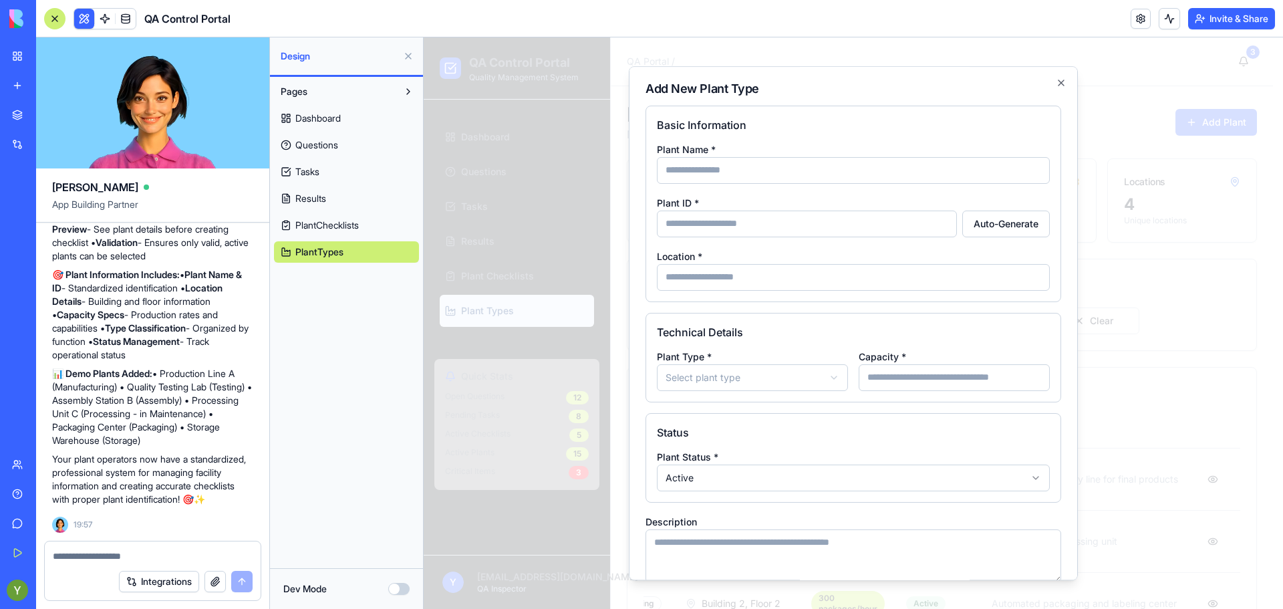
click at [823, 226] on input "Plant ID *" at bounding box center [807, 223] width 300 height 27
drag, startPoint x: 823, startPoint y: 226, endPoint x: 894, endPoint y: 122, distance: 125.5
click at [894, 122] on div "Basic Information Plant Name * Plant ID * Auto-Generate Location *" at bounding box center [853, 204] width 416 height 196
click at [854, 120] on h4 "Basic Information" at bounding box center [853, 125] width 393 height 16
click at [812, 173] on input "Plant Name *" at bounding box center [853, 170] width 393 height 27
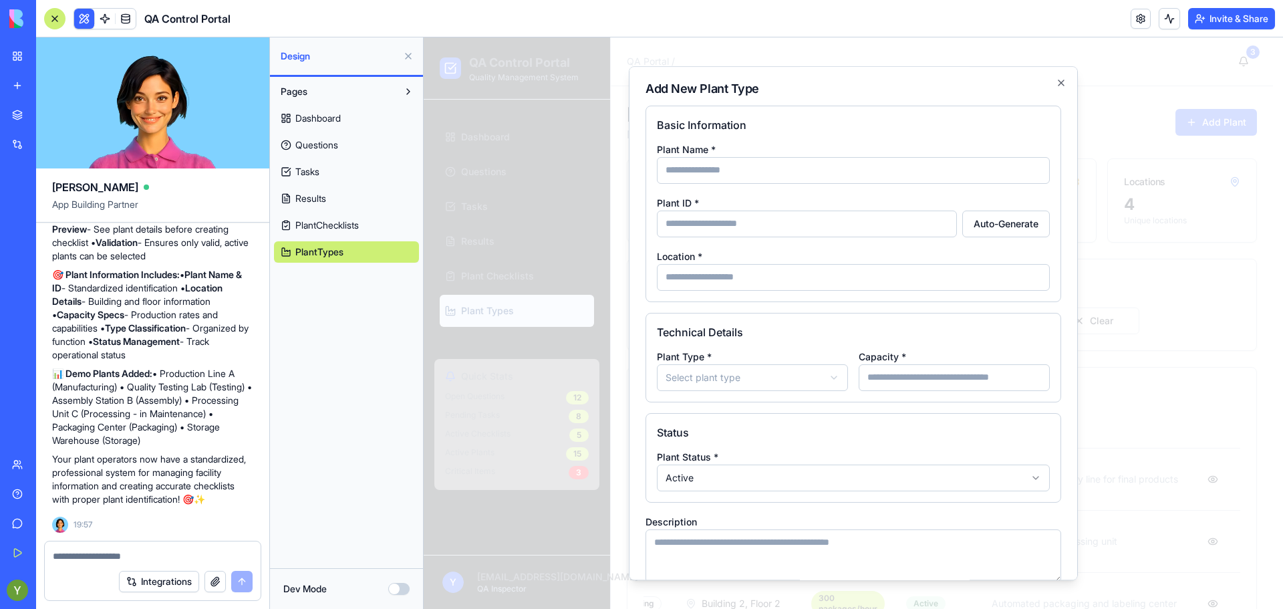
click at [831, 120] on h4 "Basic Information" at bounding box center [853, 125] width 393 height 16
click at [99, 562] on textarea at bounding box center [153, 555] width 200 height 13
type textarea "*"
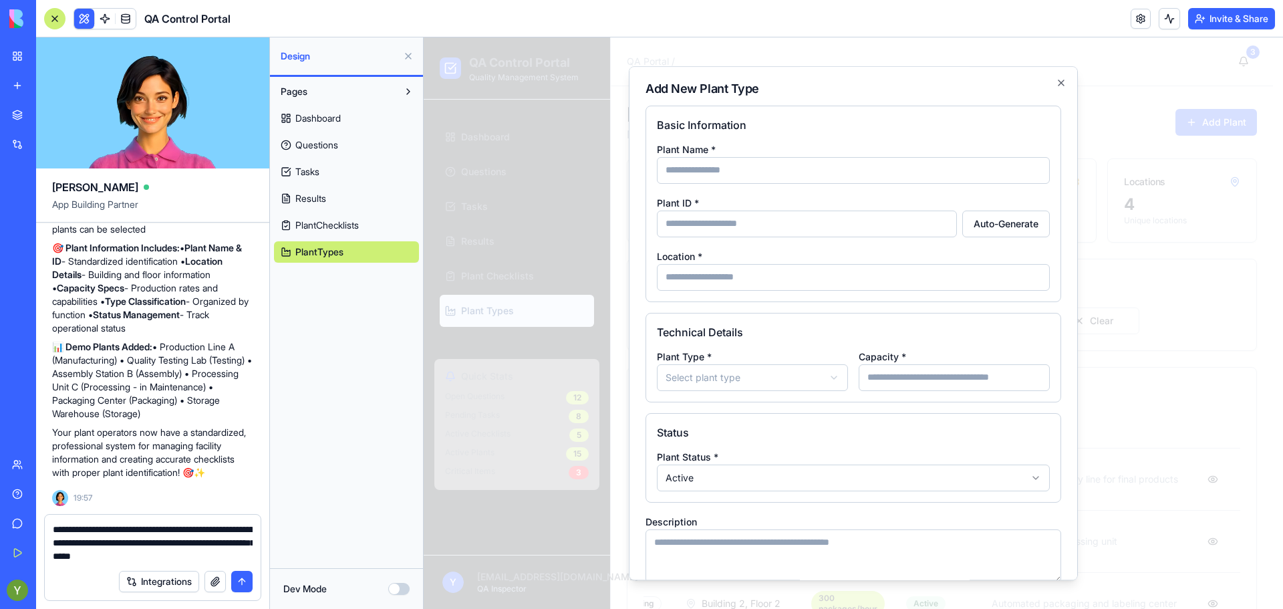
type textarea "**********"
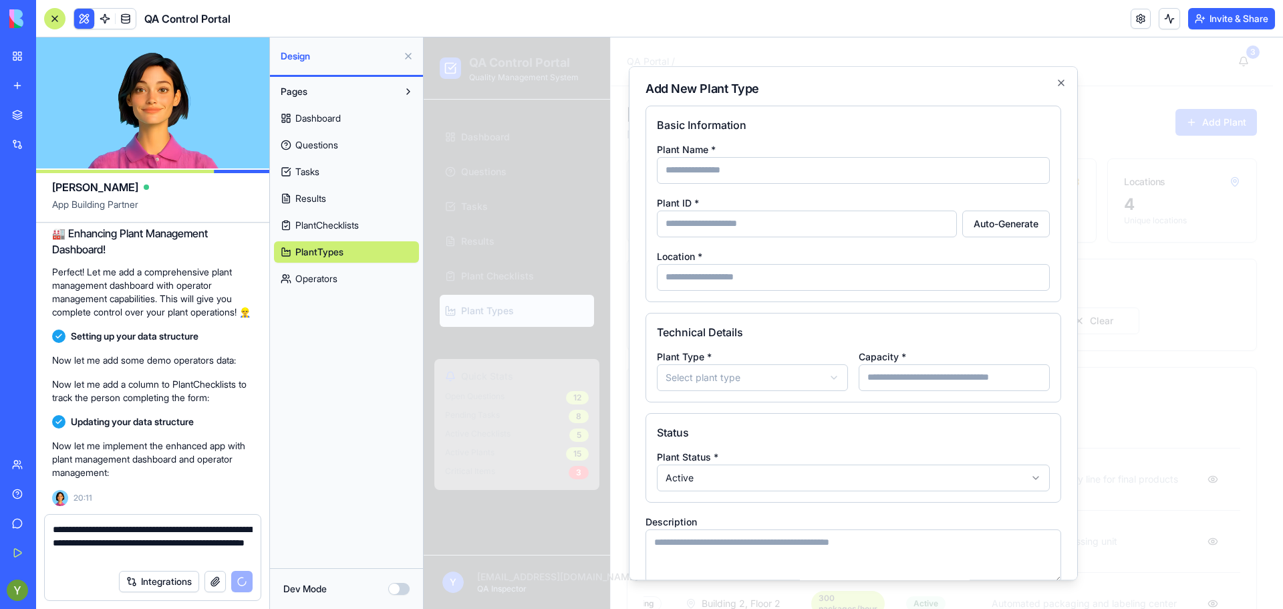
scroll to position [5447, 0]
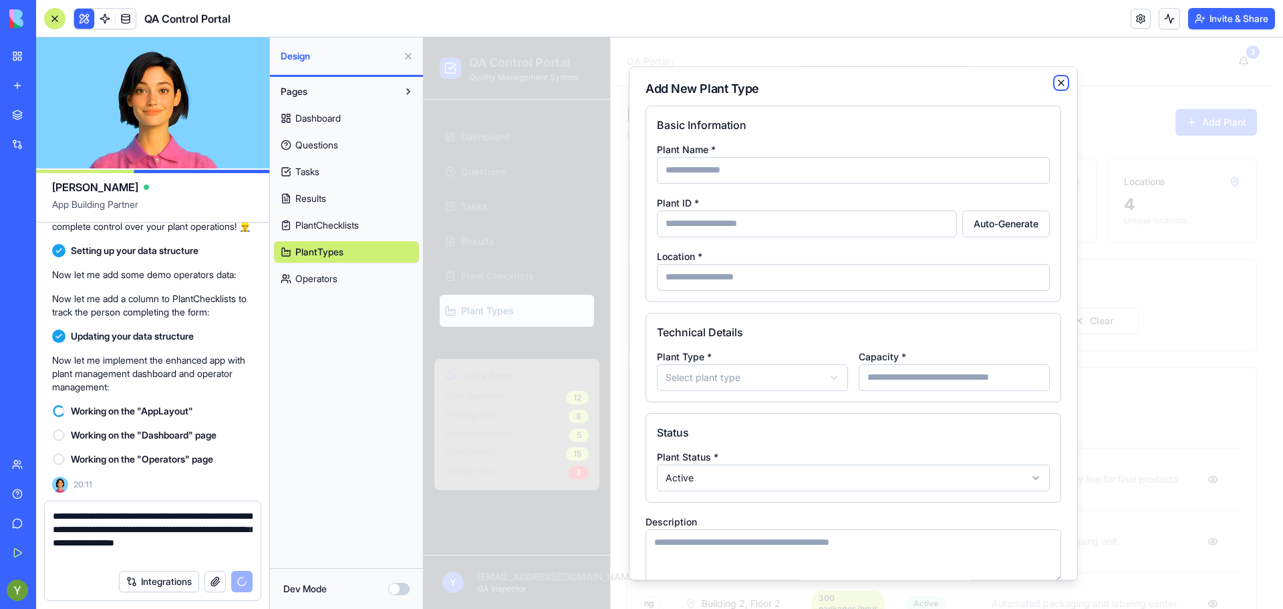
type textarea "**********"
click at [1056, 80] on icon "button" at bounding box center [1061, 83] width 11 height 11
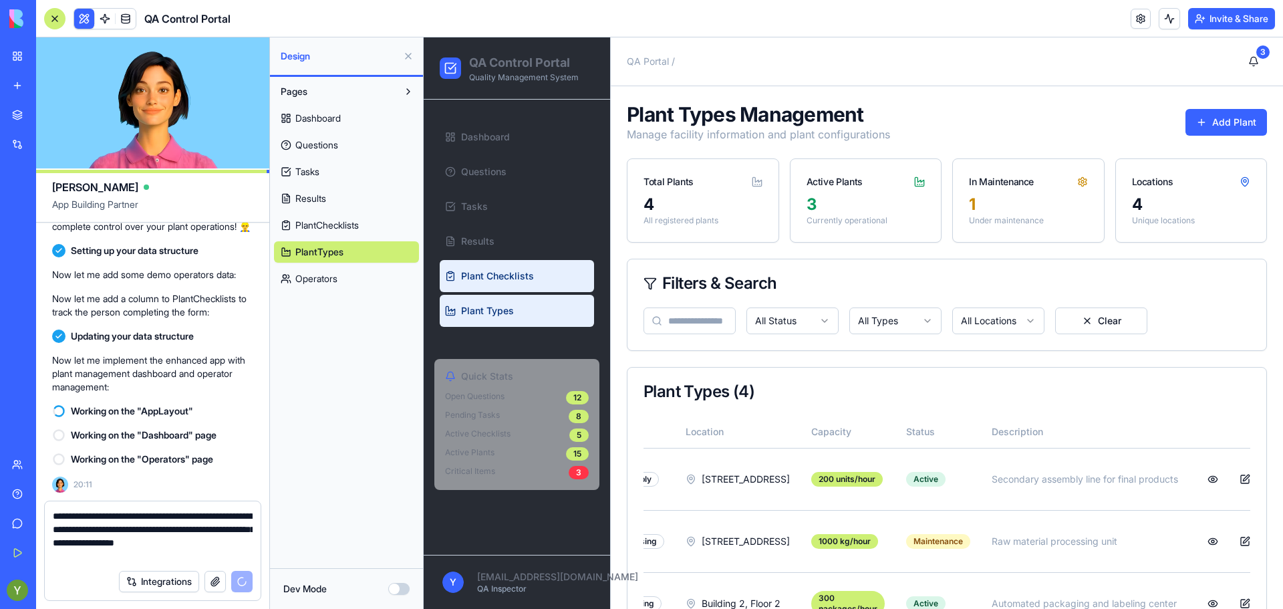
click at [488, 275] on span "Plant Checklists" at bounding box center [497, 275] width 73 height 13
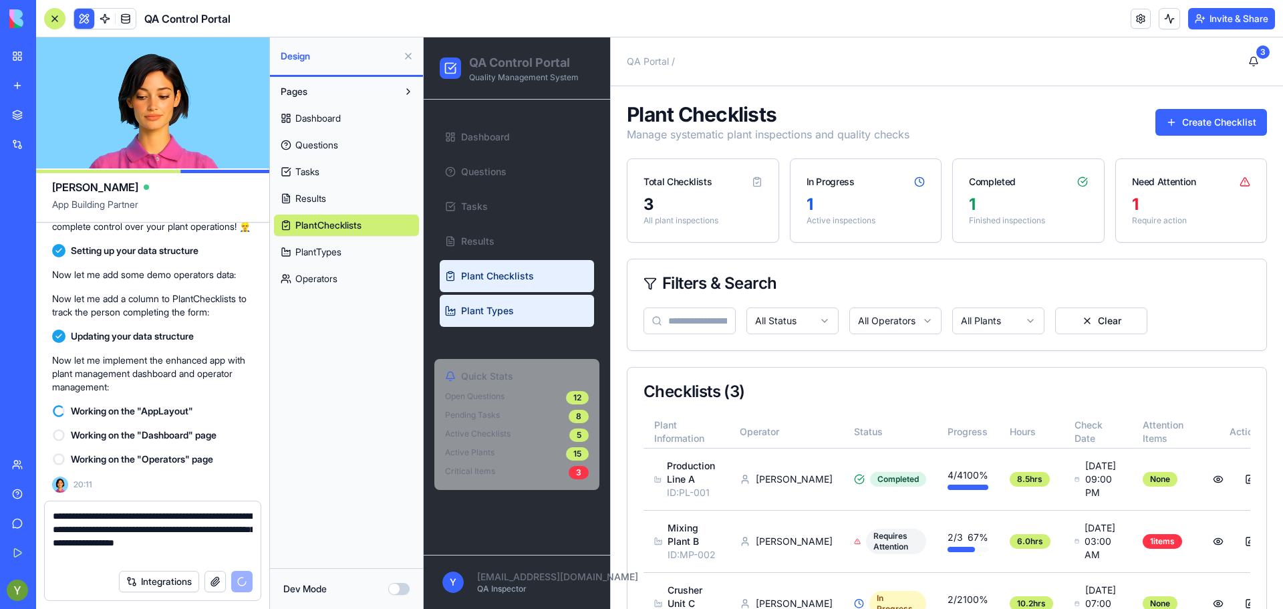
click at [505, 319] on link "Plant Types" at bounding box center [517, 311] width 154 height 32
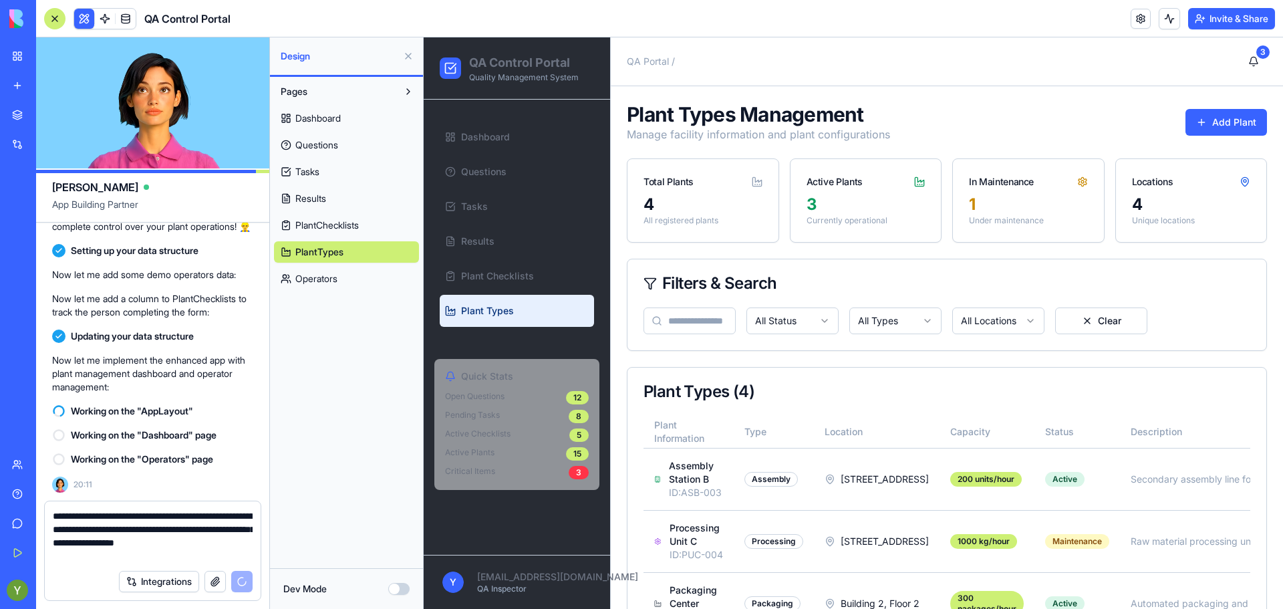
scroll to position [184, 0]
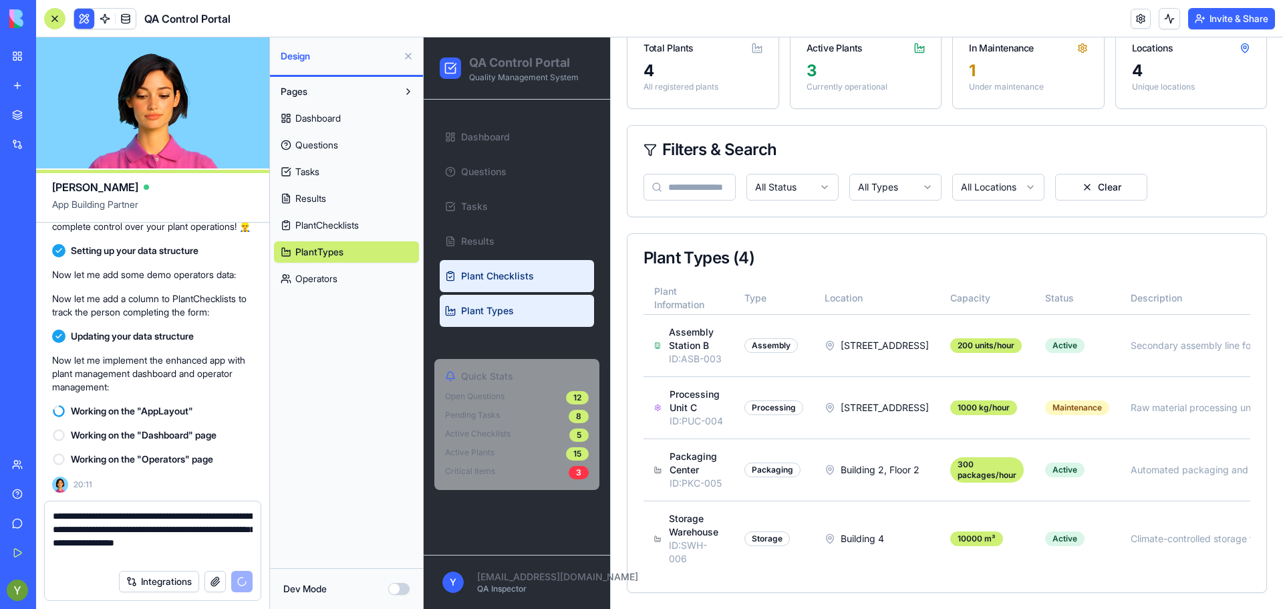
click at [533, 273] on link "Plant Checklists" at bounding box center [517, 276] width 154 height 32
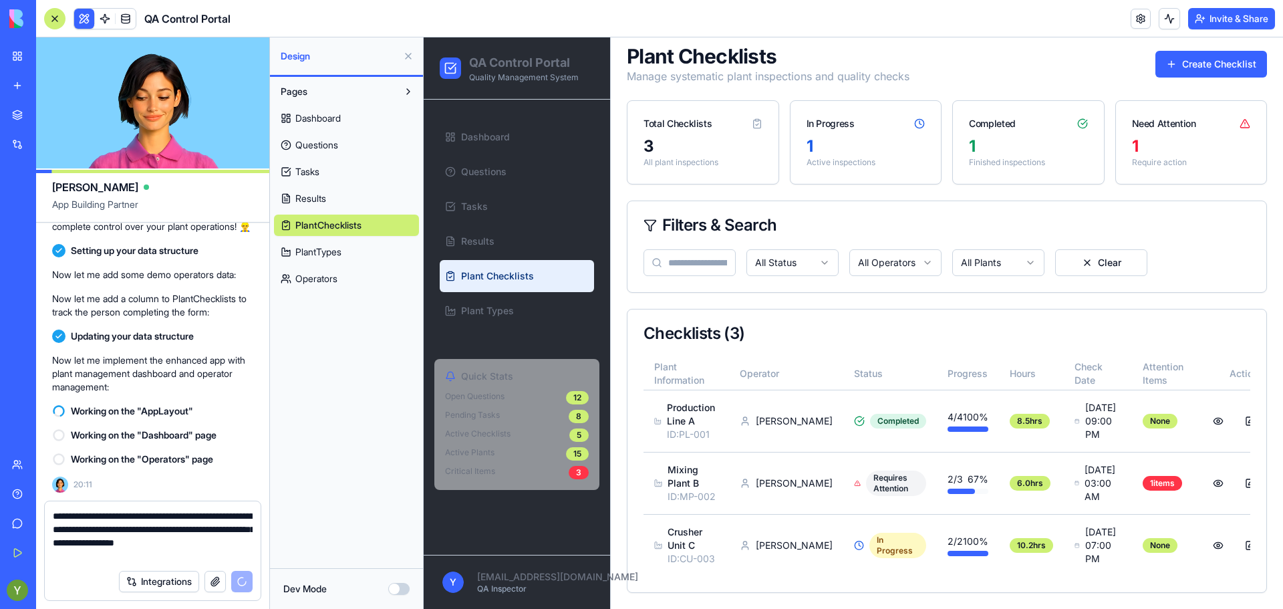
click at [709, 325] on div "Checklists ( 3 )" at bounding box center [946, 333] width 607 height 16
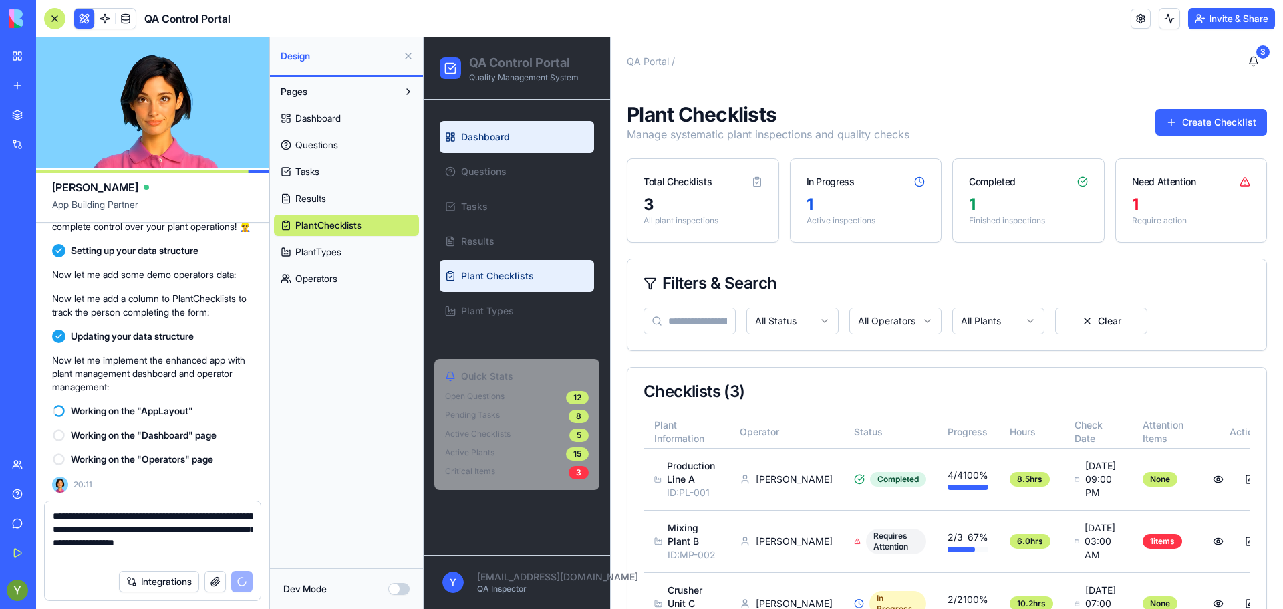
click at [468, 123] on link "Dashboard" at bounding box center [517, 137] width 154 height 32
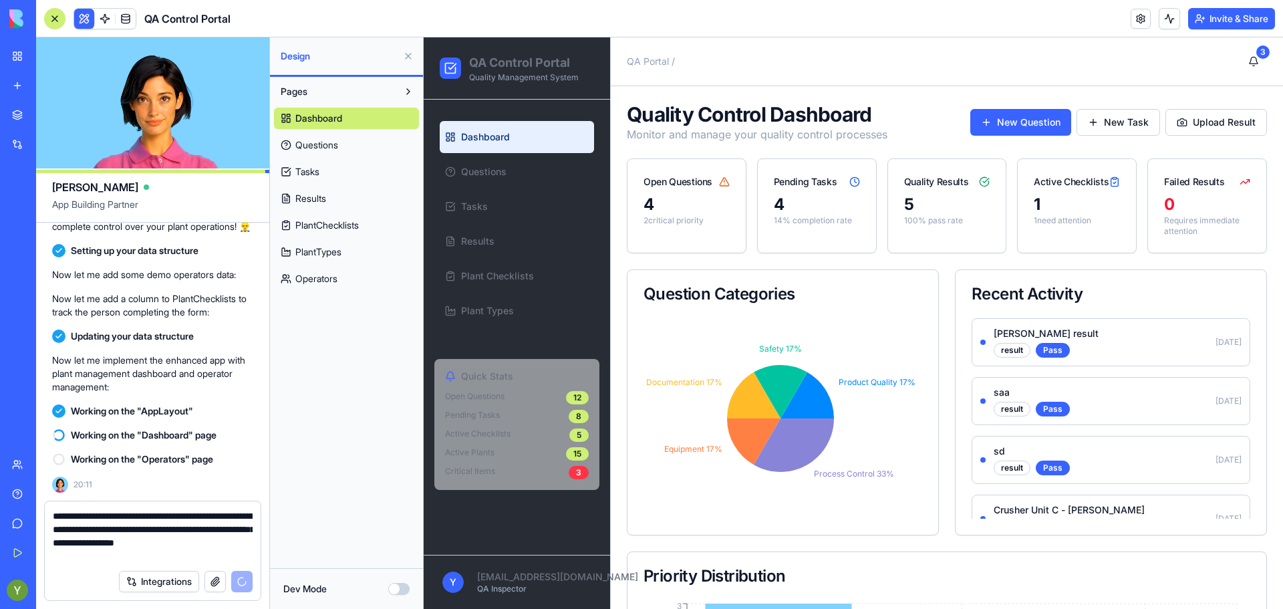
click at [1018, 339] on p "[PERSON_NAME] result" at bounding box center [1101, 333] width 214 height 13
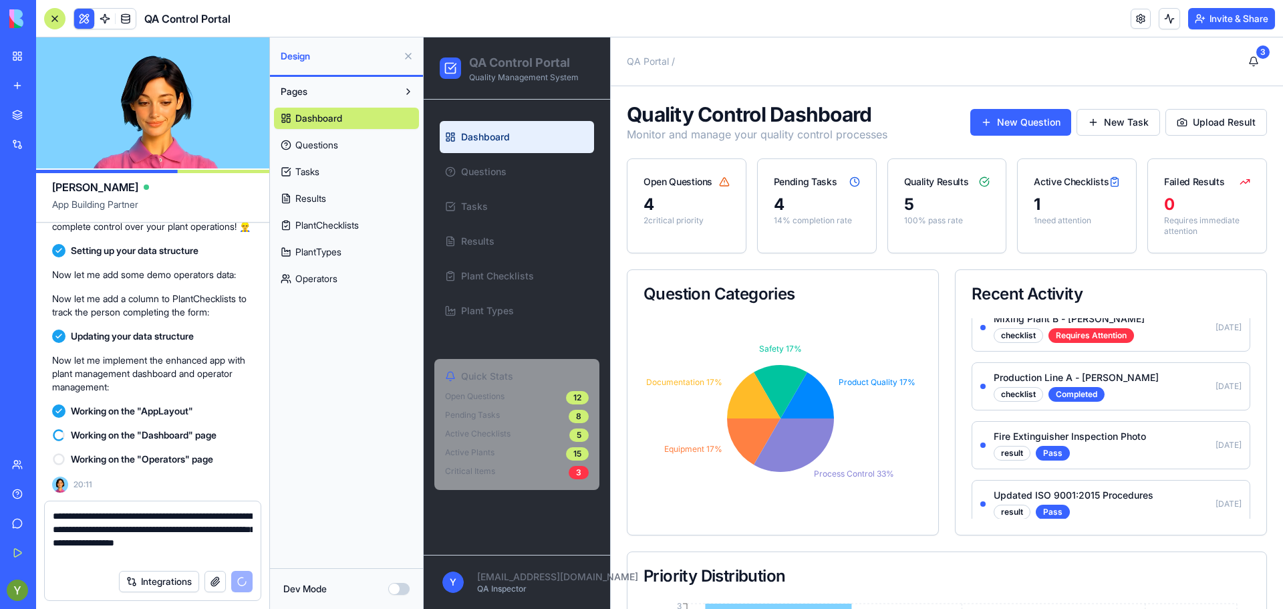
scroll to position [377, 0]
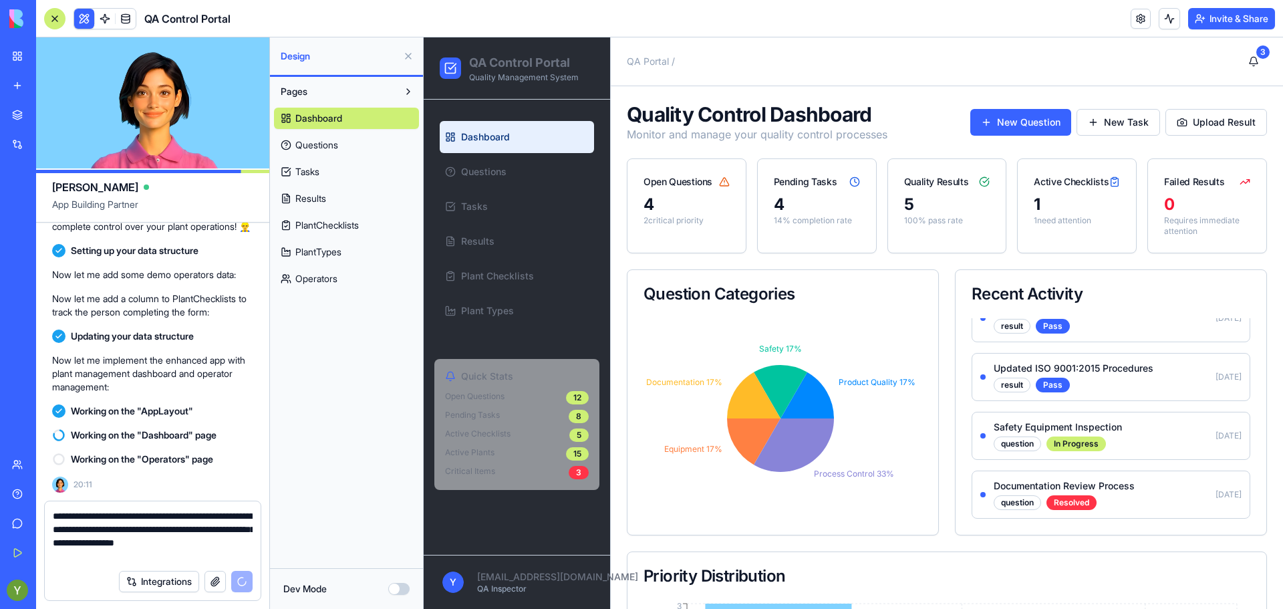
click at [1024, 480] on p "Documentation Review Process" at bounding box center [1101, 485] width 214 height 13
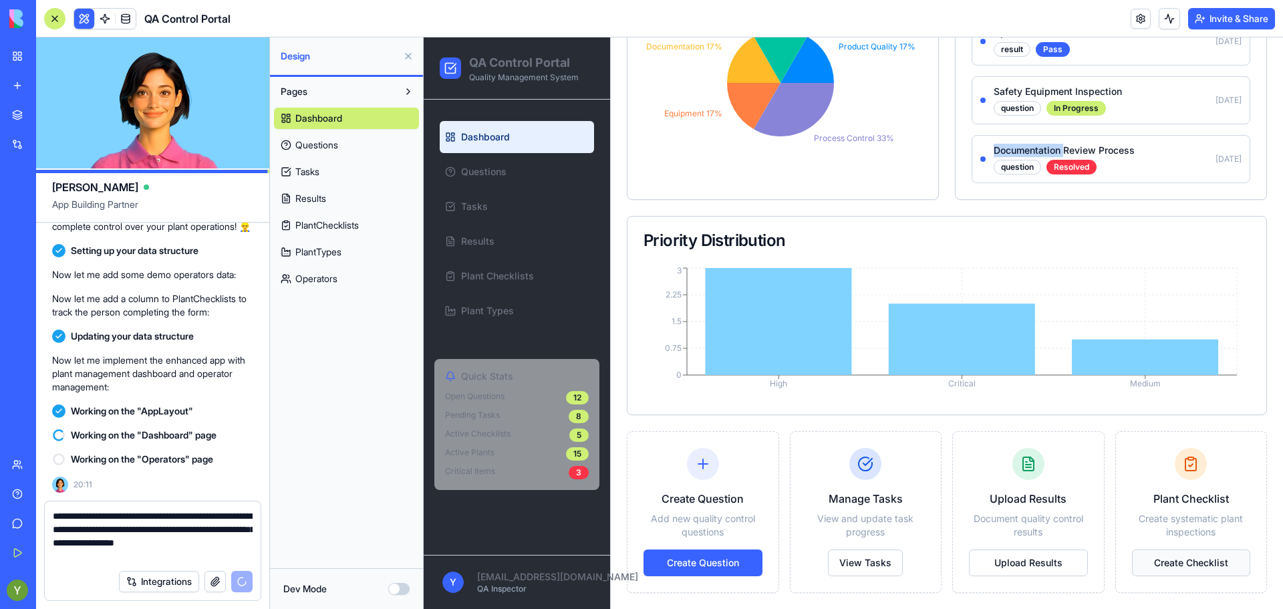
click at [1187, 562] on button "Create Checklist" at bounding box center [1191, 562] width 119 height 27
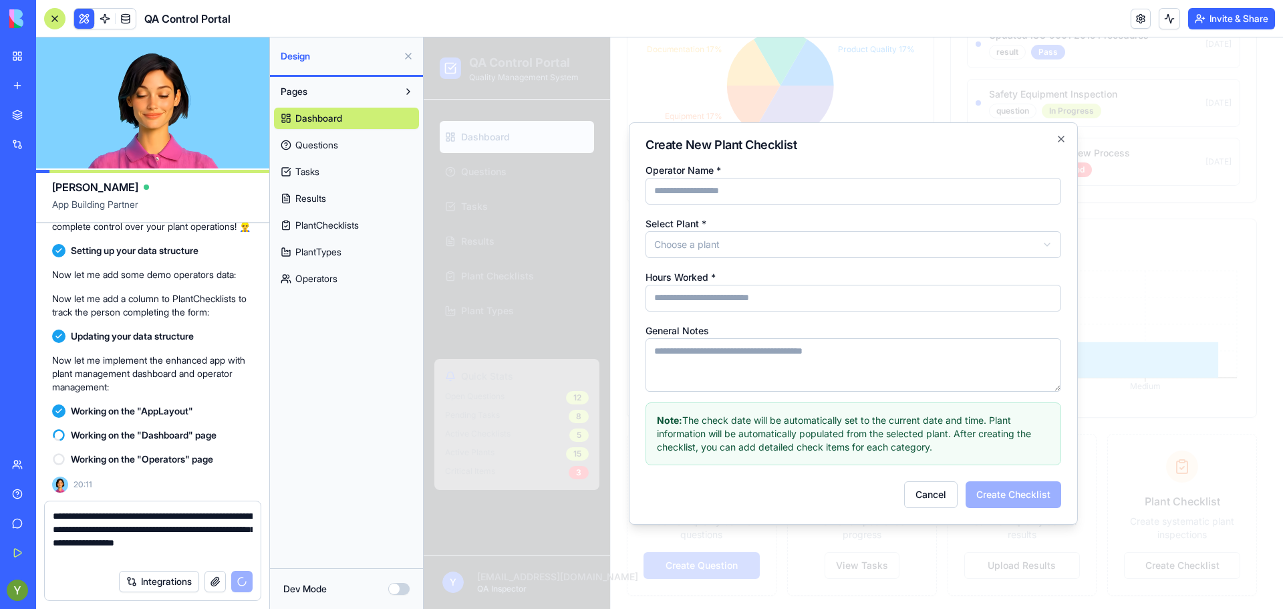
click at [844, 242] on body "QA Control Portal Quality Management System Dashboard Questions Tasks Results P…" at bounding box center [848, 156] width 849 height 909
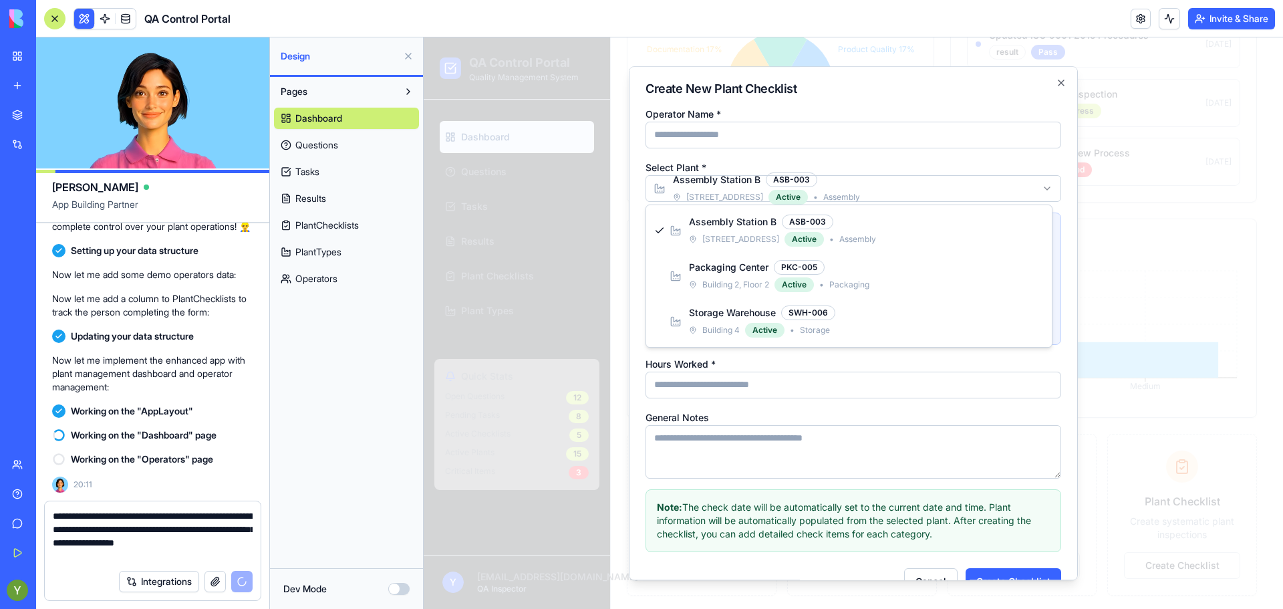
click at [1044, 168] on body "QA Control Portal Quality Management System Dashboard Questions Tasks Results P…" at bounding box center [848, 156] width 849 height 909
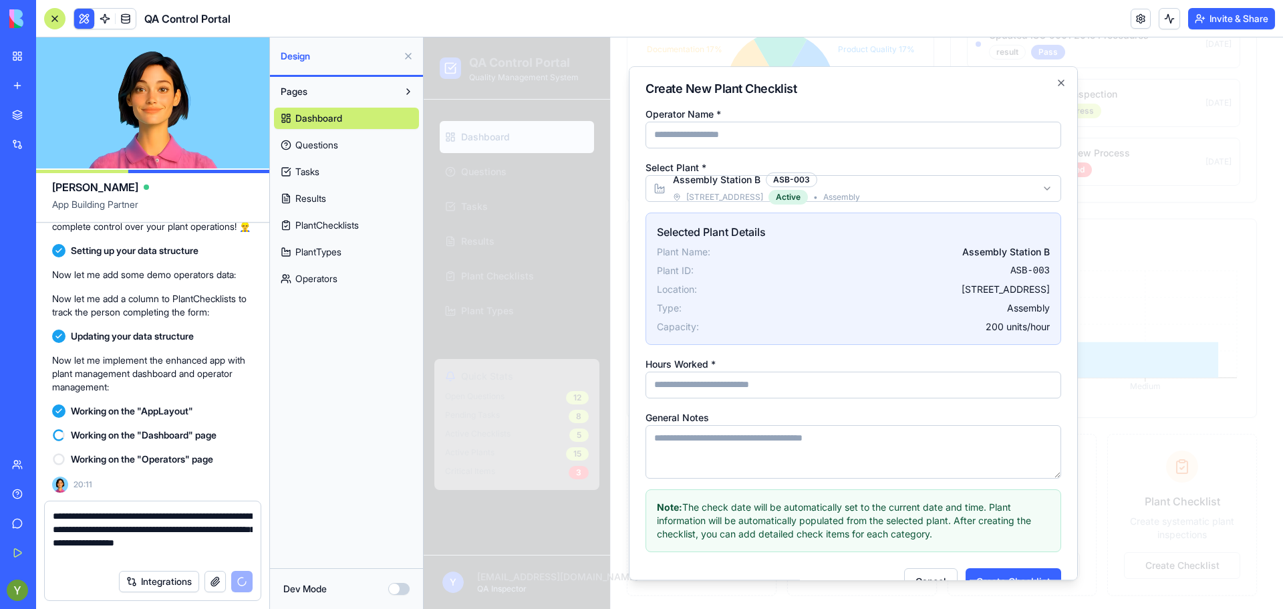
click at [905, 367] on div "Hours Worked *" at bounding box center [853, 376] width 416 height 43
click at [907, 379] on input "Hours Worked *" at bounding box center [853, 384] width 416 height 27
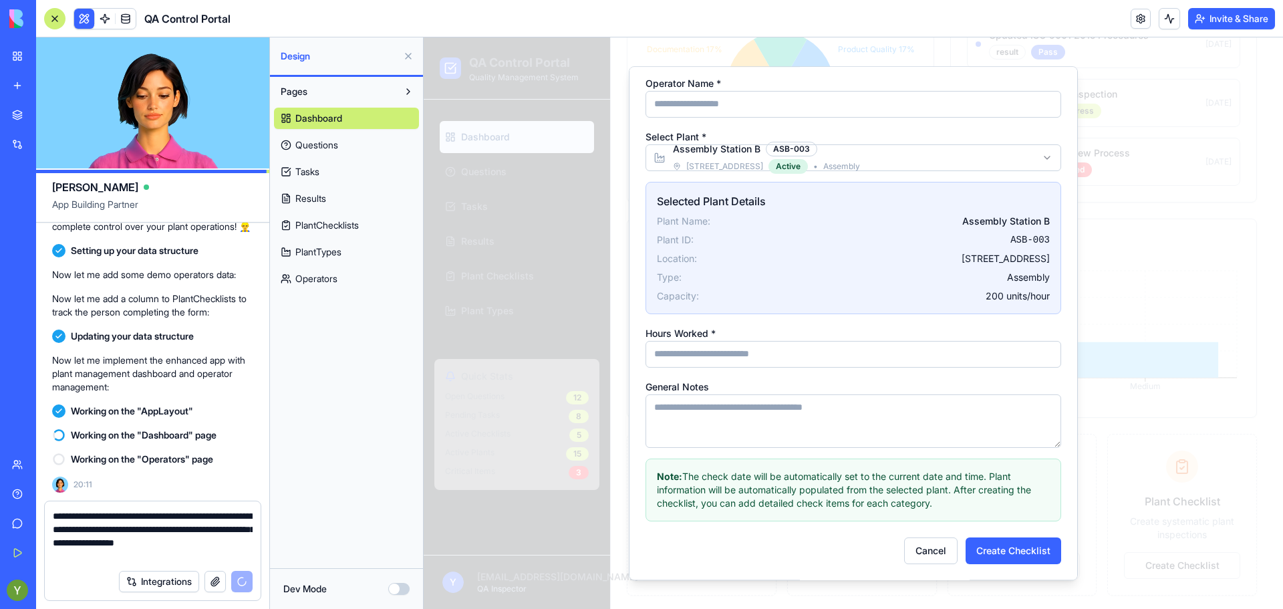
scroll to position [0, 0]
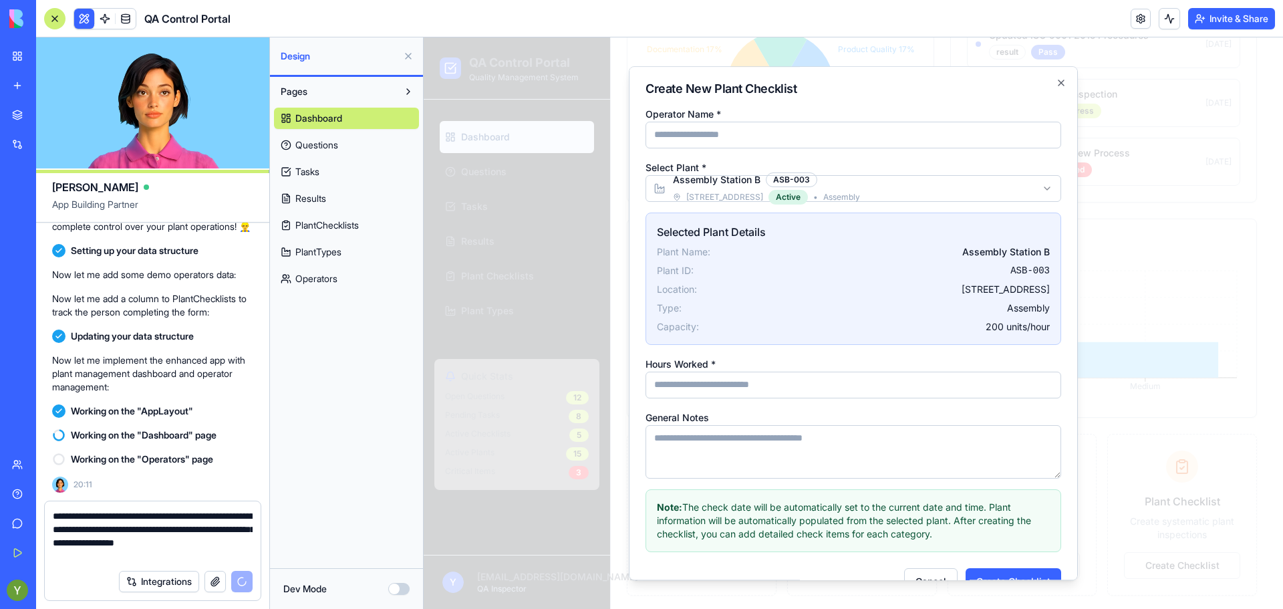
click at [748, 136] on input "Operator Name *" at bounding box center [853, 135] width 416 height 27
click at [923, 576] on button "Cancel" at bounding box center [930, 581] width 53 height 27
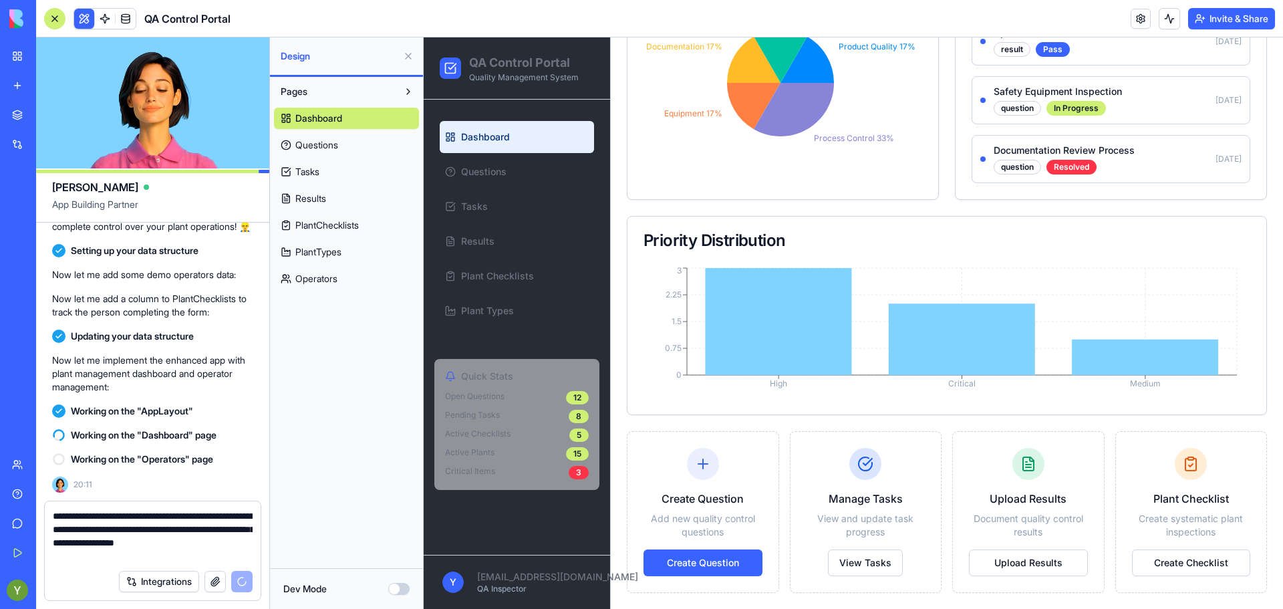
click at [488, 138] on span "Dashboard" at bounding box center [485, 136] width 49 height 13
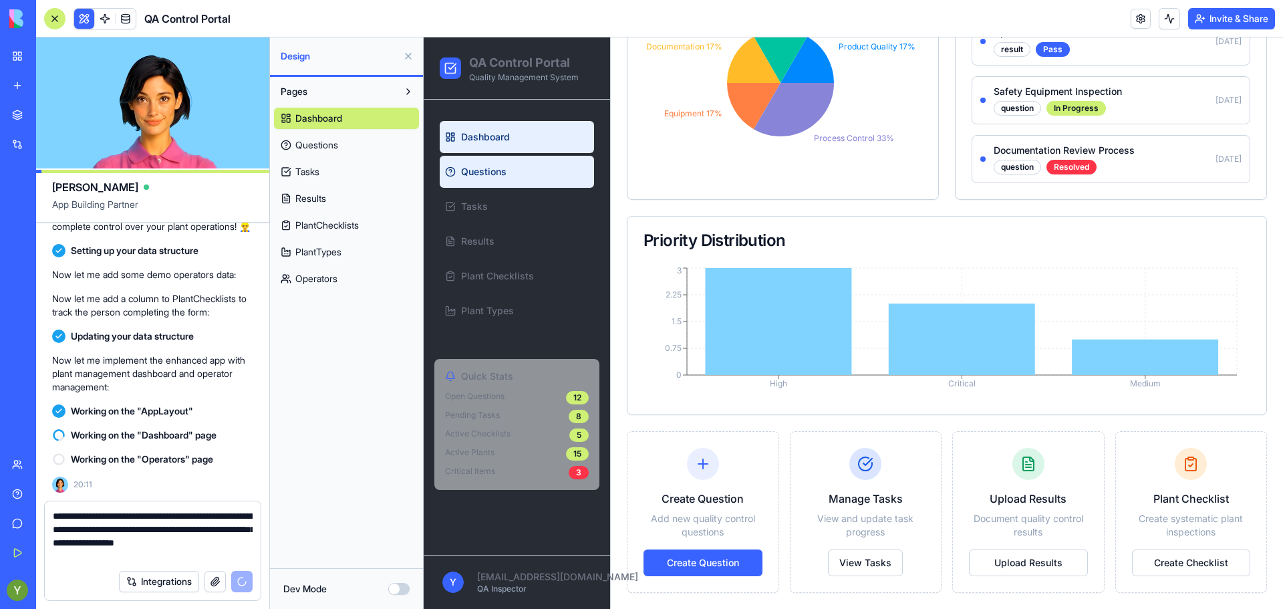
click at [485, 174] on span "Questions" at bounding box center [483, 171] width 45 height 13
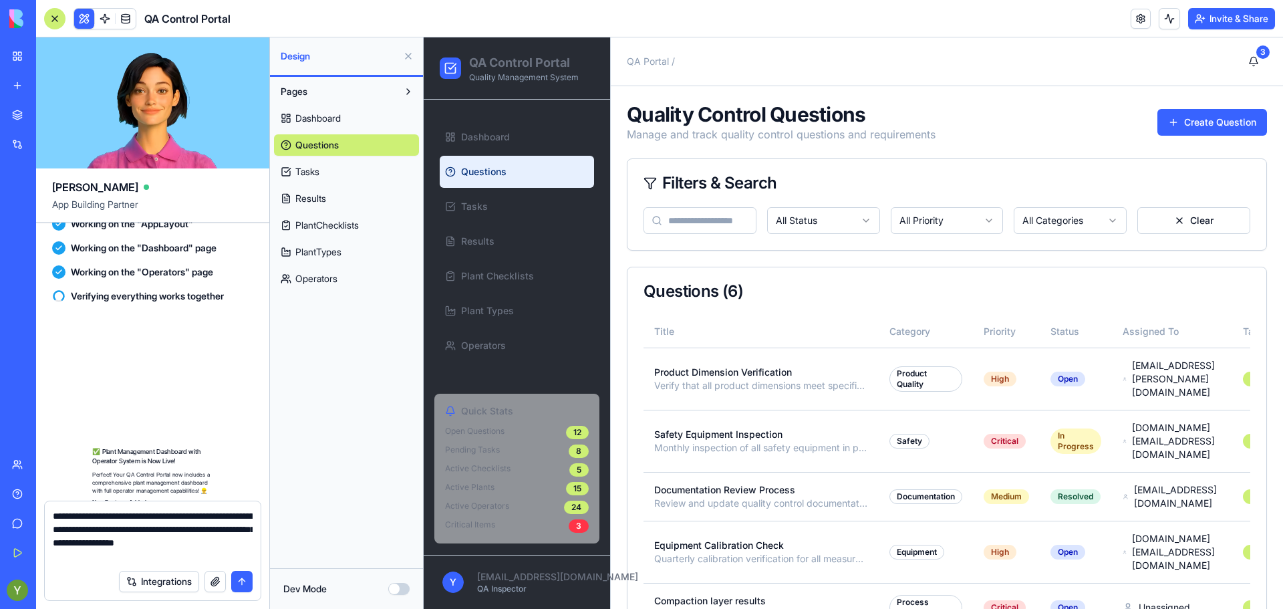
scroll to position [6214, 0]
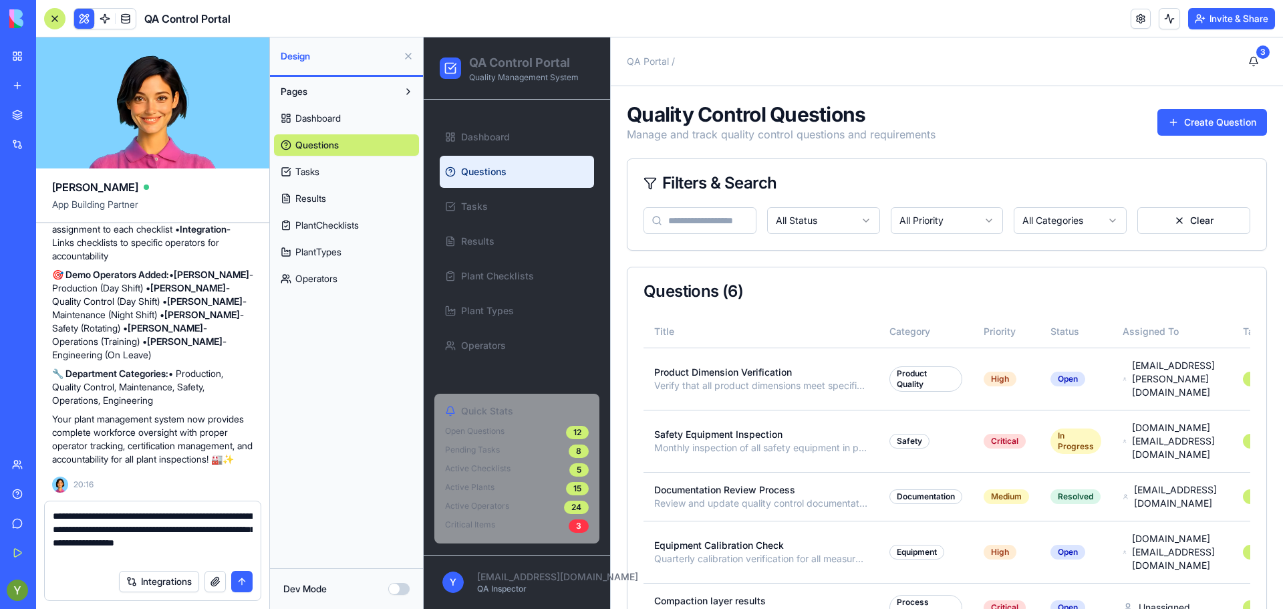
click at [142, 524] on textarea "**********" at bounding box center [153, 535] width 200 height 53
drag, startPoint x: 142, startPoint y: 524, endPoint x: 126, endPoint y: 525, distance: 16.7
click at [126, 525] on textarea "**********" at bounding box center [153, 535] width 200 height 53
click at [455, 131] on link "Dashboard" at bounding box center [517, 137] width 154 height 32
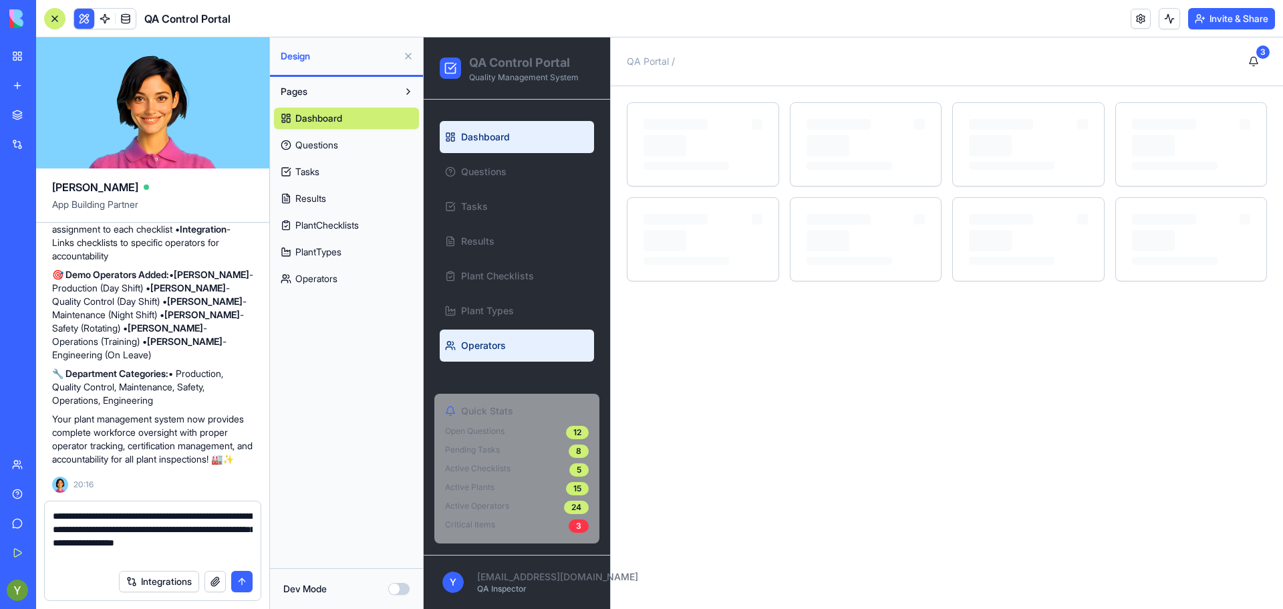
click at [475, 337] on link "Operators" at bounding box center [517, 345] width 154 height 32
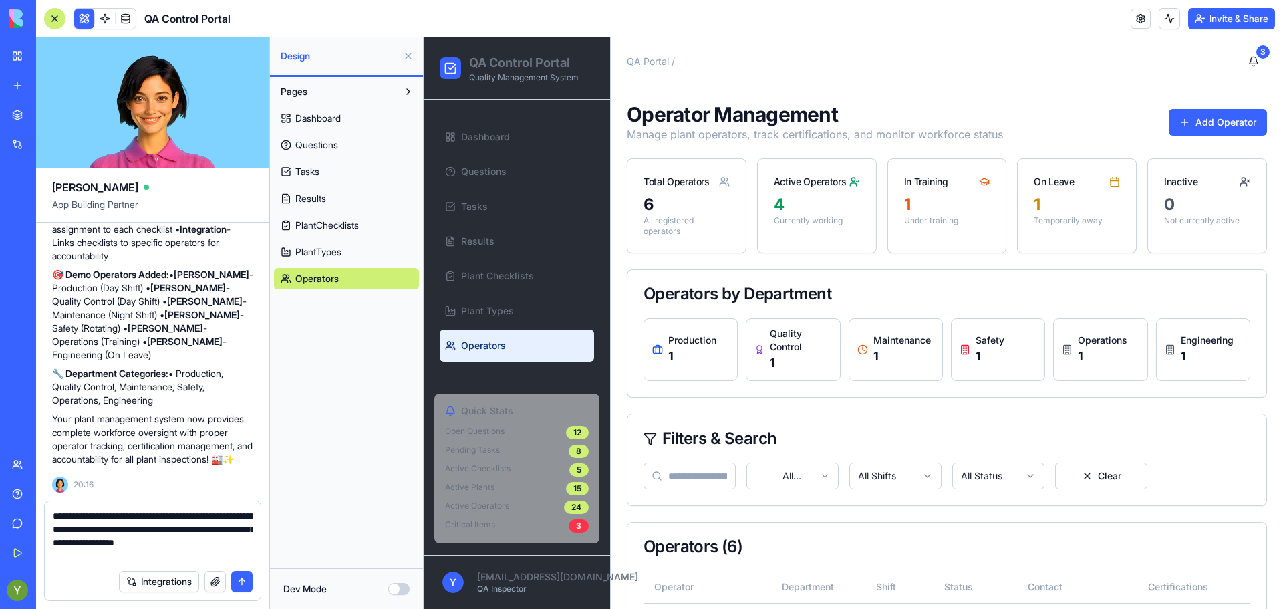
click at [475, 337] on link "Operators" at bounding box center [517, 345] width 154 height 32
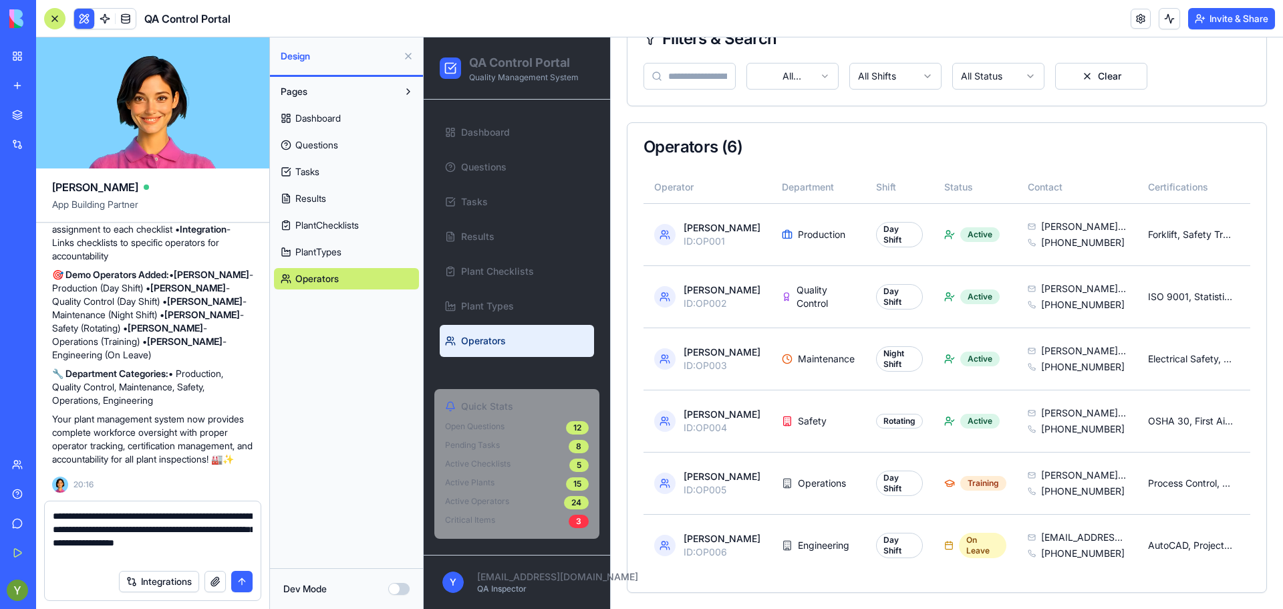
scroll to position [0, 214]
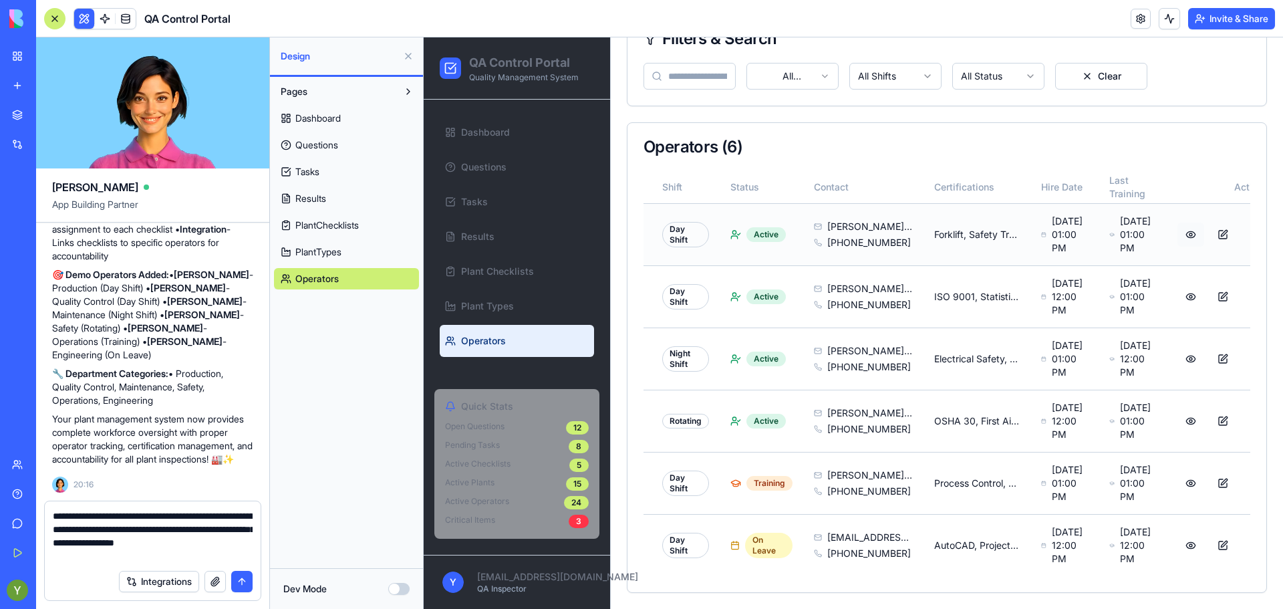
click at [1177, 222] on button at bounding box center [1190, 234] width 27 height 24
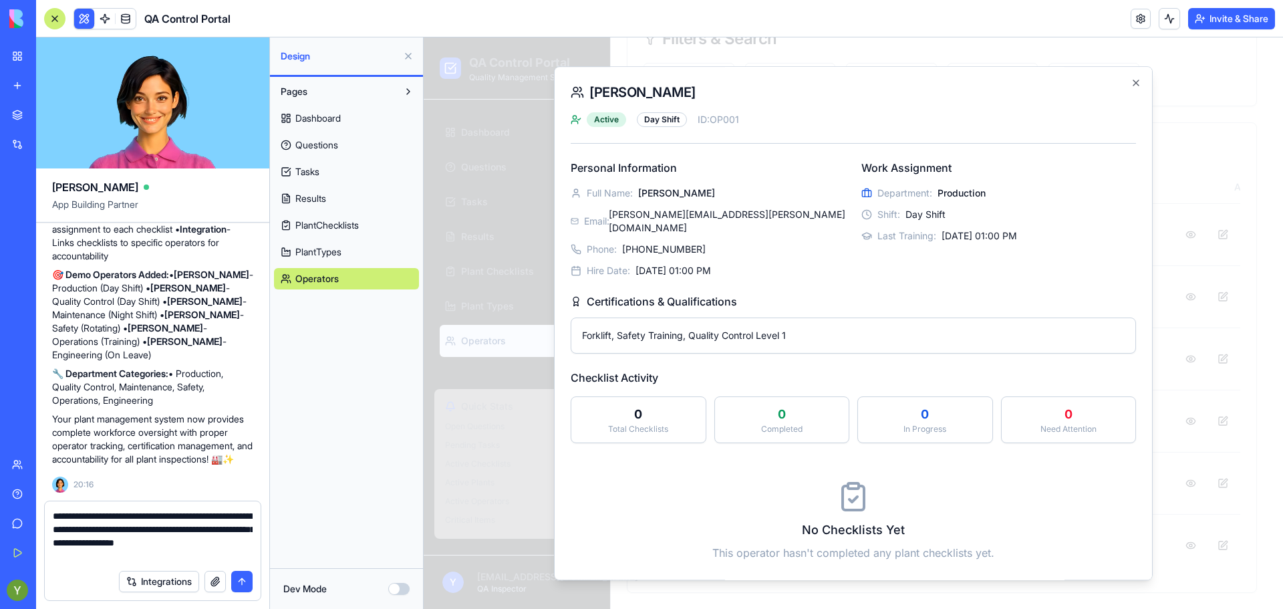
click at [987, 204] on div "Department: Production Shift: Day Shift Last Training: [DATE] 01:00 PM" at bounding box center [998, 214] width 275 height 56
click at [1095, 134] on div "Active Day Shift ID: OP001 Personal Information Full Name: [PERSON_NAME] Email:…" at bounding box center [853, 347] width 565 height 470
click at [1133, 86] on icon "button" at bounding box center [1135, 82] width 5 height 5
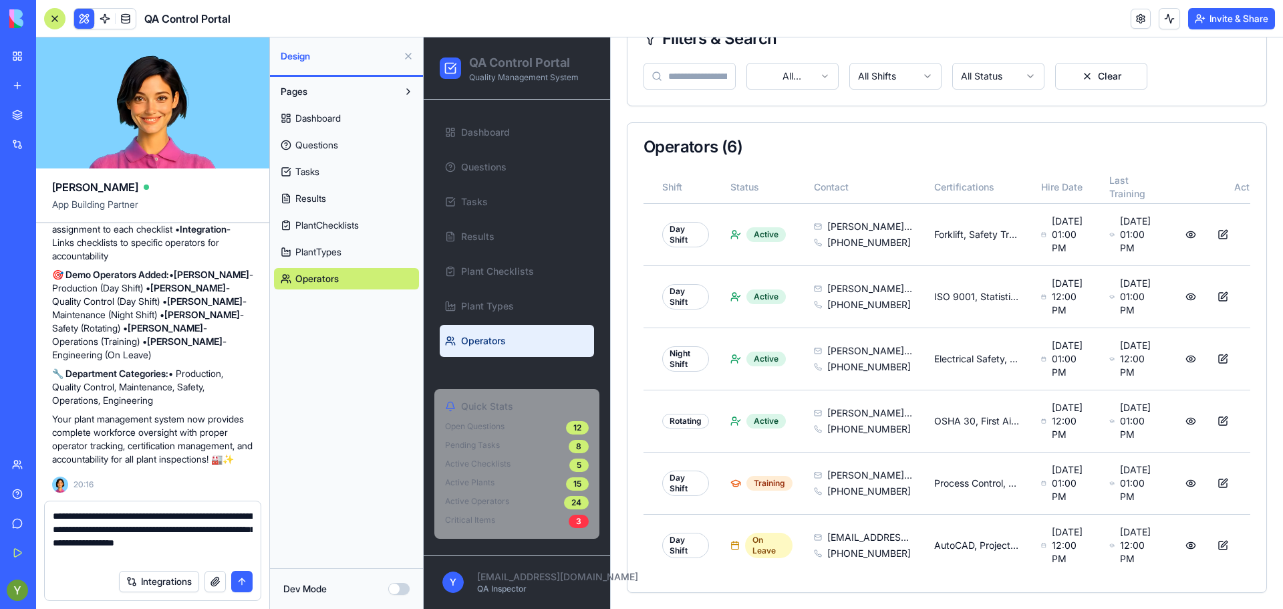
scroll to position [0, 204]
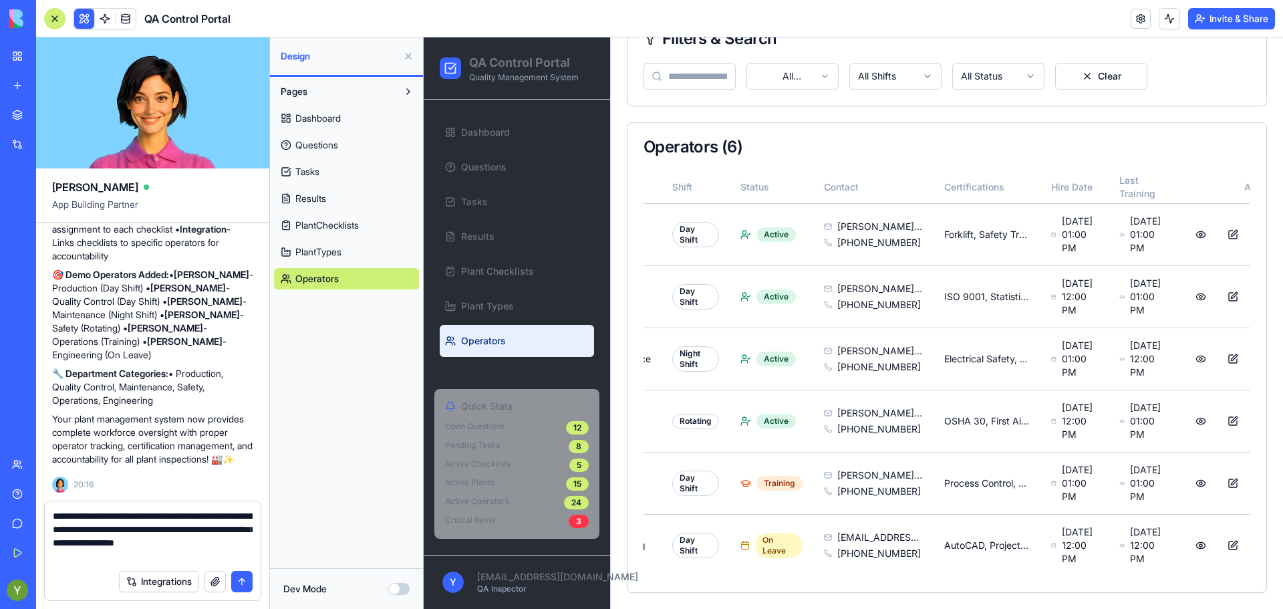
click at [327, 218] on link "PlantChecklists" at bounding box center [346, 224] width 145 height 21
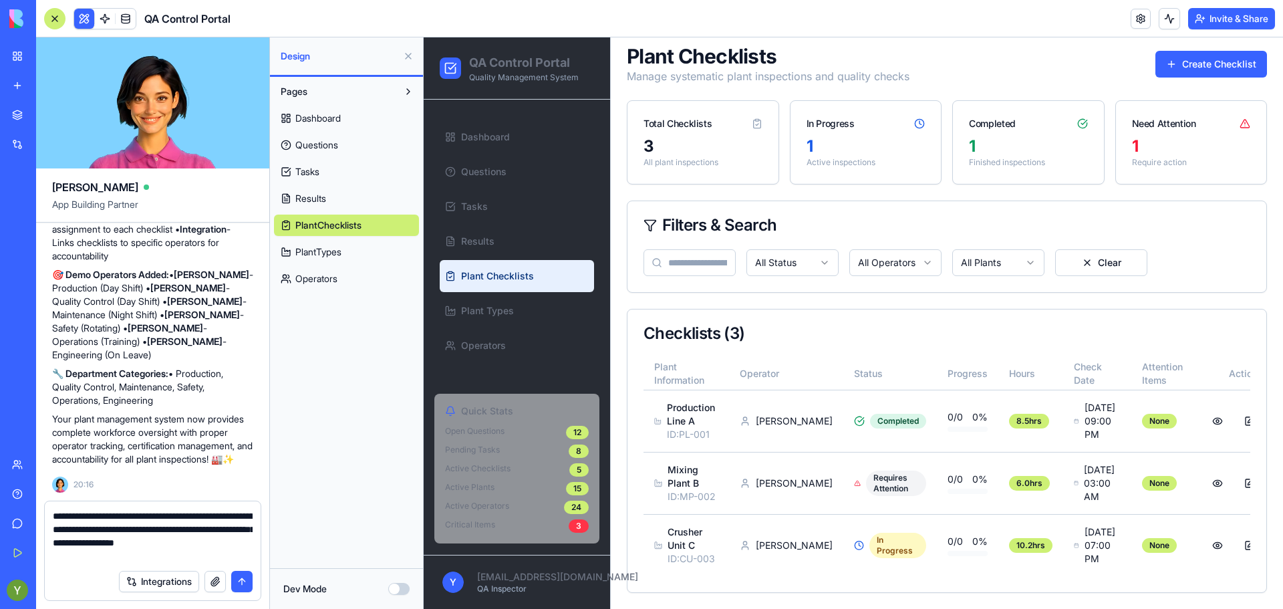
scroll to position [98, 0]
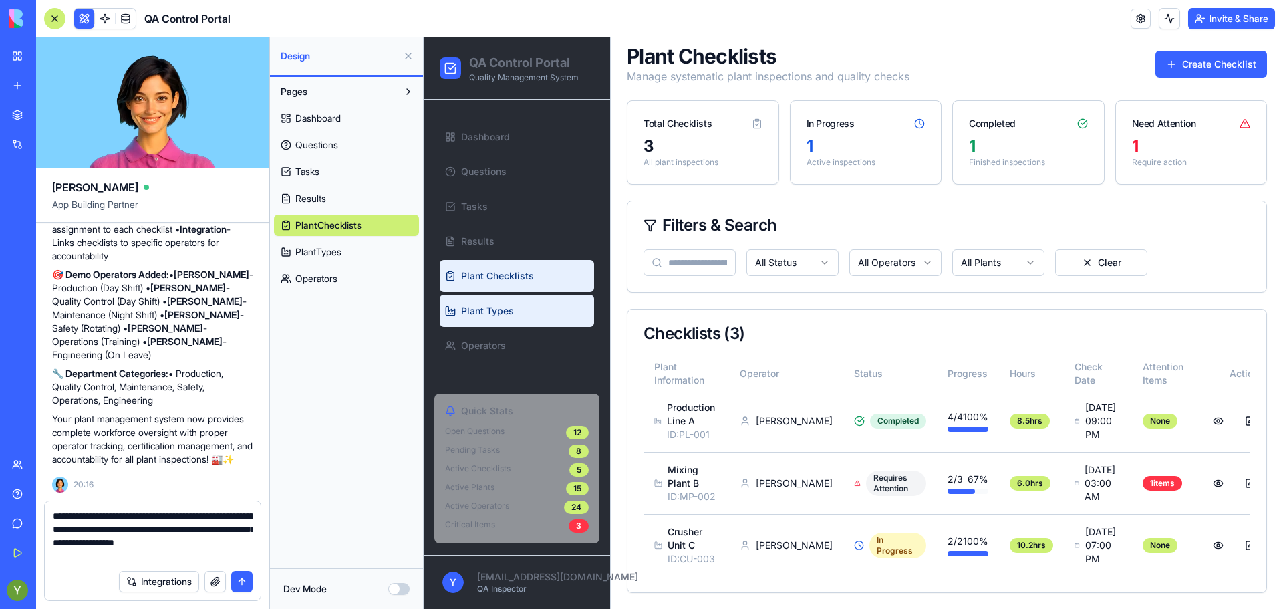
click at [475, 315] on span "Plant Types" at bounding box center [487, 310] width 53 height 13
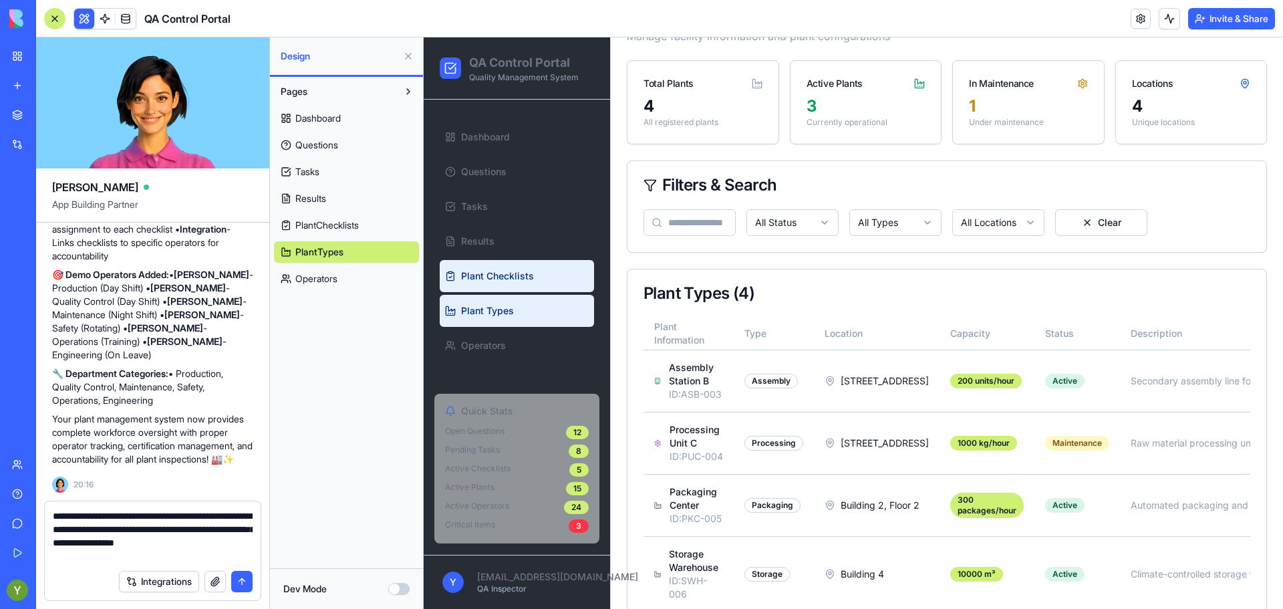
click at [500, 265] on link "Plant Checklists" at bounding box center [517, 276] width 154 height 32
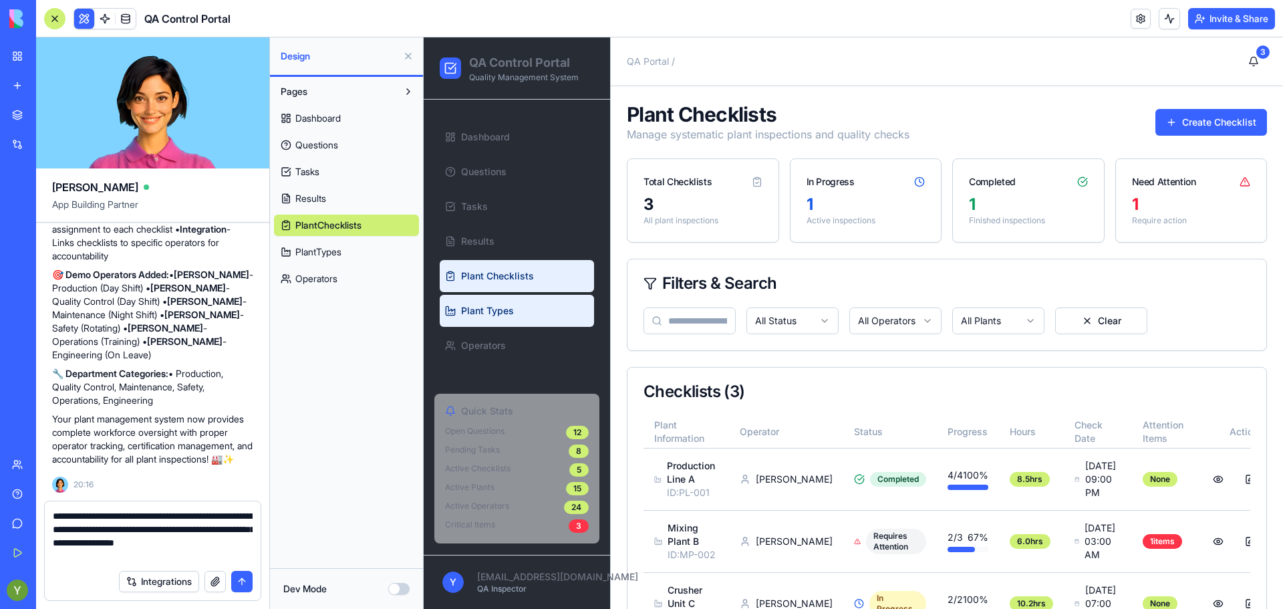
click at [537, 303] on link "Plant Types" at bounding box center [517, 311] width 154 height 32
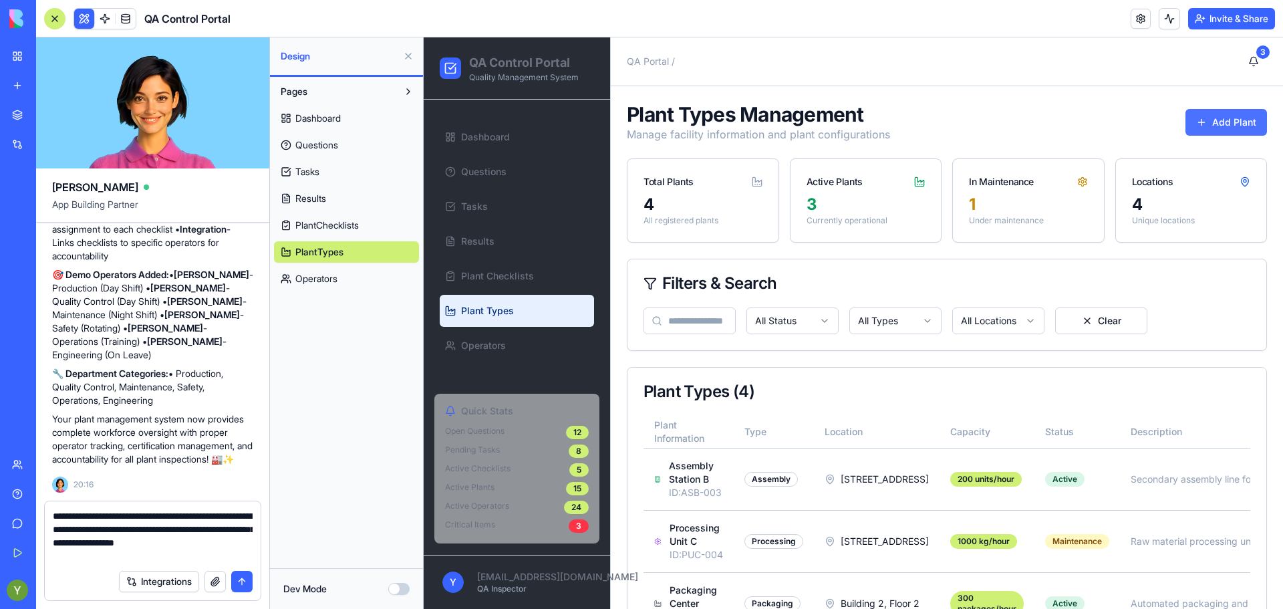
click at [1196, 128] on button "Add Plant" at bounding box center [1226, 122] width 82 height 27
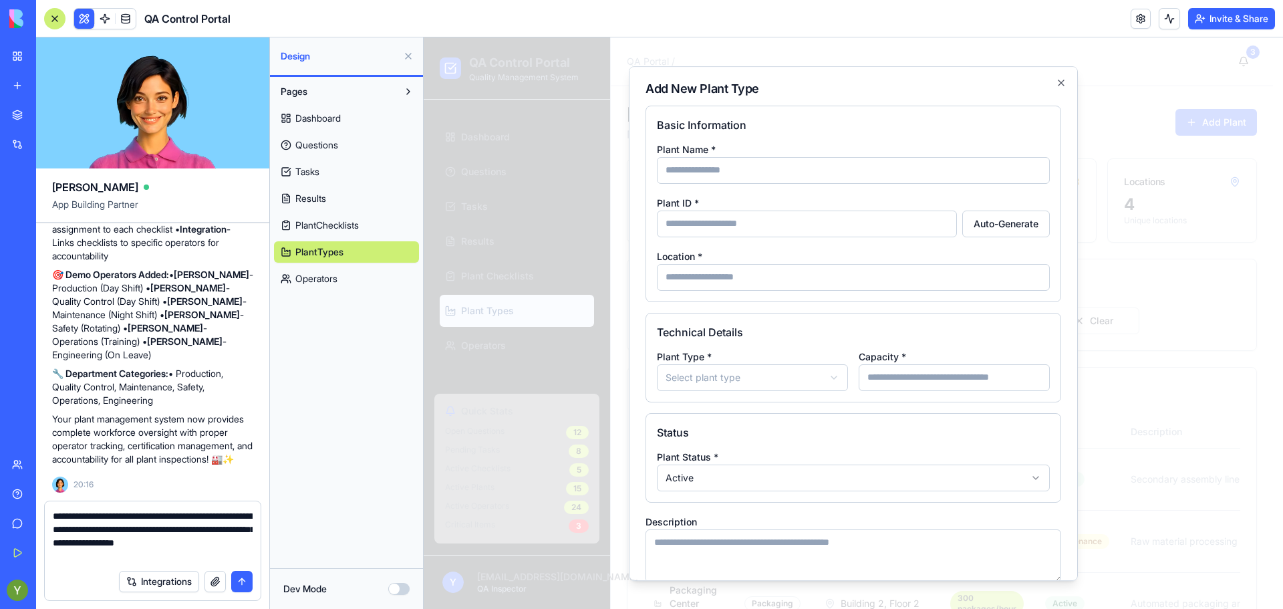
click at [756, 271] on input "Location *" at bounding box center [853, 277] width 393 height 27
click at [728, 231] on input "Plant ID *" at bounding box center [807, 223] width 300 height 27
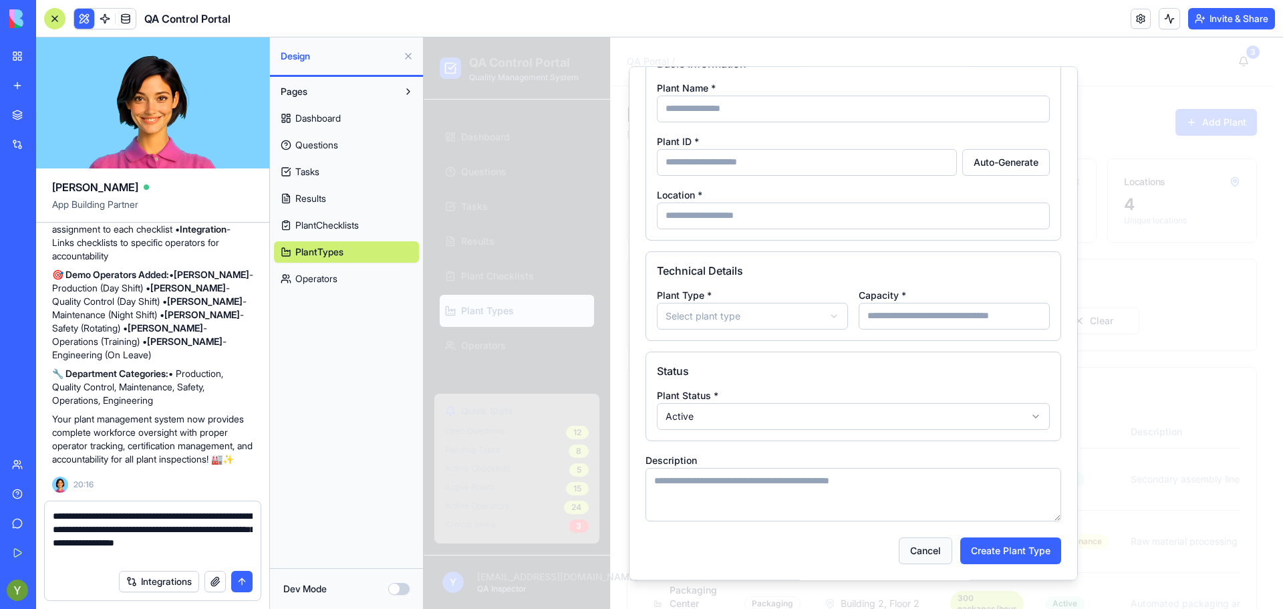
click at [935, 553] on button "Cancel" at bounding box center [925, 550] width 53 height 27
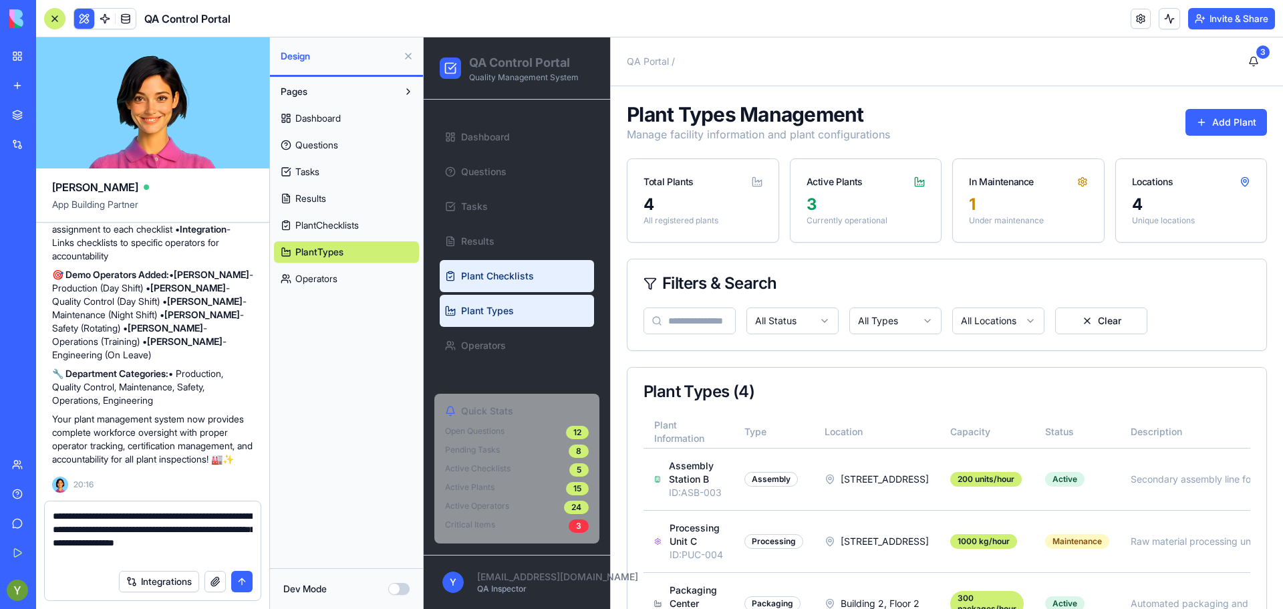
click at [487, 279] on span "Plant Checklists" at bounding box center [497, 275] width 73 height 13
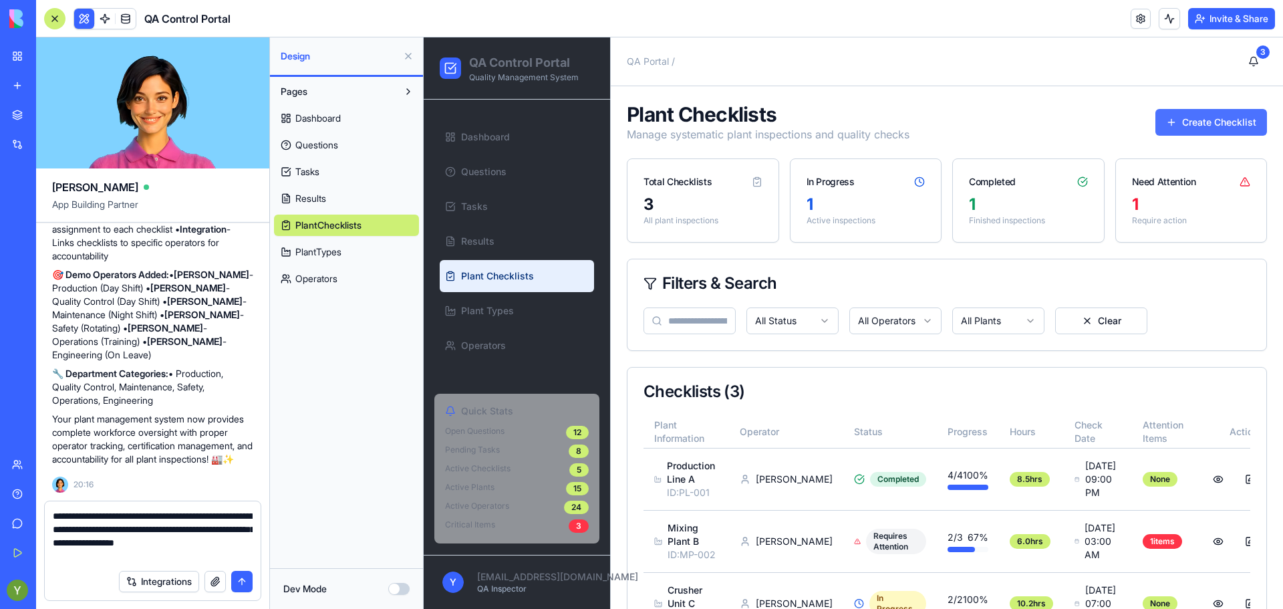
click at [1198, 124] on button "Create Checklist" at bounding box center [1211, 122] width 112 height 27
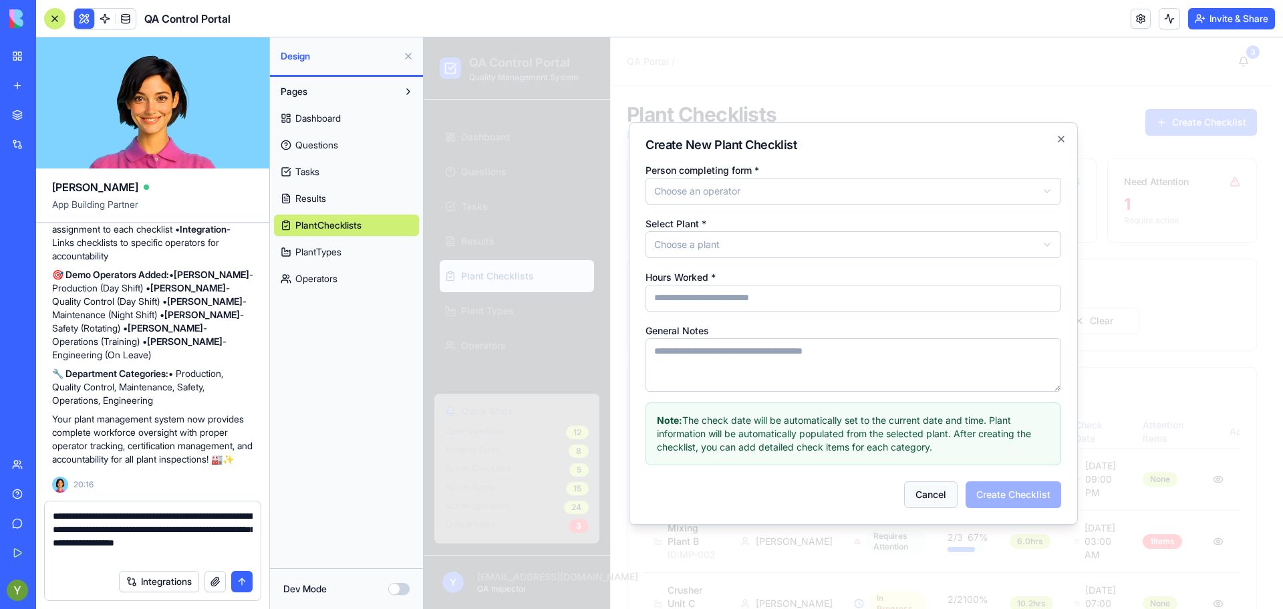
click at [927, 504] on button "Cancel" at bounding box center [930, 494] width 53 height 27
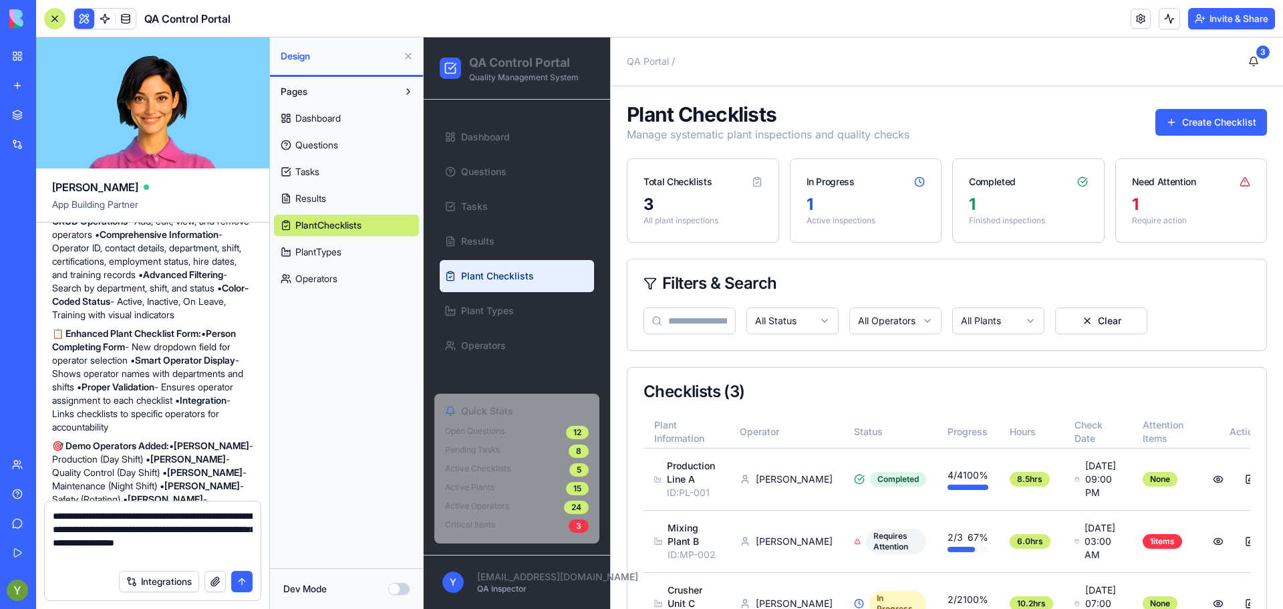
scroll to position [6214, 0]
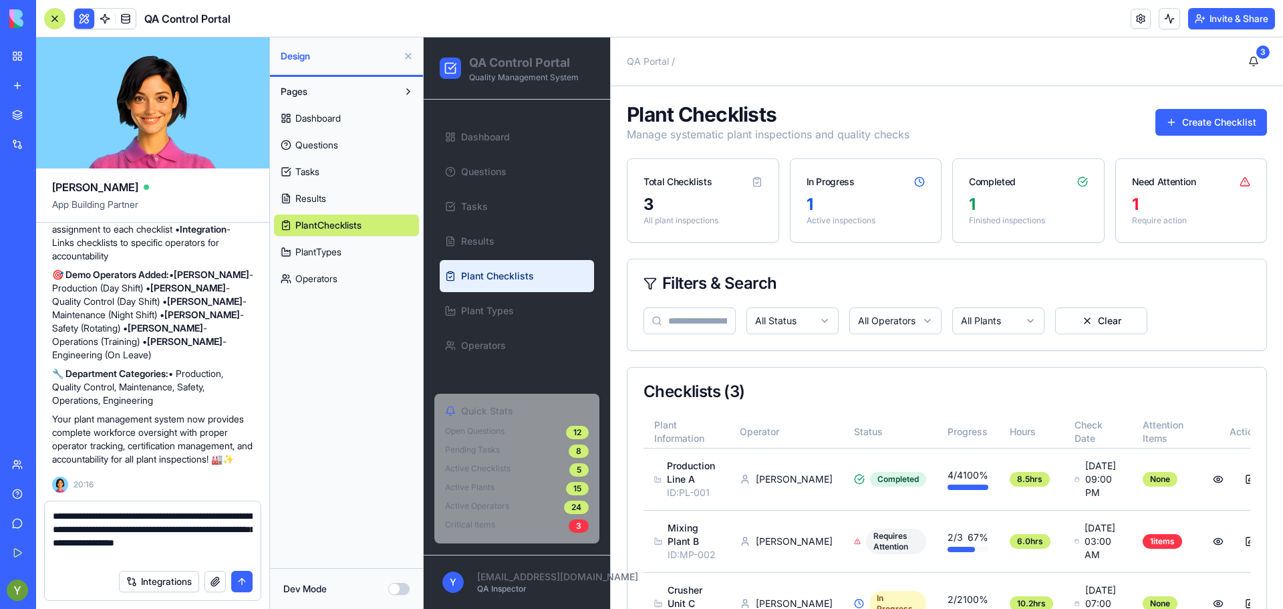
click at [243, 583] on button "submit" at bounding box center [241, 581] width 21 height 21
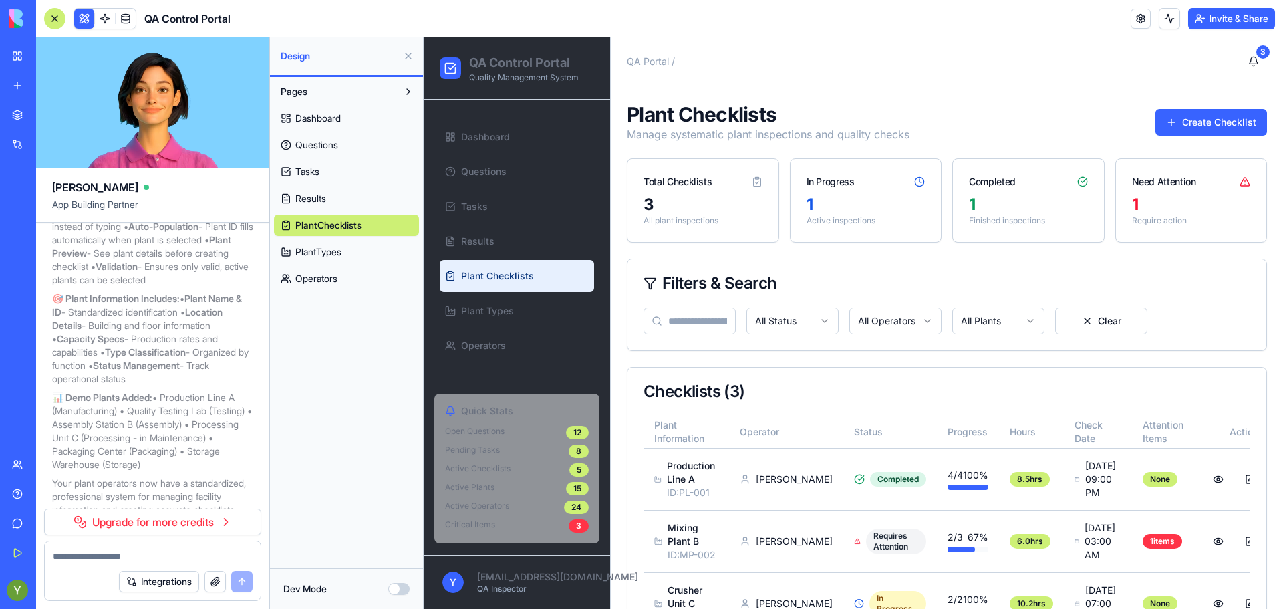
scroll to position [4723, 0]
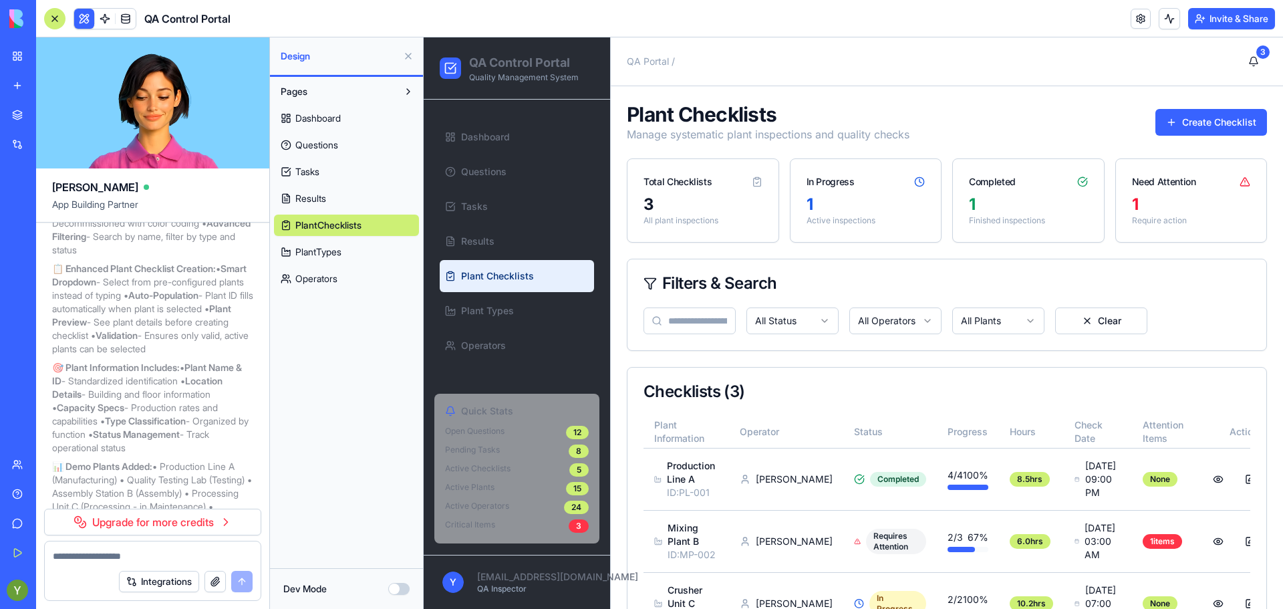
click at [302, 186] on div "Dashboard Questions Tasks Results PlantChecklists PlantTypes Operators" at bounding box center [346, 195] width 145 height 187
click at [306, 199] on span "Results" at bounding box center [310, 198] width 31 height 13
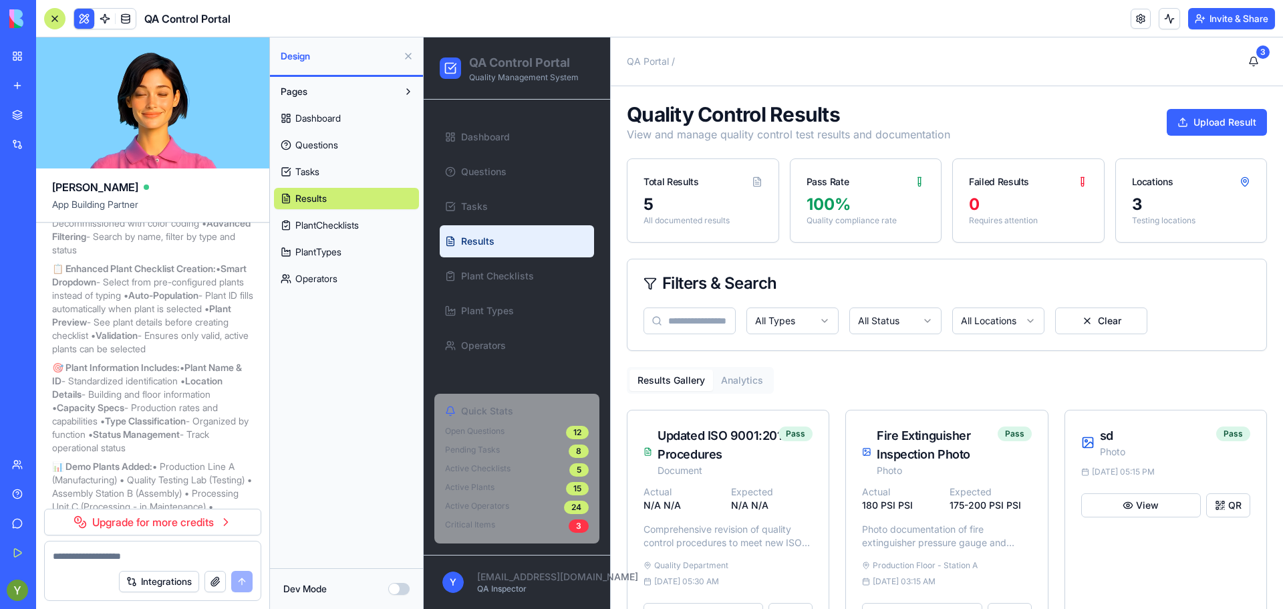
click at [404, 52] on button at bounding box center [408, 55] width 21 height 21
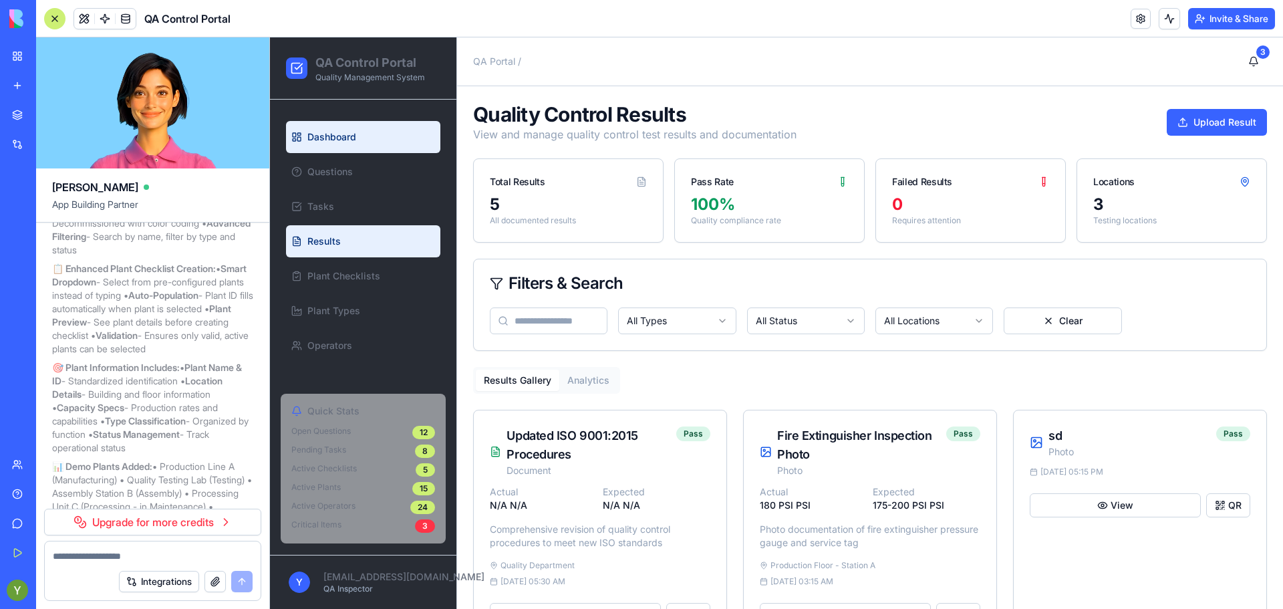
click at [331, 127] on link "Dashboard" at bounding box center [363, 137] width 154 height 32
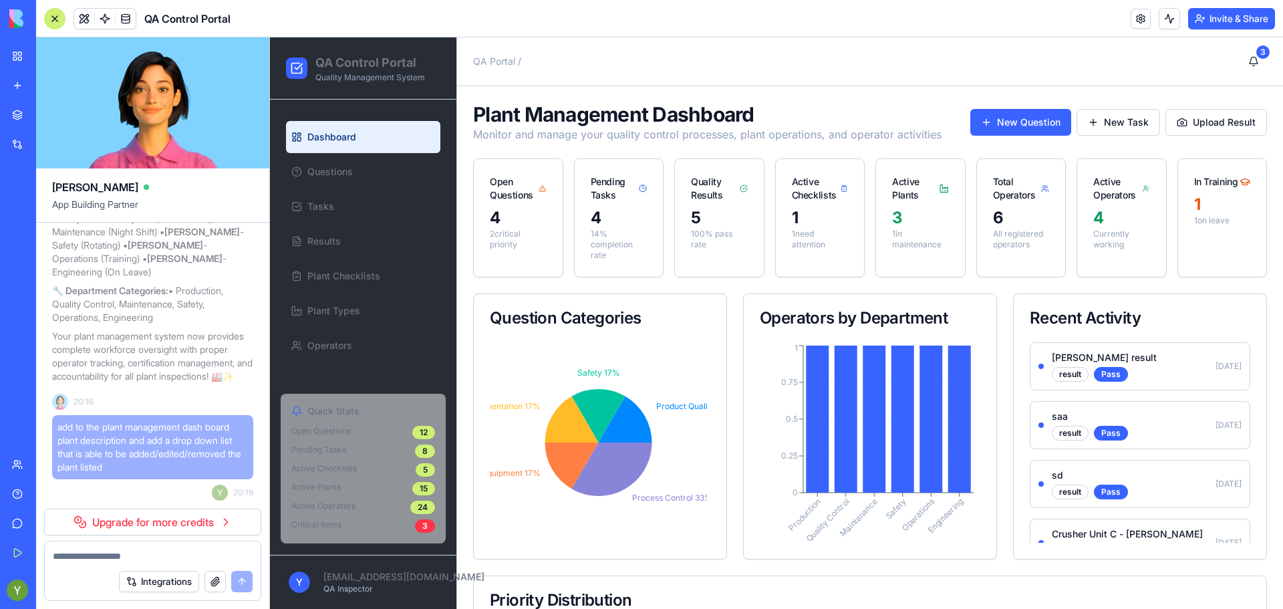
scroll to position [6297, 0]
click at [1006, 119] on button "New Question" at bounding box center [1020, 122] width 101 height 27
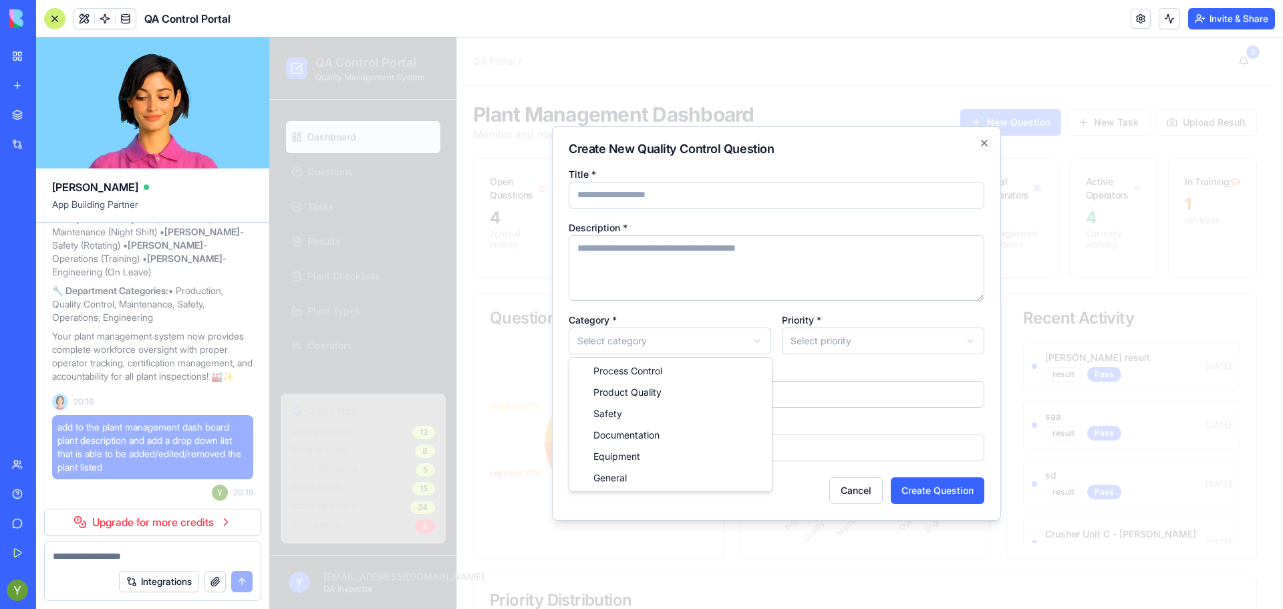
click at [714, 329] on body "QA Control Portal Quality Management System Dashboard Questions Tasks Results P…" at bounding box center [771, 502] width 1003 height 931
click at [824, 315] on body "QA Control Portal Quality Management System Dashboard Questions Tasks Results P…" at bounding box center [771, 502] width 1003 height 931
click at [830, 347] on body "QA Control Portal Quality Management System Dashboard Questions Tasks Results P…" at bounding box center [771, 502] width 1003 height 931
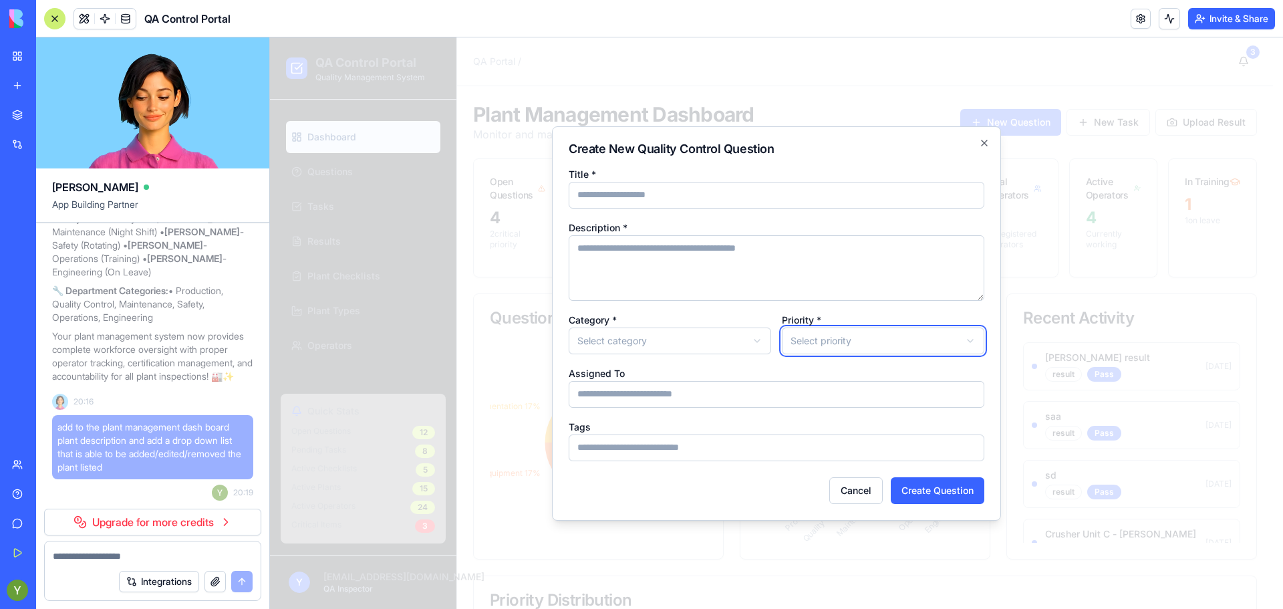
click at [698, 397] on body "QA Control Portal Quality Management System Dashboard Questions Tasks Results P…" at bounding box center [771, 502] width 1003 height 931
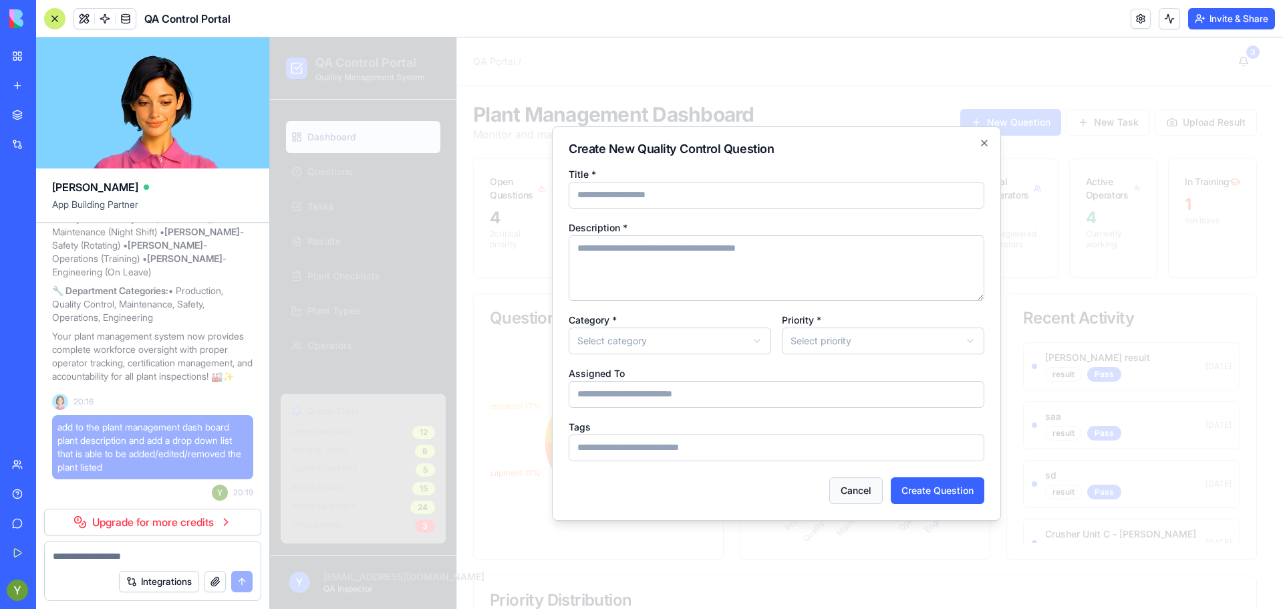
click at [843, 490] on button "Cancel" at bounding box center [855, 490] width 53 height 27
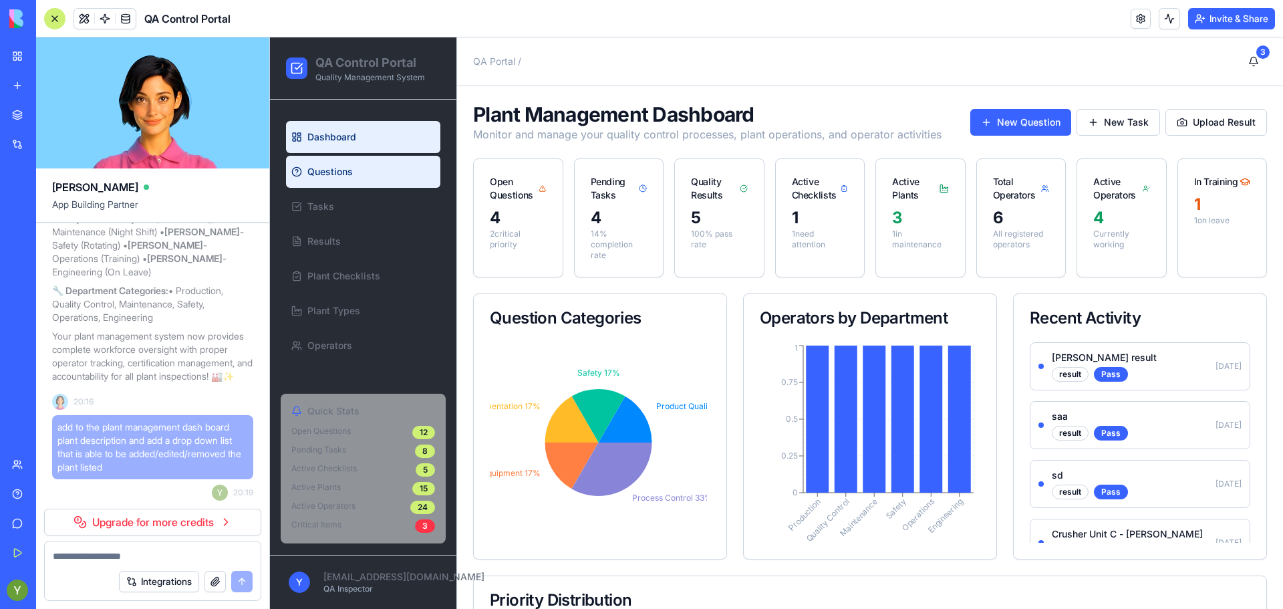
click at [318, 178] on span "Questions" at bounding box center [329, 171] width 45 height 13
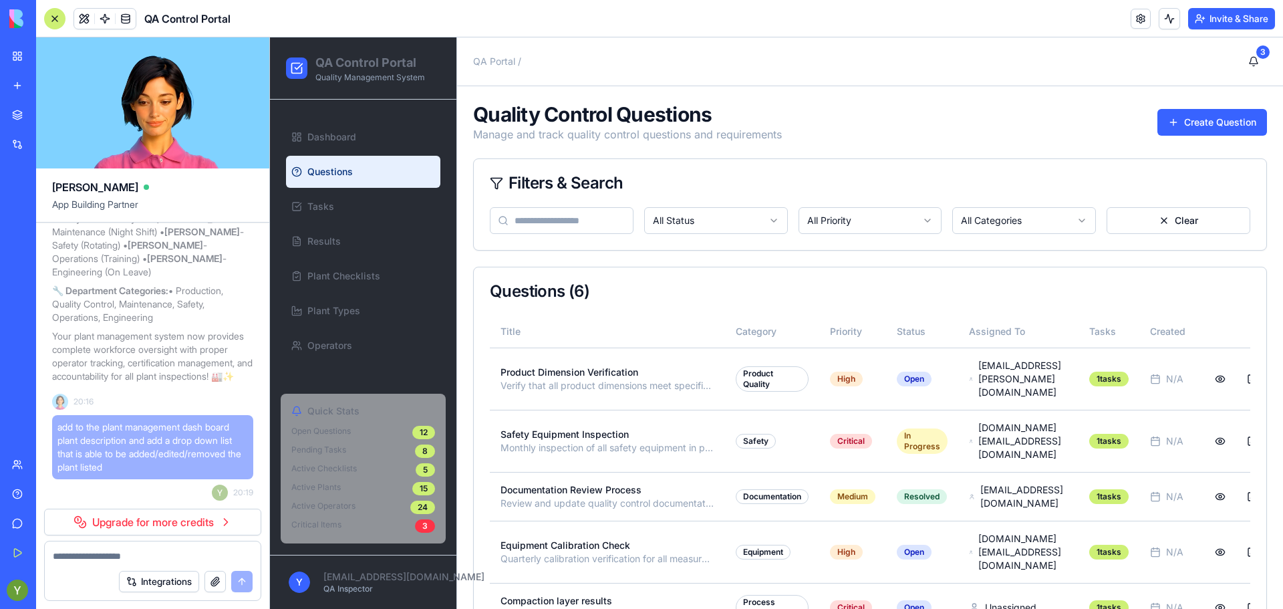
scroll to position [1, 0]
click at [1159, 20] on button at bounding box center [1169, 18] width 21 height 21
